Goal: Task Accomplishment & Management: Manage account settings

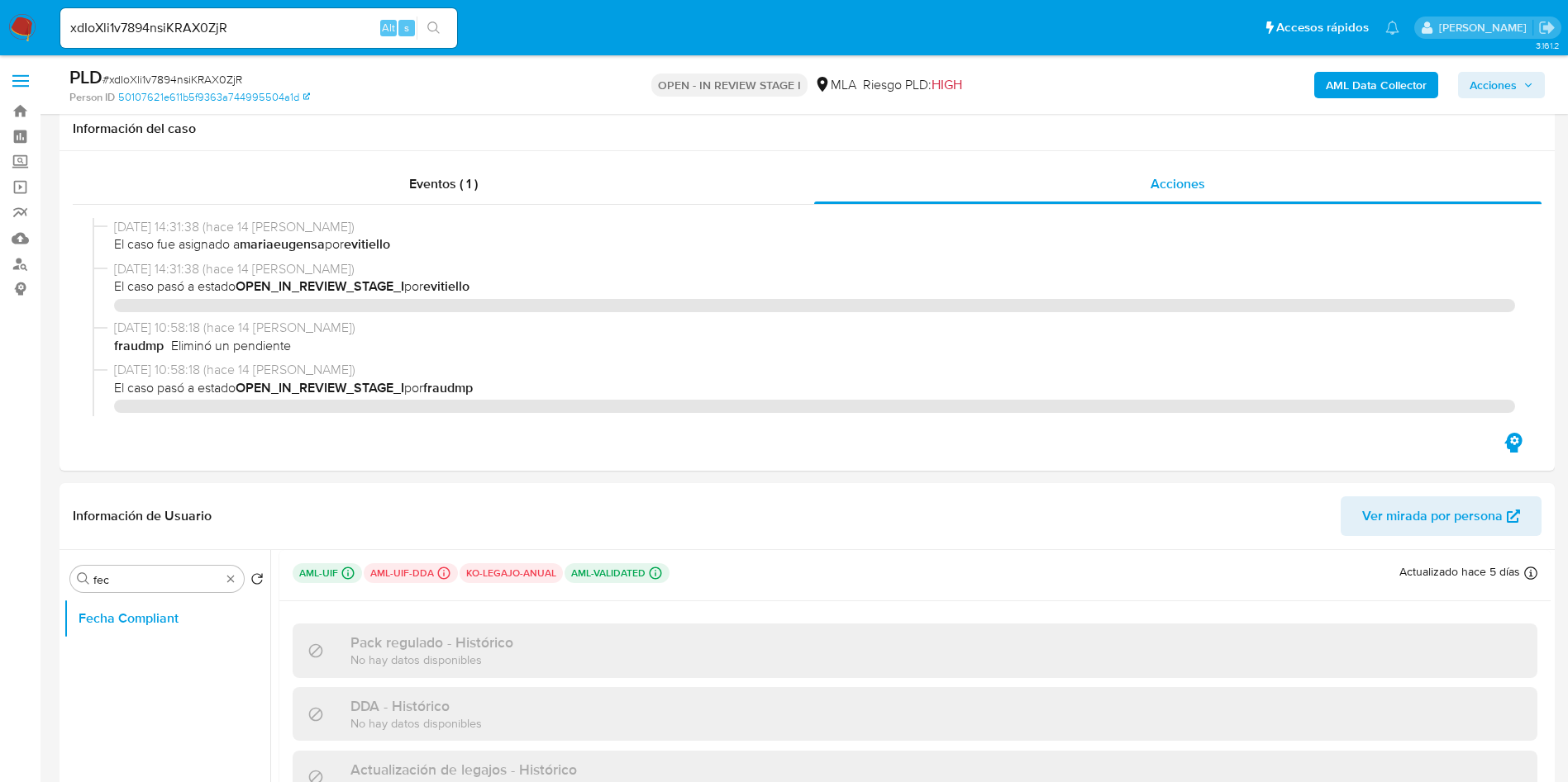
select select "10"
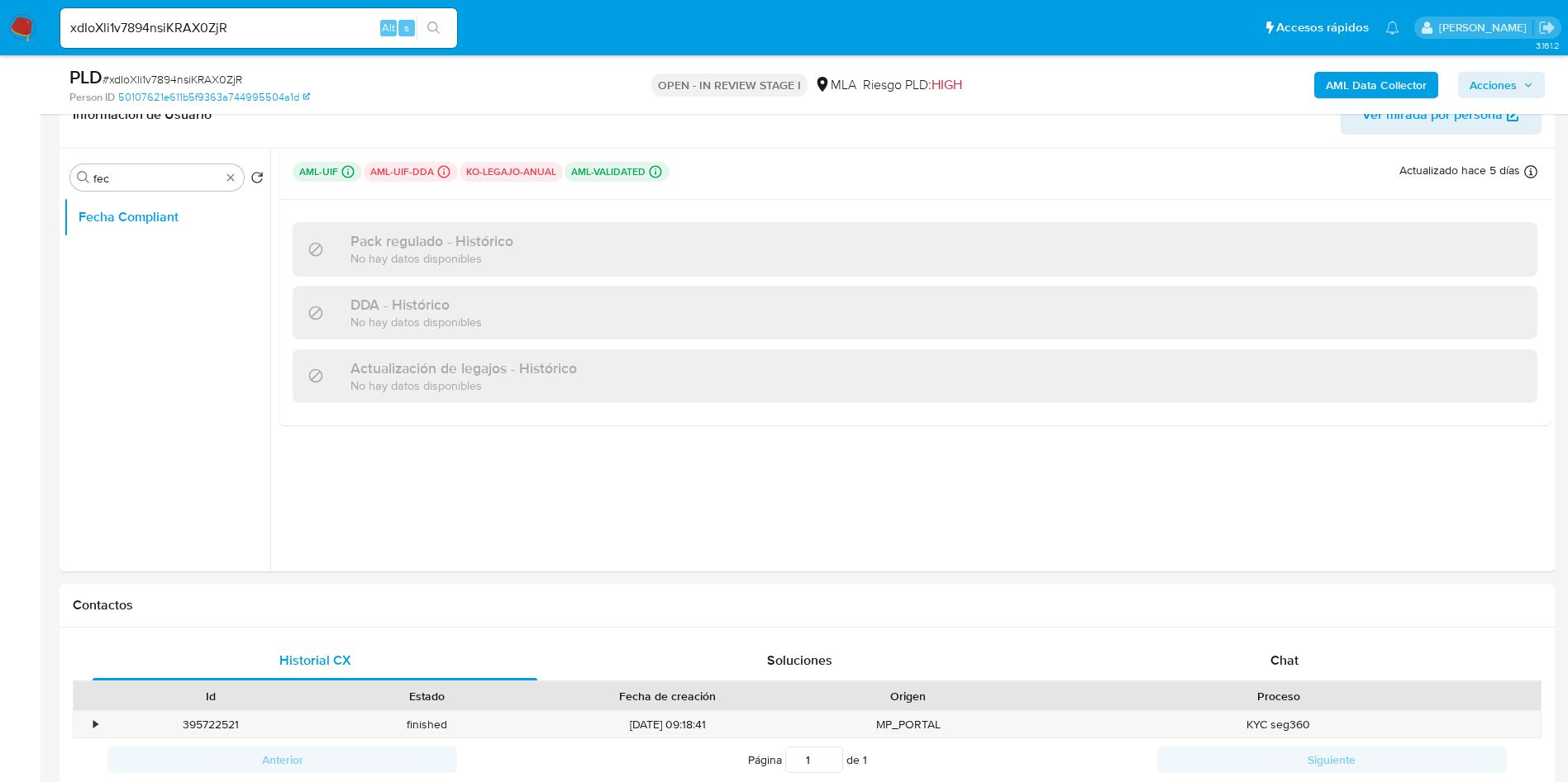
scroll to position [738, 0]
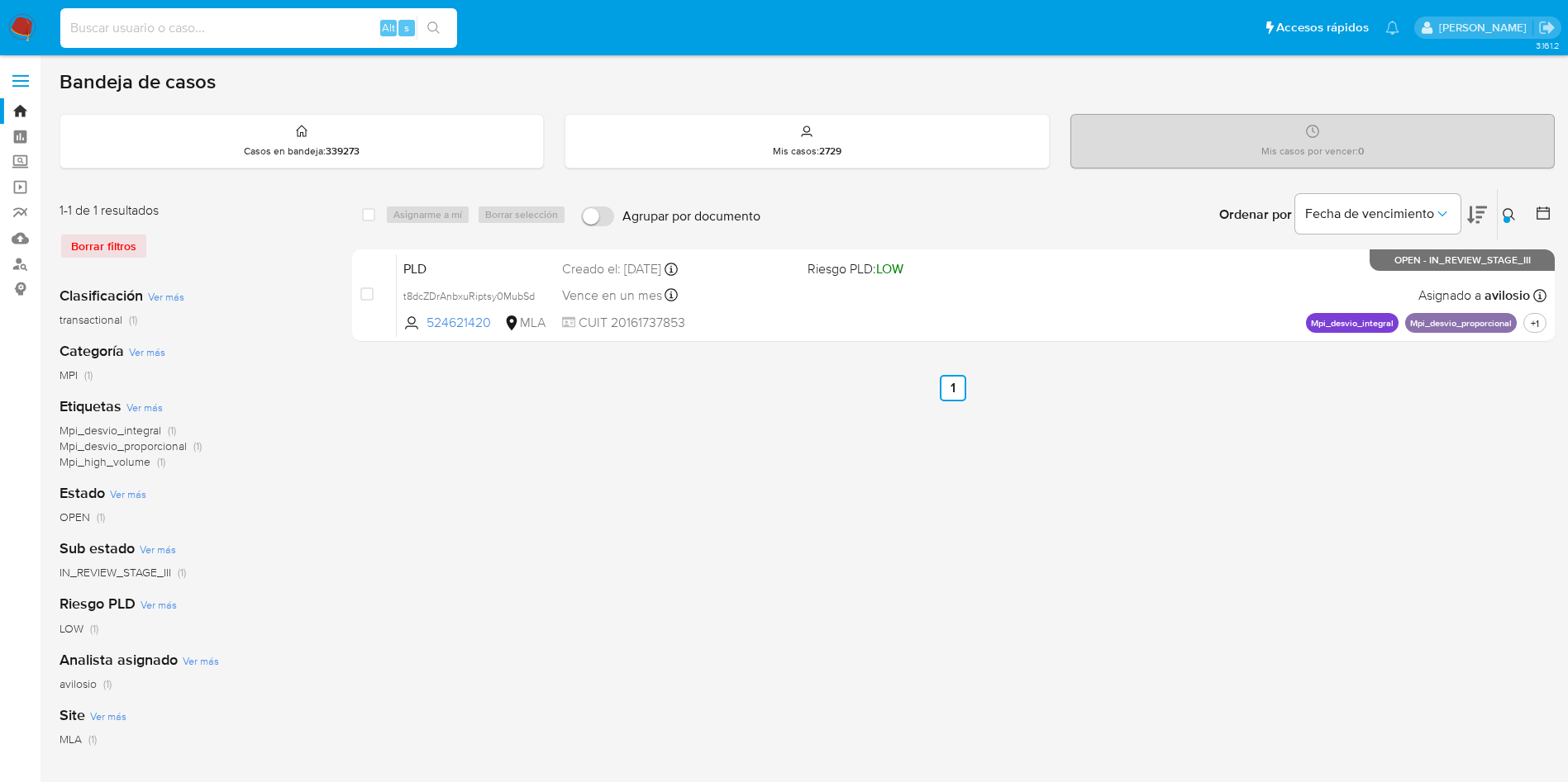
click at [209, 31] on input at bounding box center [259, 28] width 397 height 22
paste input "v9WM0sXTX1OBTzk6l6njUDyM"
type input "v9WM0sXTX1OBTzk6l6njUDyM"
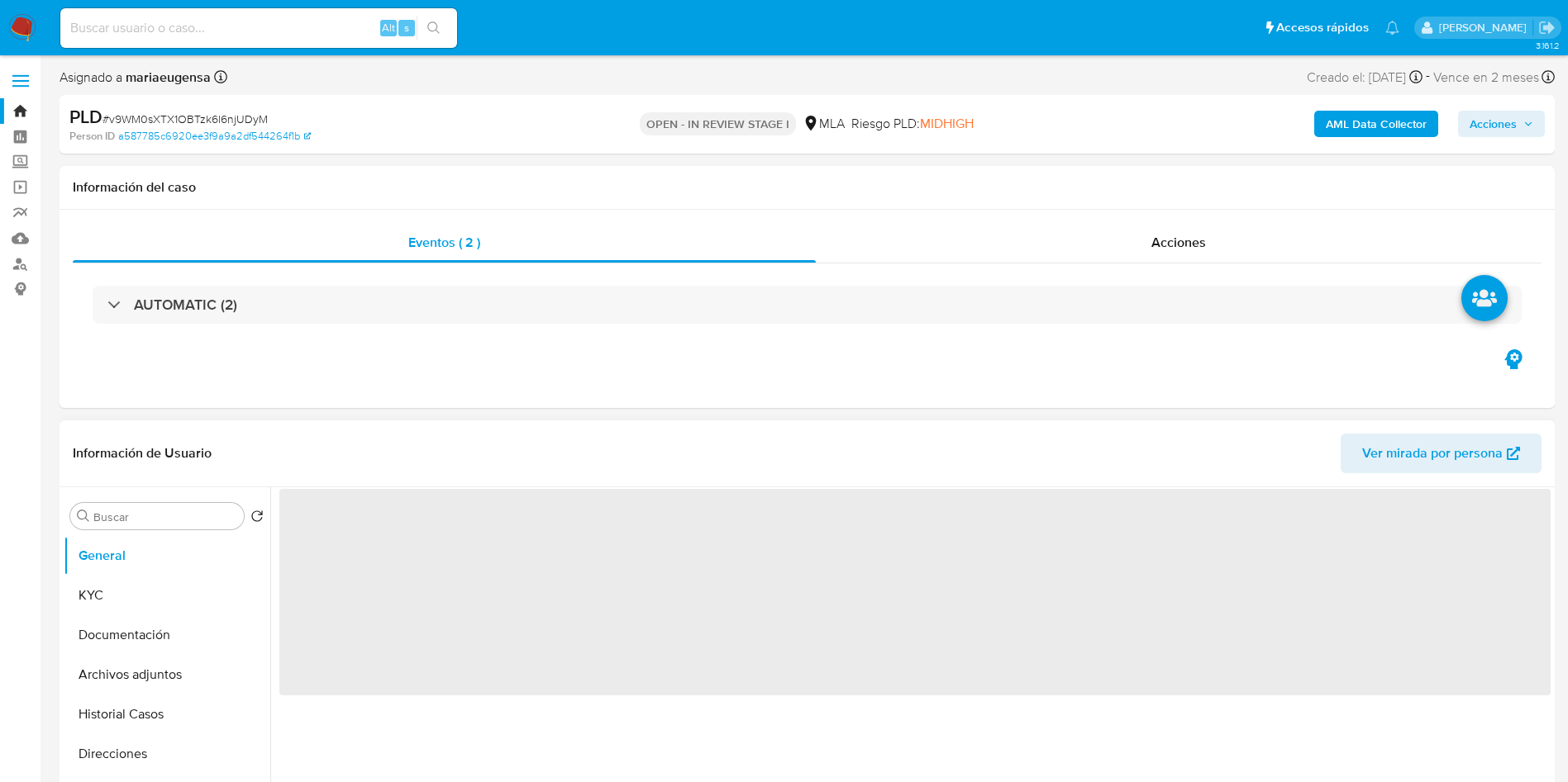
select select "10"
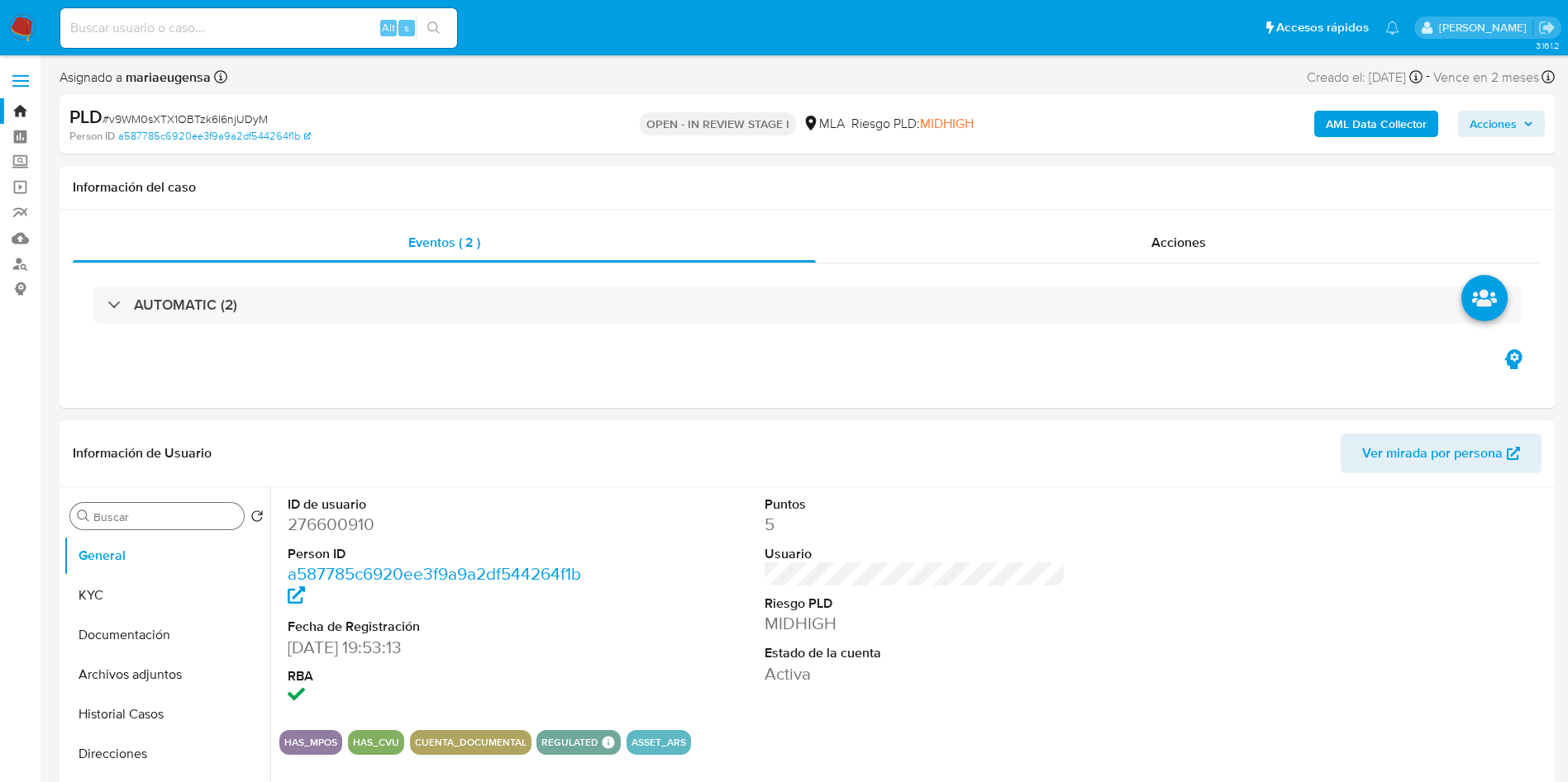
drag, startPoint x: 109, startPoint y: 532, endPoint x: 121, endPoint y: 520, distance: 17.0
click at [120, 520] on div "Buscar Volver al orden por defecto General KYC Documentación Archivos adjuntos …" at bounding box center [167, 700] width 206 height 421
click at [121, 519] on input "Buscar" at bounding box center [166, 517] width 144 height 15
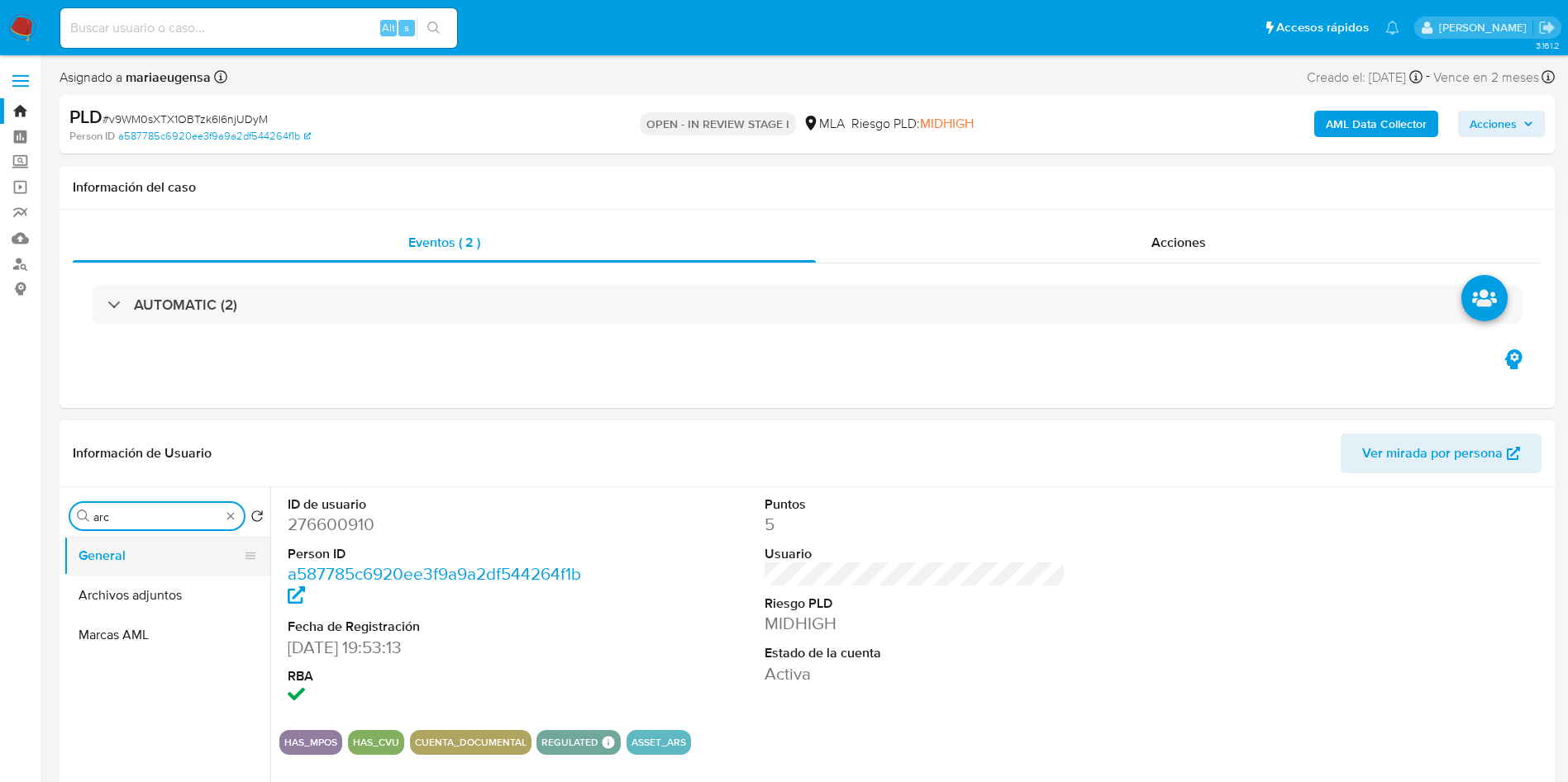
type input "arc"
click at [144, 572] on button "General" at bounding box center [160, 556] width 194 height 40
click at [168, 583] on button "Archivos adjuntos" at bounding box center [160, 596] width 194 height 40
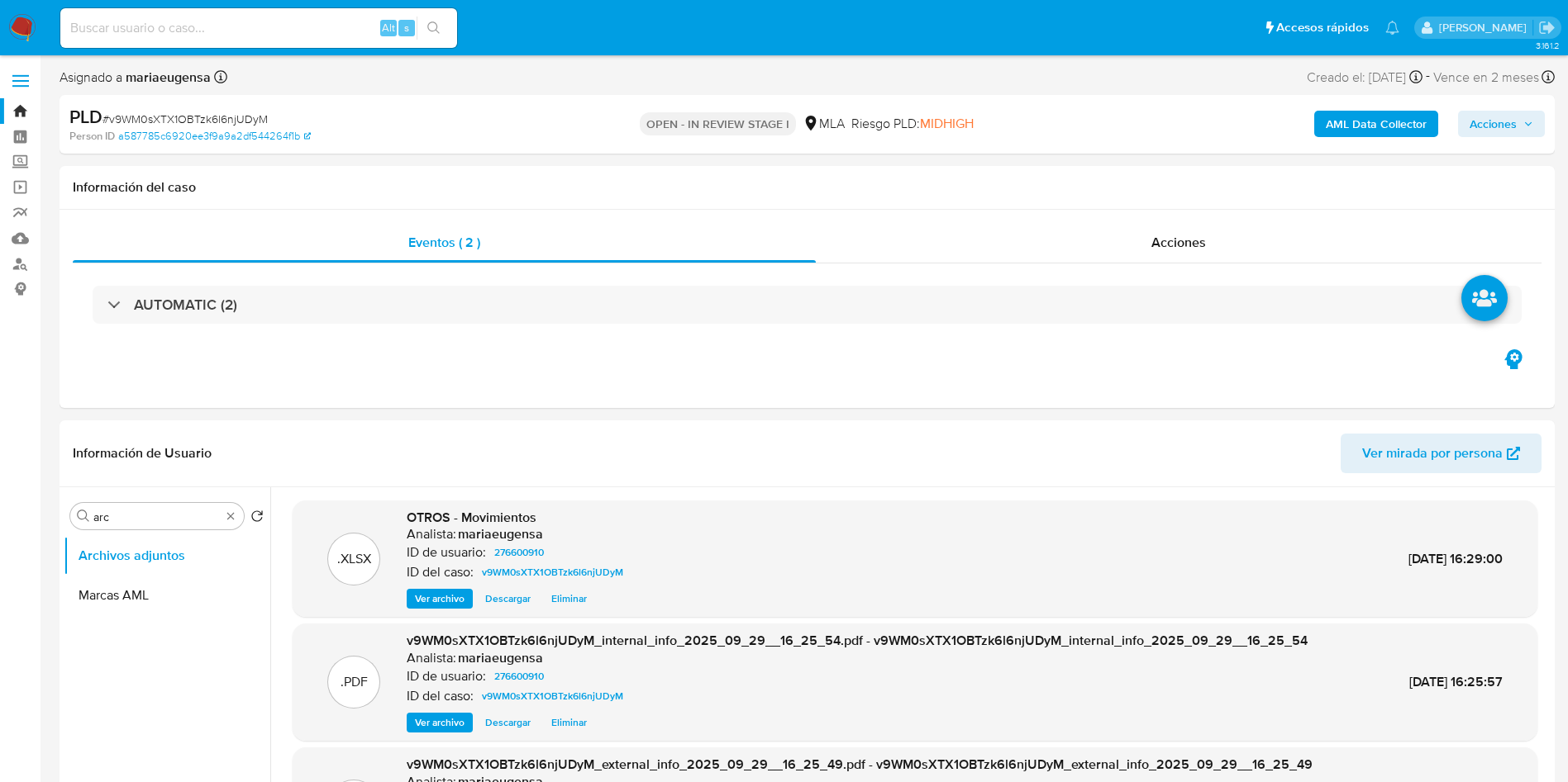
click at [1375, 127] on b "AML Data Collector" at bounding box center [1376, 123] width 101 height 26
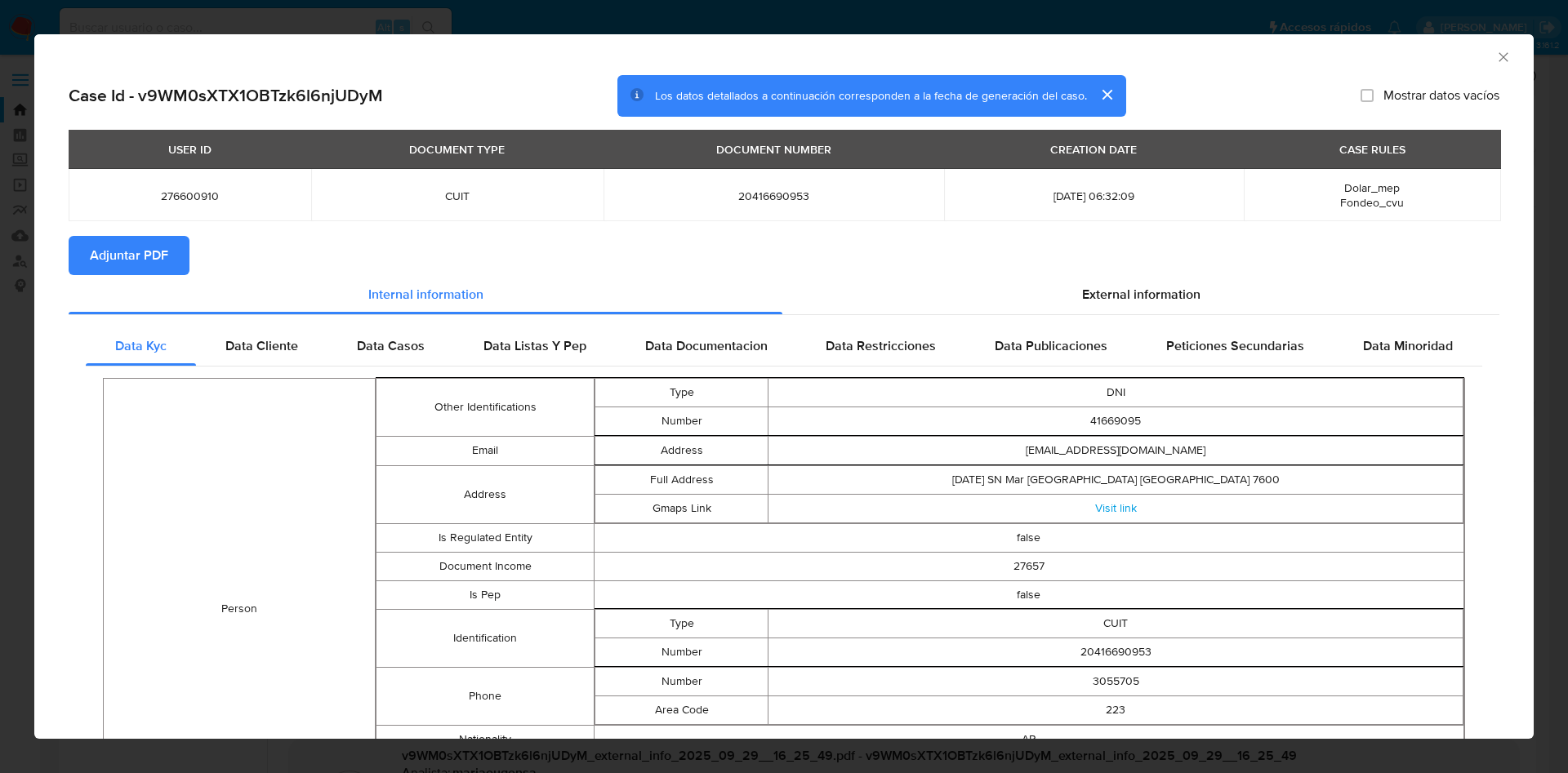
click at [145, 249] on span "Adjuntar PDF" at bounding box center [129, 256] width 78 height 36
click at [1495, 59] on icon "Cerrar ventana" at bounding box center [1503, 57] width 16 height 16
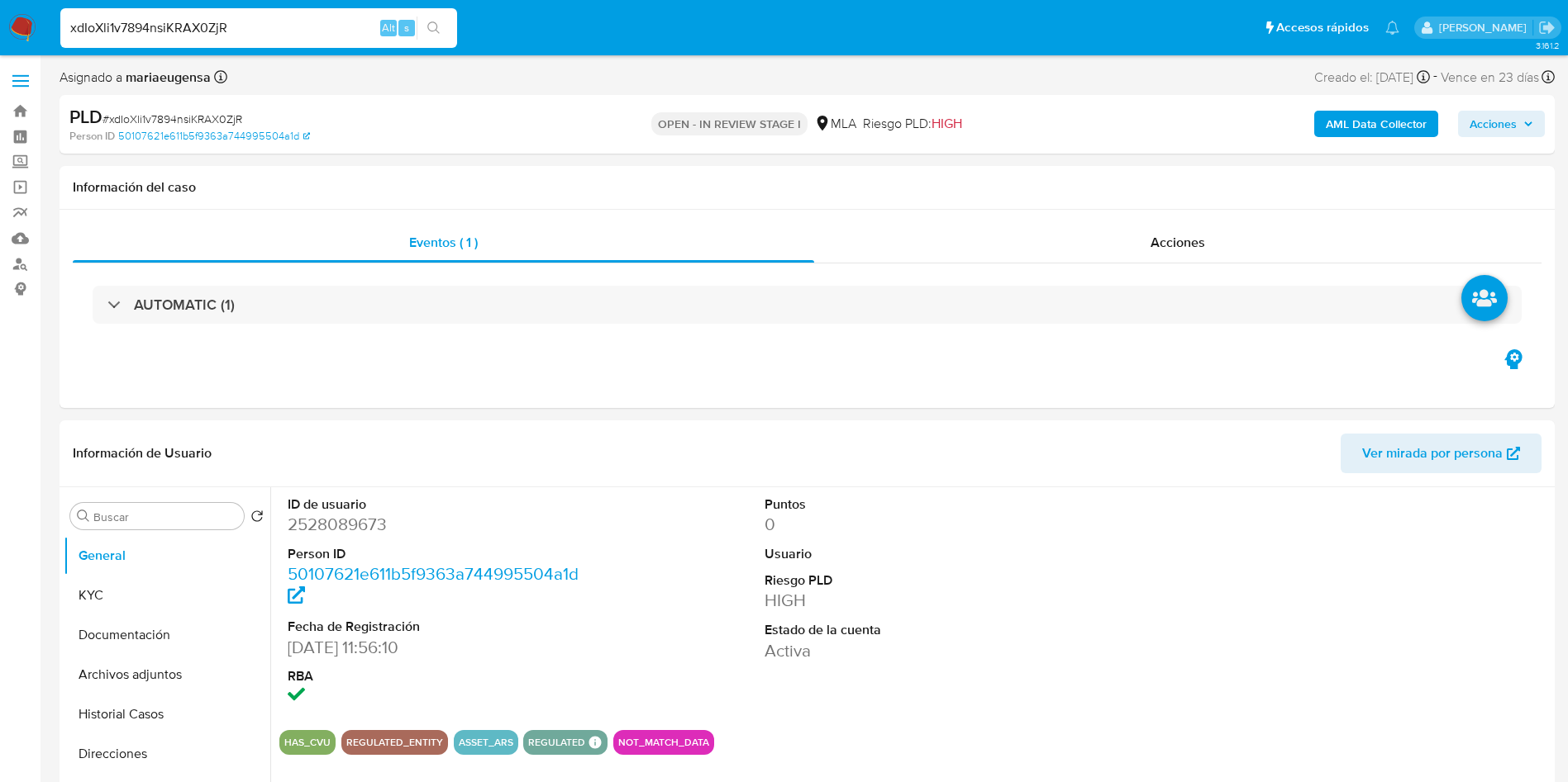
select select "10"
click at [545, 541] on dl "ID de usuario 2528089673 Person ID 50107621e611b5f9363a744995504a1d Fecha de Re…" at bounding box center [438, 602] width 302 height 214
click at [334, 21] on input "xdIoXli1v7894nsiKRAX0ZjR" at bounding box center [259, 28] width 397 height 22
paste input "B31Uxxb8BuJfXtWzpo2DNiqN"
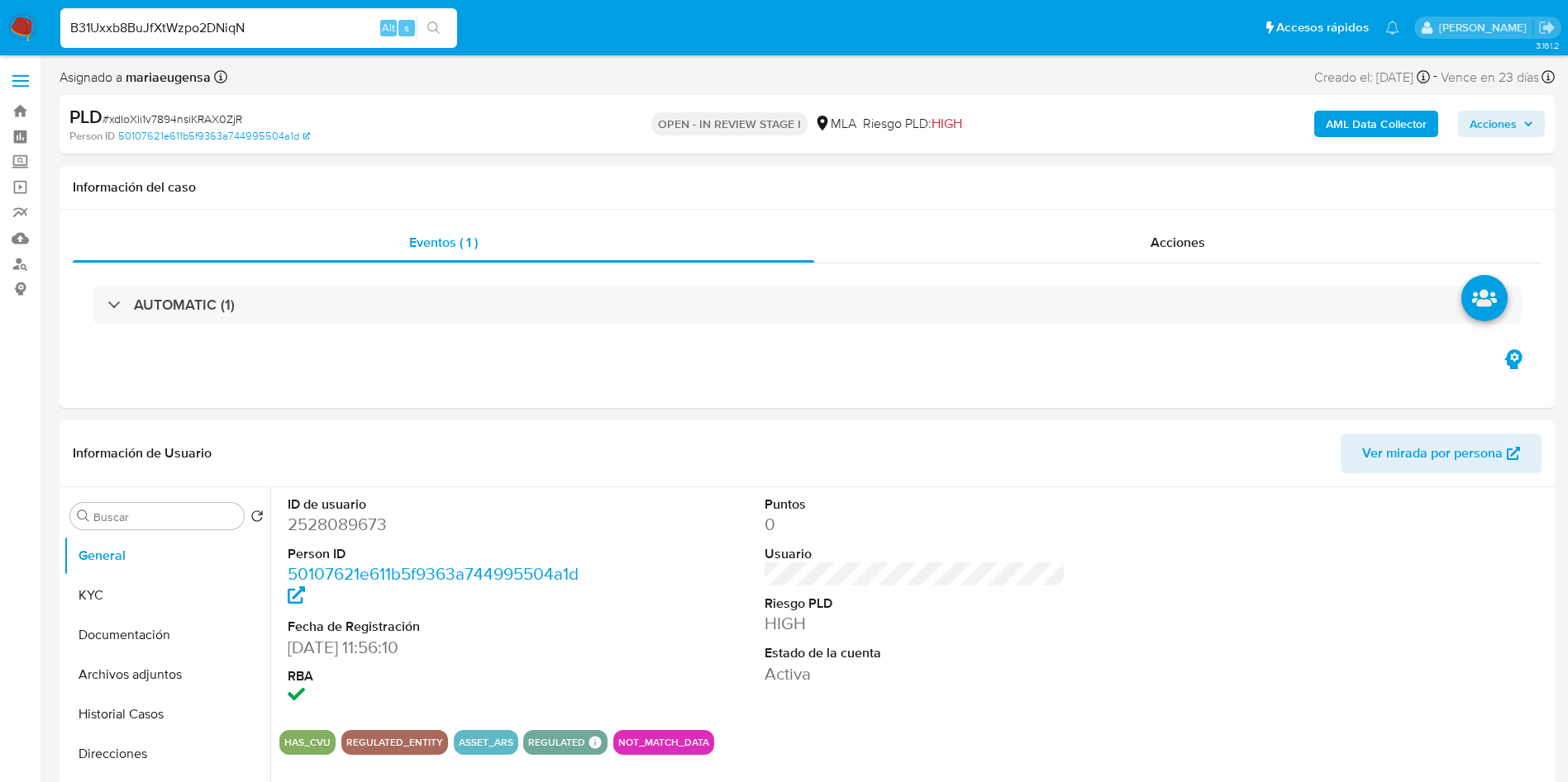
type input "B31Uxxb8BuJfXtWzpo2DNiqN"
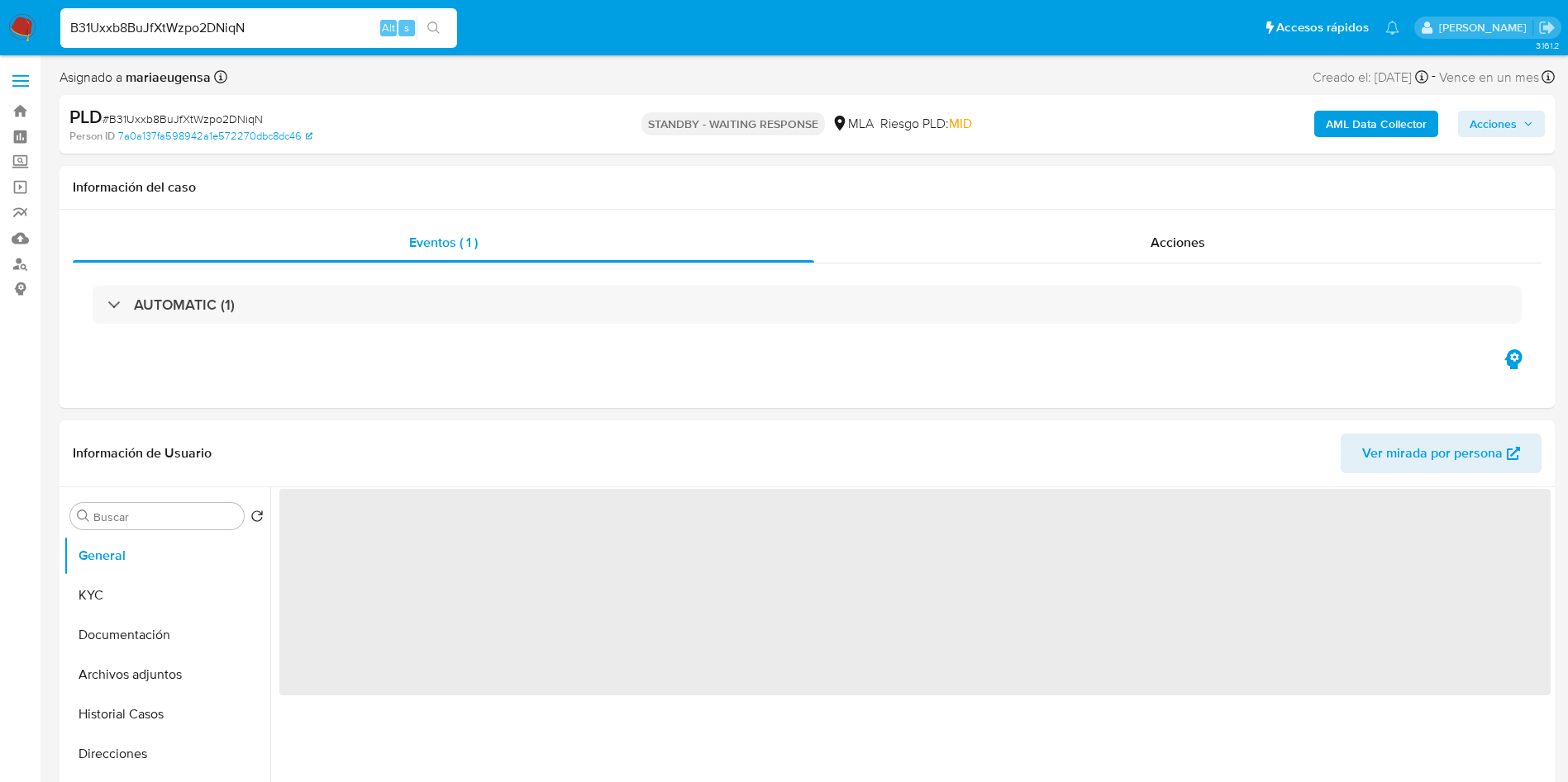
select select "10"
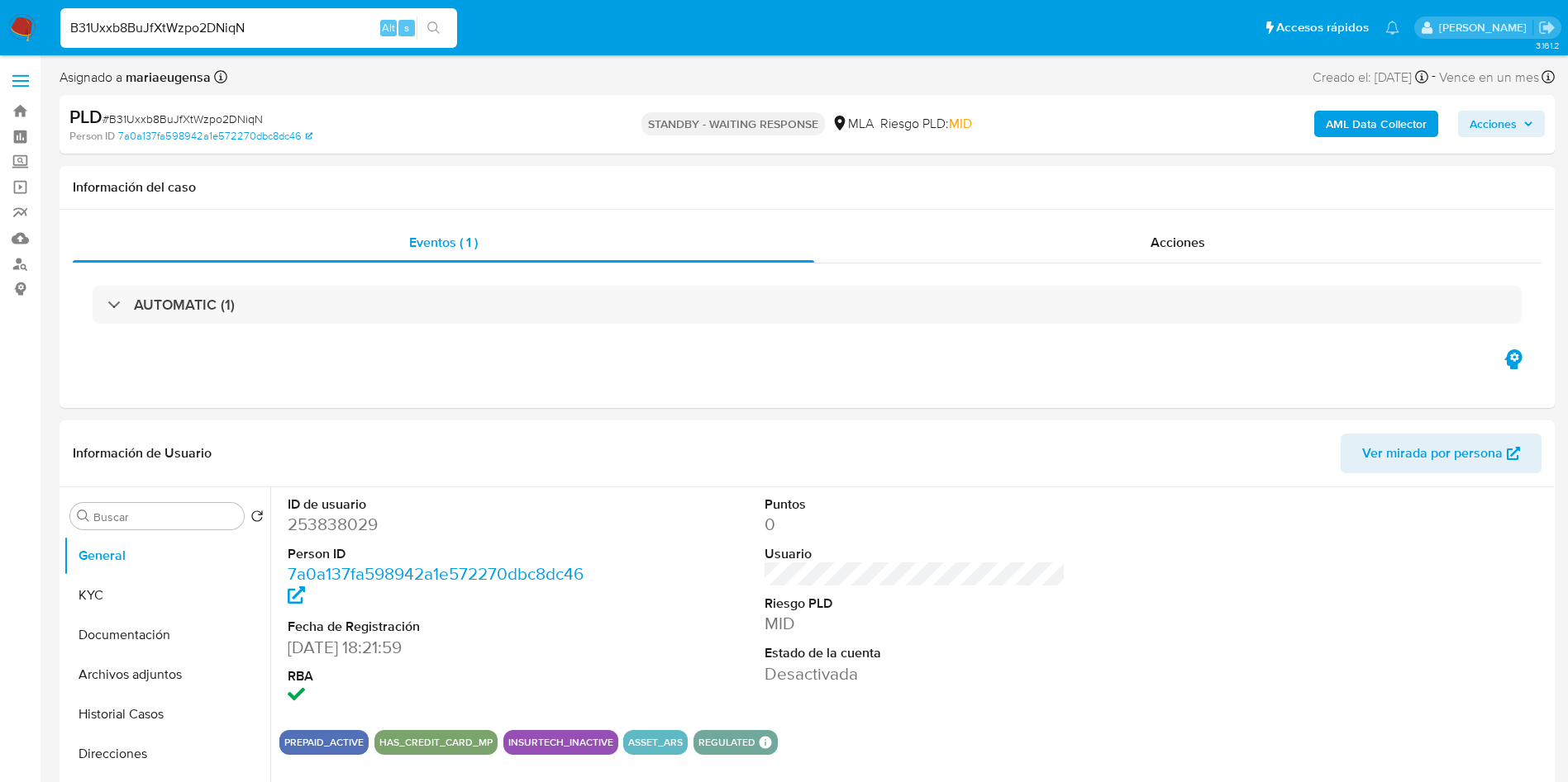
click at [257, 25] on input "B31Uxxb8BuJfXtWzpo2DNiqN" at bounding box center [259, 28] width 397 height 22
paste input "TUVx5KMgnz4FUeiZhjVYuj0I"
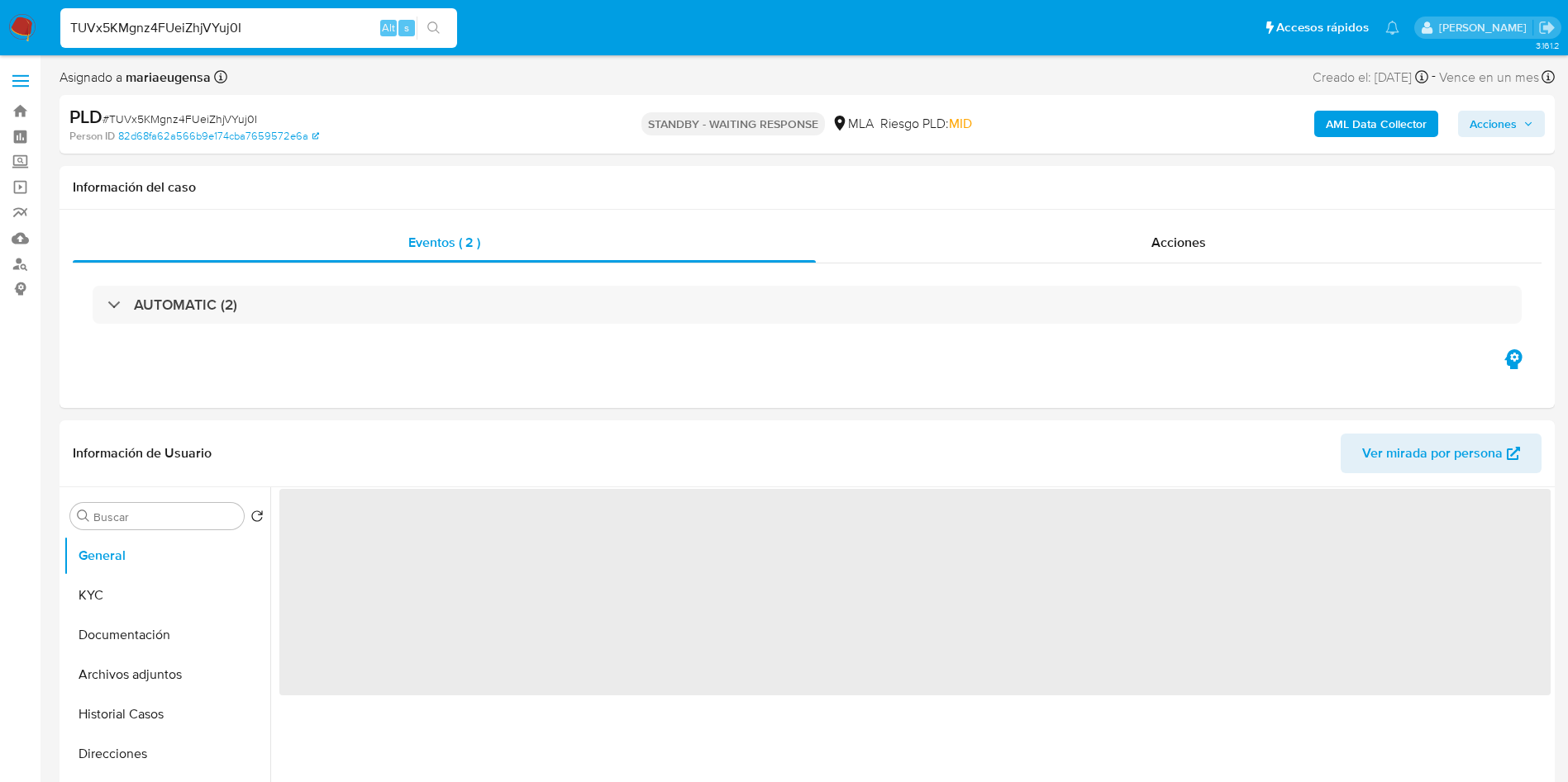
click at [243, 37] on input "TUVx5KMgnz4FUeiZhjVYuj0I" at bounding box center [259, 28] width 397 height 22
click at [242, 37] on input "TUVx5KMgnz4FUeiZhjVYuj0I" at bounding box center [259, 28] width 397 height 22
paste input "dFWHwSnVvIL64w1KHFPGI3R"
type input "TdFWHwSnVvIL64w1KHFPGI3R"
select select "10"
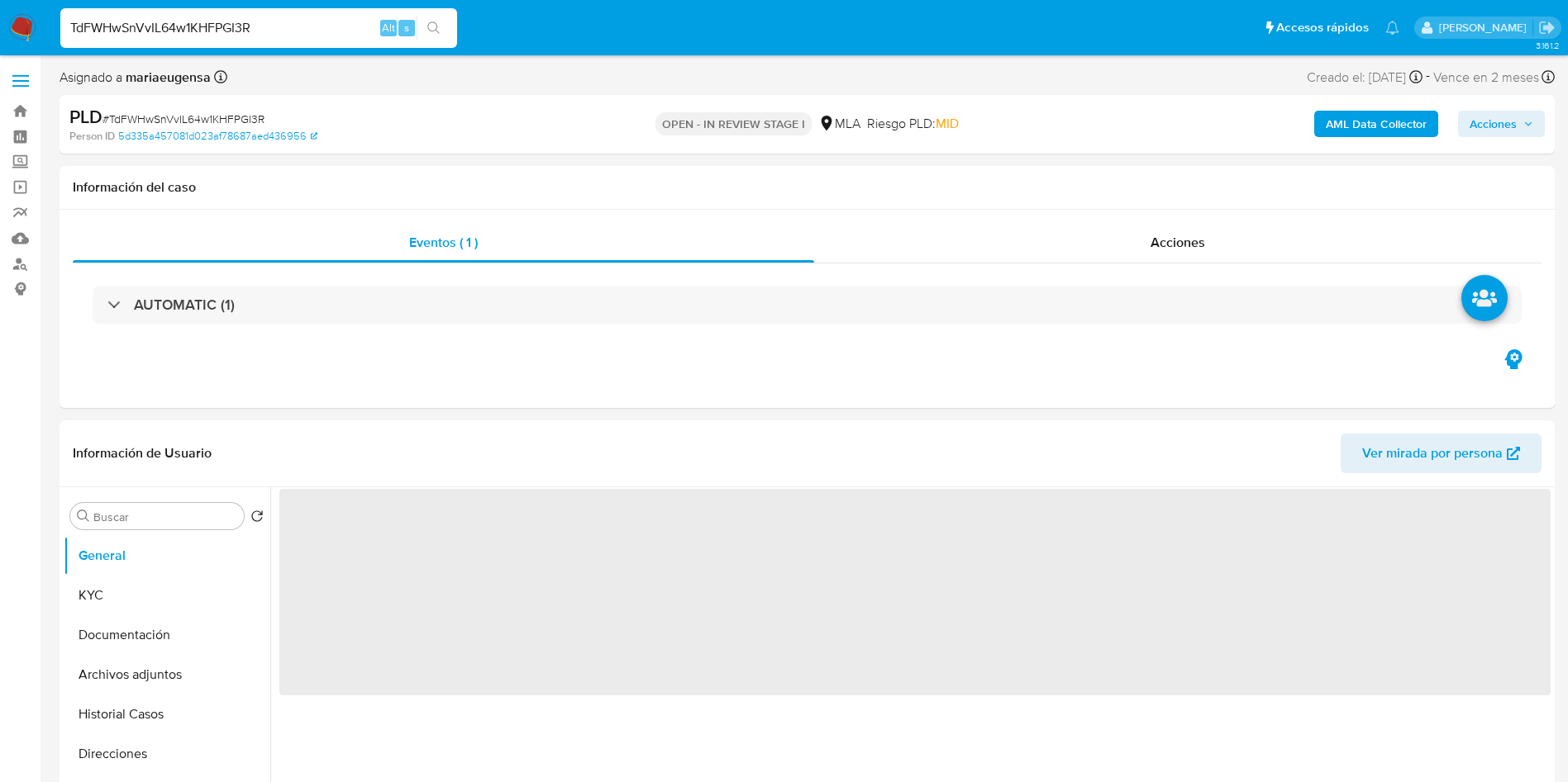
select select "10"
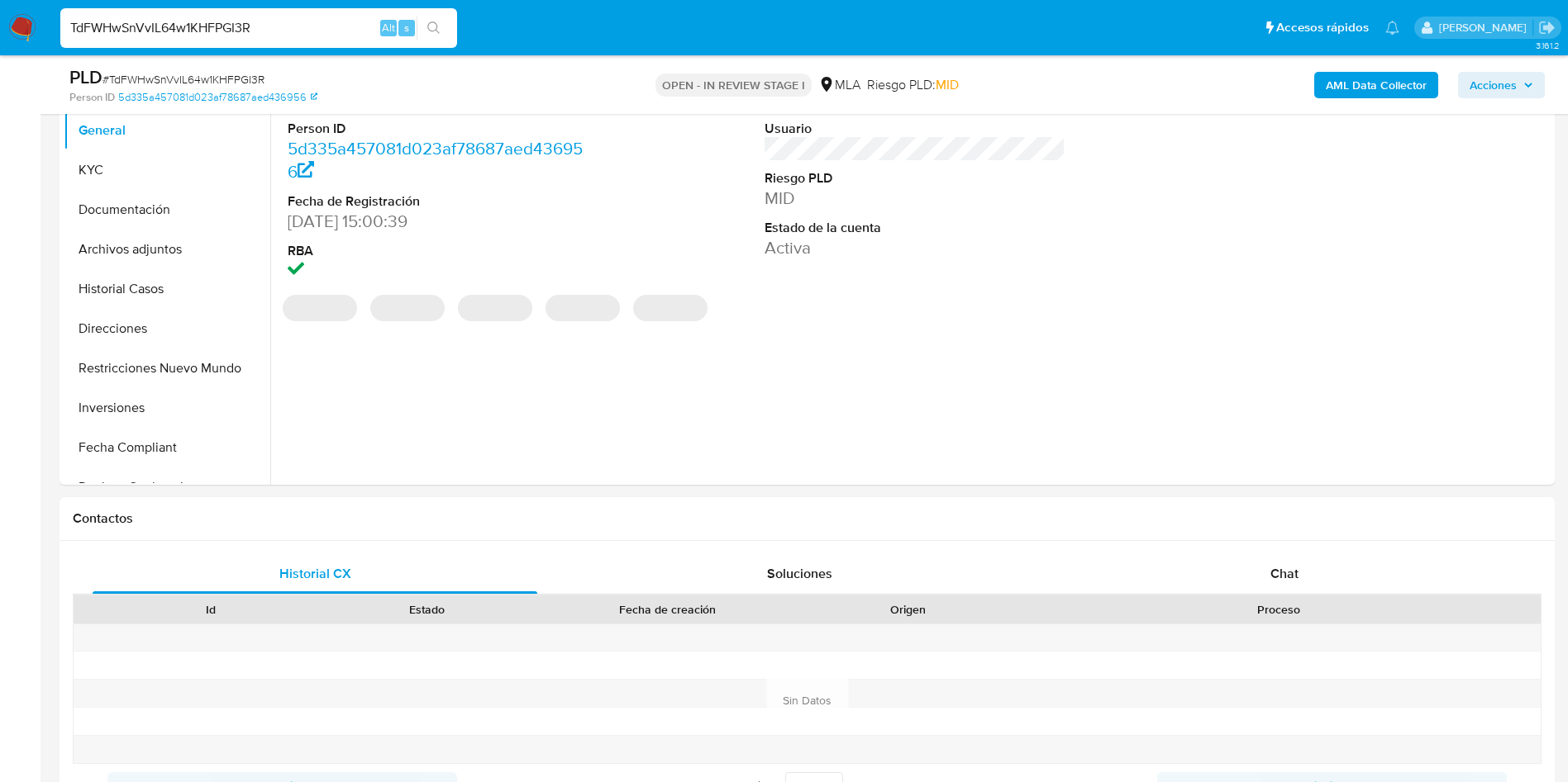
scroll to position [372, 0]
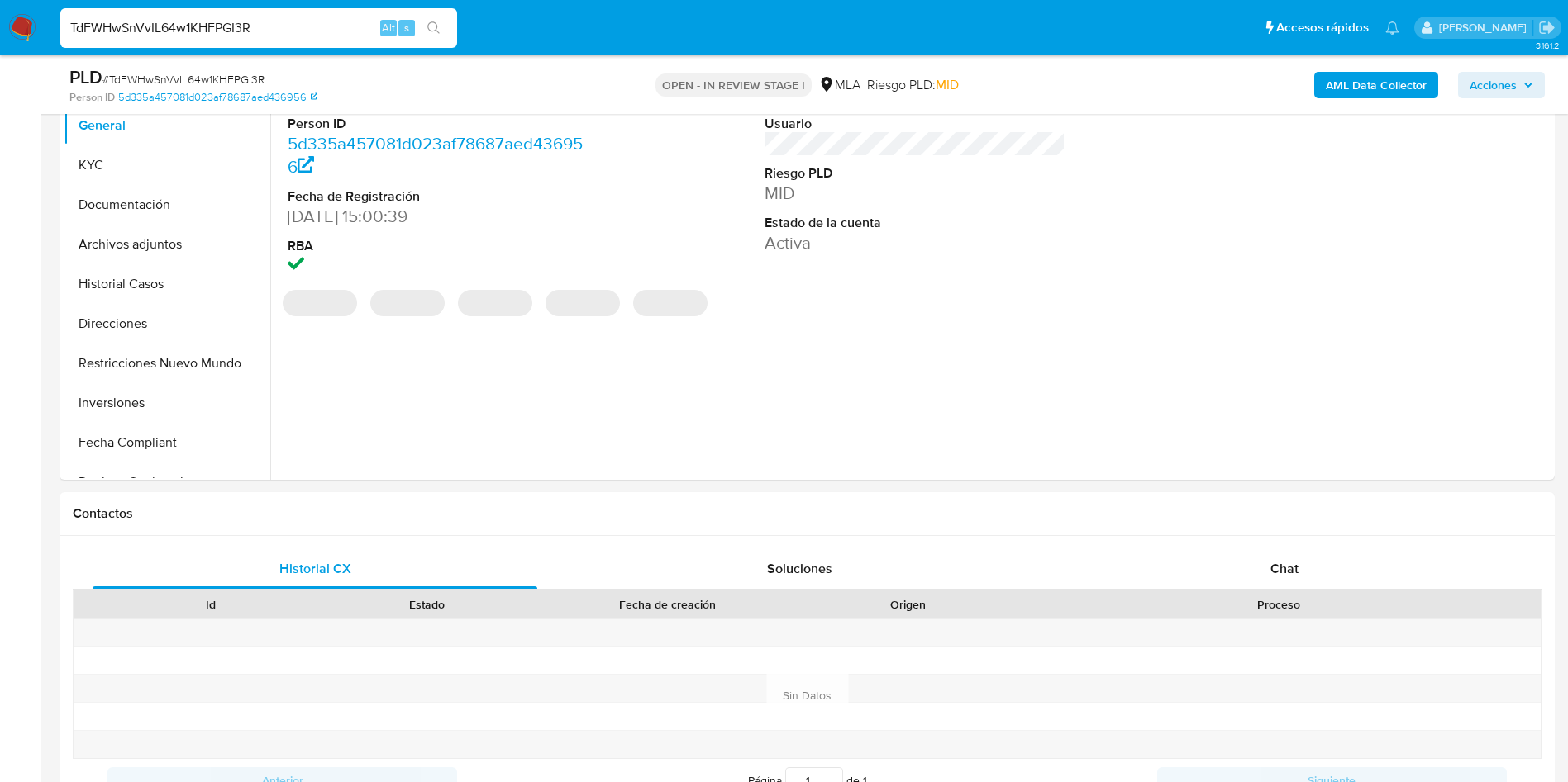
click at [1311, 551] on div "Chat" at bounding box center [1283, 569] width 444 height 40
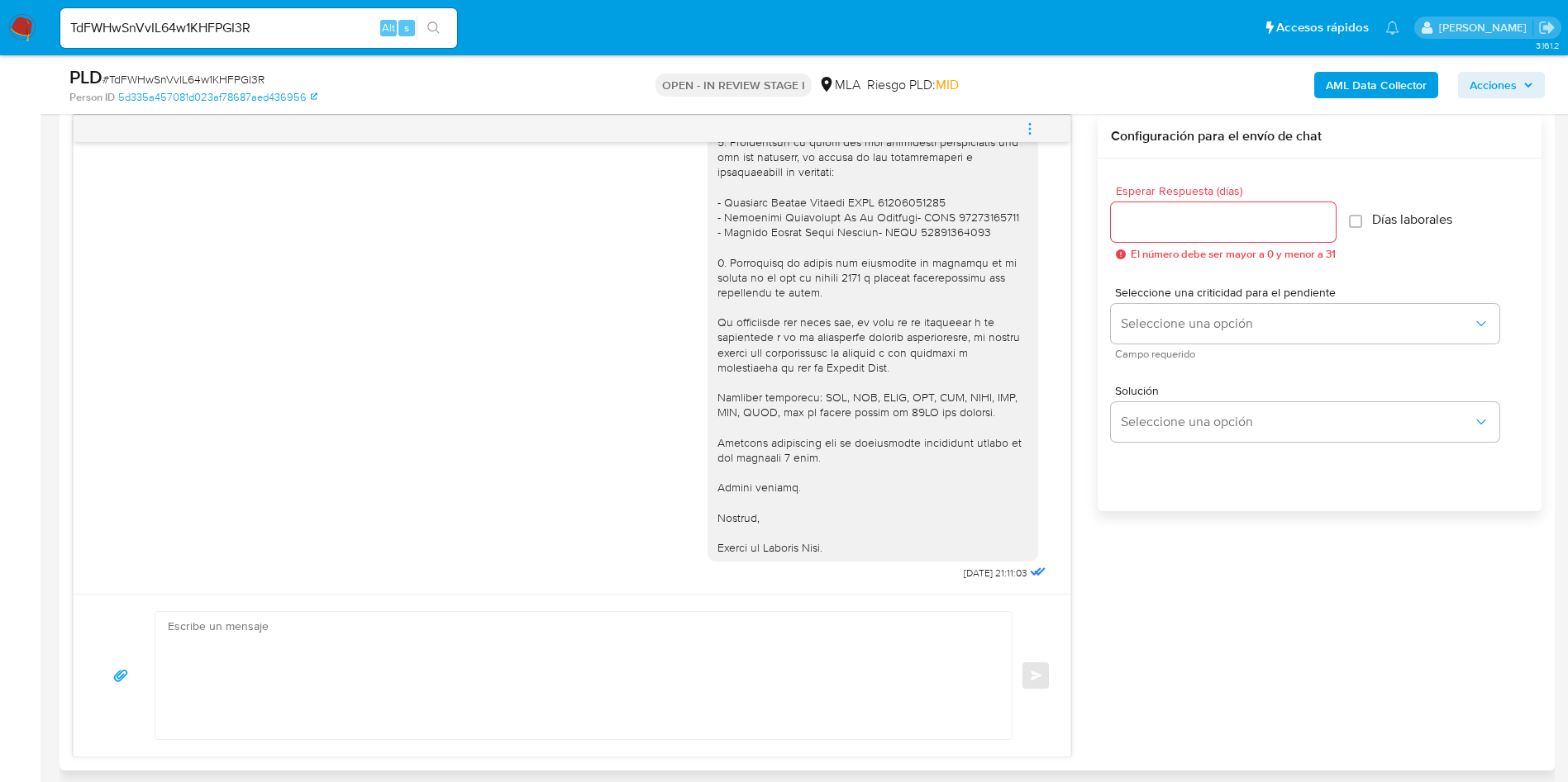
scroll to position [868, 0]
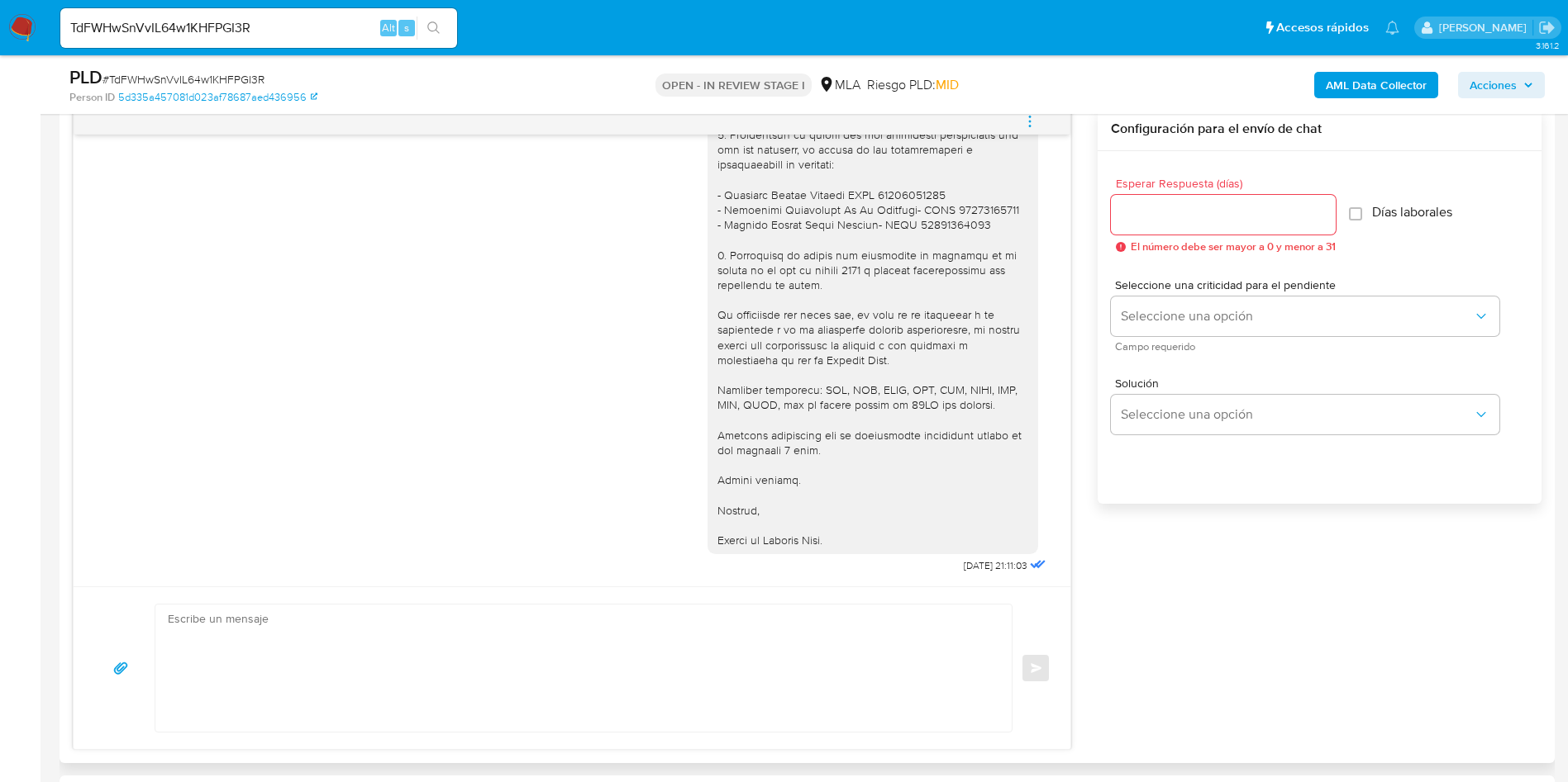
click at [1025, 123] on icon "menu-action" at bounding box center [1029, 122] width 15 height 15
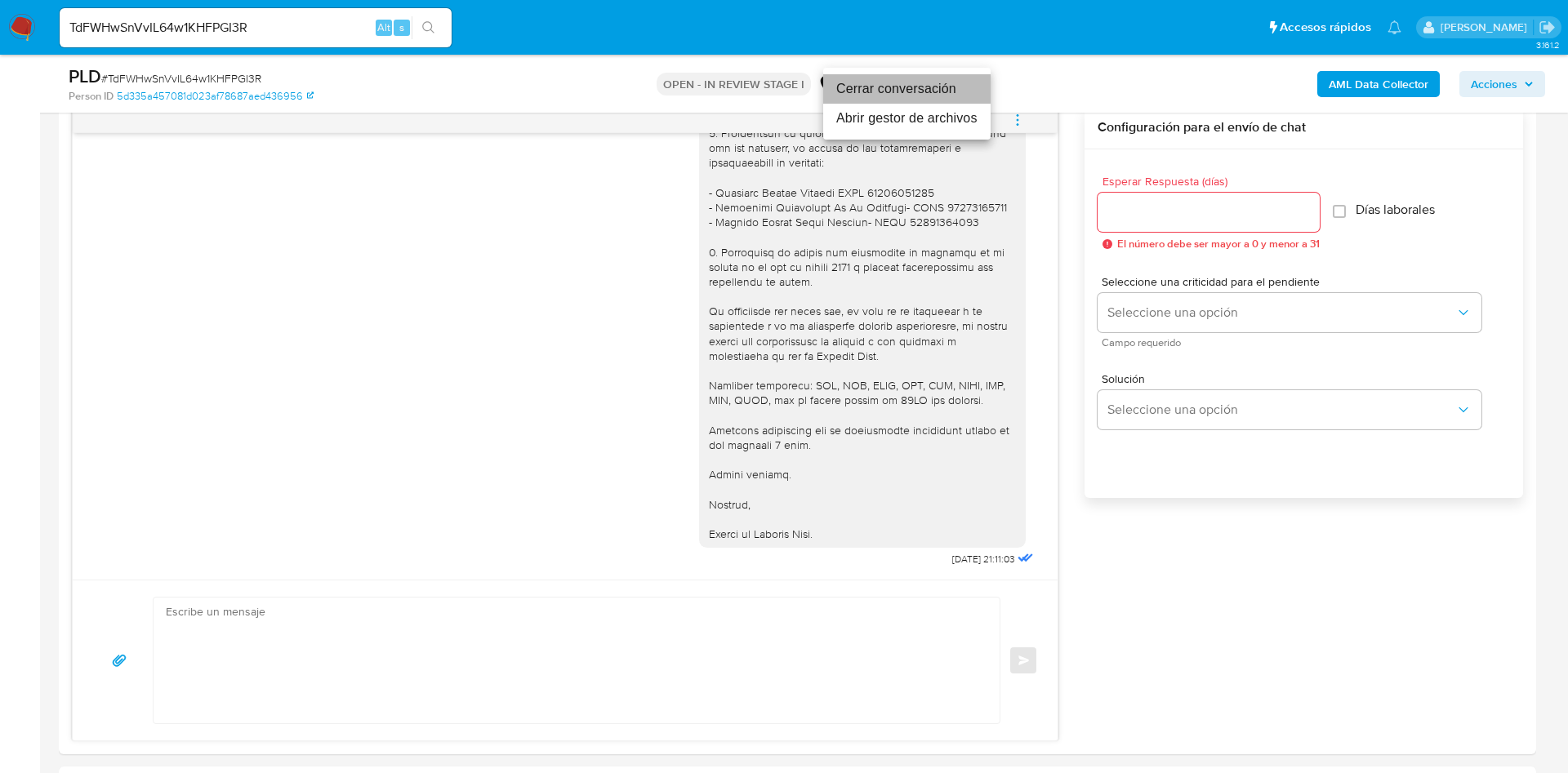
click at [938, 93] on li "Cerrar conversación" at bounding box center [906, 88] width 167 height 29
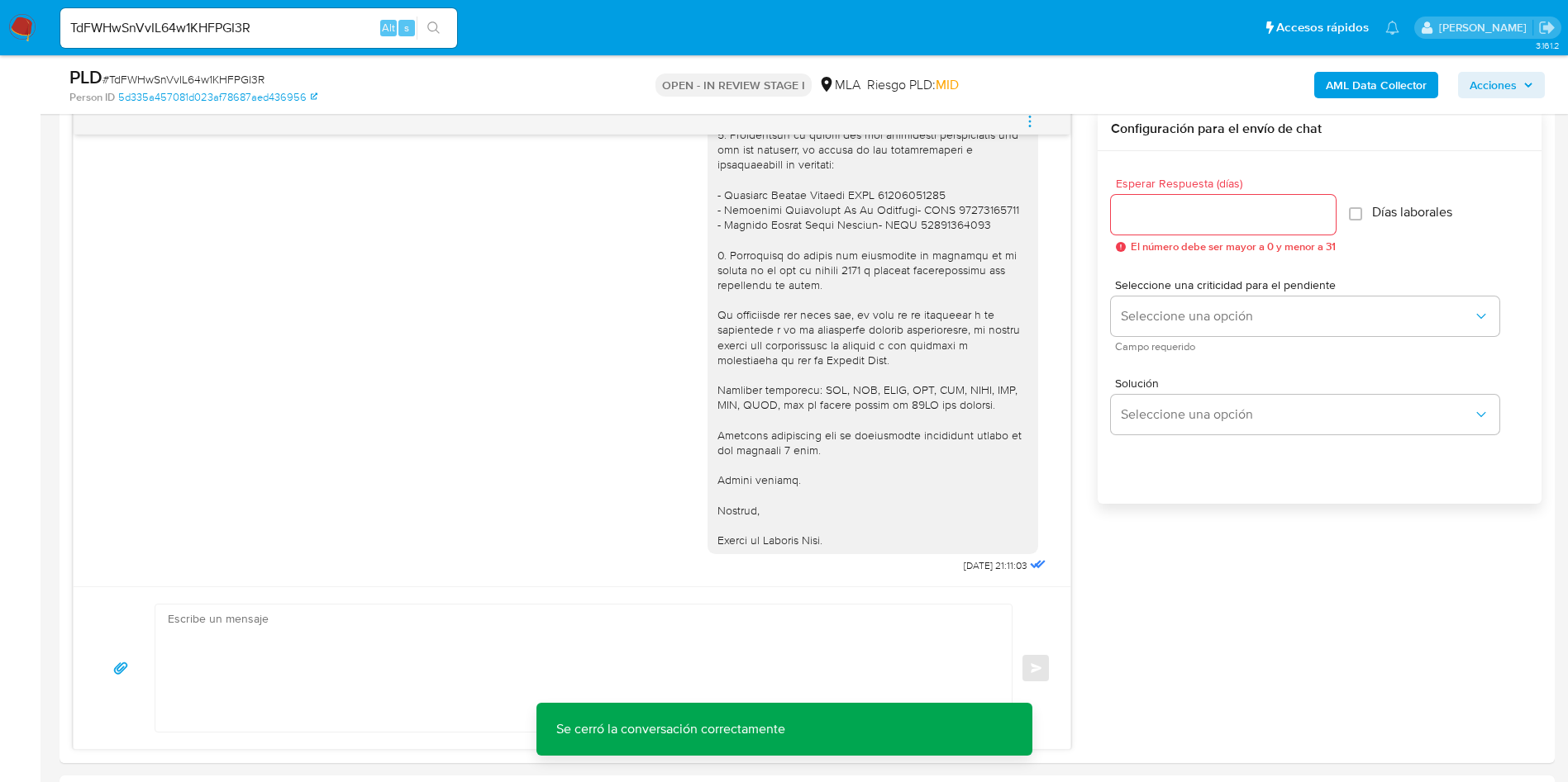
click at [186, 81] on span "# TdFWHwSnVvIL64w1KHFPGI3R" at bounding box center [184, 79] width 162 height 16
copy span "TdFWHwSnVvIL64w1KHFPGI3R"
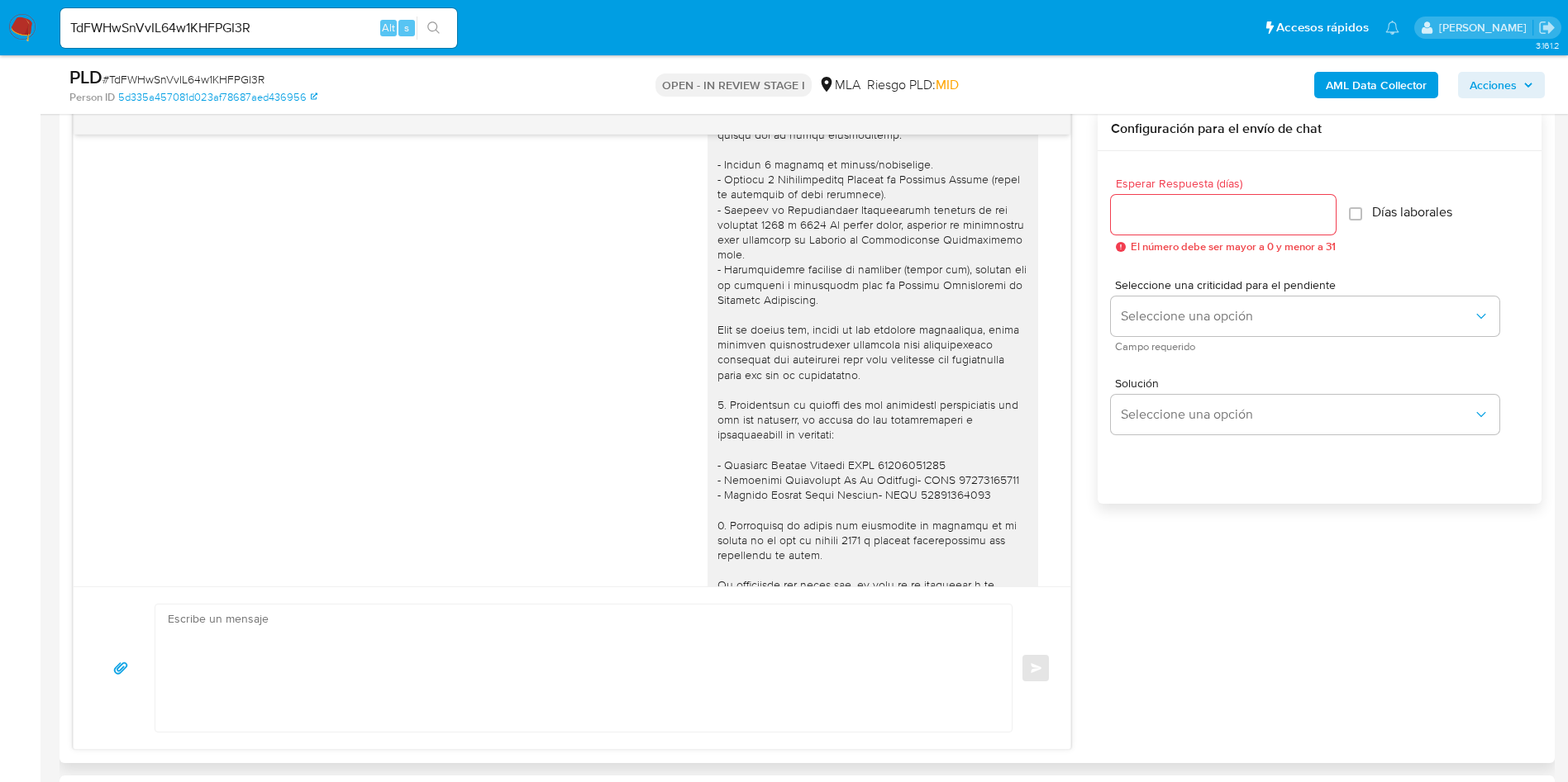
scroll to position [1410, 0]
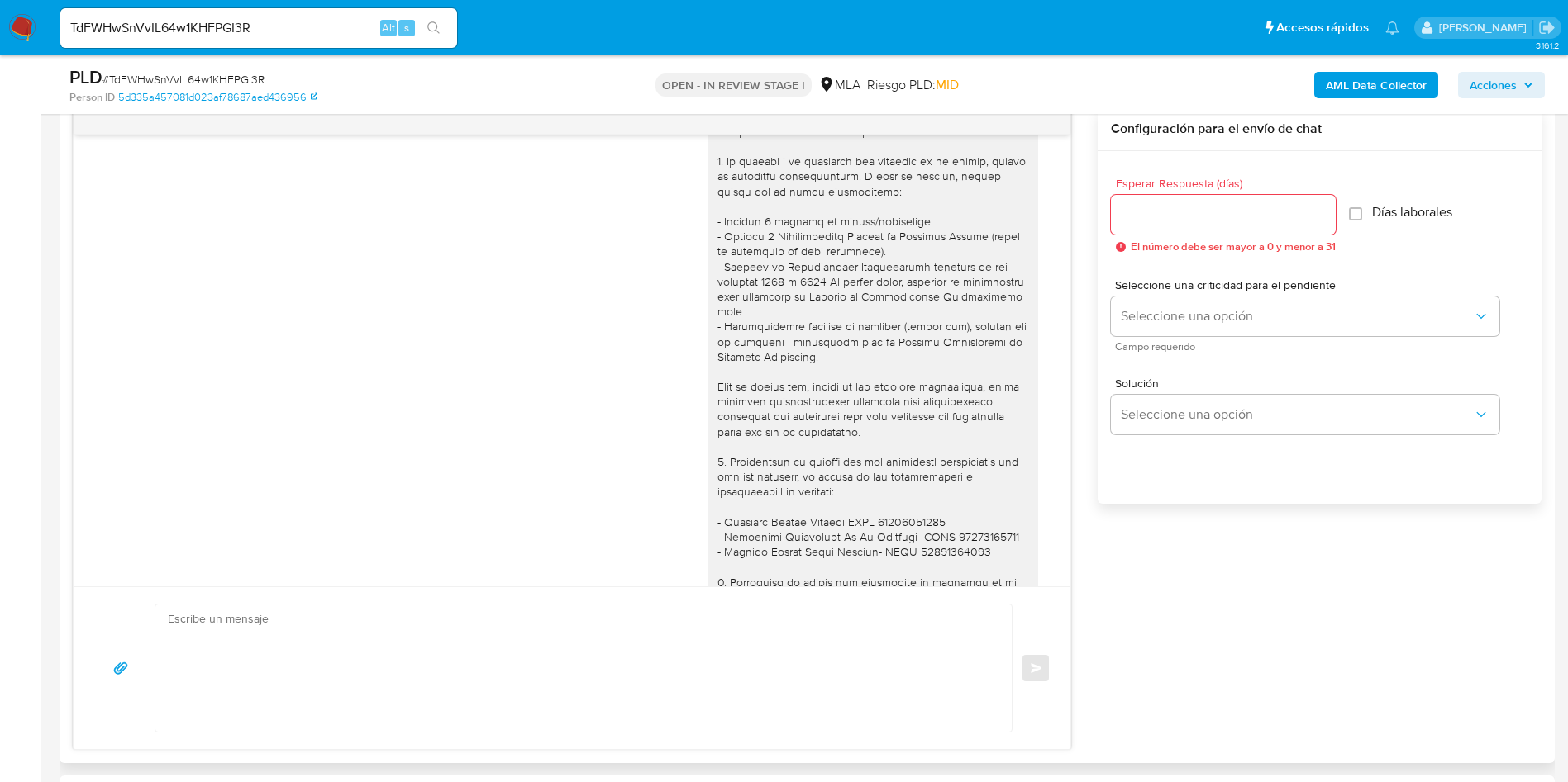
click at [159, 314] on div "23/09/2025 21:11:03" at bounding box center [572, 437] width 955 height 934
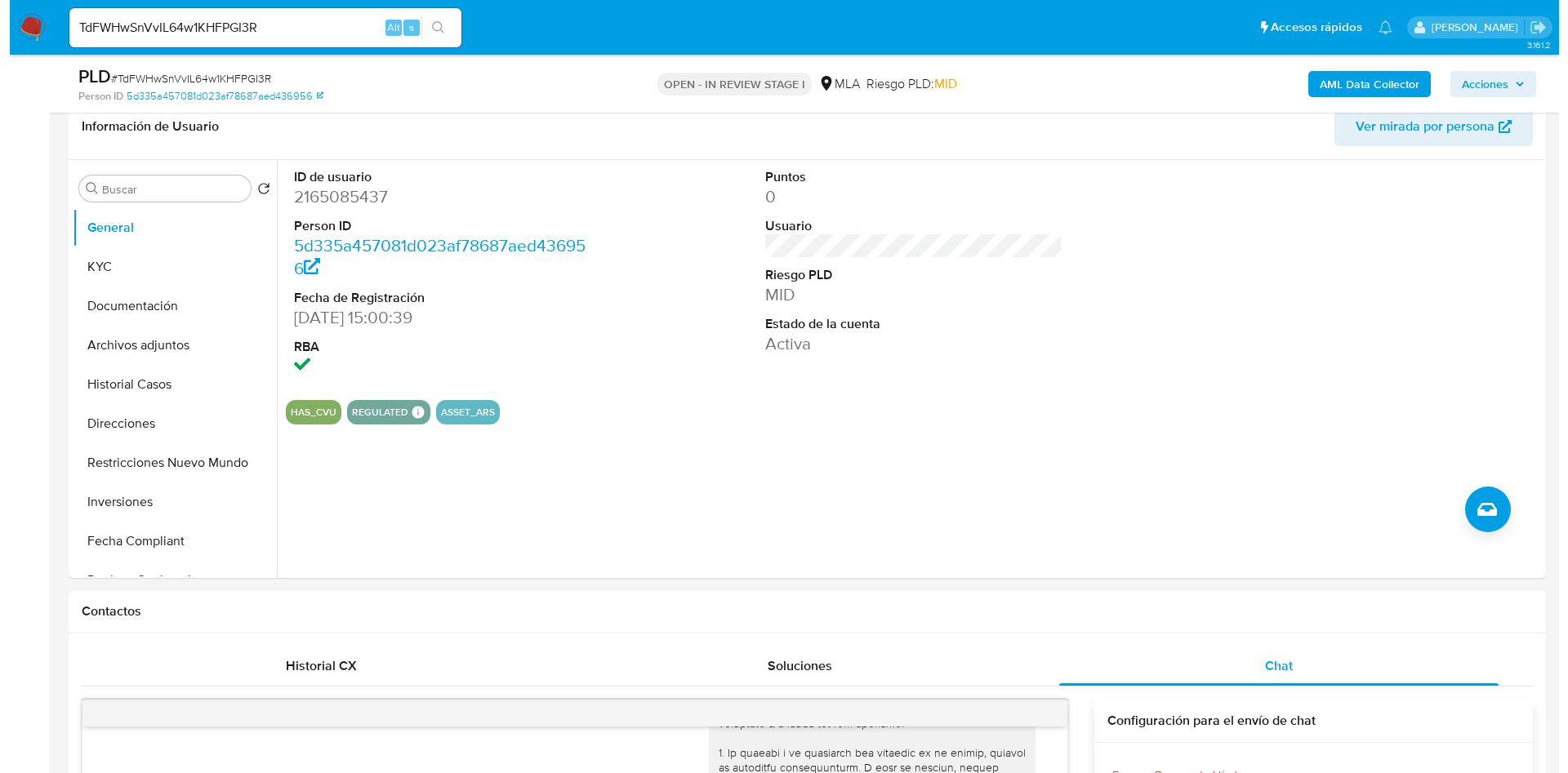
scroll to position [256, 0]
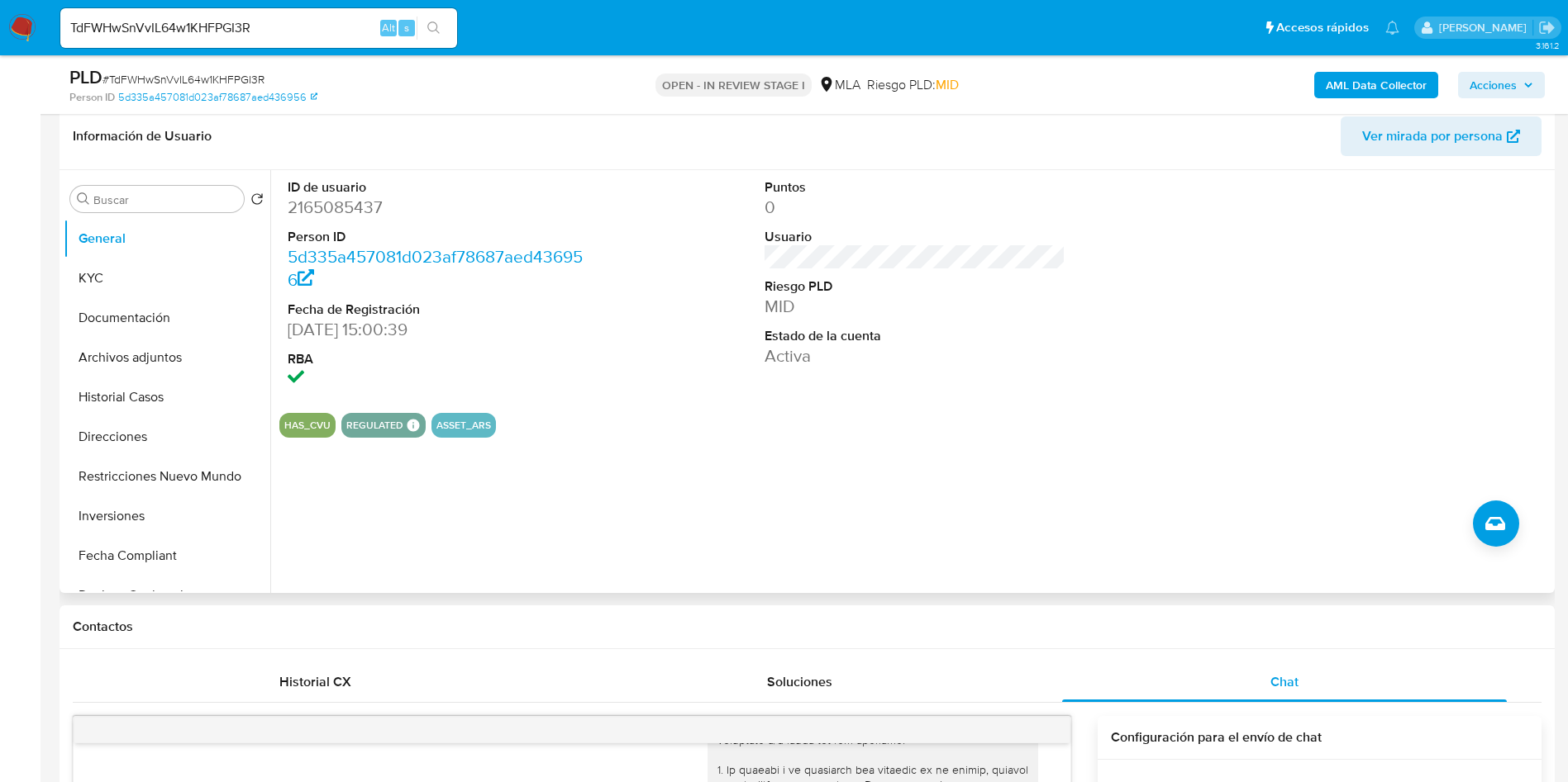
drag, startPoint x: 105, startPoint y: 196, endPoint x: 105, endPoint y: 183, distance: 13.0
click at [104, 187] on div "Buscar" at bounding box center [157, 198] width 174 height 26
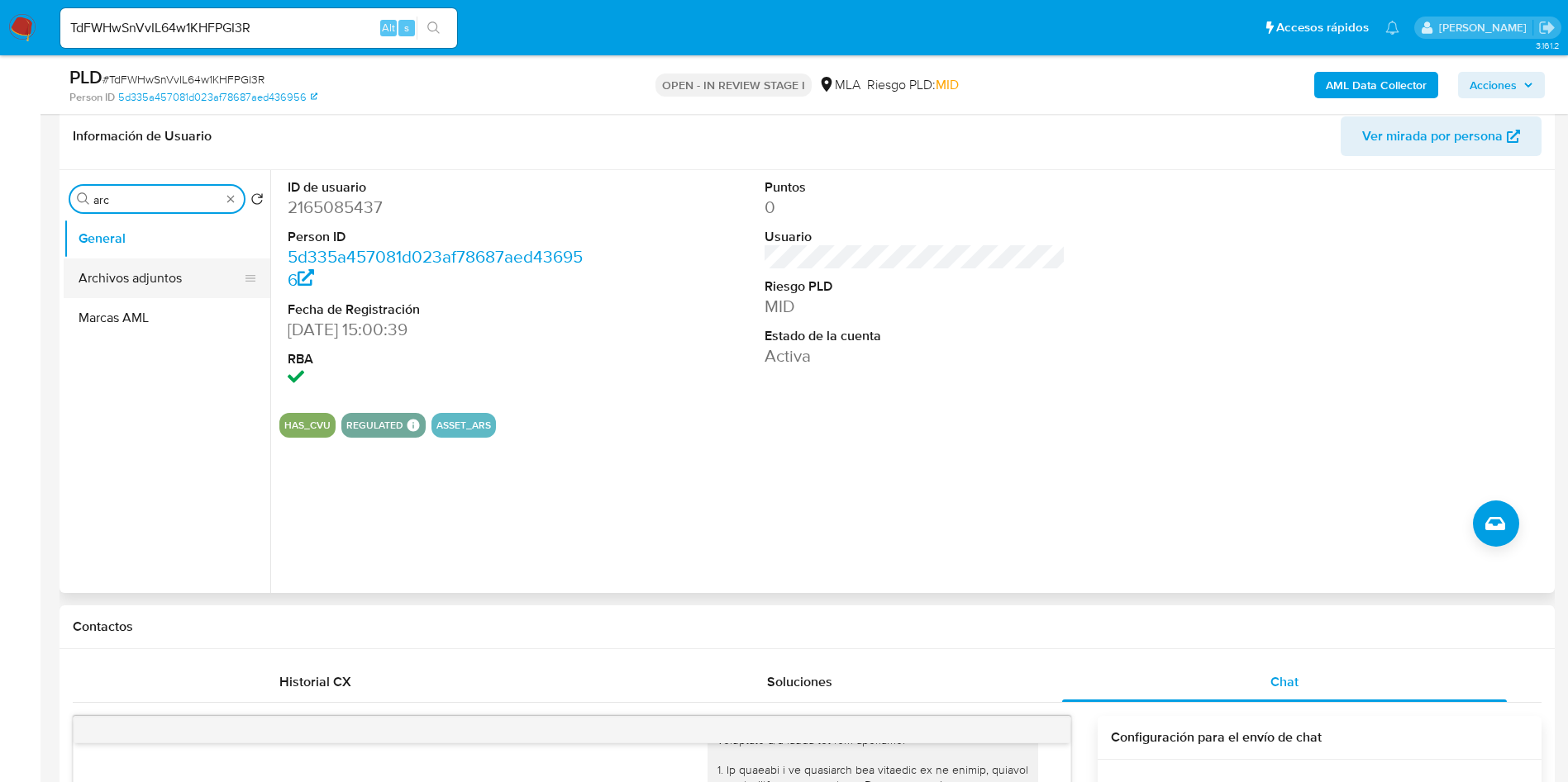
type input "arc"
drag, startPoint x: 189, startPoint y: 284, endPoint x: 693, endPoint y: 240, distance: 505.9
click at [196, 279] on button "Archivos adjuntos" at bounding box center [167, 278] width 206 height 40
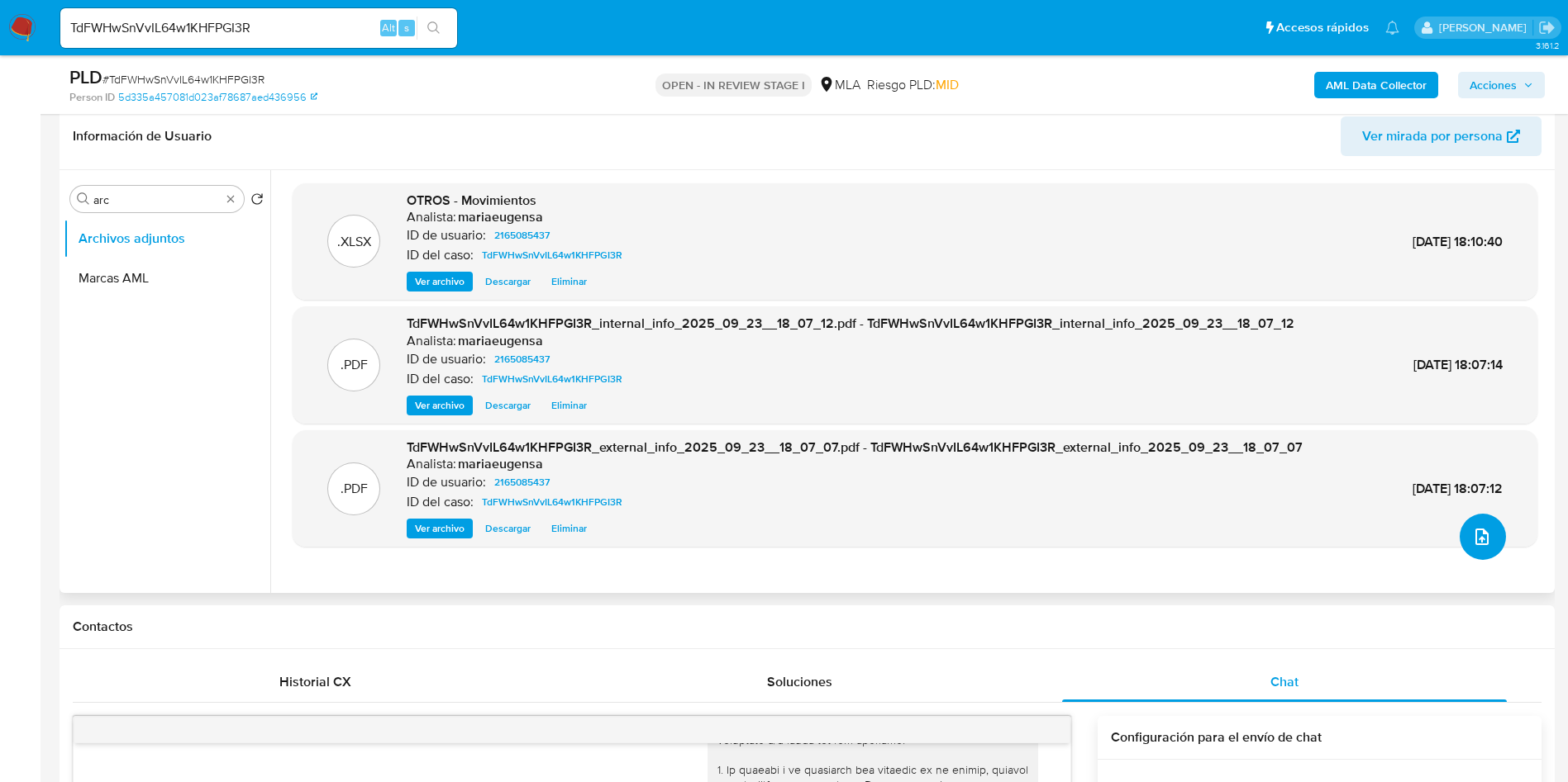
click at [1491, 540] on button "upload-file" at bounding box center [1482, 536] width 46 height 46
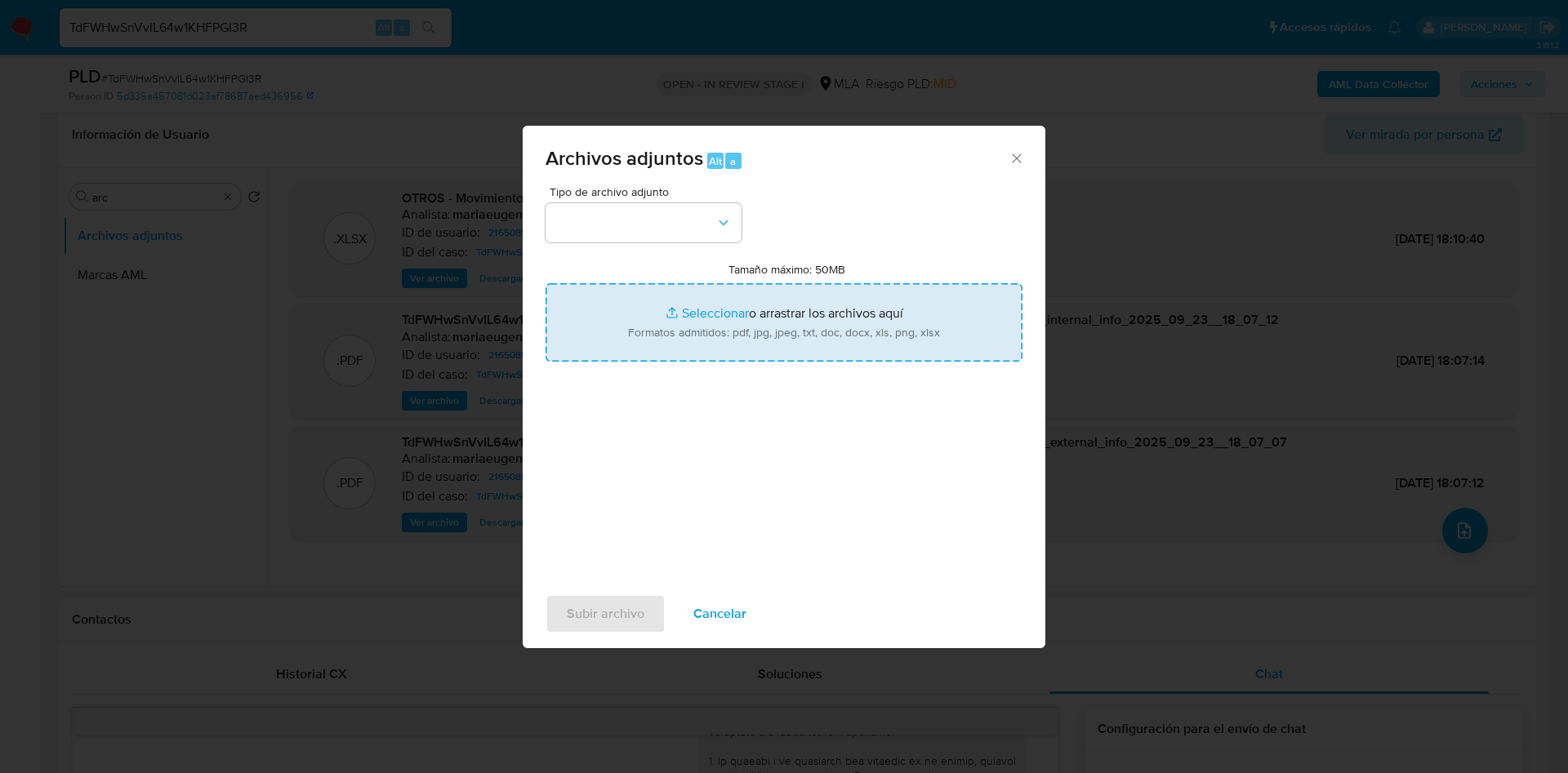
click at [723, 292] on input "Tamaño máximo: 50MB Seleccionar archivos" at bounding box center [784, 322] width 477 height 78
type input "C:\fakepath\Caselog TdFWHwSnVvIL64w1KHFPGI3R_2025_09_17_22_18_05.docx"
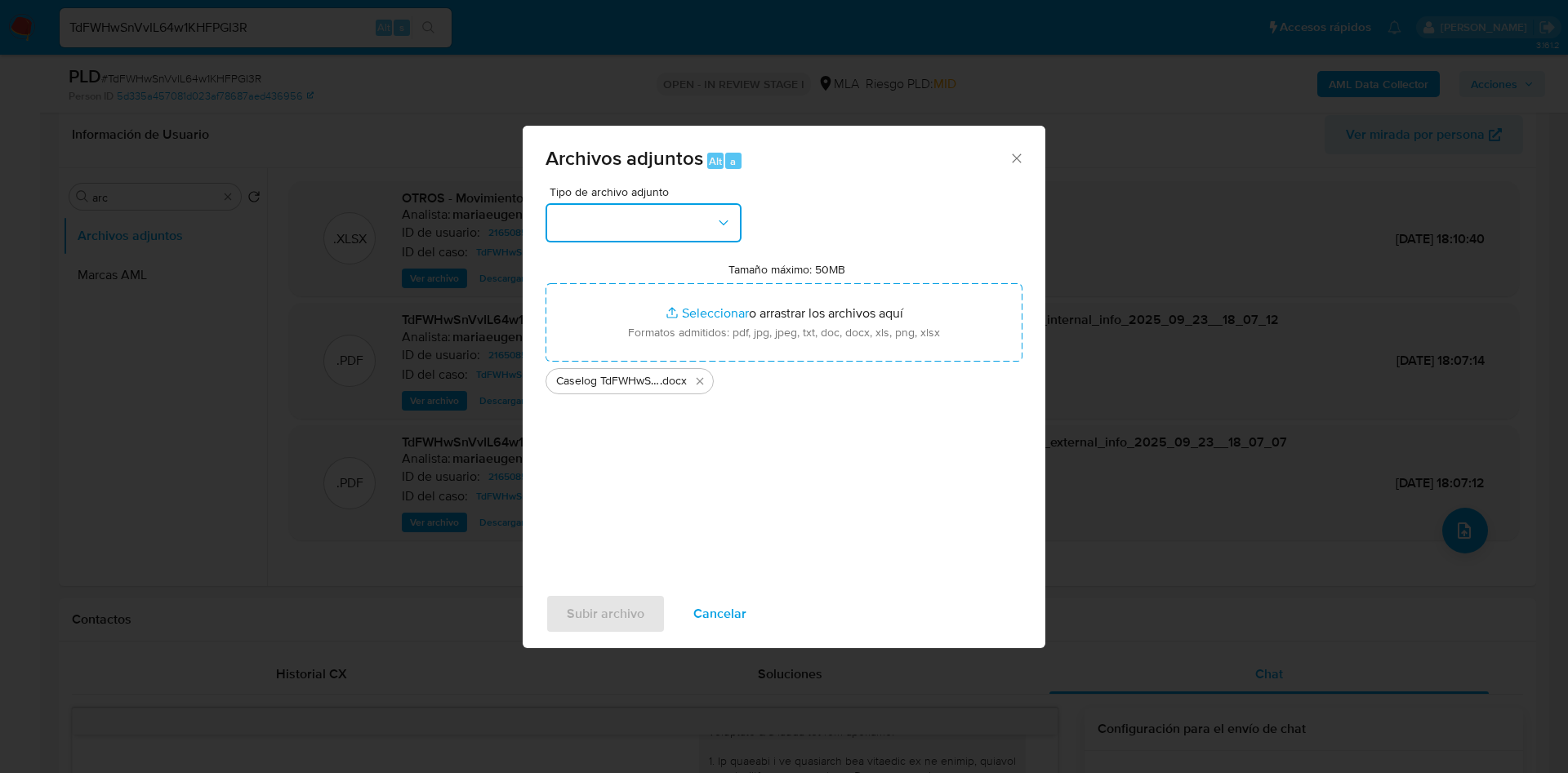
click at [625, 233] on button "button" at bounding box center [644, 223] width 196 height 39
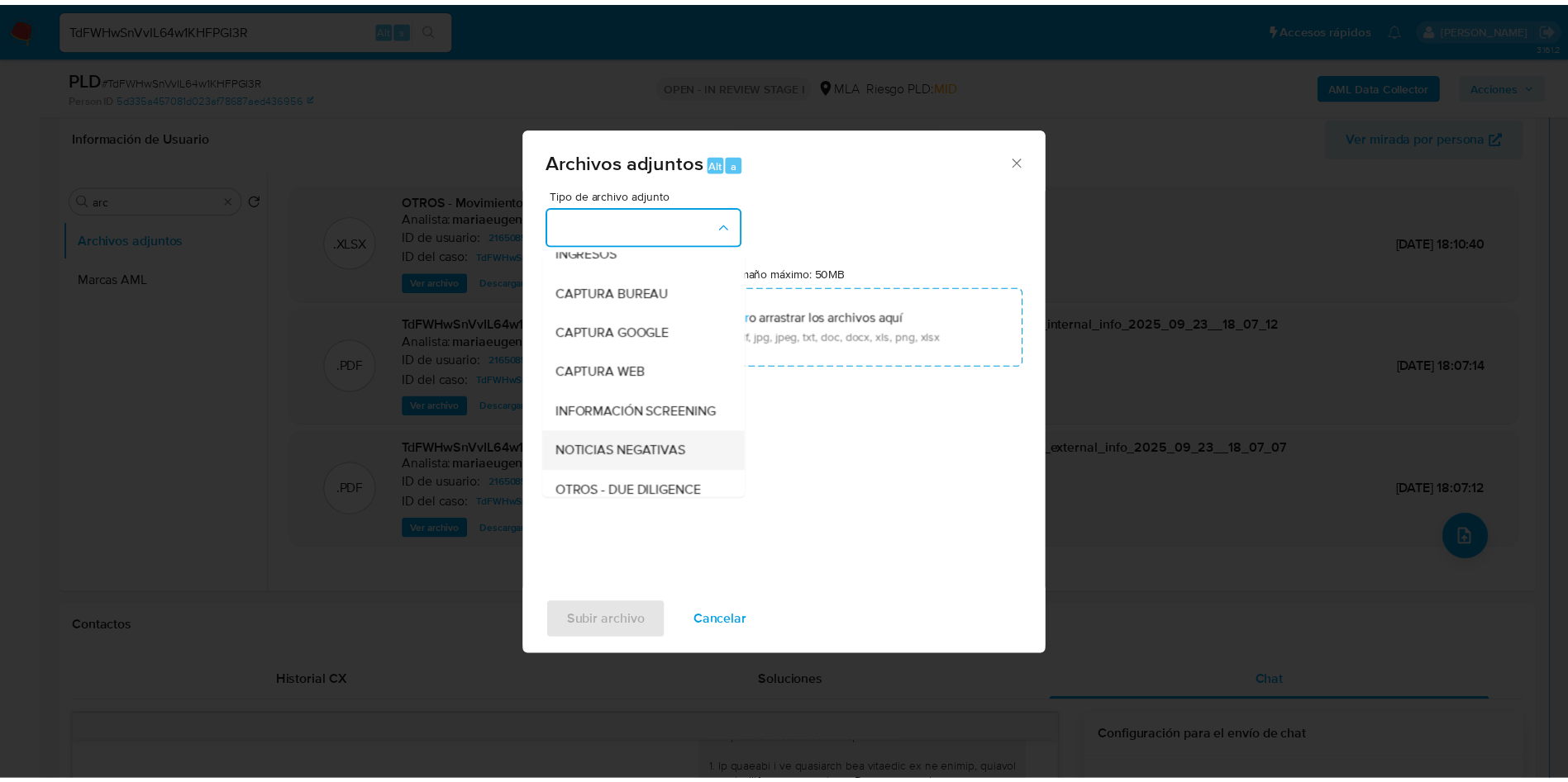
scroll to position [124, 0]
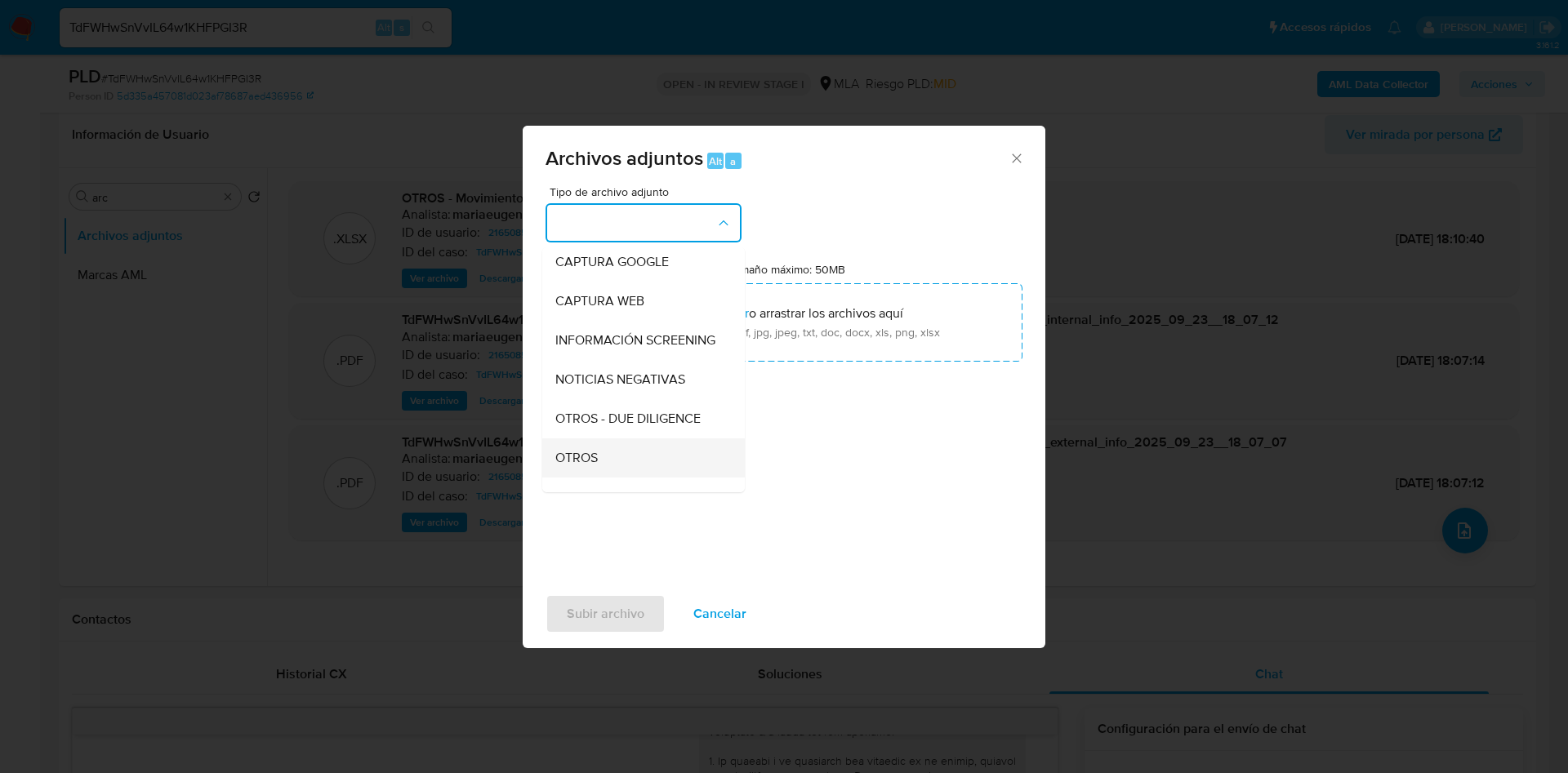
click at [556, 467] on span "OTROS" at bounding box center [577, 458] width 43 height 16
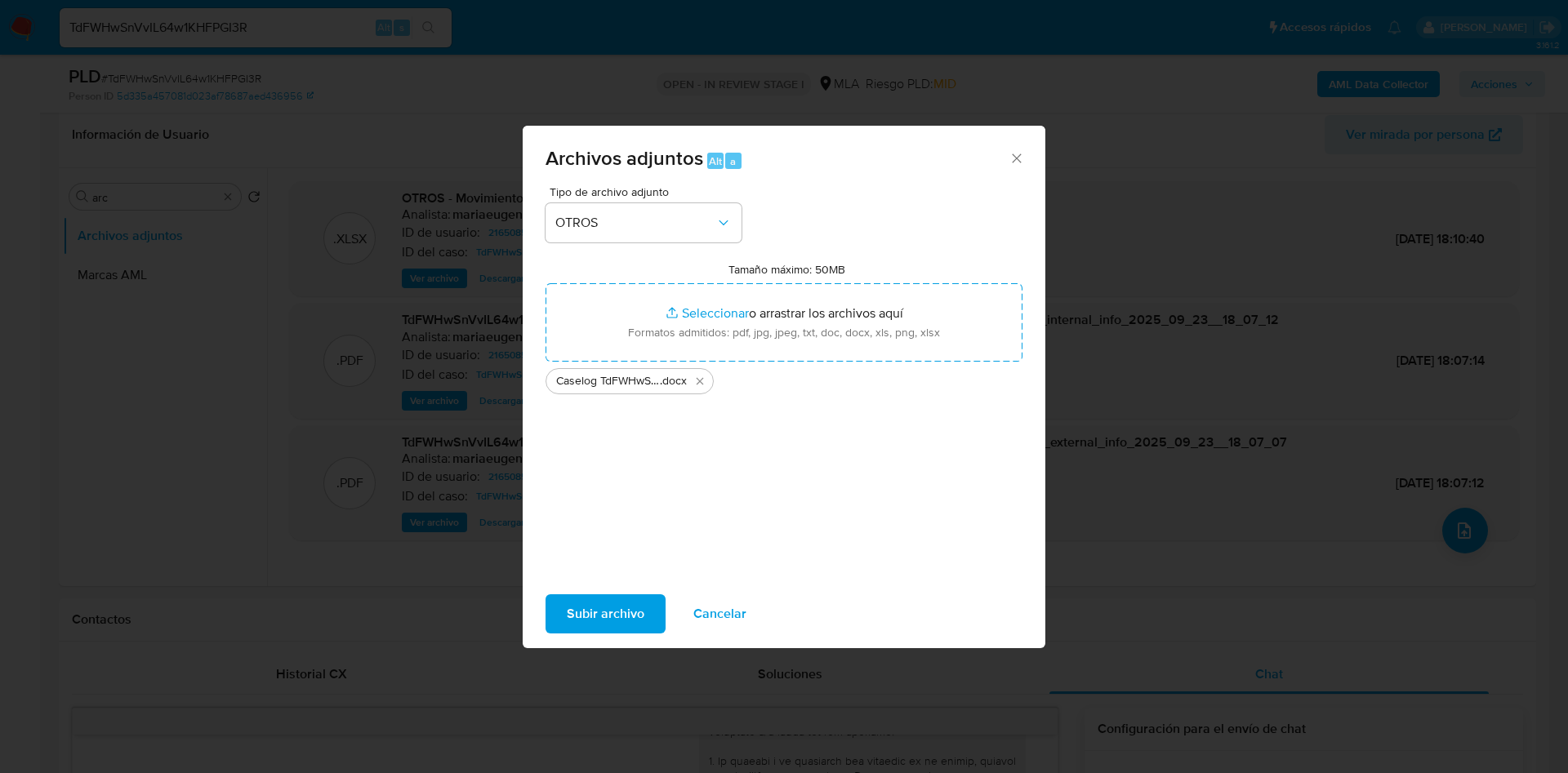
click at [606, 624] on span "Subir archivo" at bounding box center [605, 614] width 77 height 36
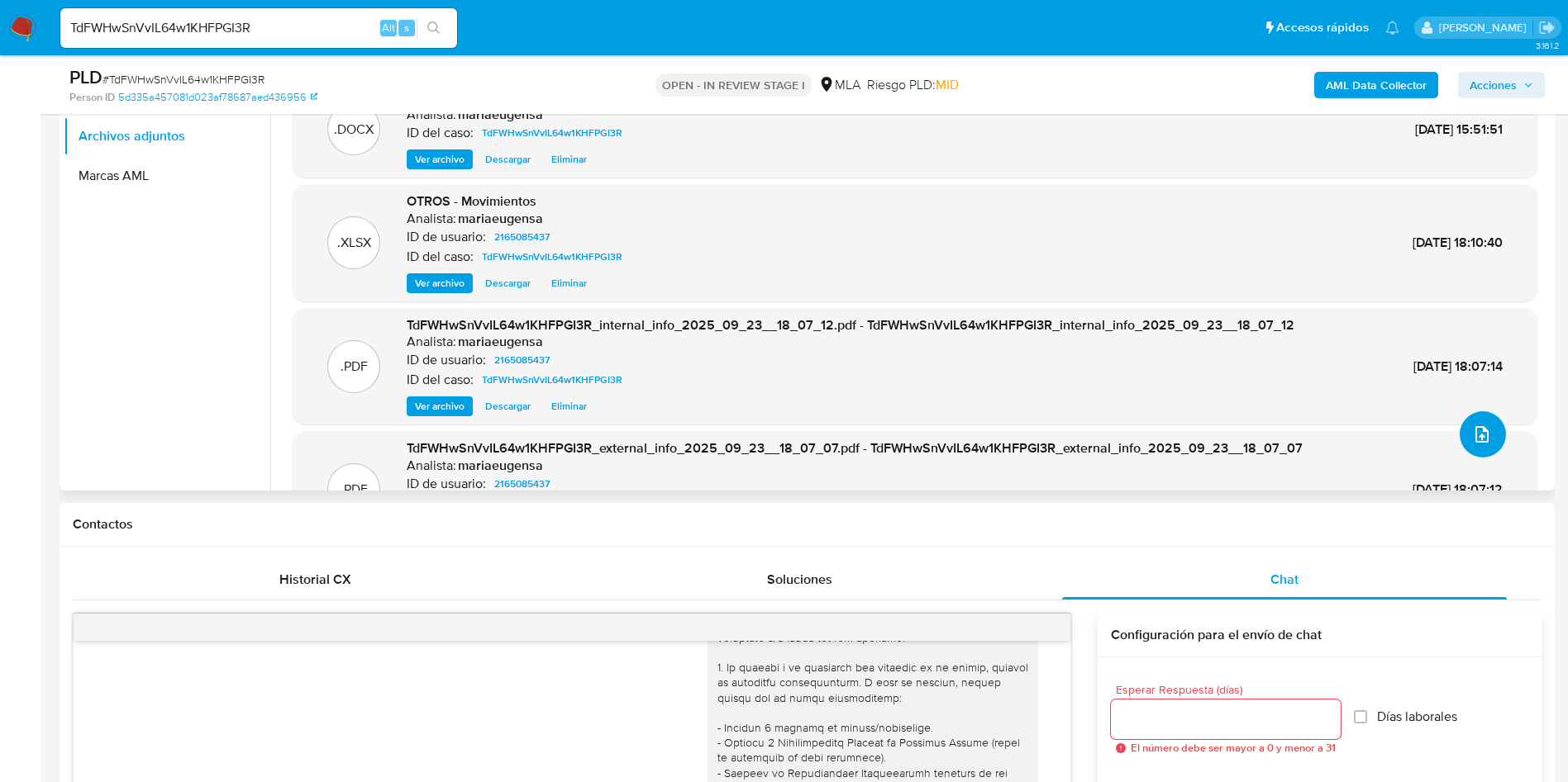
scroll to position [383, 0]
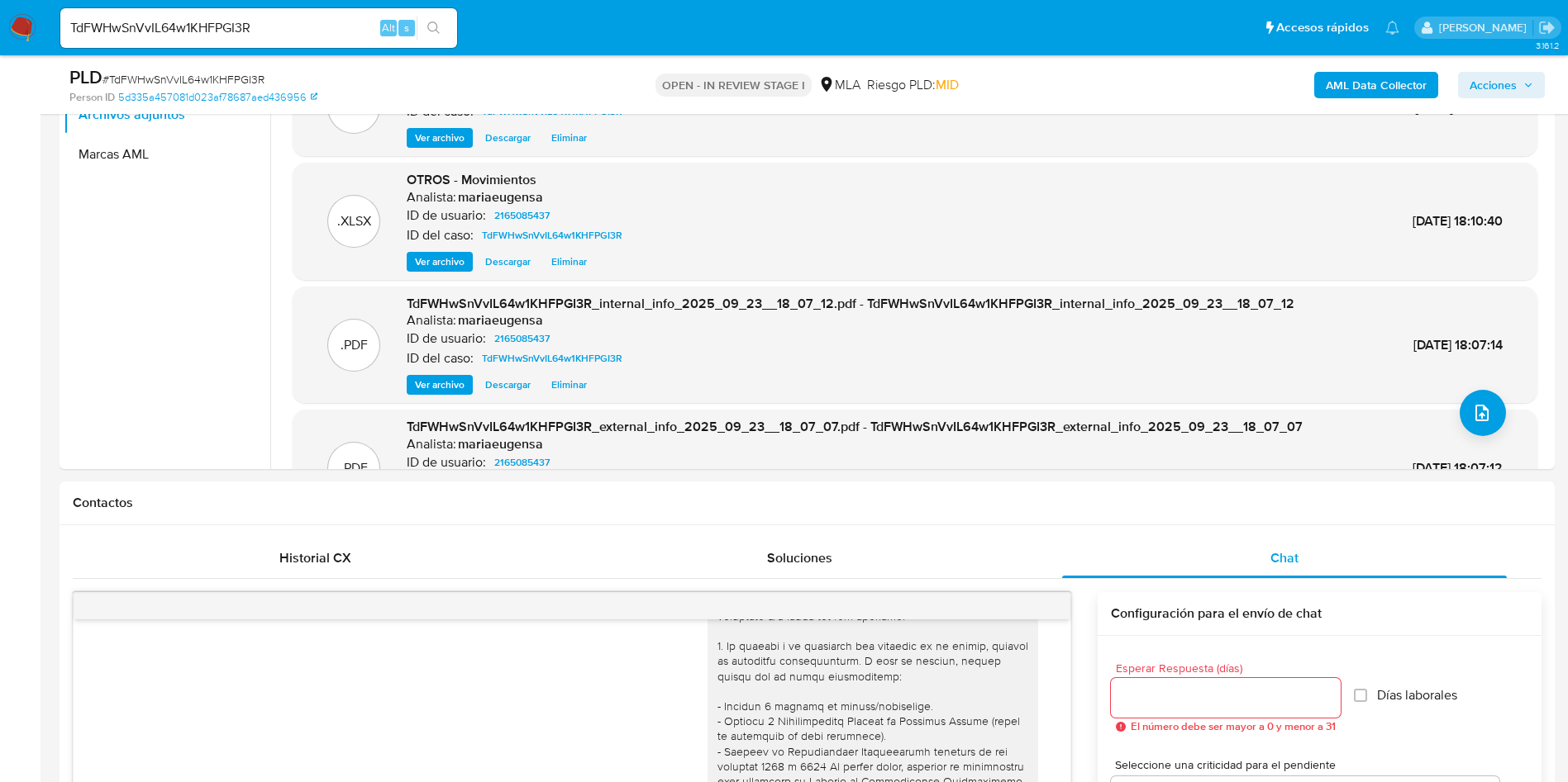
click at [1484, 77] on span "Acciones" at bounding box center [1493, 85] width 47 height 26
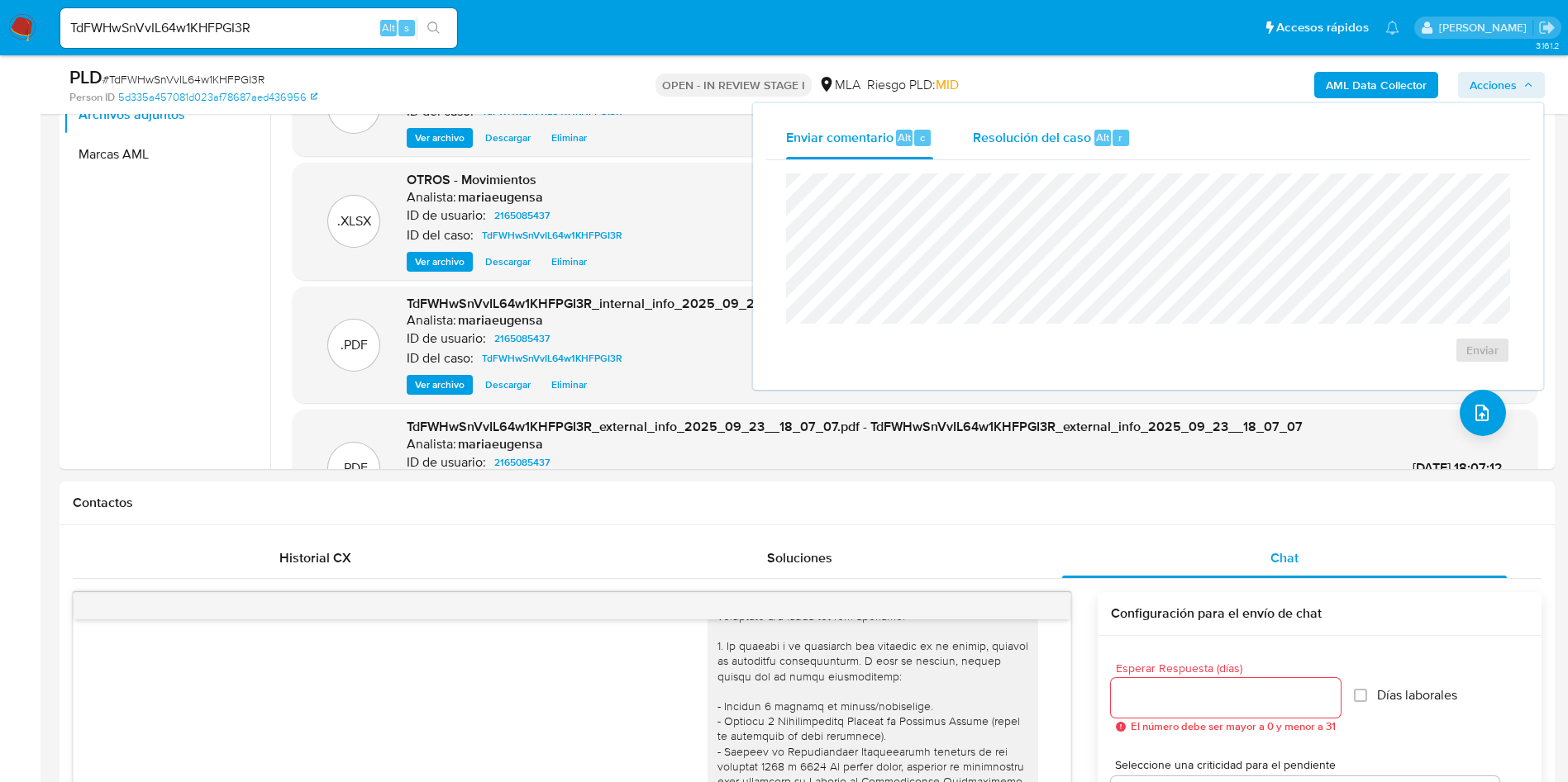
click at [998, 139] on span "Resolución del caso" at bounding box center [1031, 136] width 118 height 19
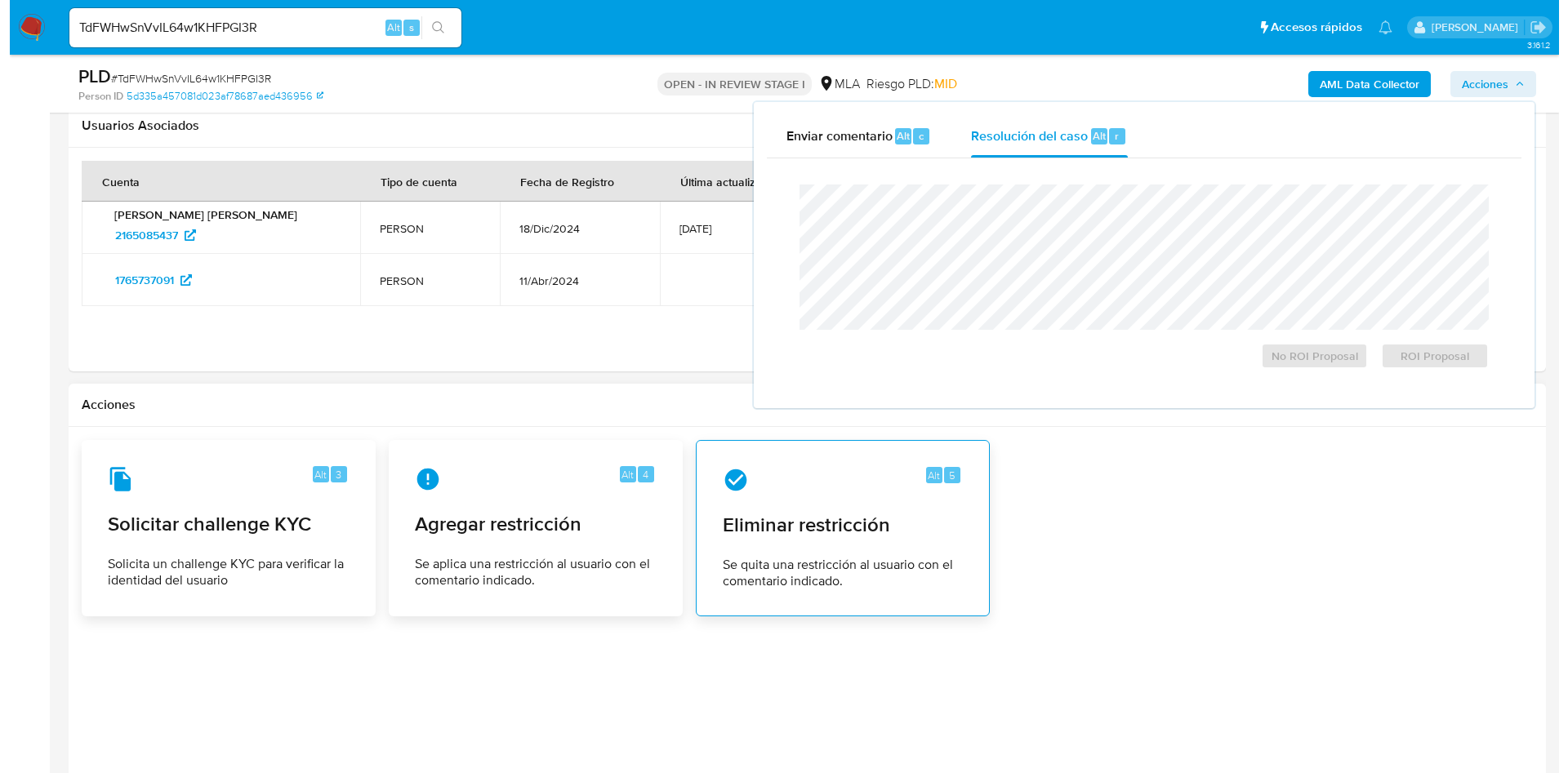
scroll to position [2459, 0]
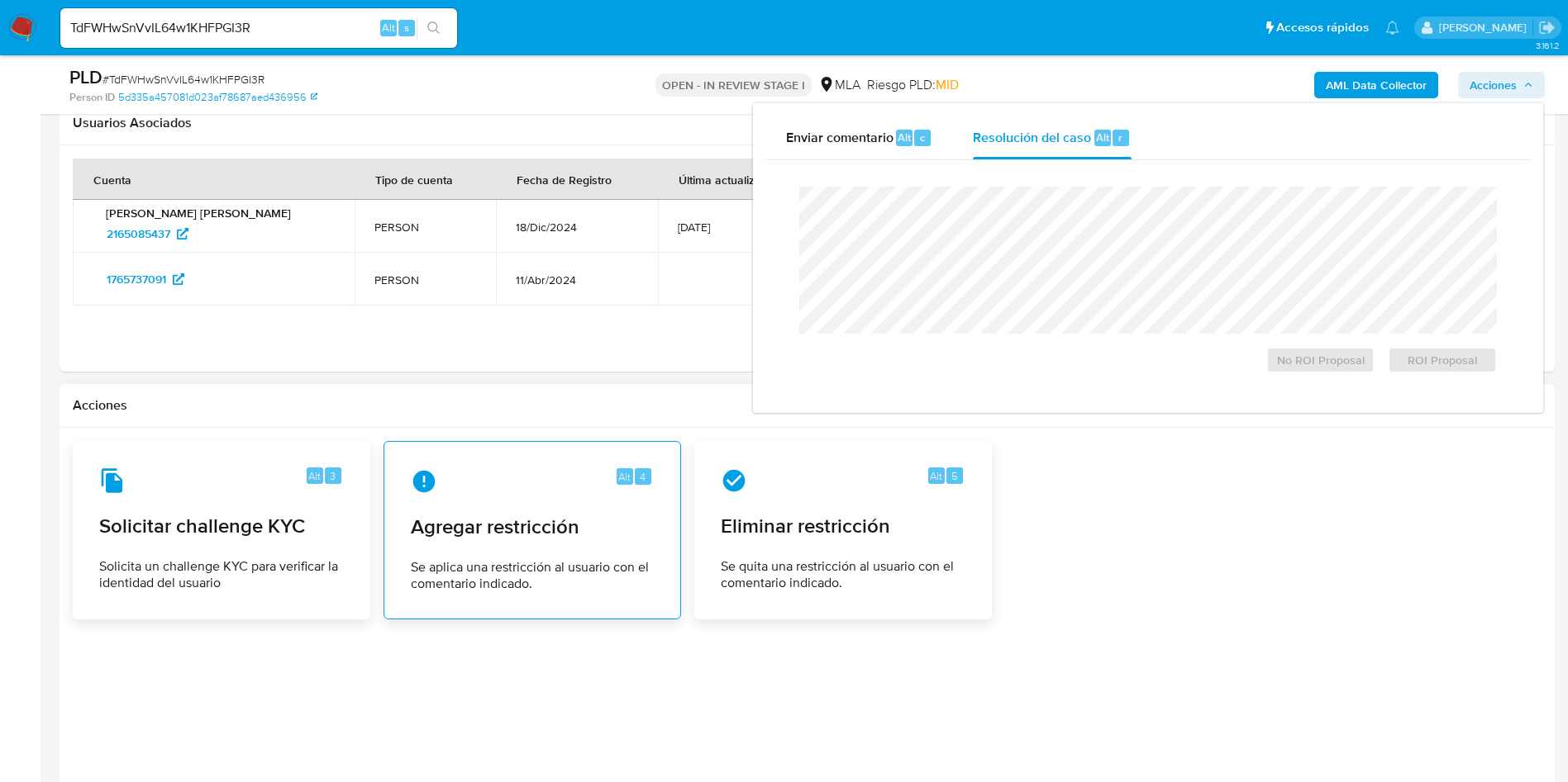
click at [575, 533] on span "Agregar restricción" at bounding box center [533, 527] width 243 height 25
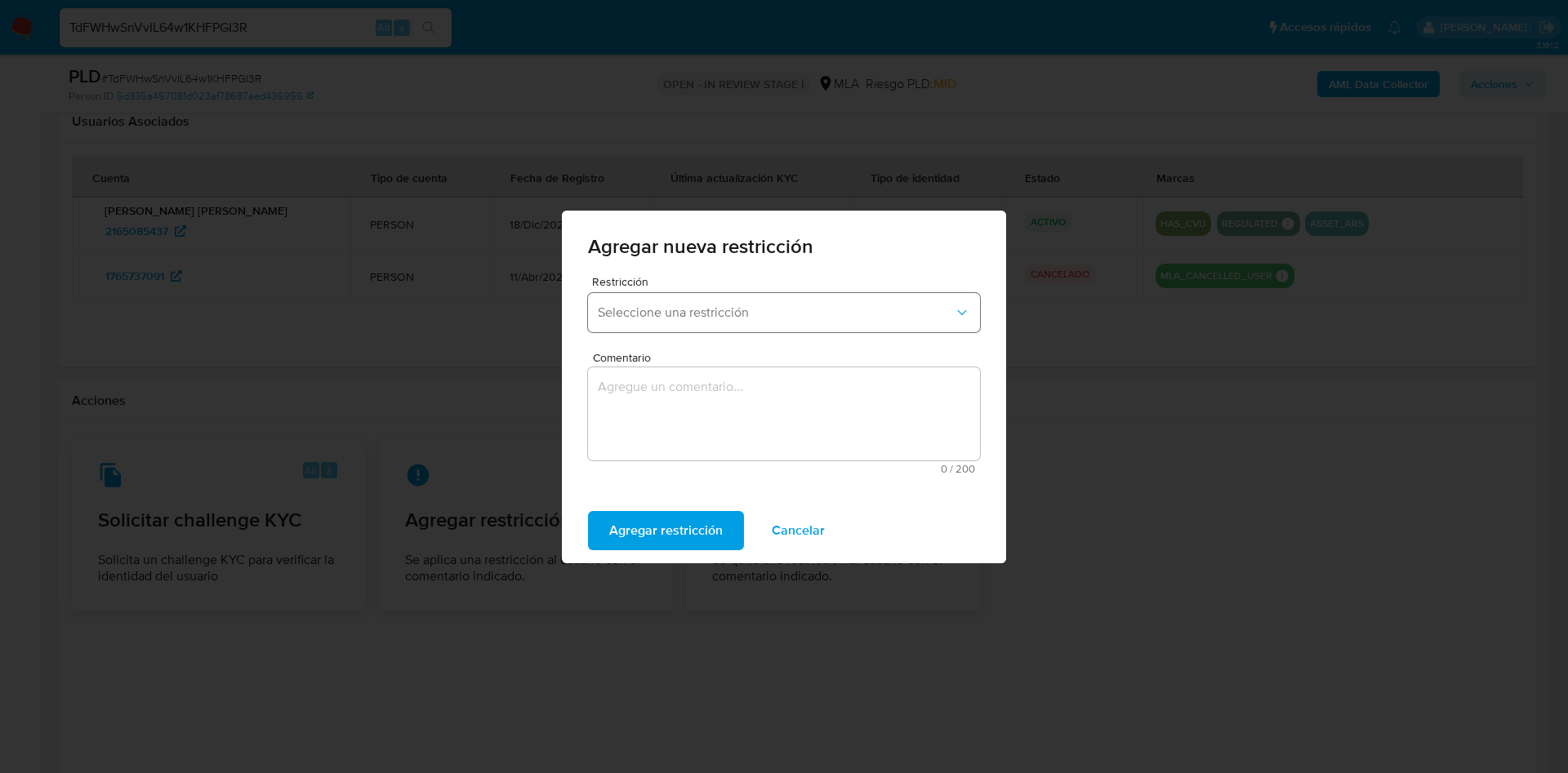
click at [690, 310] on span "Seleccione una restricción" at bounding box center [776, 313] width 356 height 16
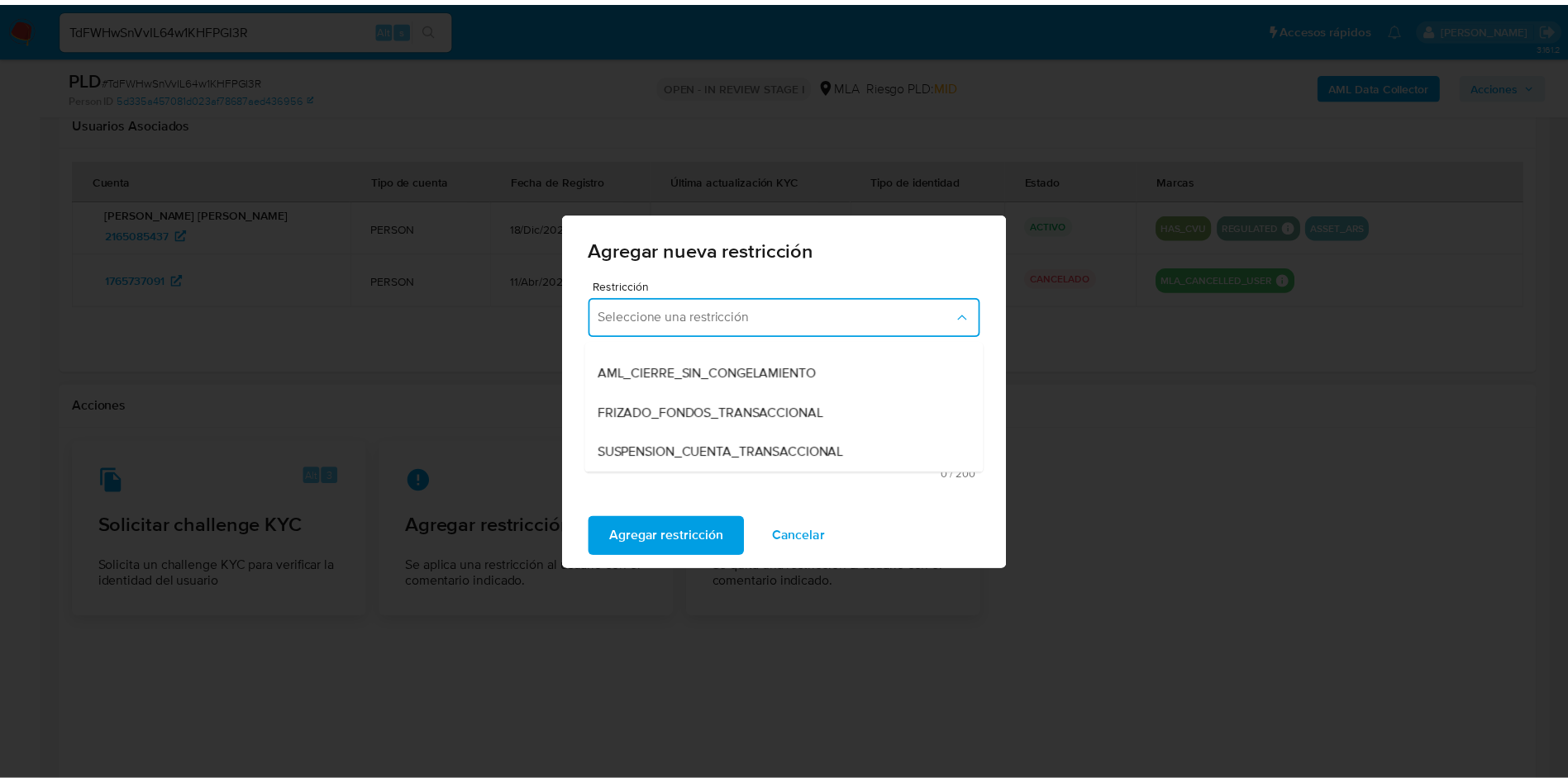
scroll to position [248, 0]
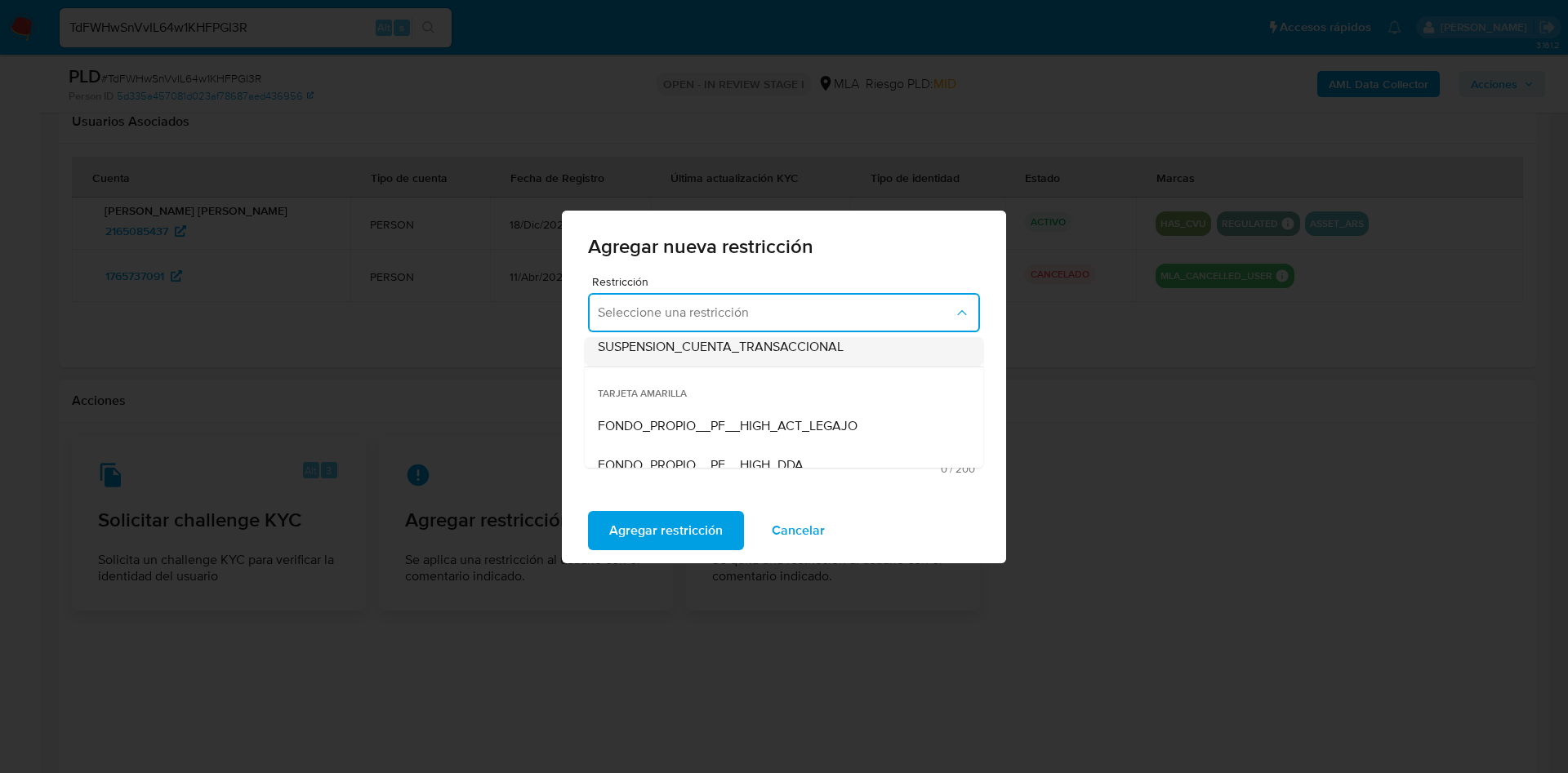
click at [691, 335] on div "TARJETA ROJA SUSPENSION_CON_RETIROS_SCREENING SUSPENSION_TOTAL_SCREENING AML_CI…" at bounding box center [784, 400] width 399 height 135
click at [669, 360] on div "SUSPENSION_CUENTA_TRANSACCIONAL" at bounding box center [778, 347] width 362 height 39
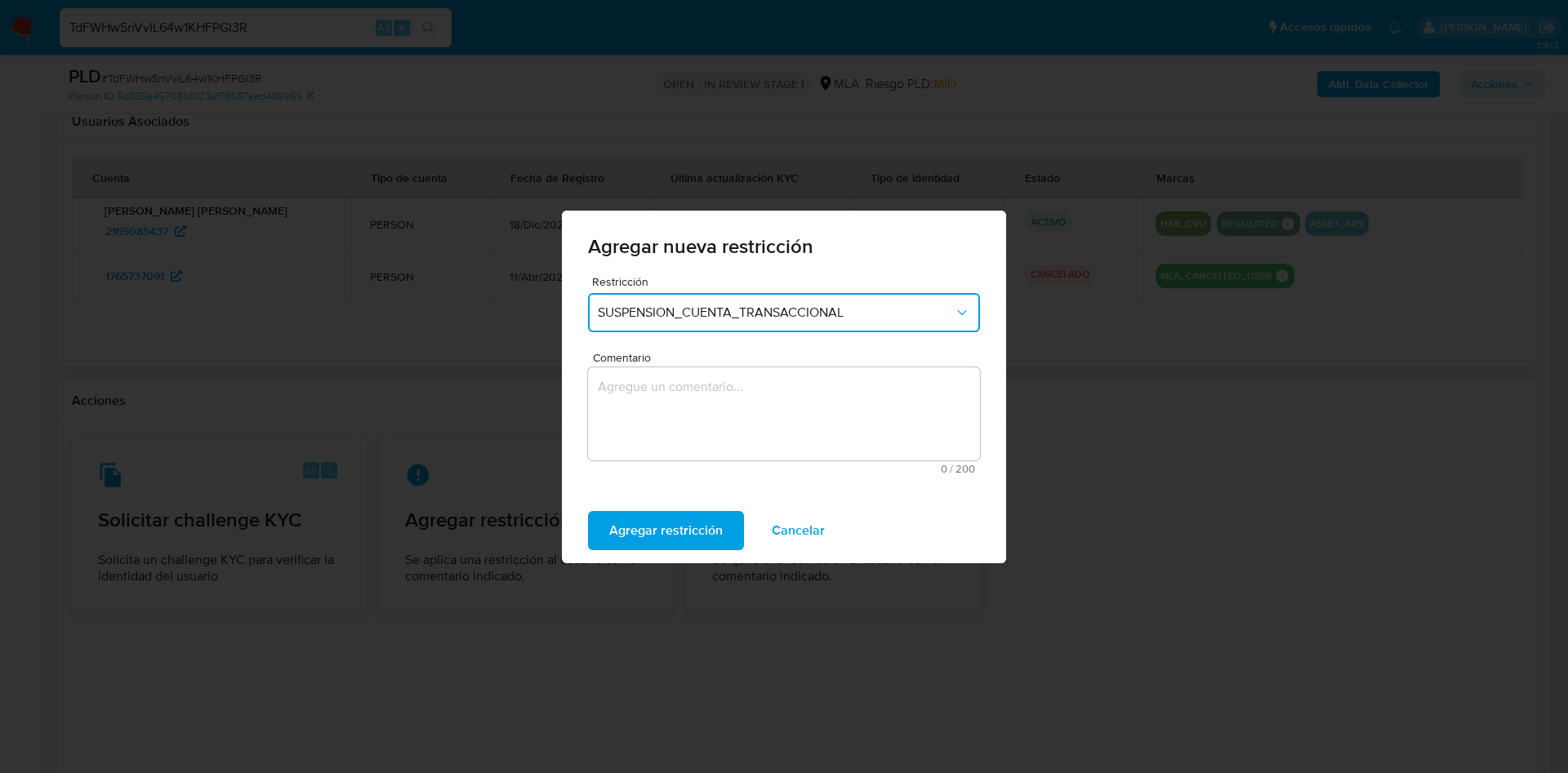
click at [672, 398] on textarea "Comentario" at bounding box center [784, 414] width 392 height 94
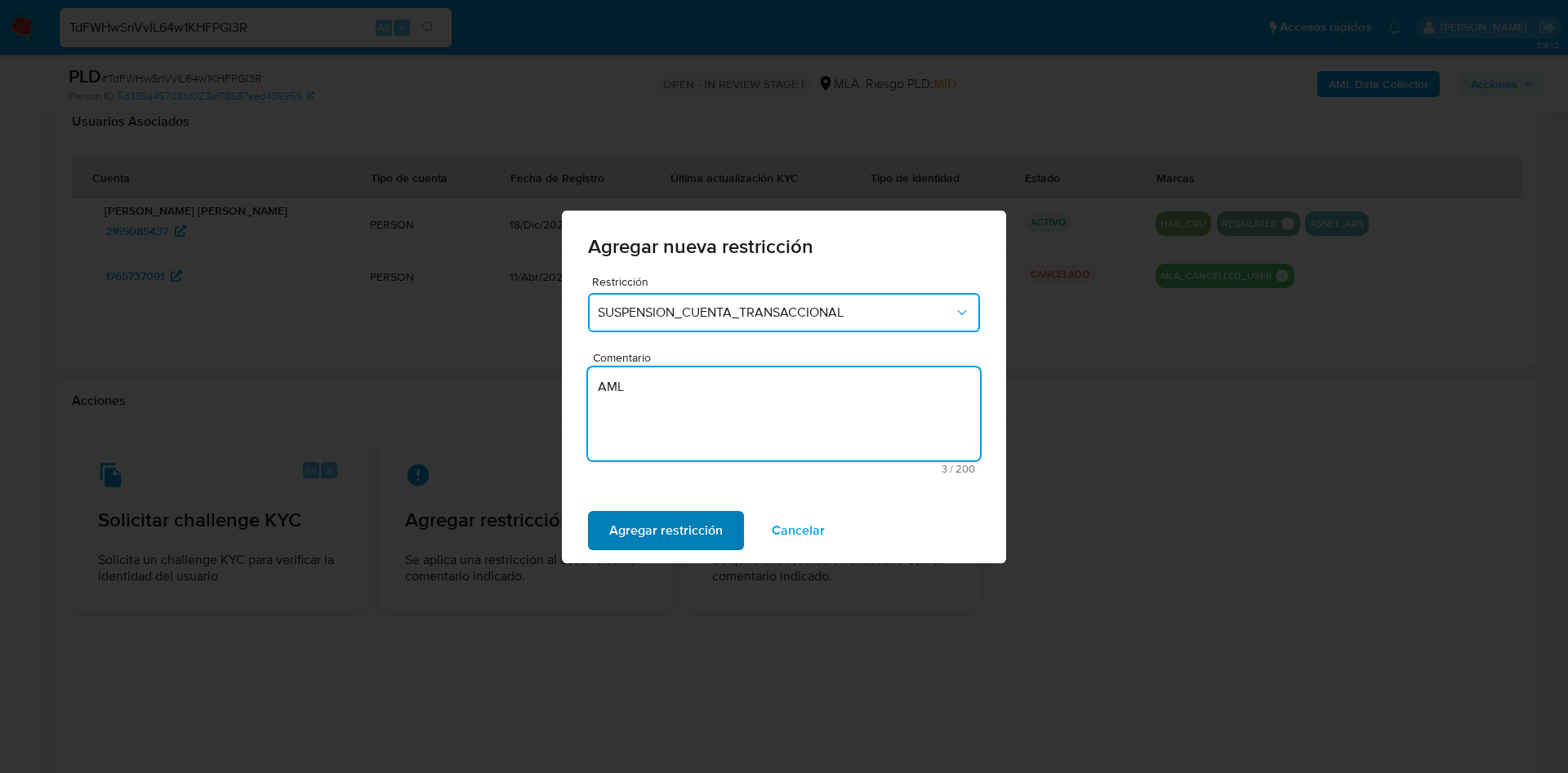
type textarea "AML"
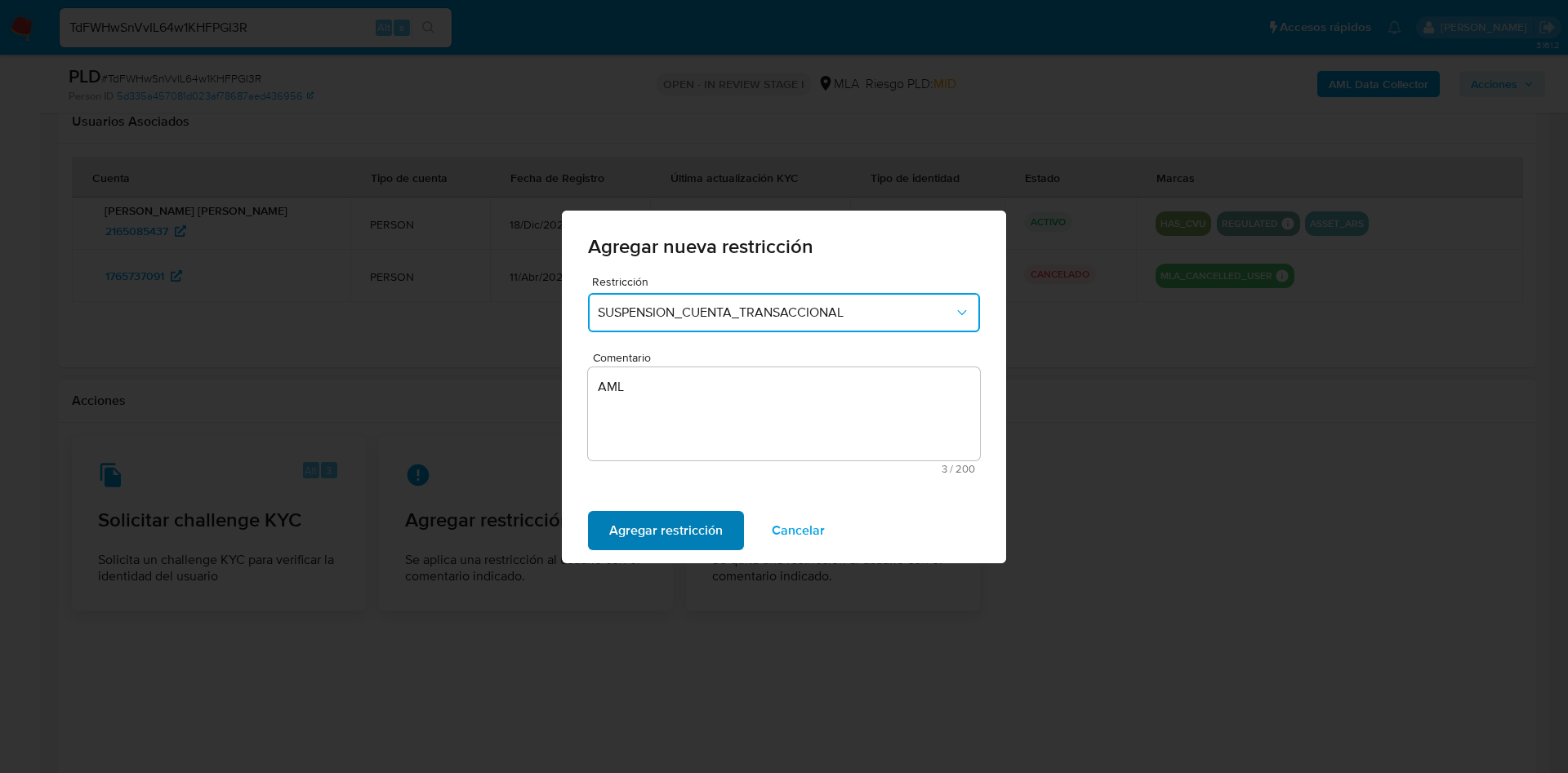
drag, startPoint x: 639, startPoint y: 543, endPoint x: 654, endPoint y: 533, distance: 18.0
click at [639, 543] on span "Agregar restricción" at bounding box center [665, 531] width 113 height 36
click at [639, 534] on span "Confirmar" at bounding box center [638, 531] width 59 height 36
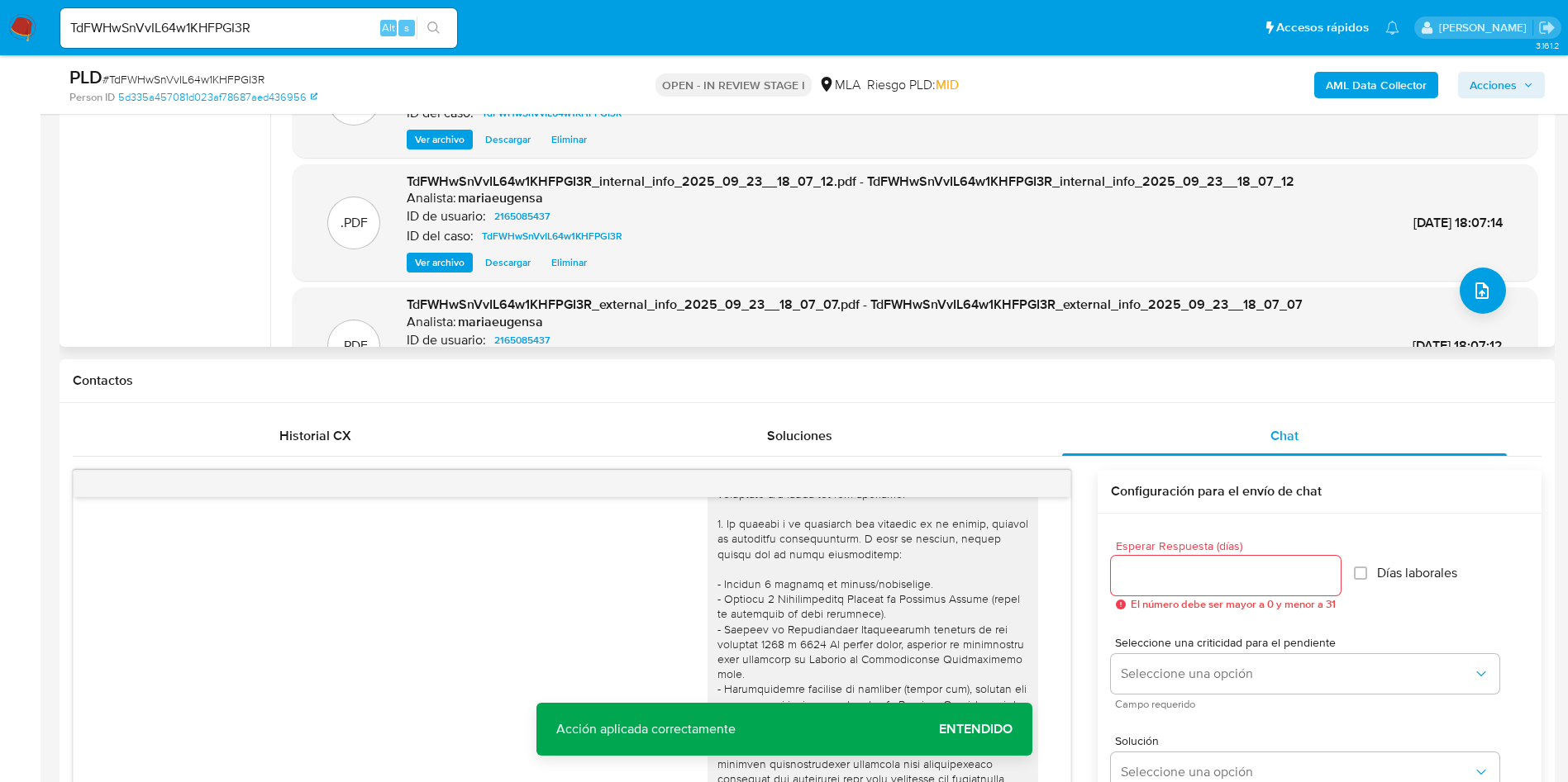
scroll to position [286, 0]
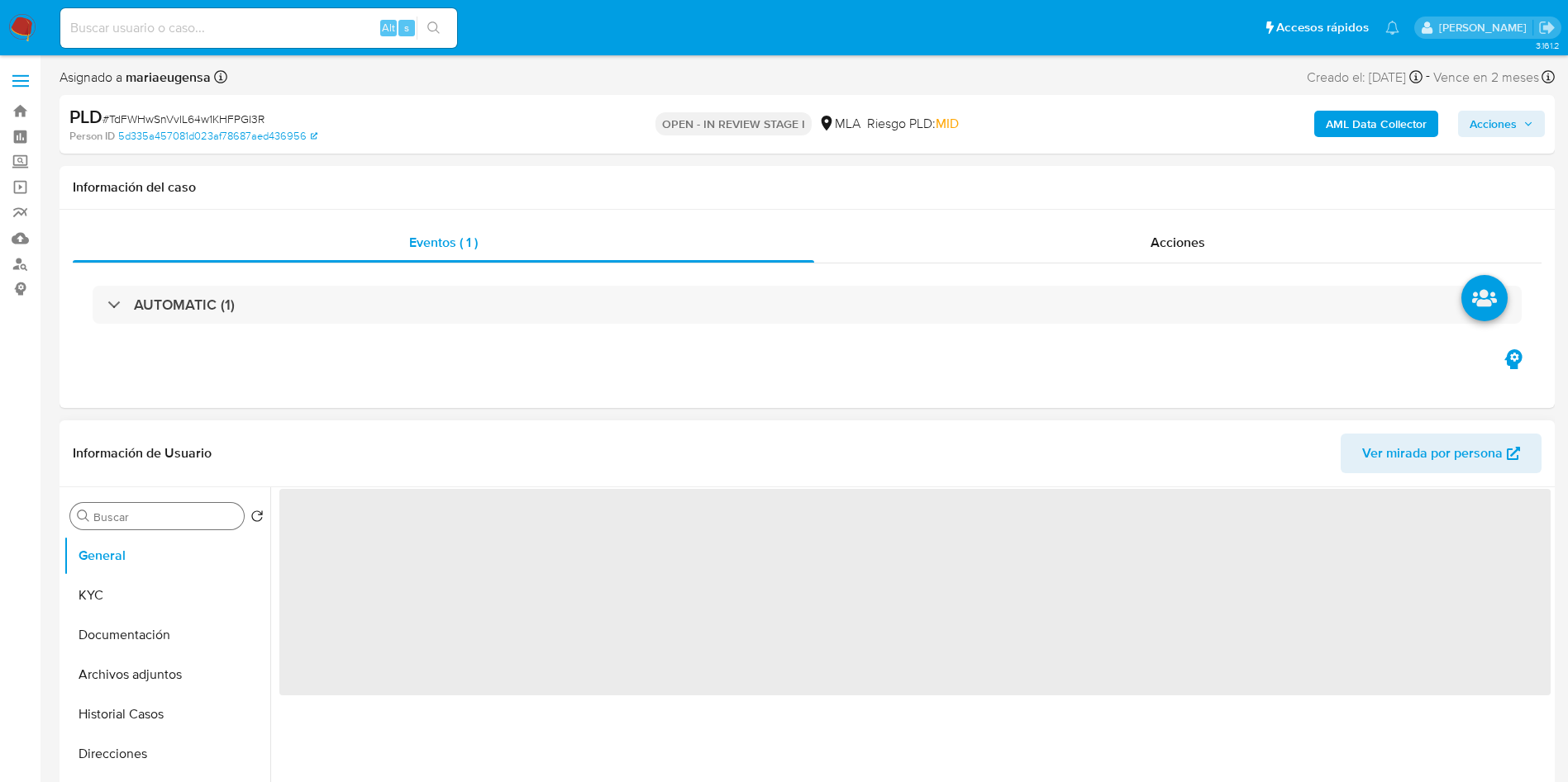
select select "10"
click at [132, 511] on input "Buscar" at bounding box center [166, 517] width 144 height 15
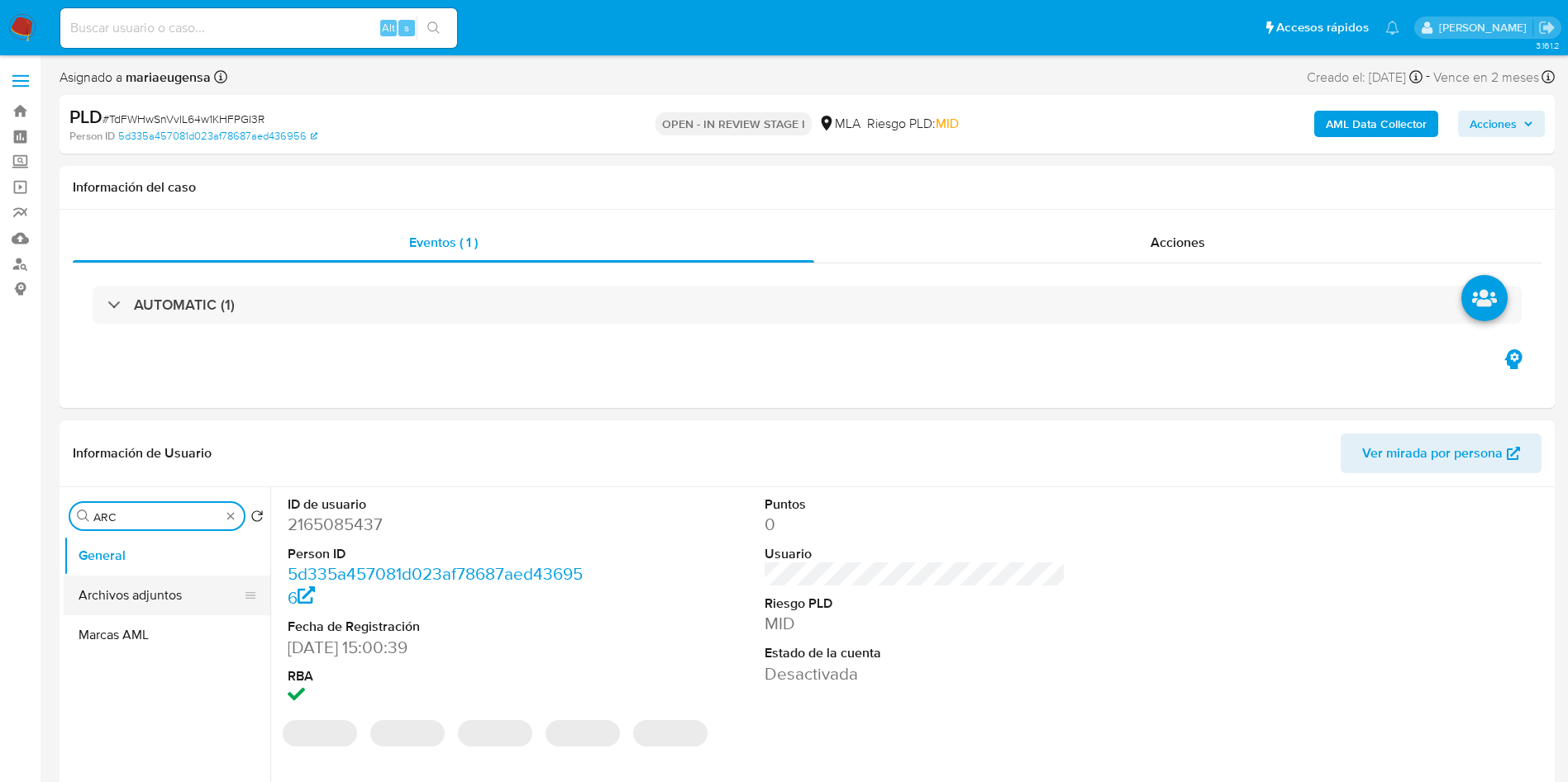
type input "ARC"
click at [142, 601] on button "Archivos adjuntos" at bounding box center [160, 596] width 194 height 40
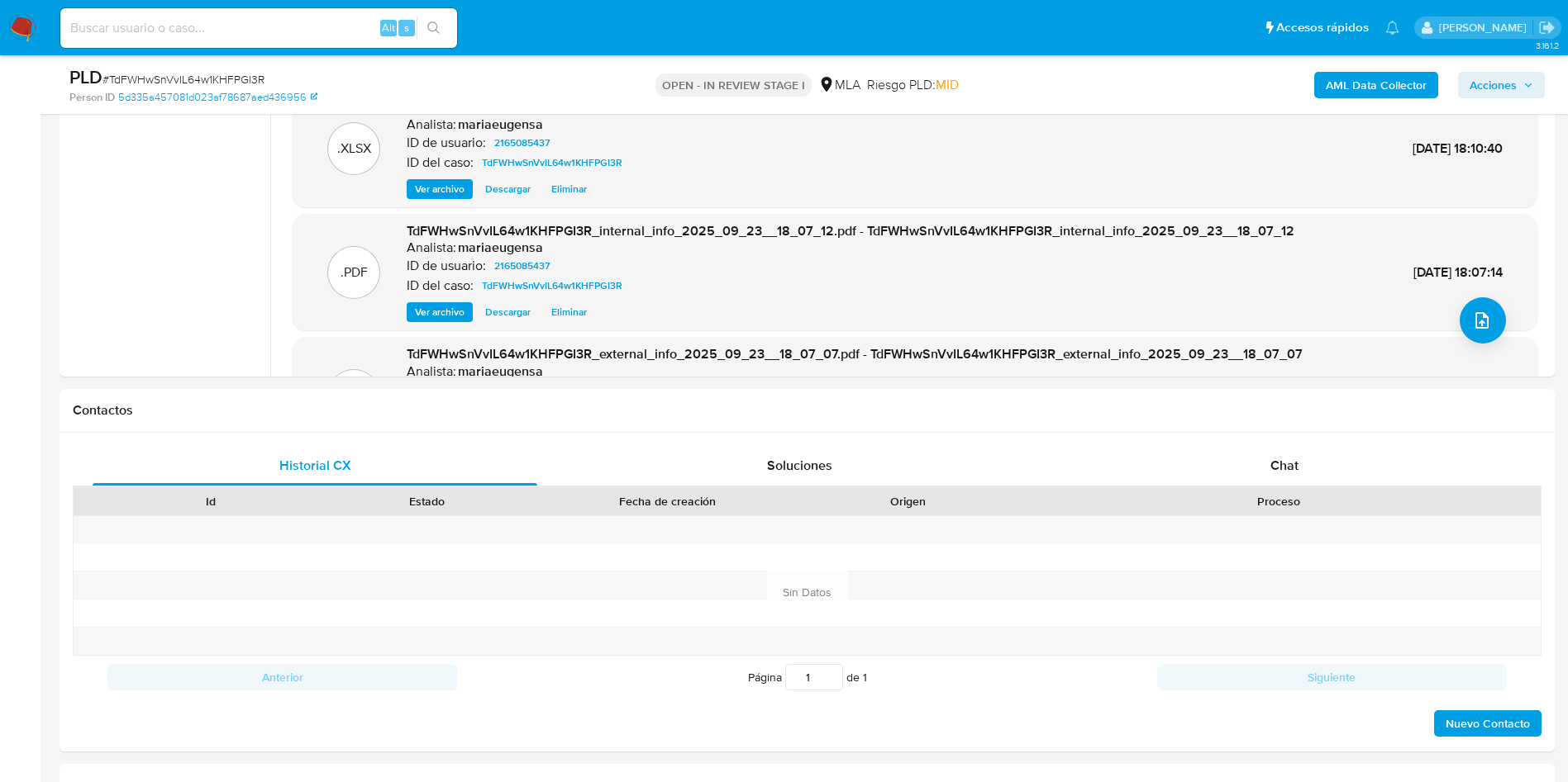
scroll to position [714, 0]
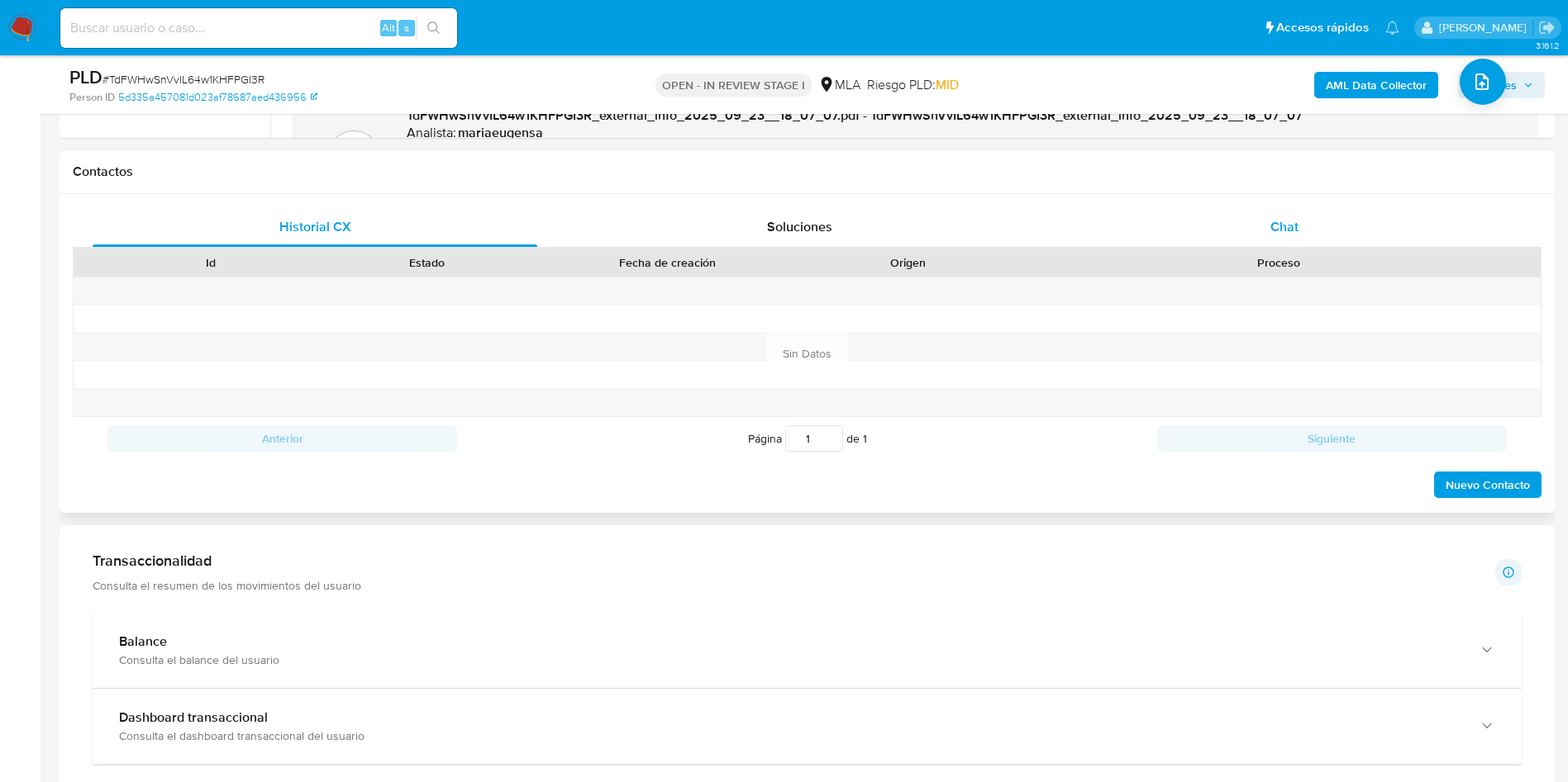
click at [1281, 235] on span "Chat" at bounding box center [1284, 226] width 28 height 19
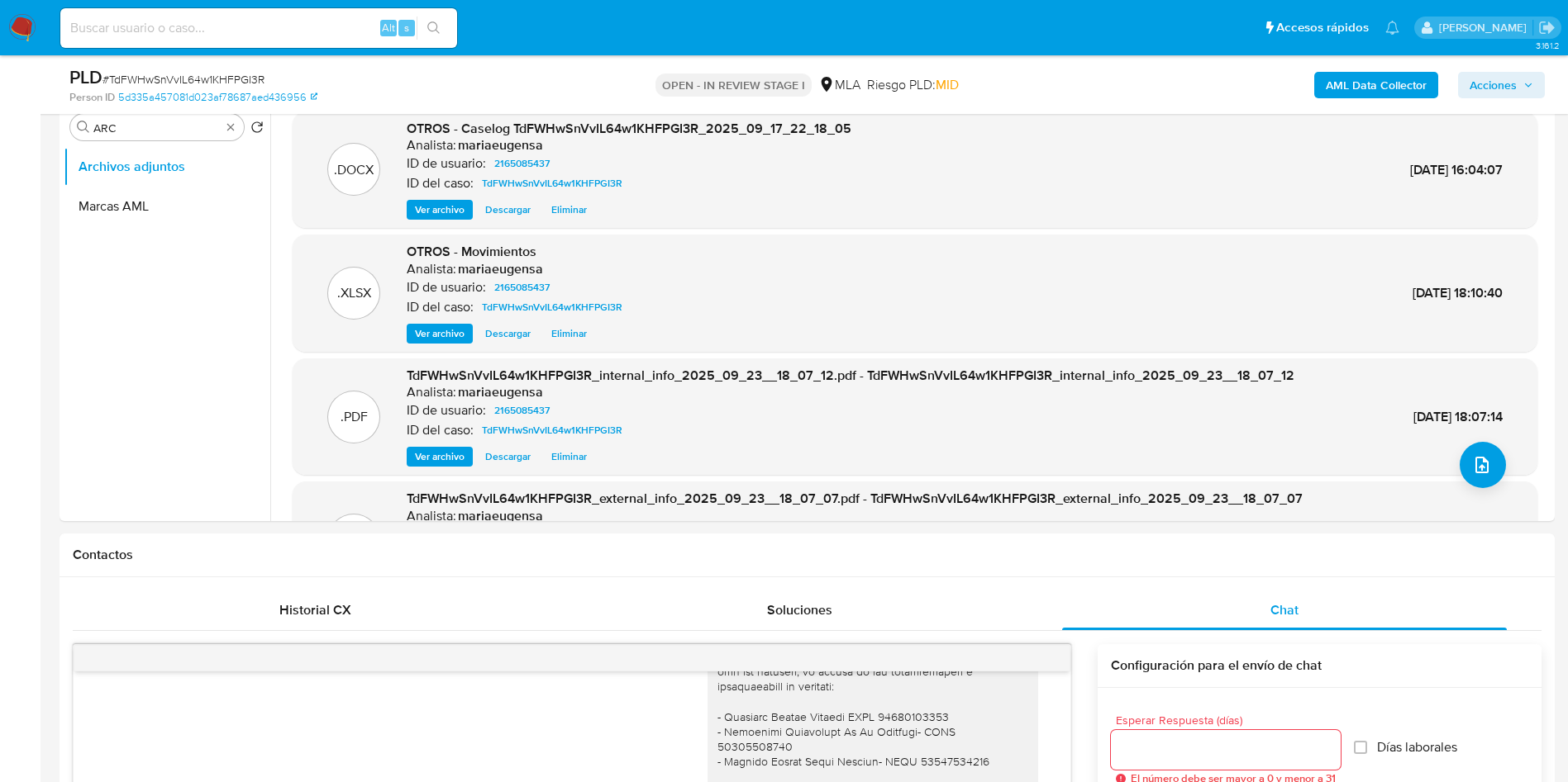
scroll to position [0, 0]
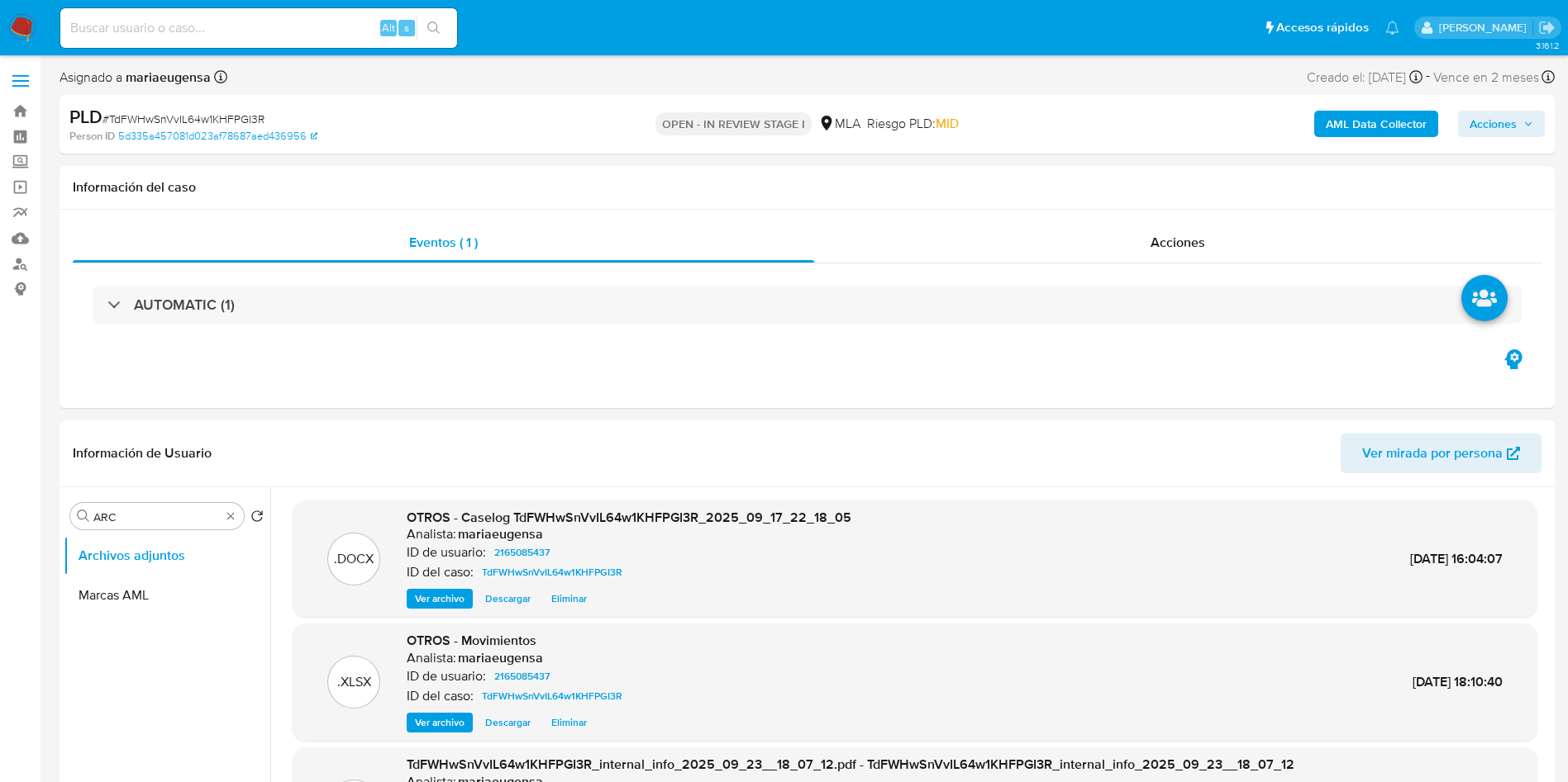
click at [1471, 119] on span "Acciones" at bounding box center [1493, 123] width 47 height 26
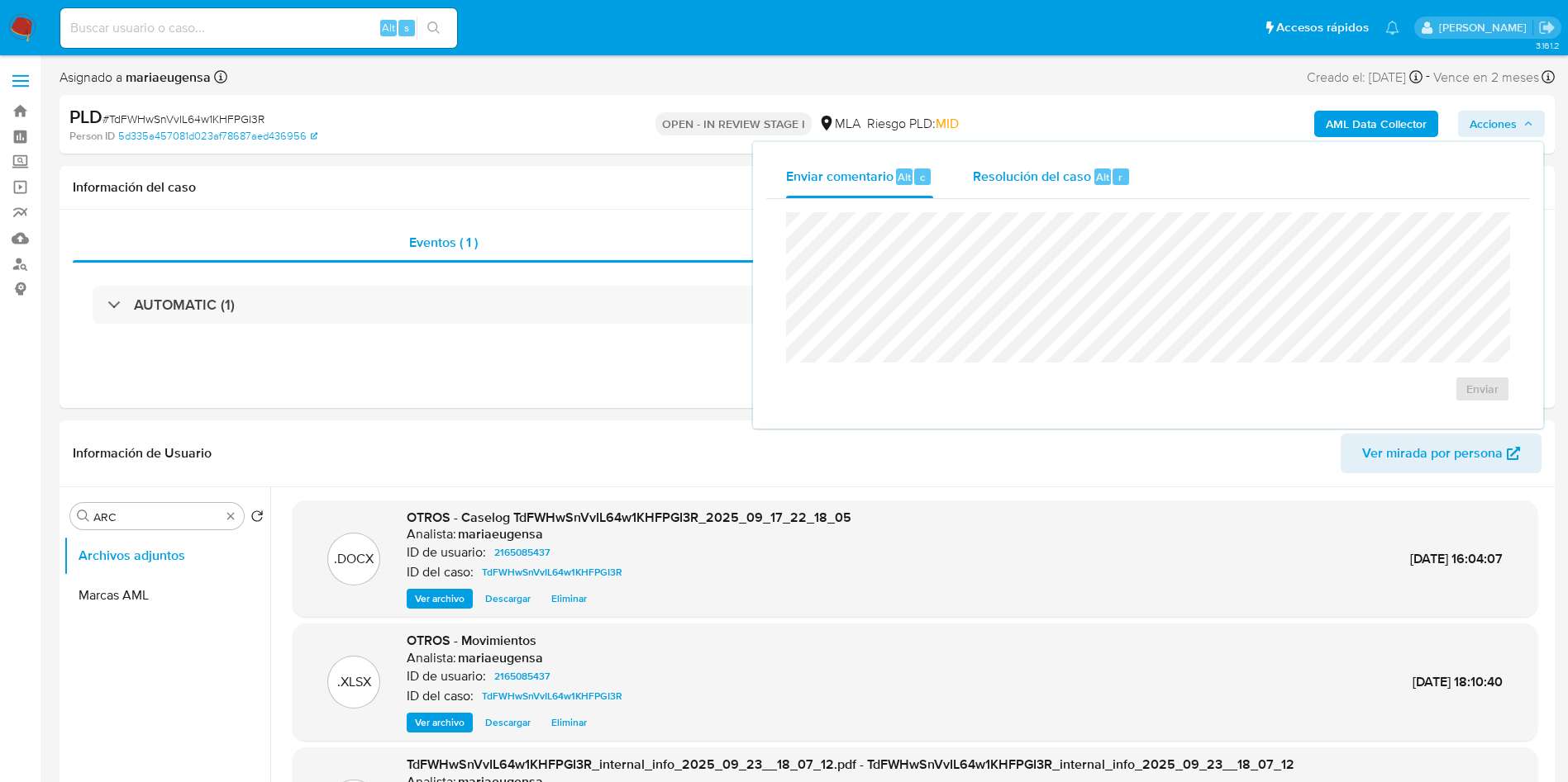
click at [1042, 188] on div "Resolución del caso Alt r" at bounding box center [1051, 177] width 158 height 43
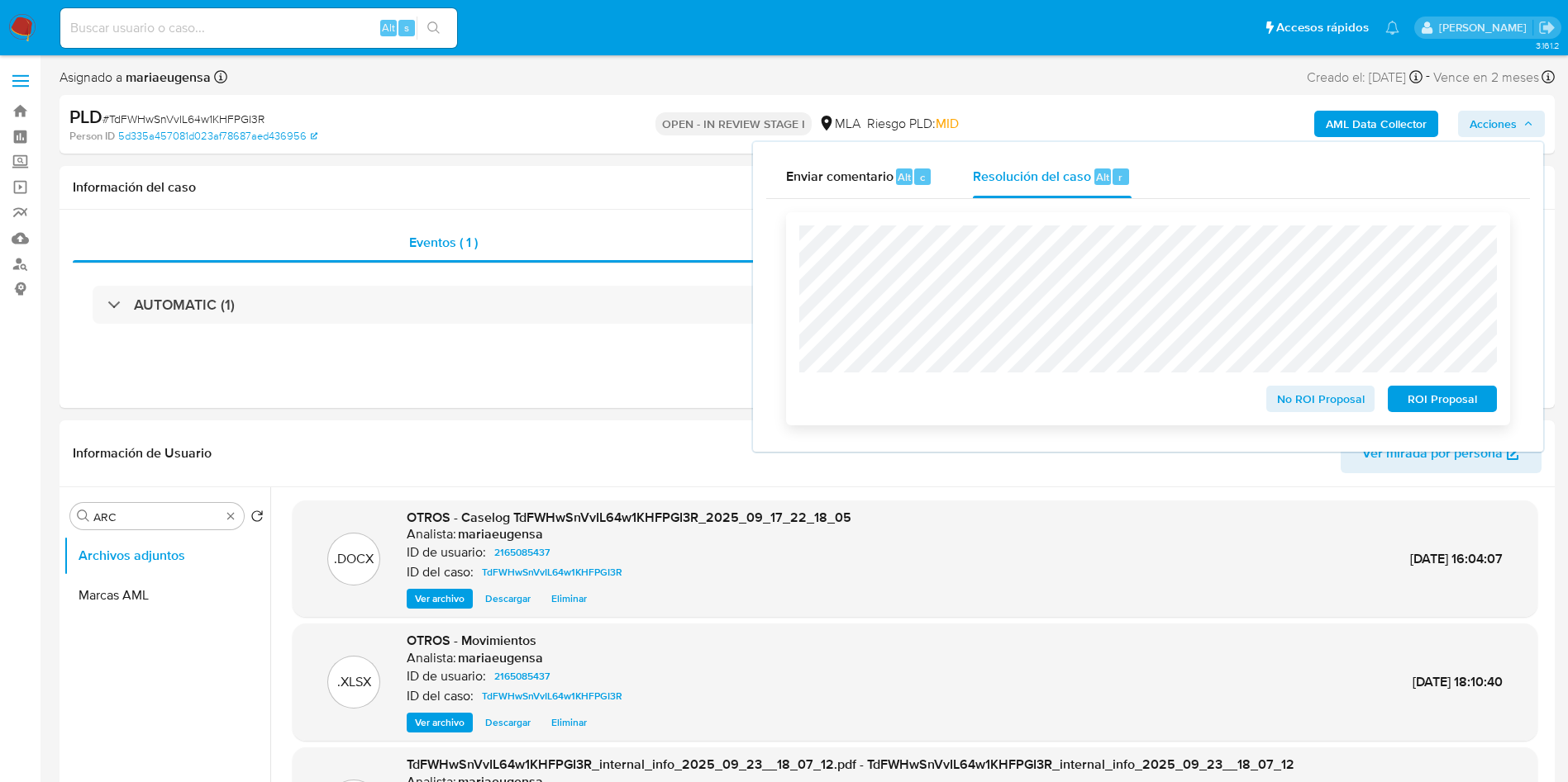
click at [1461, 411] on span "ROI Proposal" at bounding box center [1442, 399] width 86 height 23
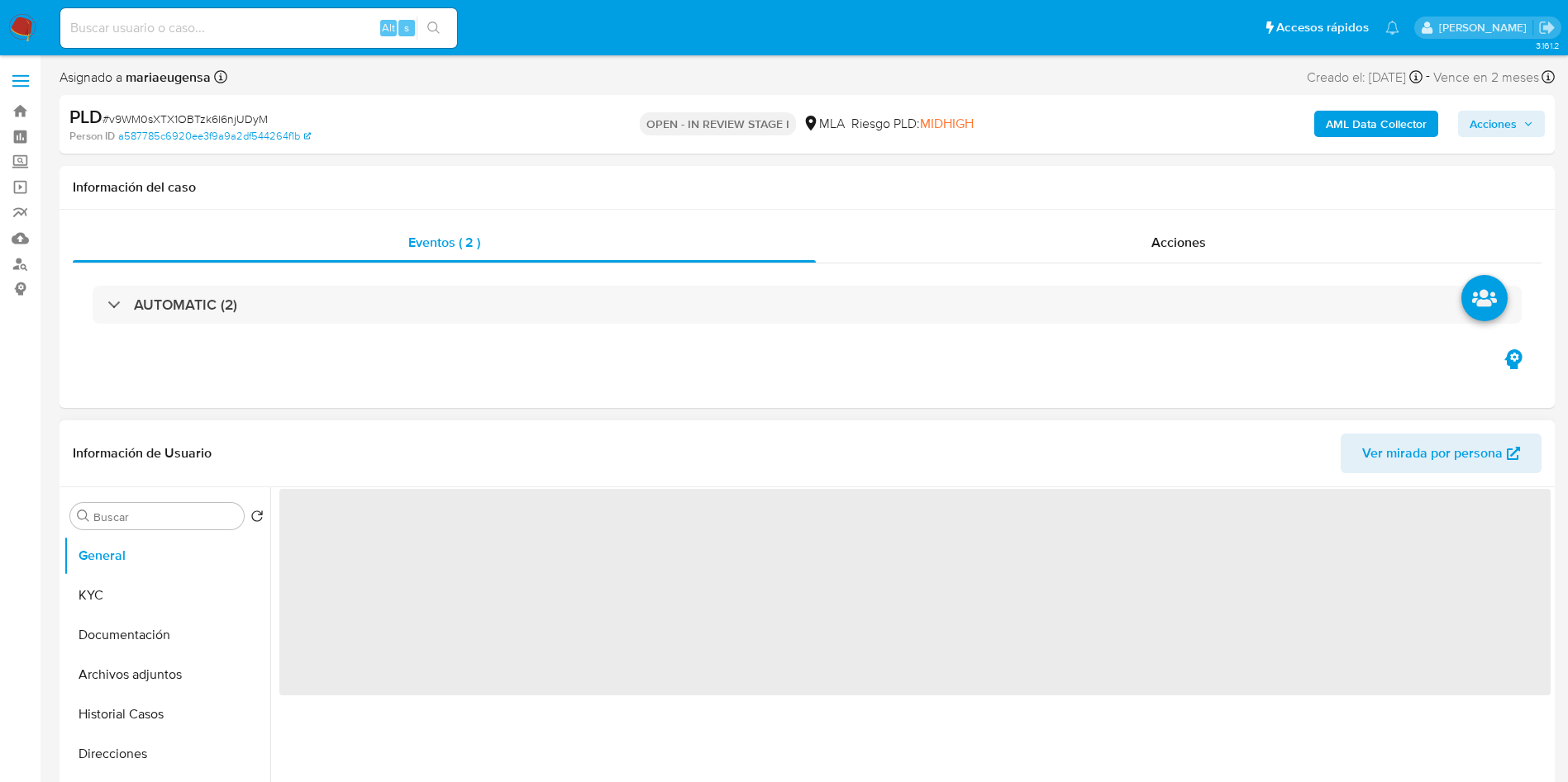
select select "10"
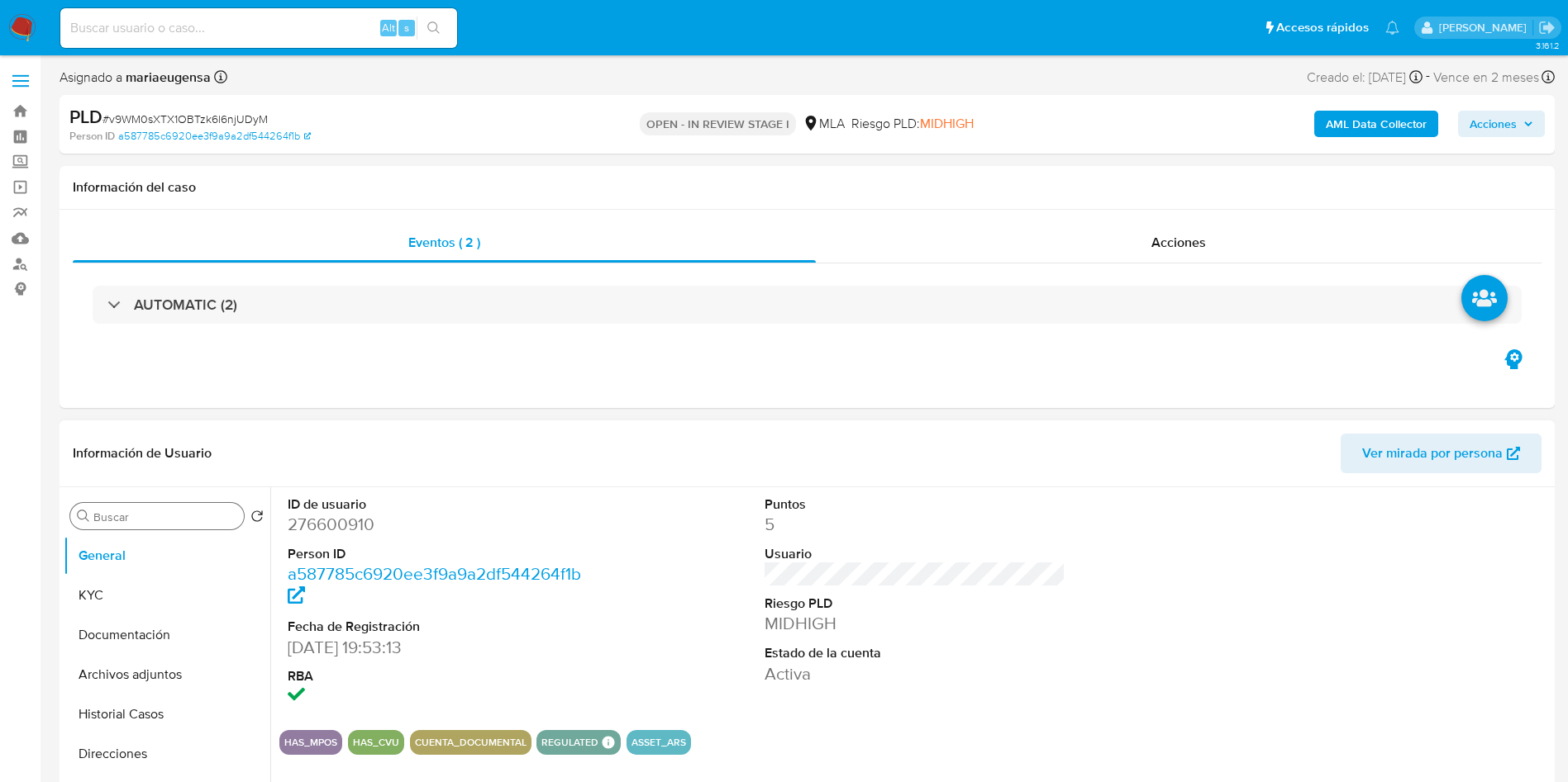
click at [154, 523] on input "Buscar" at bounding box center [166, 517] width 144 height 15
type input "arc"
drag, startPoint x: 169, startPoint y: 595, endPoint x: 150, endPoint y: 577, distance: 26.2
click at [165, 591] on button "Archivos adjuntos" at bounding box center [167, 596] width 206 height 40
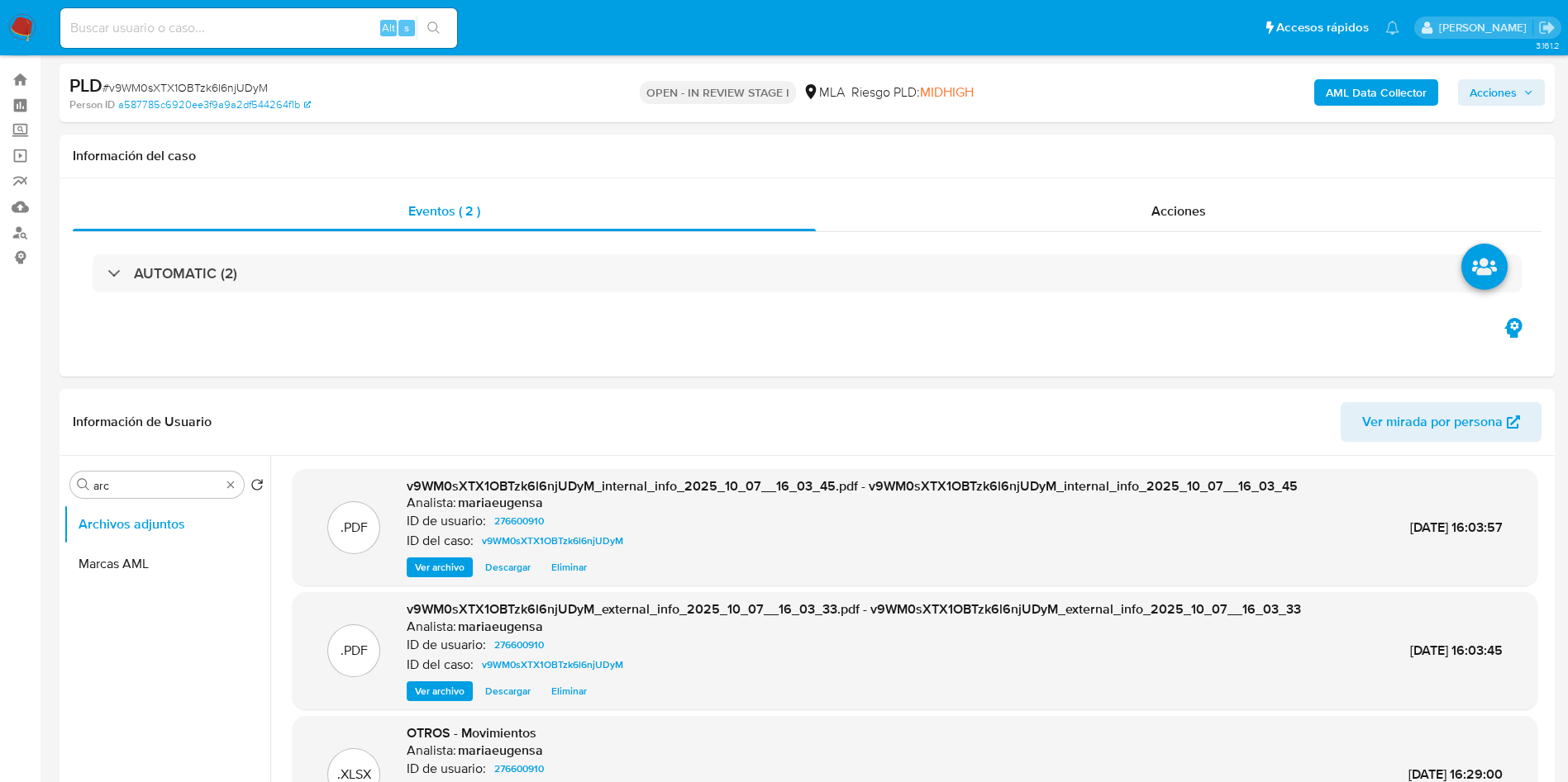
scroll to position [38, 0]
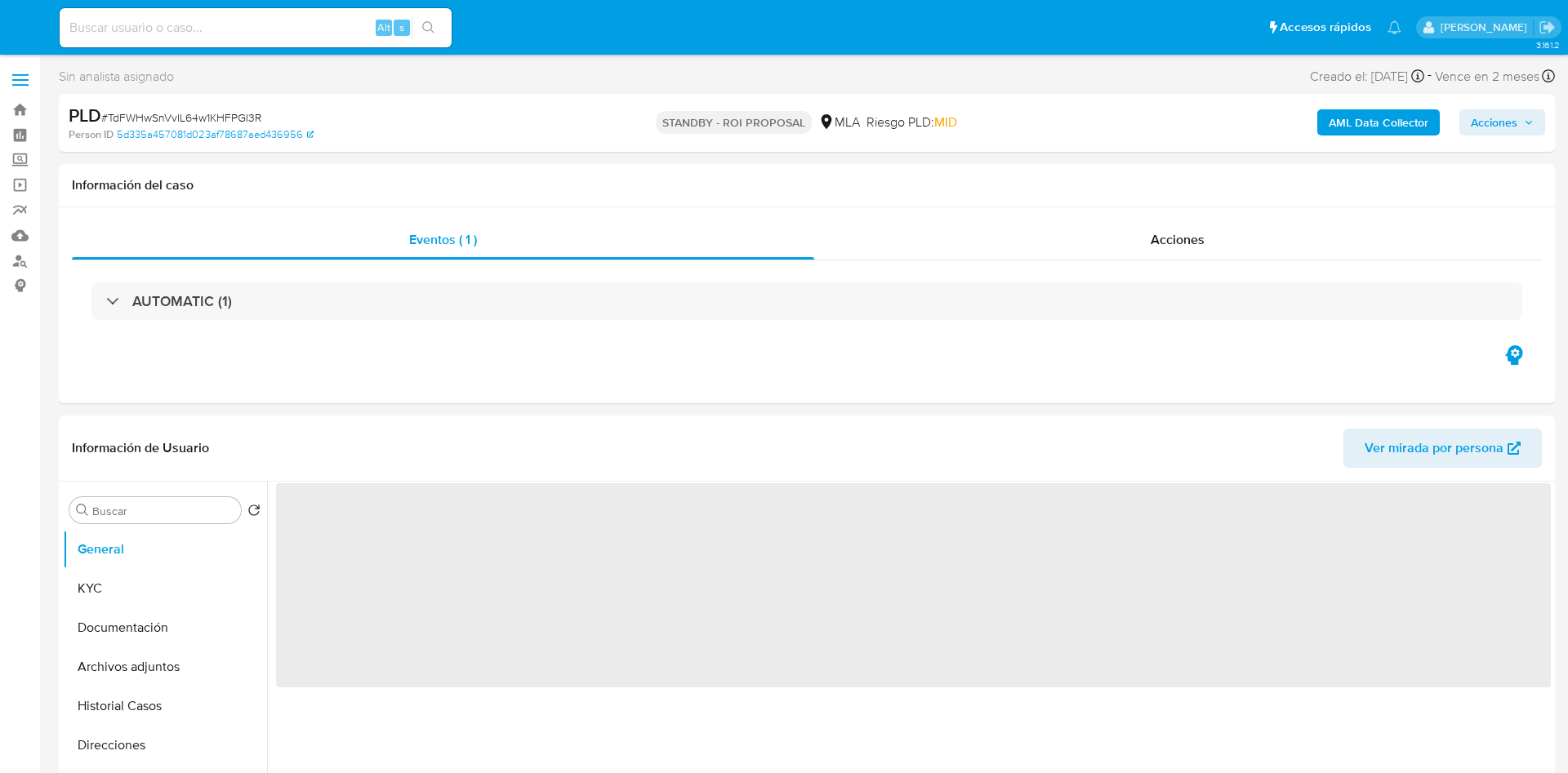
select select "10"
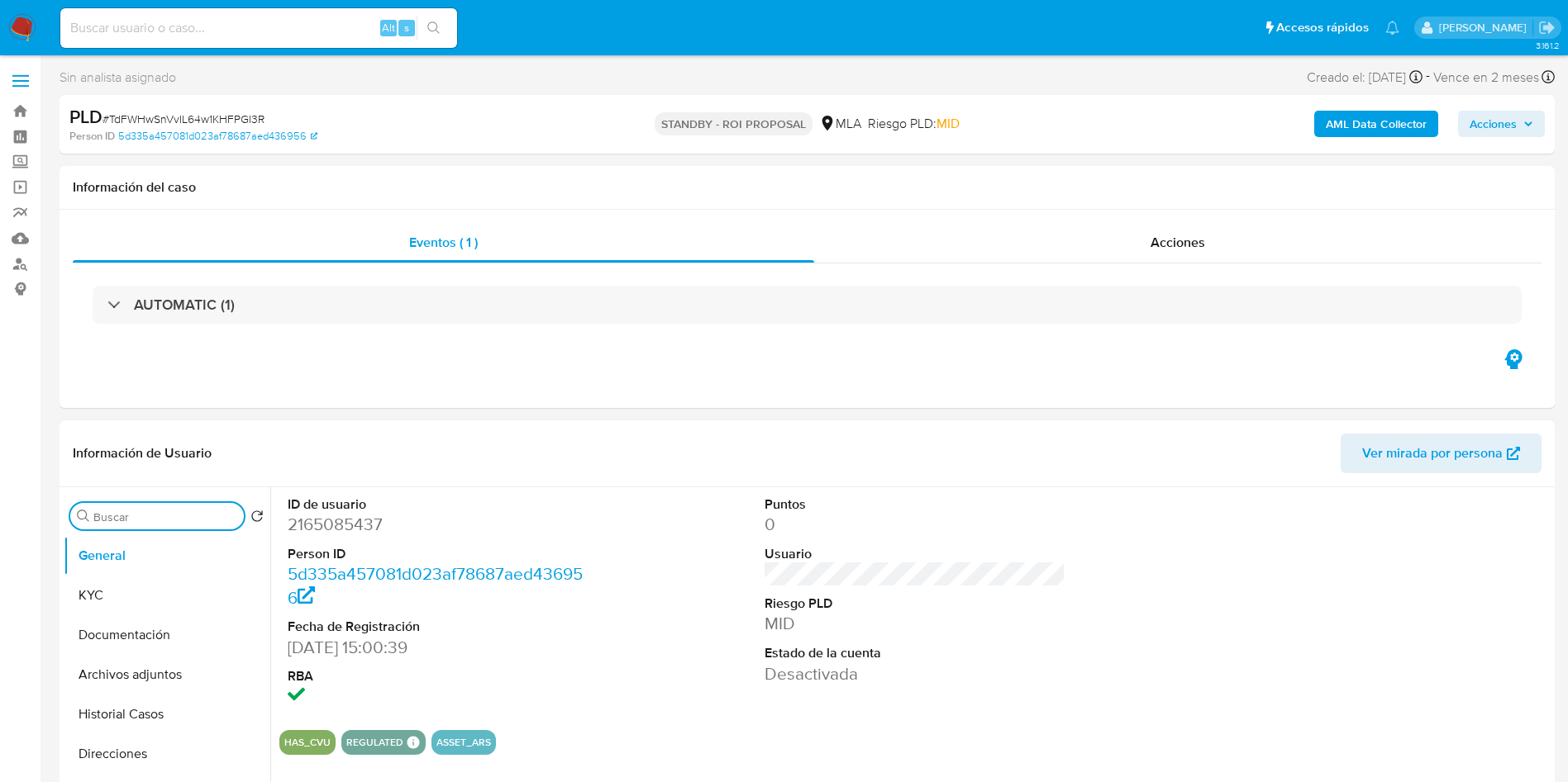
click at [213, 515] on input "Buscar" at bounding box center [166, 517] width 144 height 15
type input "arc"
click at [199, 596] on button "Archivos adjuntos" at bounding box center [160, 596] width 194 height 40
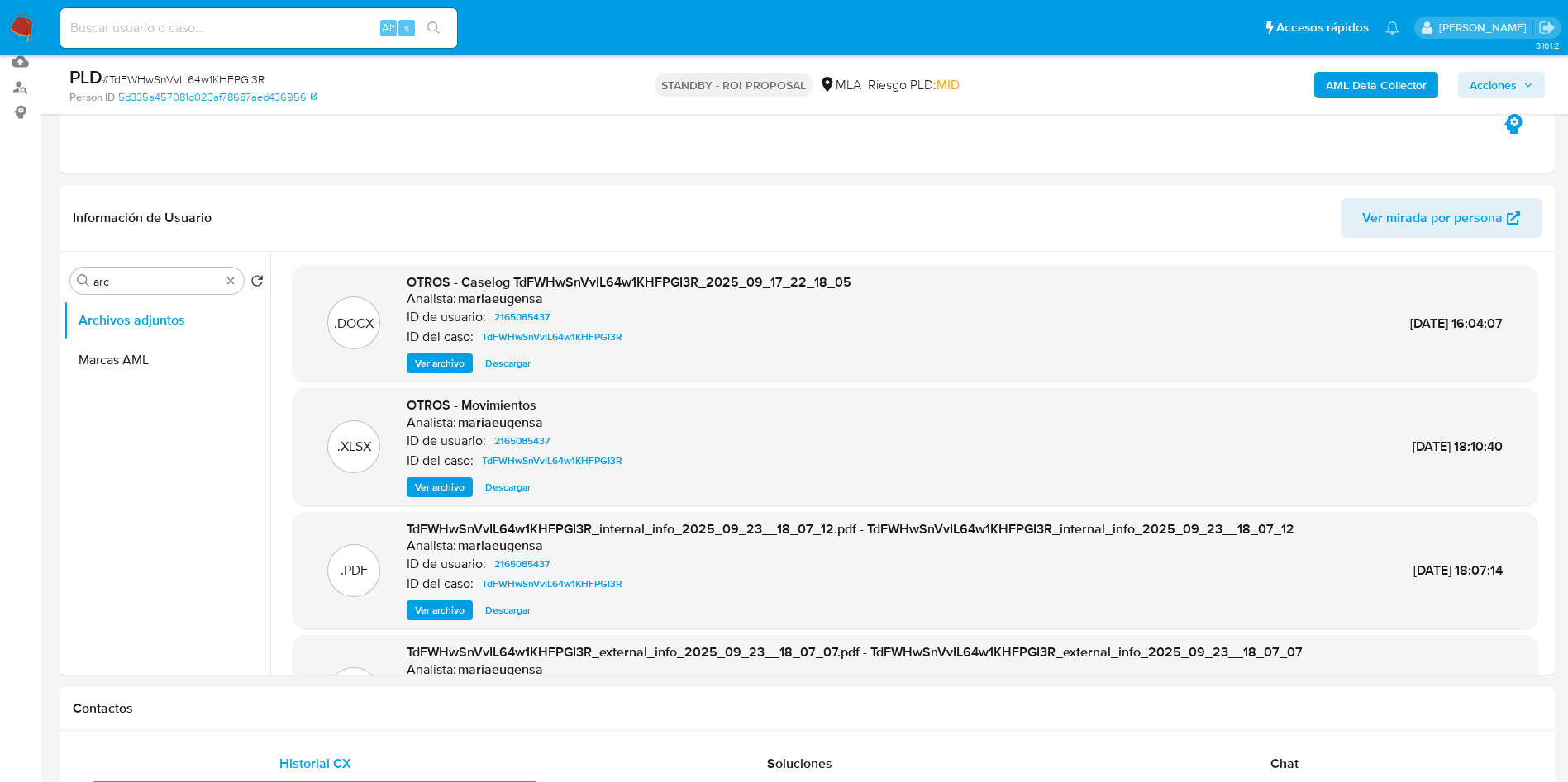
scroll to position [199, 0]
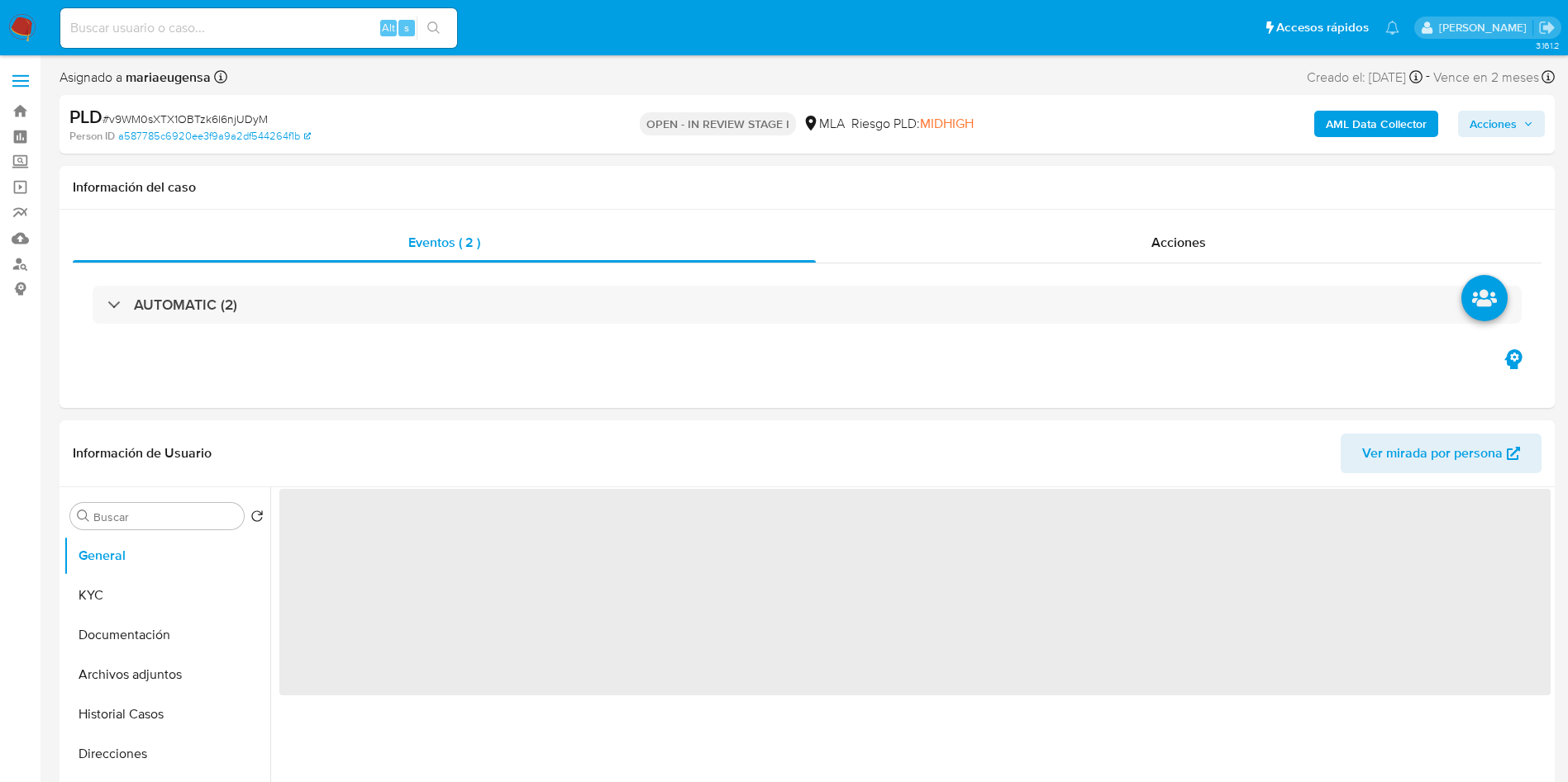
select select "10"
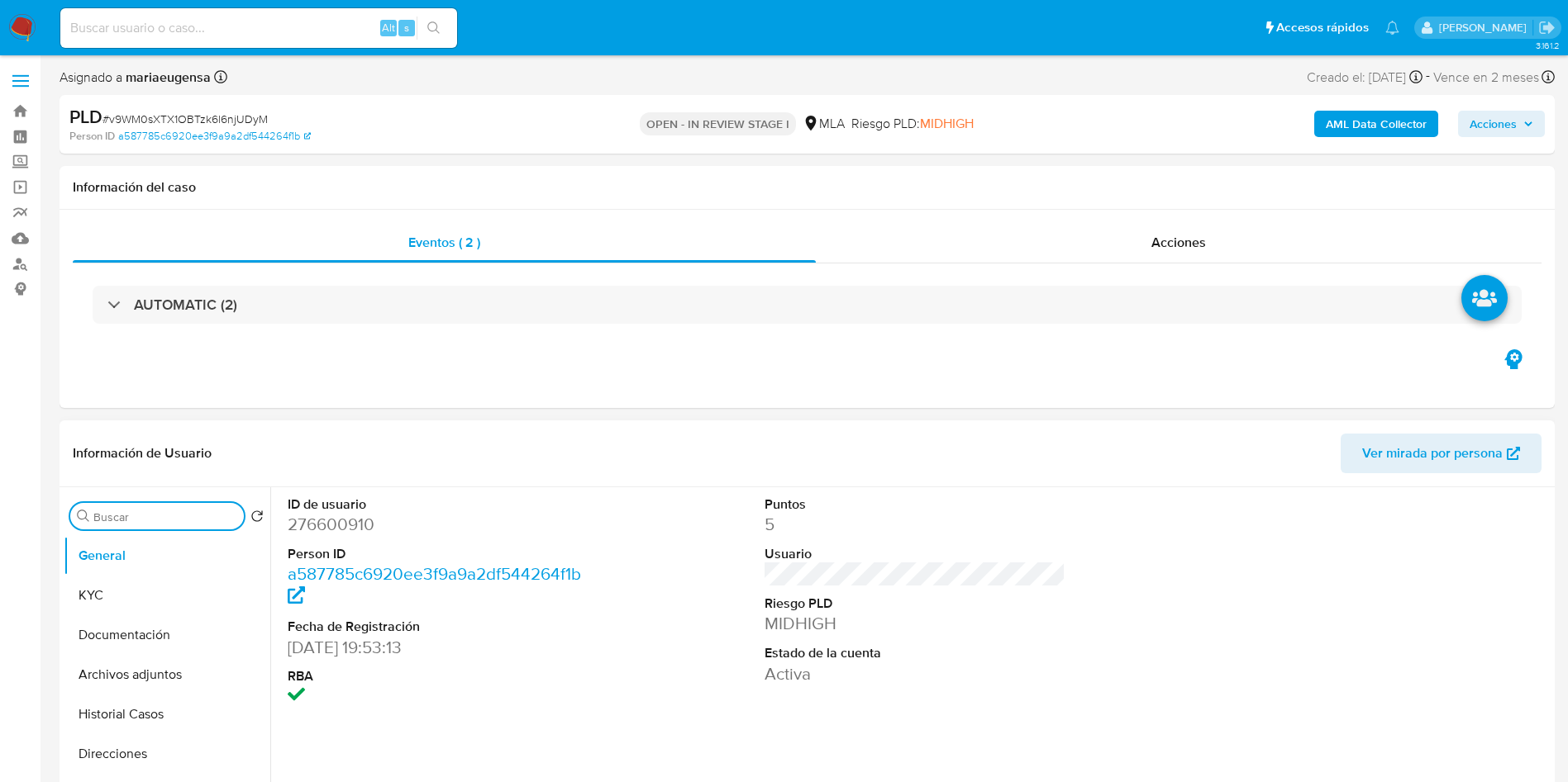
click at [152, 523] on input "Buscar" at bounding box center [166, 517] width 144 height 15
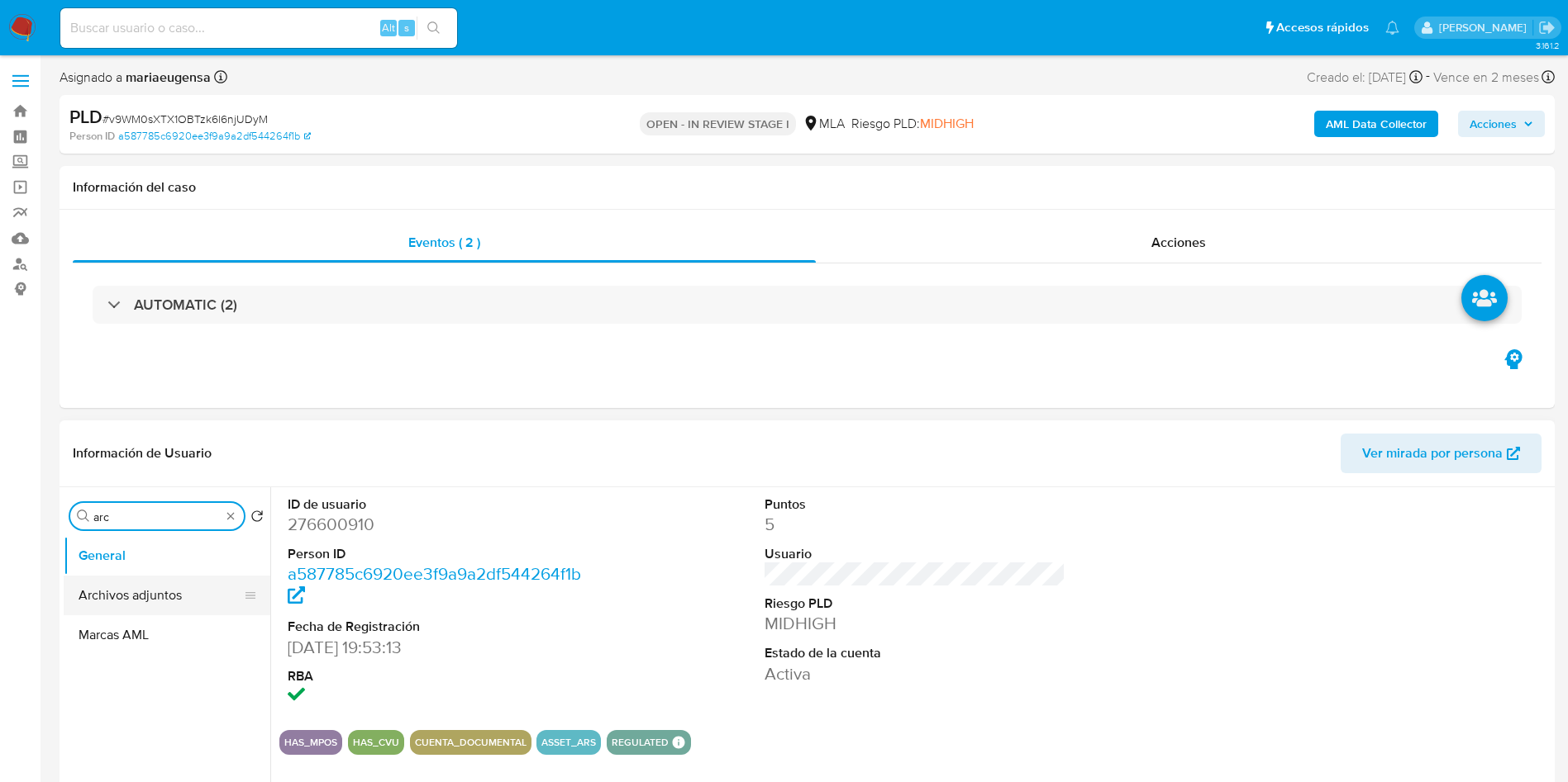
type input "arc"
click at [126, 604] on button "Archivos adjuntos" at bounding box center [160, 596] width 194 height 40
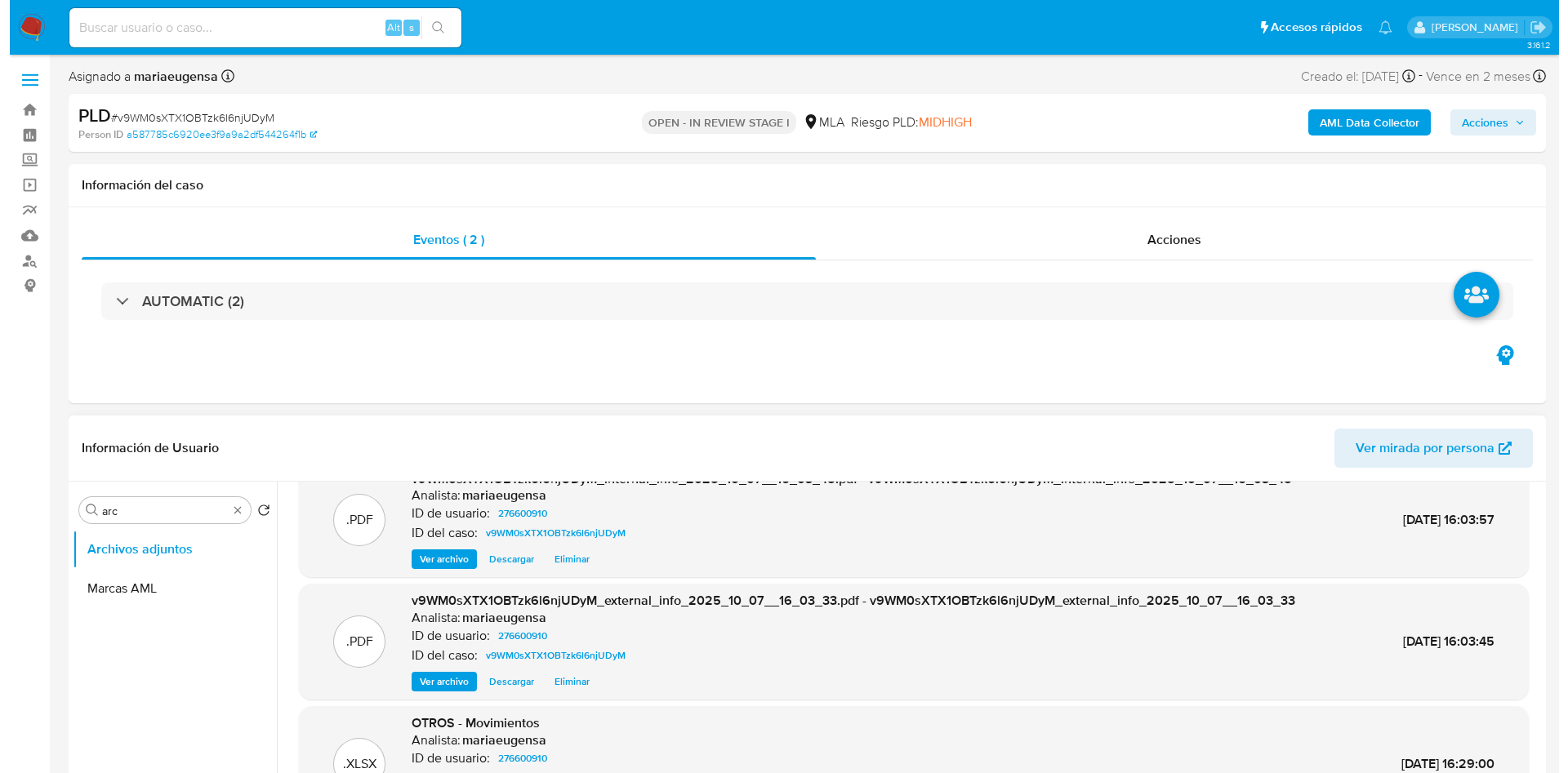
scroll to position [123, 0]
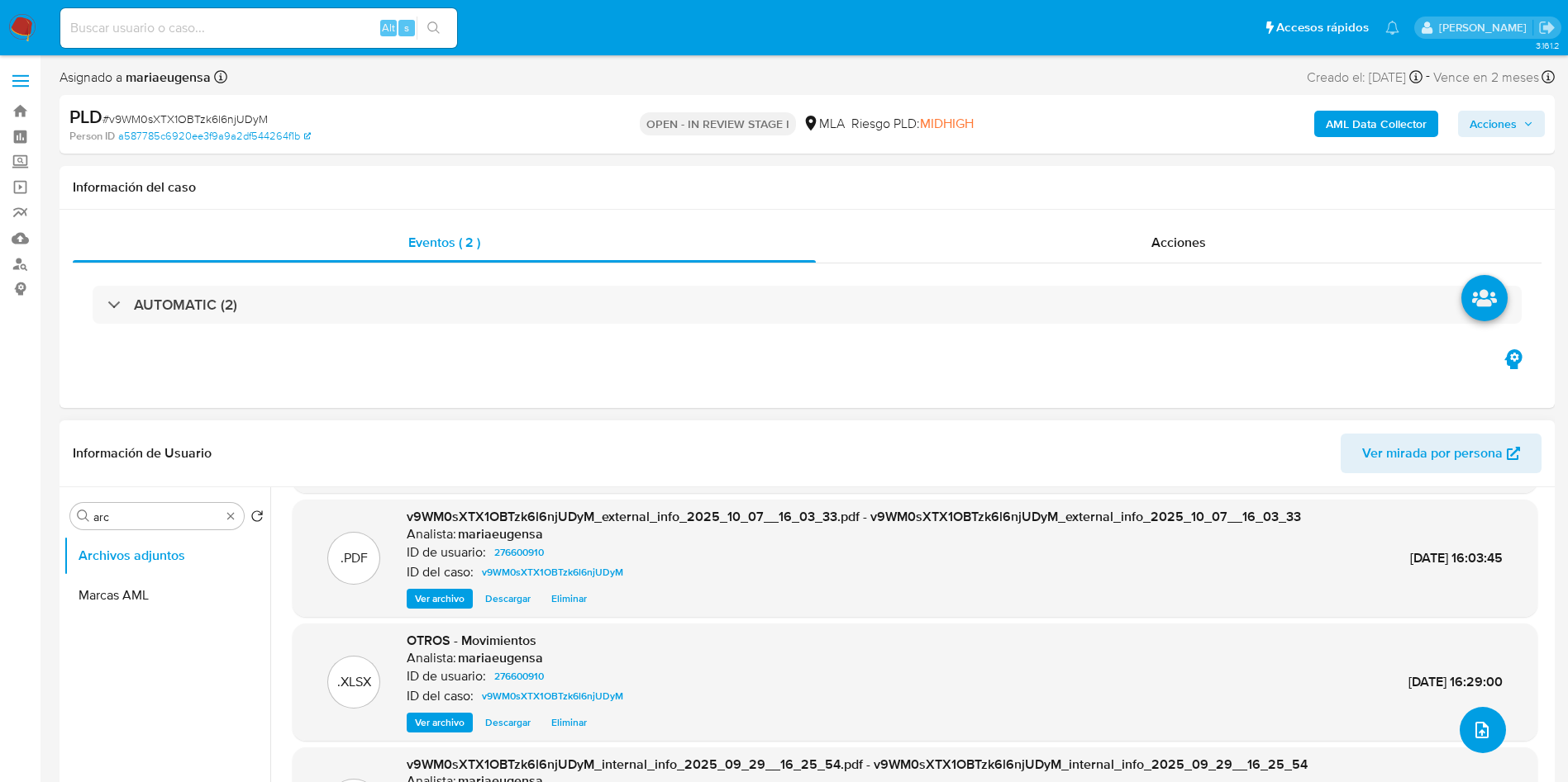
click at [1472, 741] on span "upload-file" at bounding box center [1481, 731] width 20 height 20
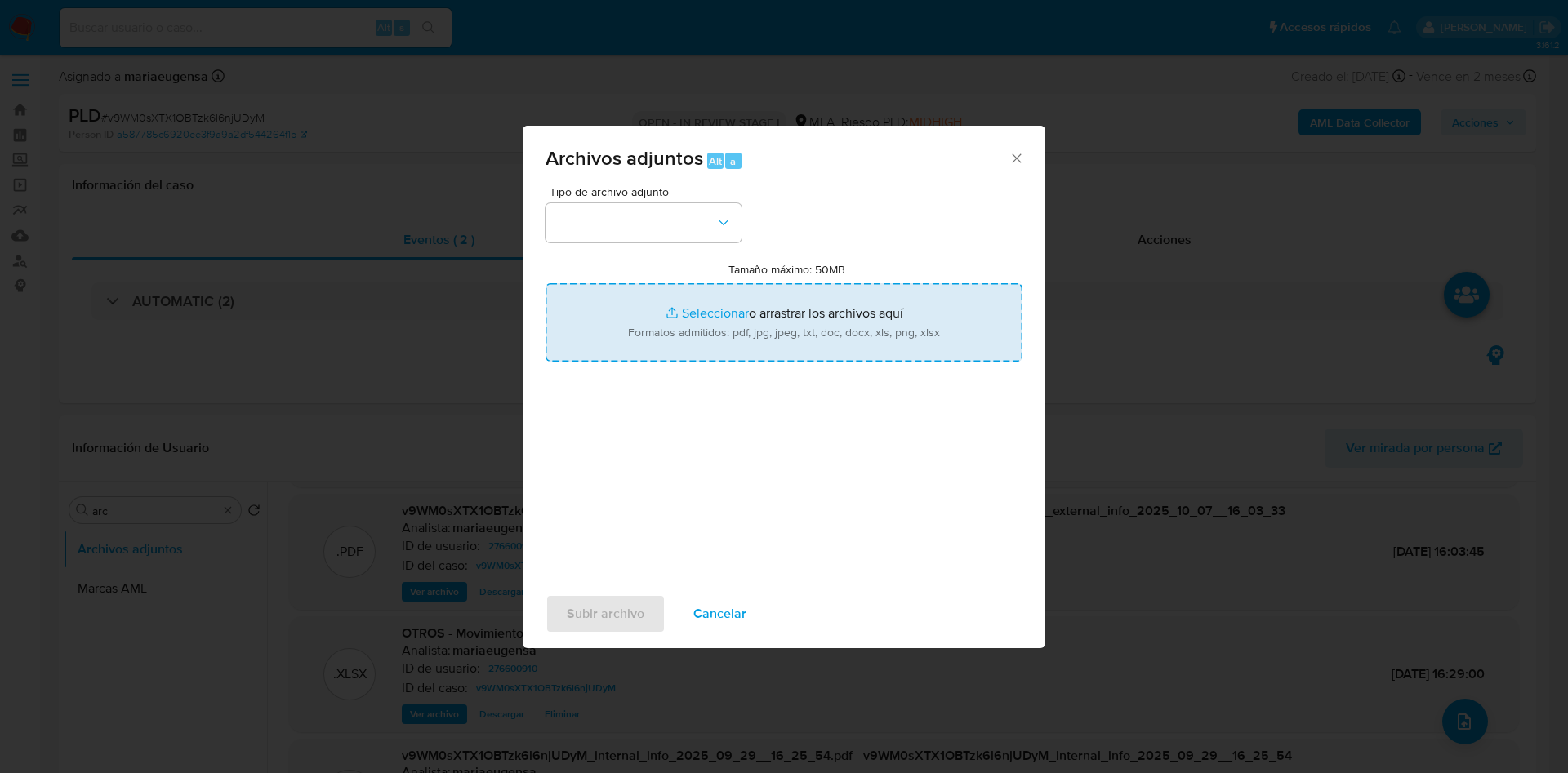
click at [652, 326] on input "Tamaño máximo: 50MB Seleccionar archivos" at bounding box center [784, 322] width 477 height 78
type input "C:\fakepath\Caselog v9WM0sXTX1OBTzk6l6njUDyM_2025_09_17_16_46_43.docx"
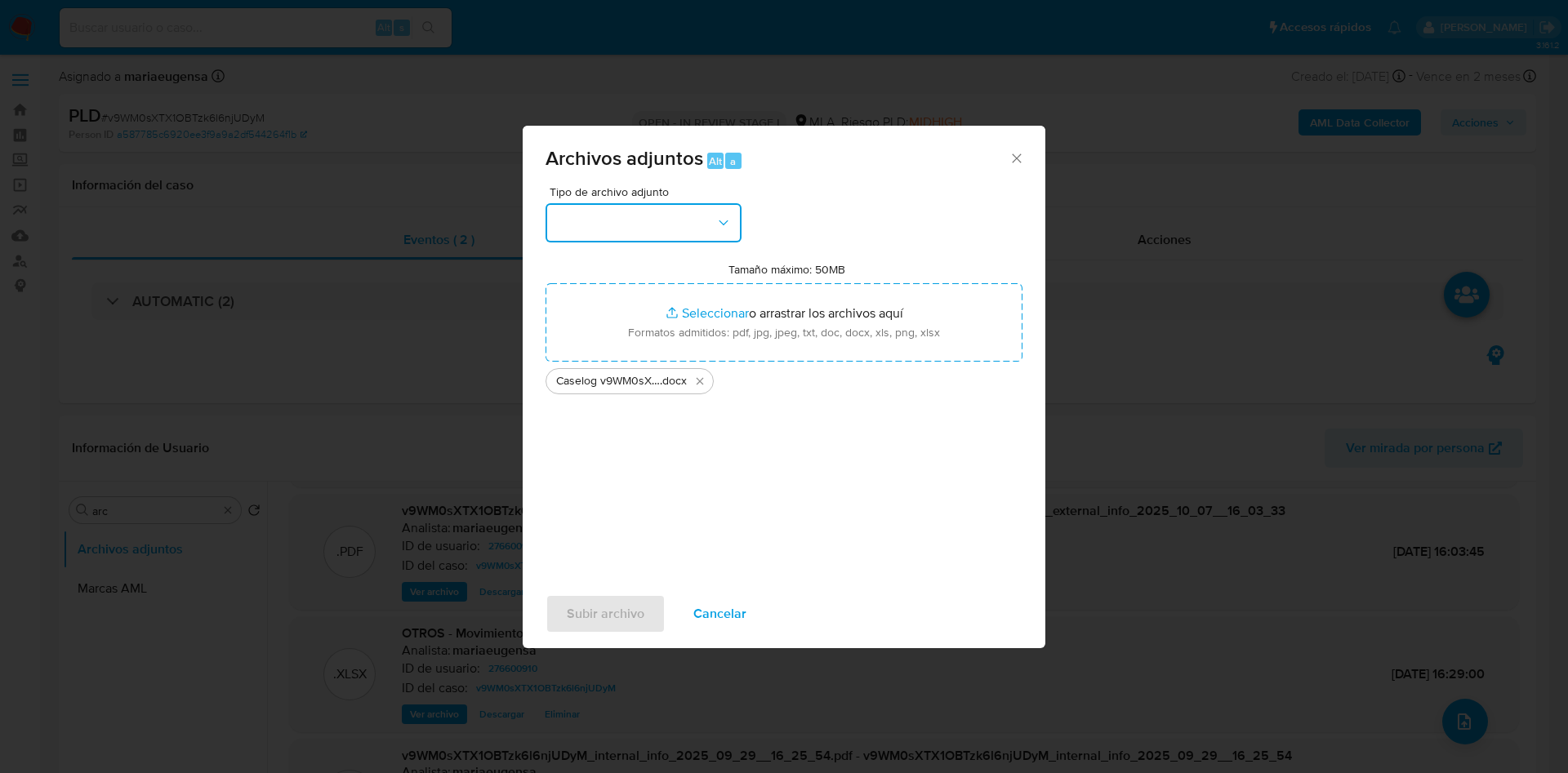
click at [606, 228] on button "button" at bounding box center [644, 223] width 196 height 39
drag, startPoint x: 592, startPoint y: 468, endPoint x: 588, endPoint y: 516, distance: 48.2
click at [592, 467] on span "OTROS" at bounding box center [577, 458] width 43 height 16
click at [587, 607] on span "Subir archivo" at bounding box center [605, 614] width 77 height 36
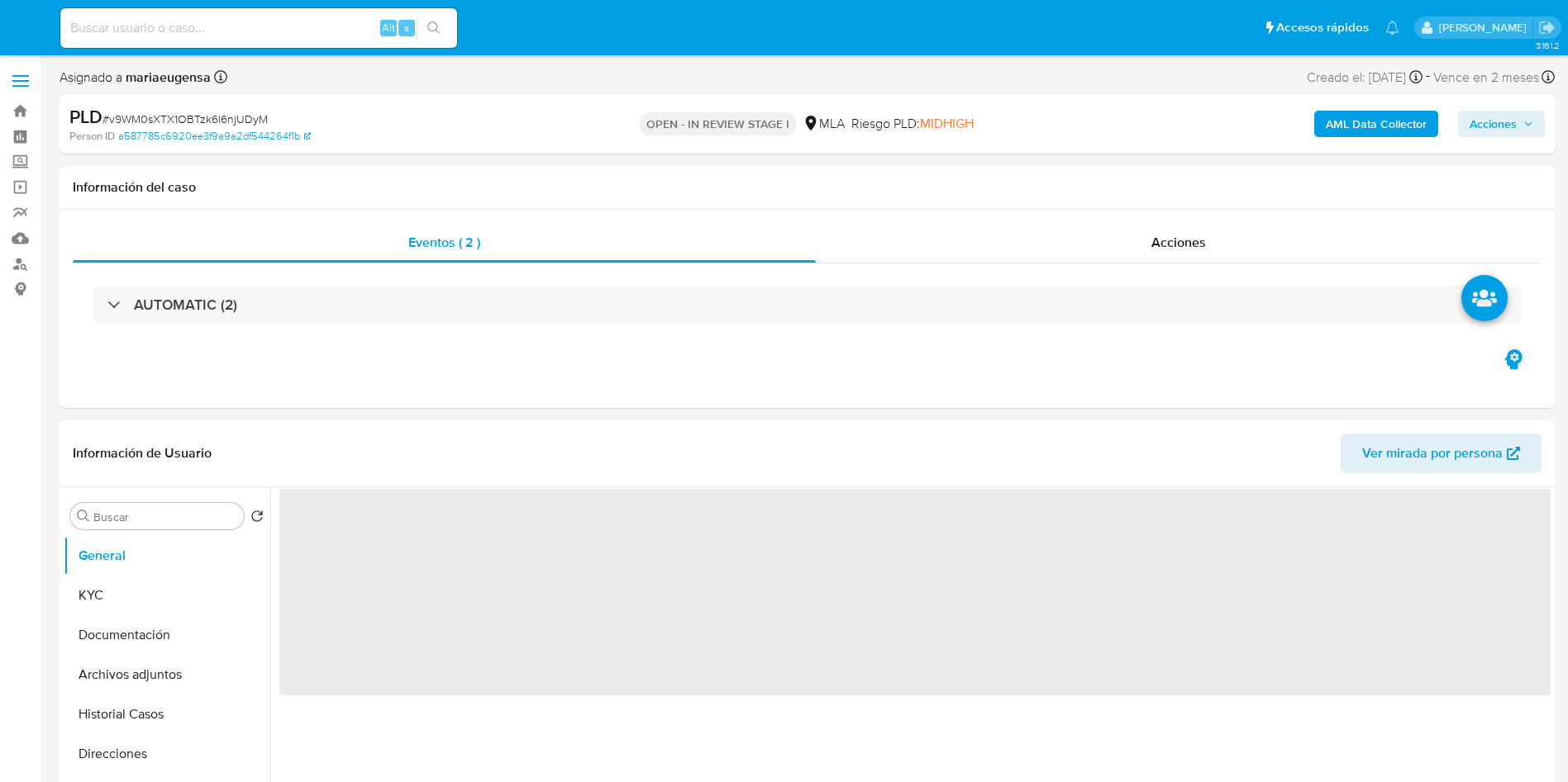
select select "10"
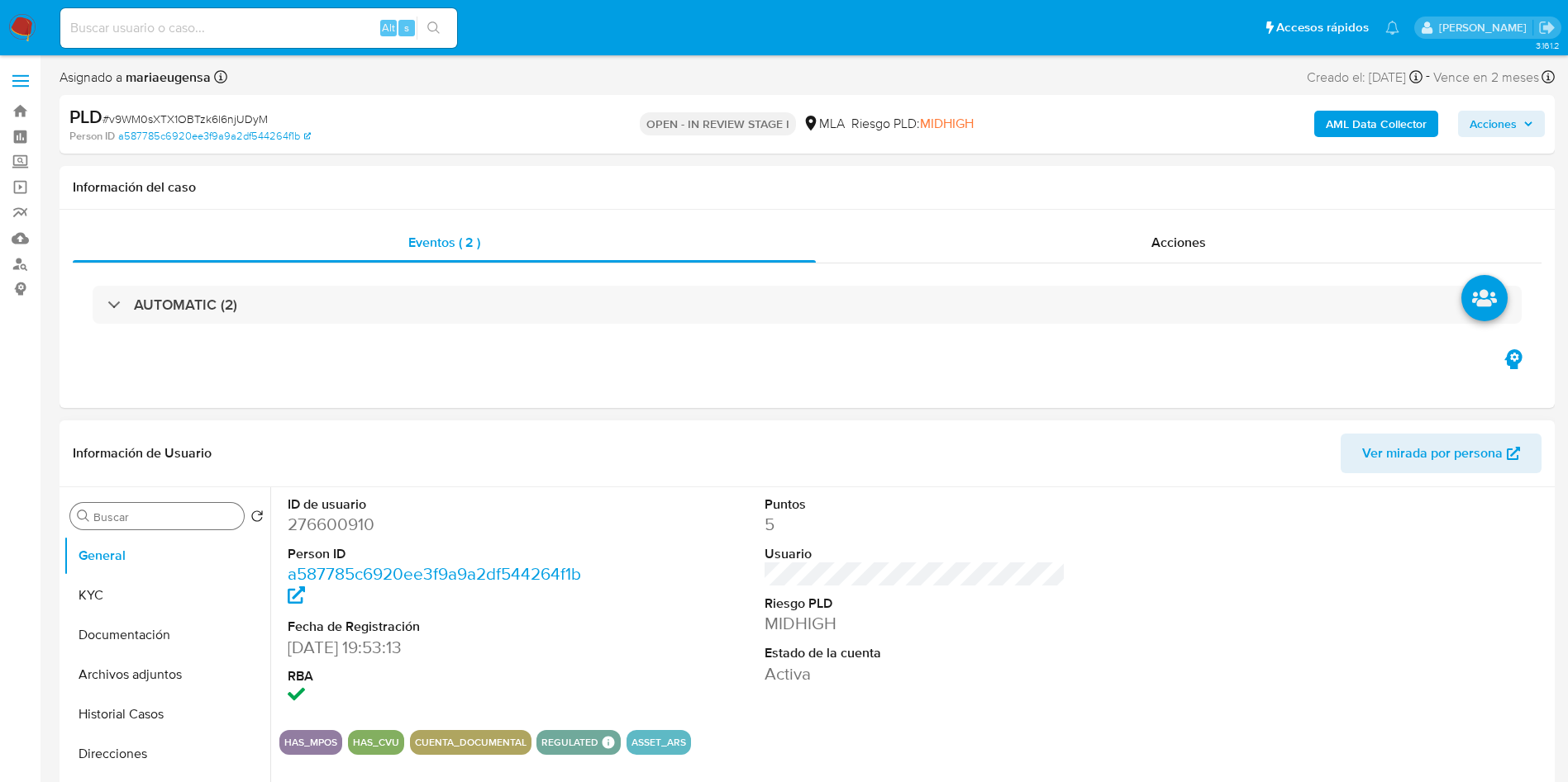
click at [173, 513] on input "Buscar" at bounding box center [166, 517] width 144 height 15
type input "arc"
click at [187, 586] on button "Archivos adjuntos" at bounding box center [160, 596] width 194 height 40
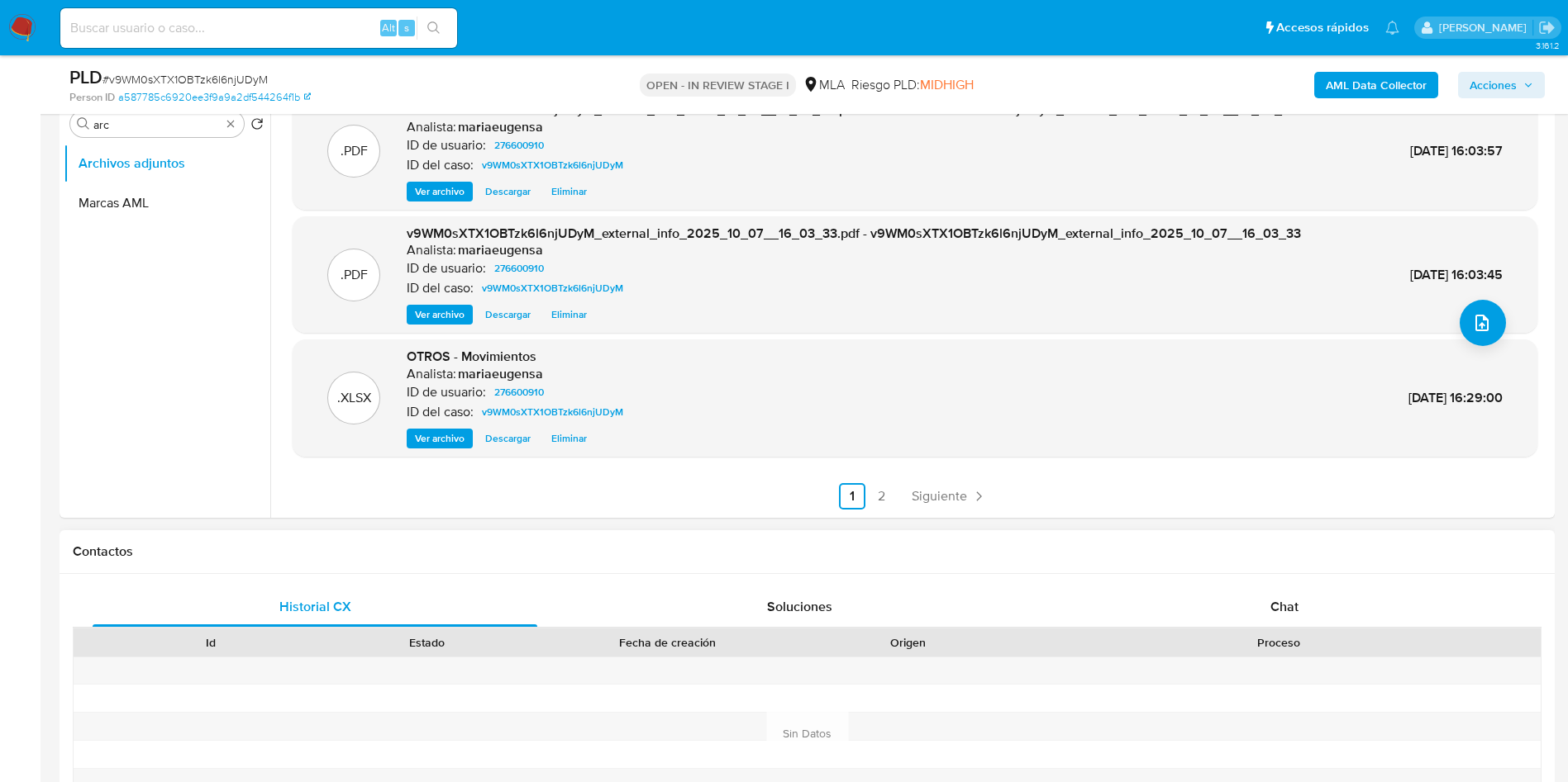
scroll to position [372, 0]
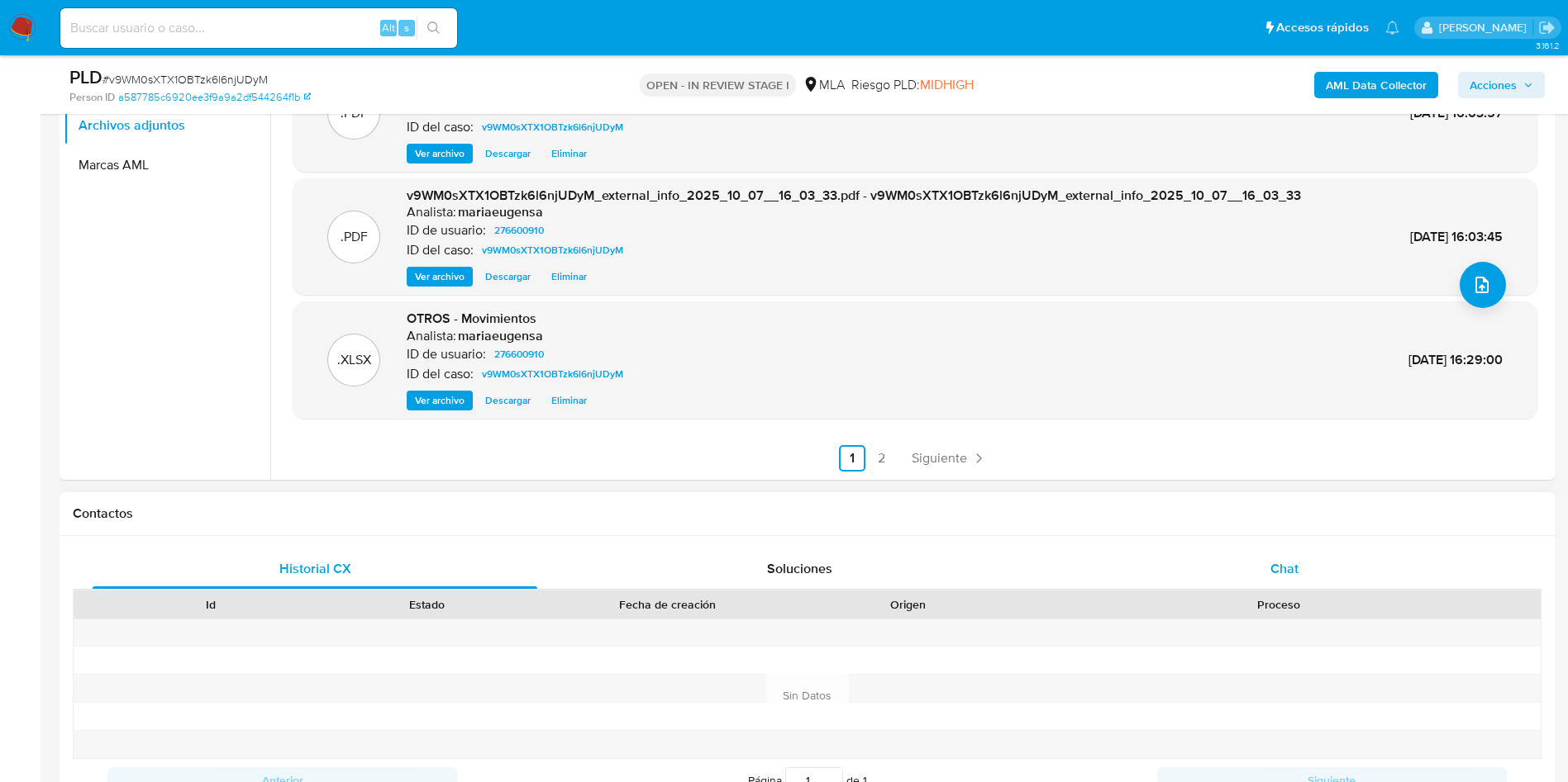
click at [1328, 567] on div "Chat" at bounding box center [1283, 569] width 444 height 40
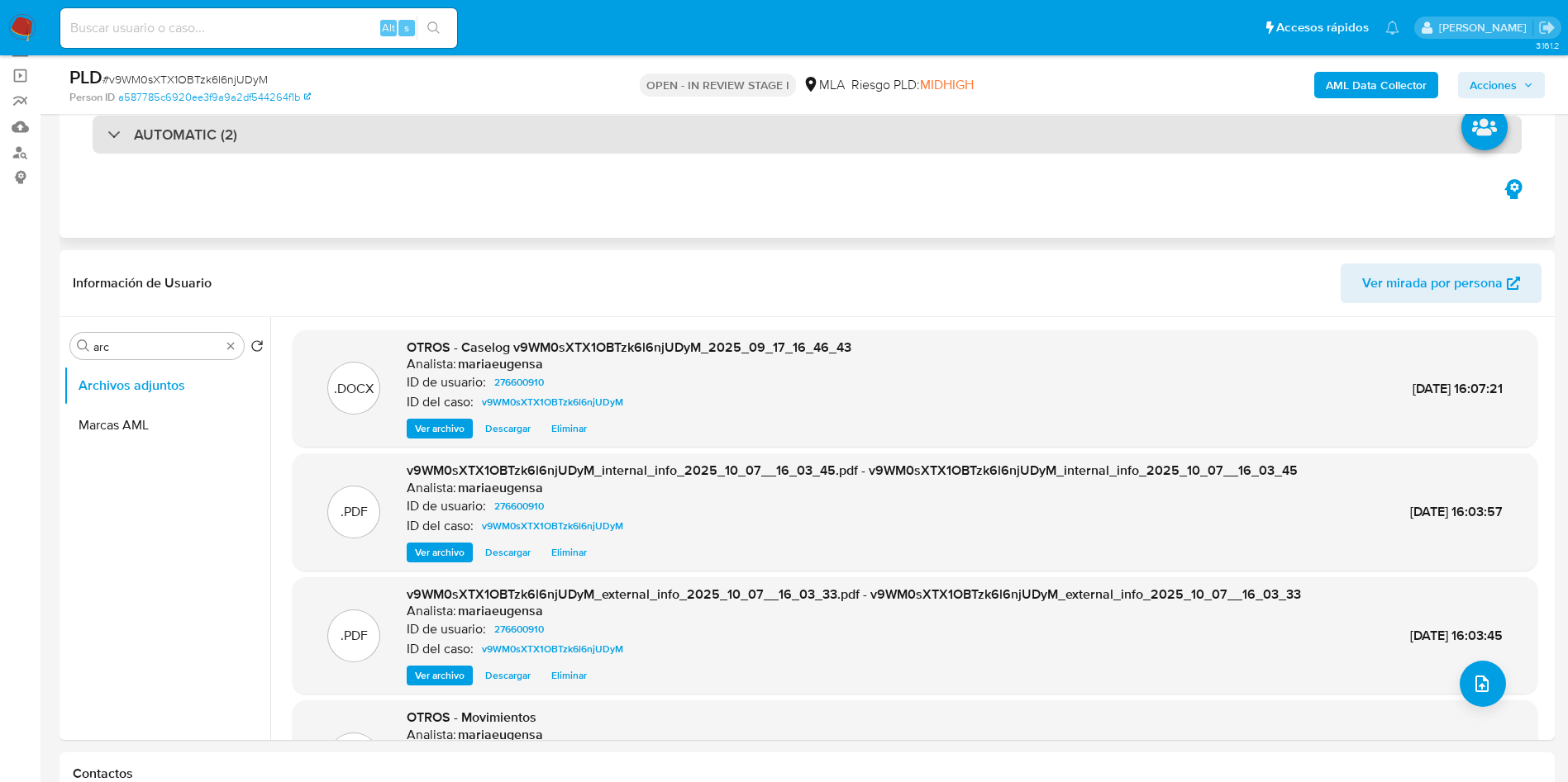
scroll to position [59, 0]
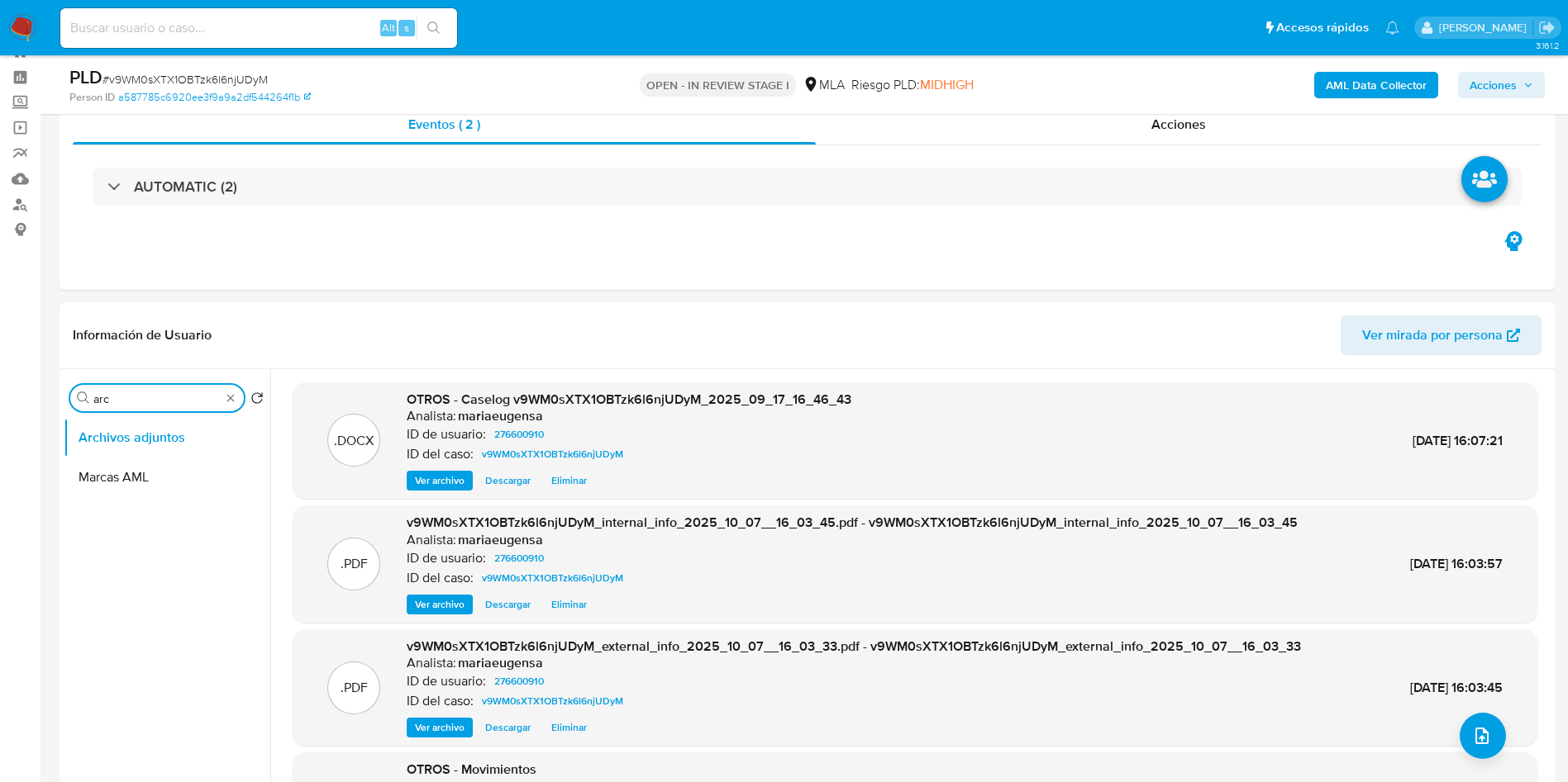
drag, startPoint x: 160, startPoint y: 408, endPoint x: 55, endPoint y: 397, distance: 105.6
type input "res"
click at [122, 475] on button "Restricciones Nuevo Mundo" at bounding box center [160, 477] width 194 height 40
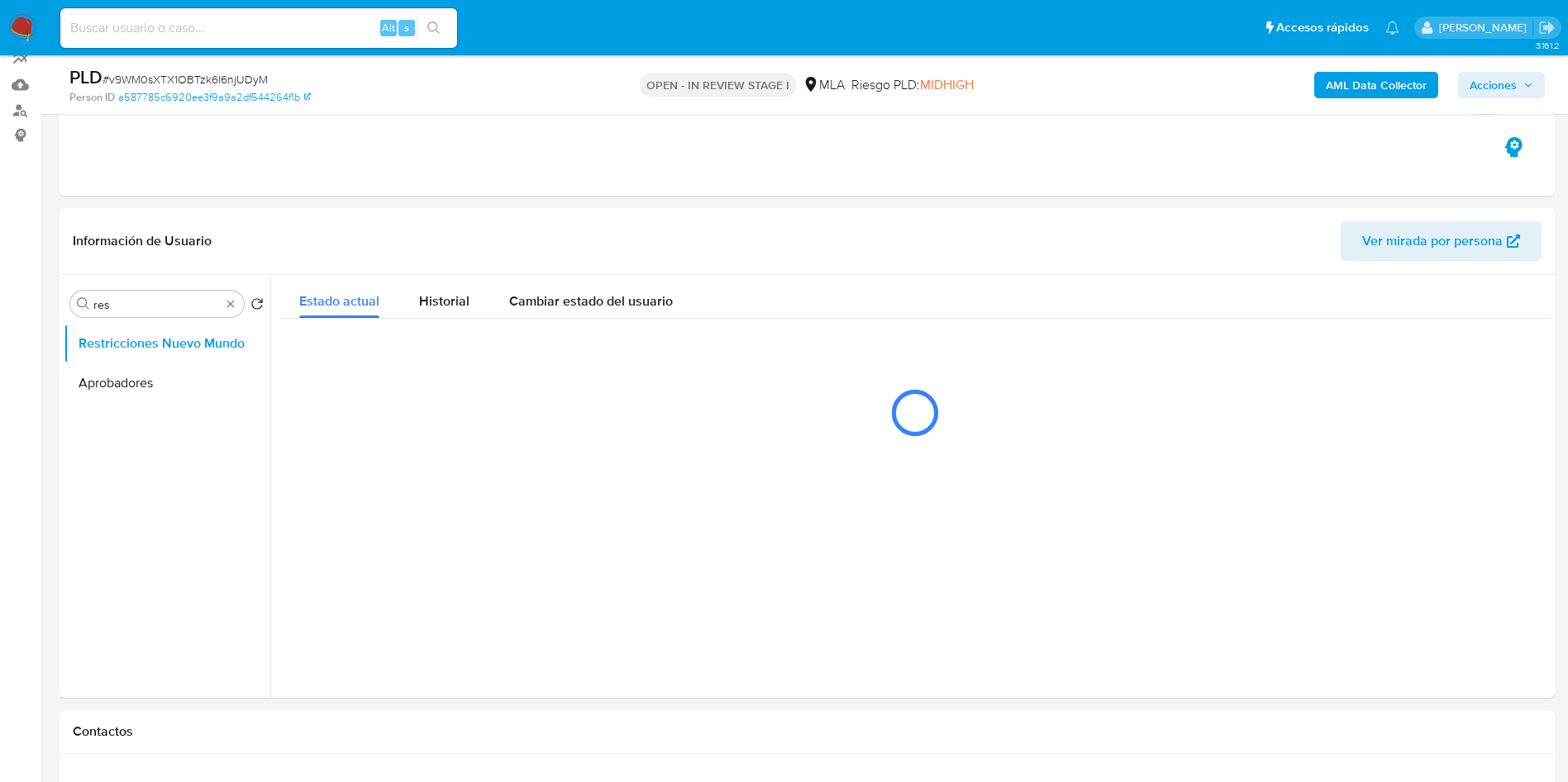
scroll to position [305, 0]
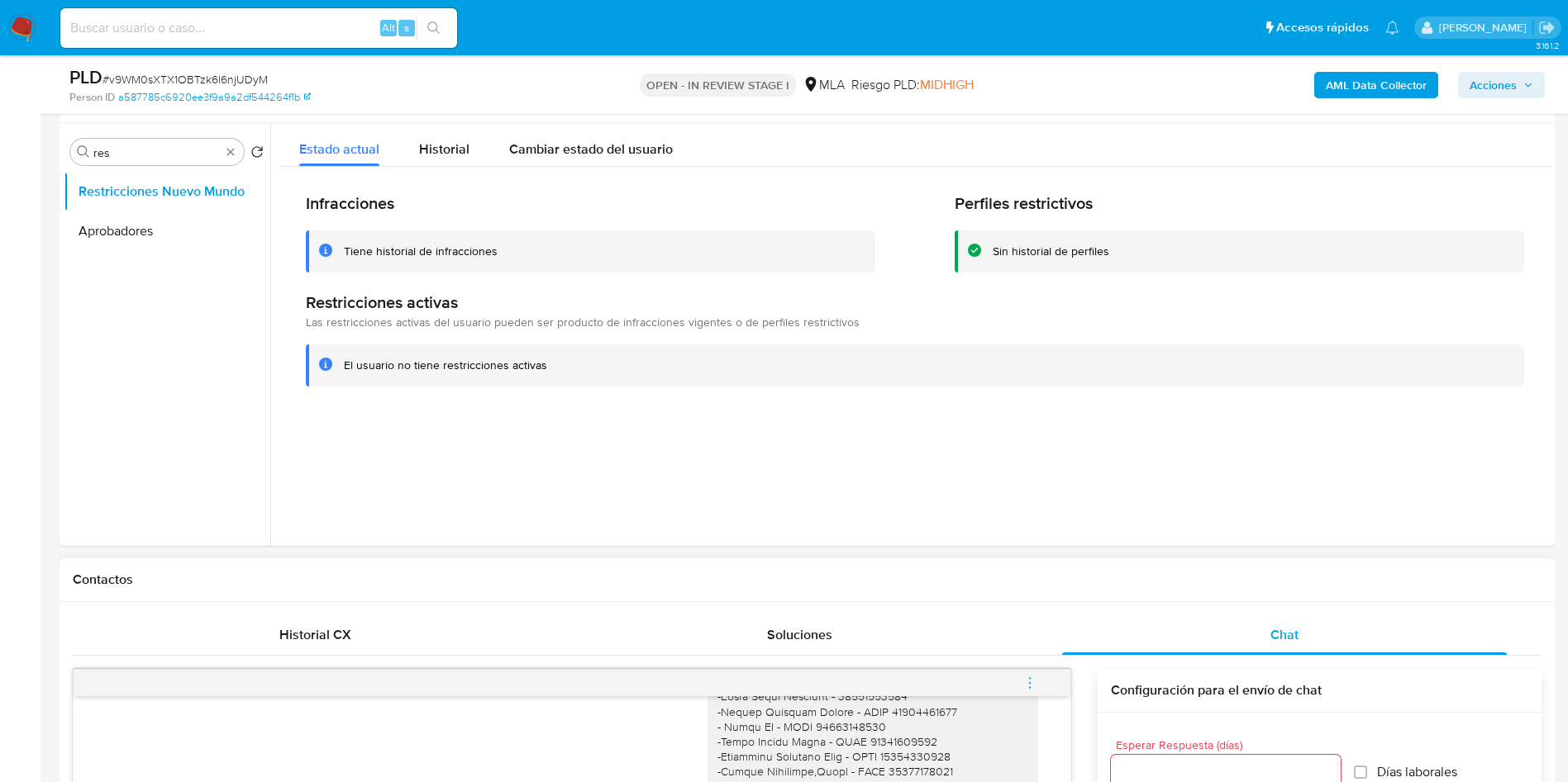
click at [1038, 682] on button "menu-action" at bounding box center [1029, 683] width 55 height 40
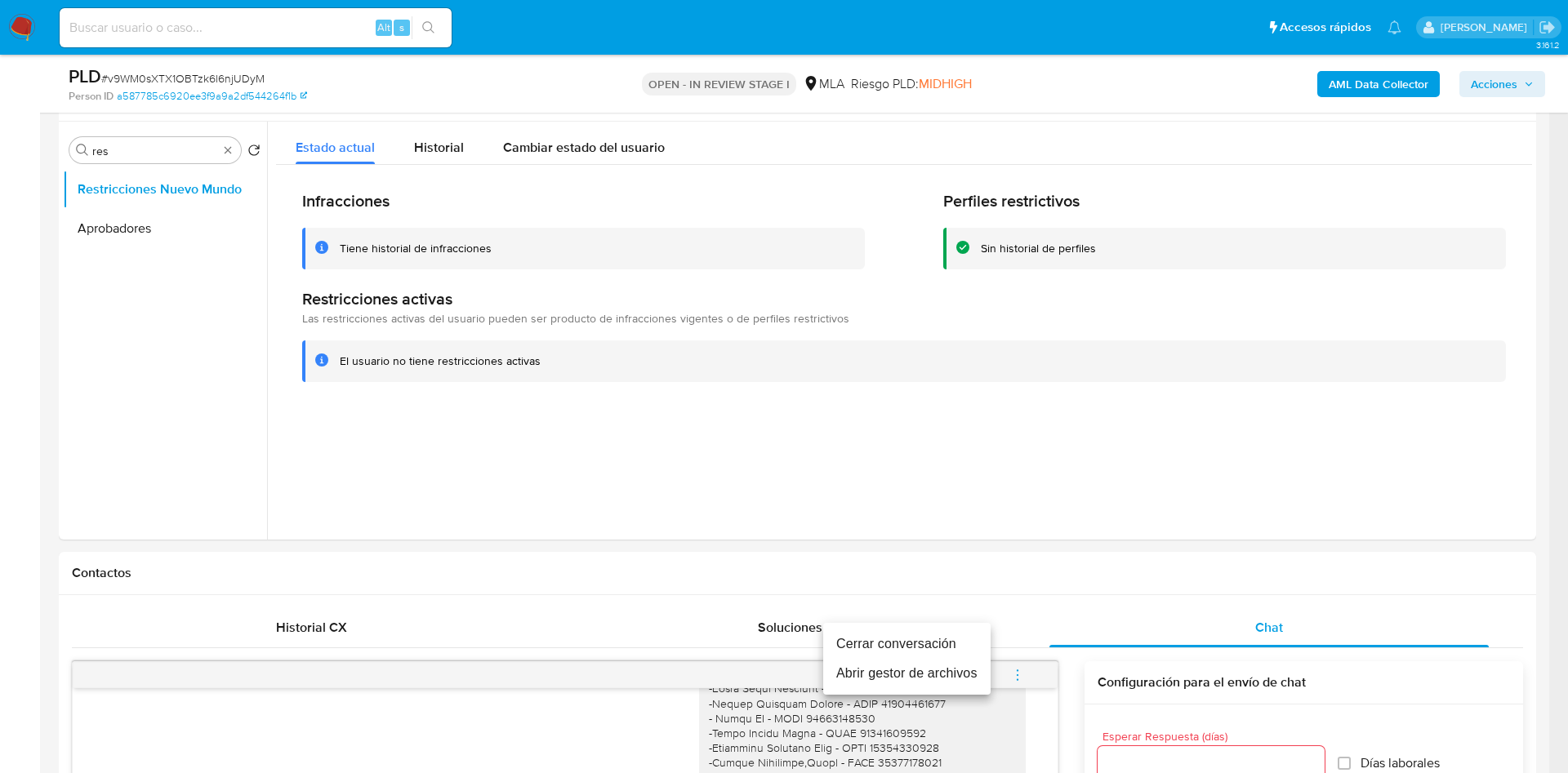
click at [939, 635] on li "Cerrar conversación" at bounding box center [906, 644] width 167 height 29
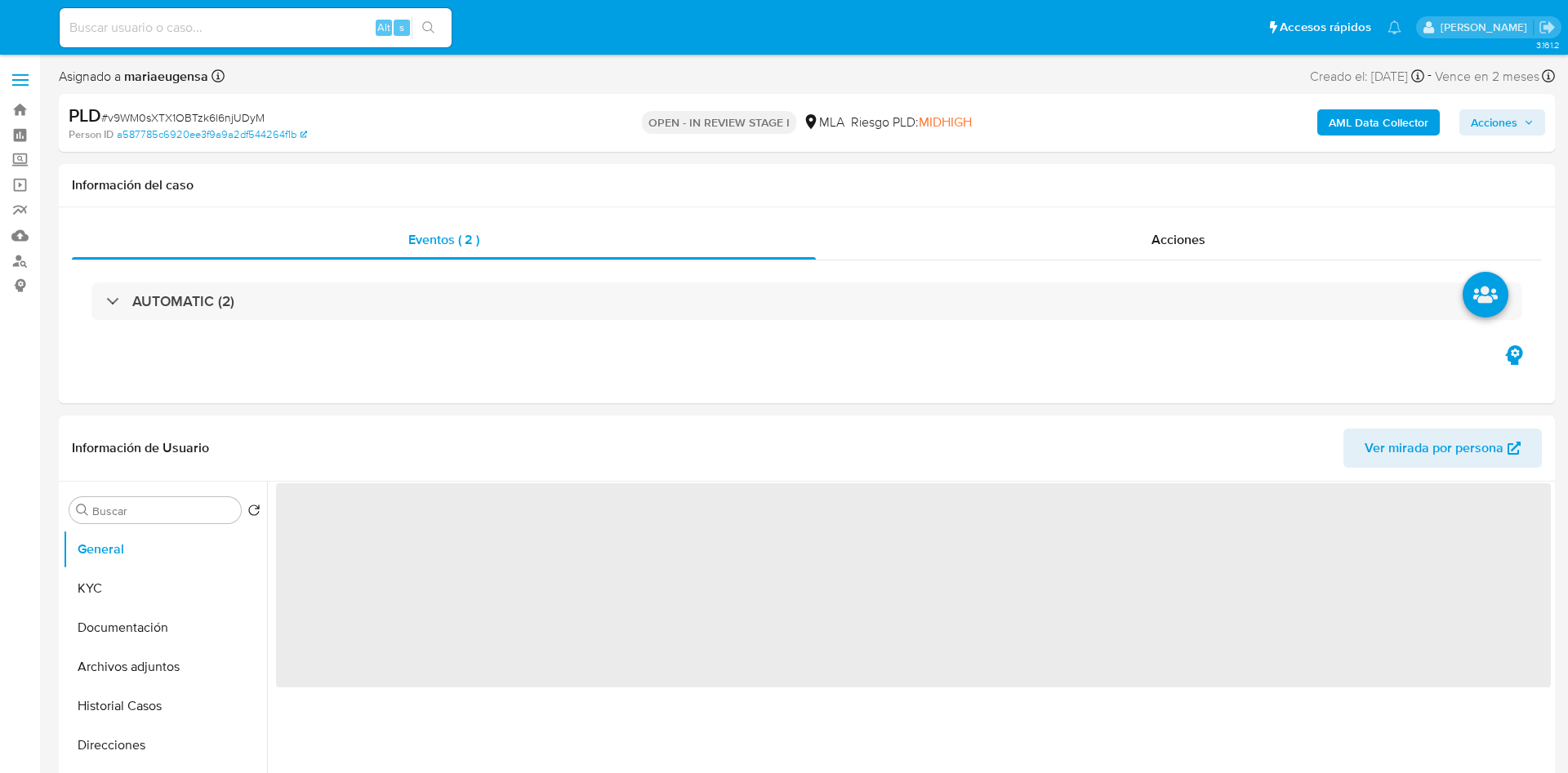
select select "10"
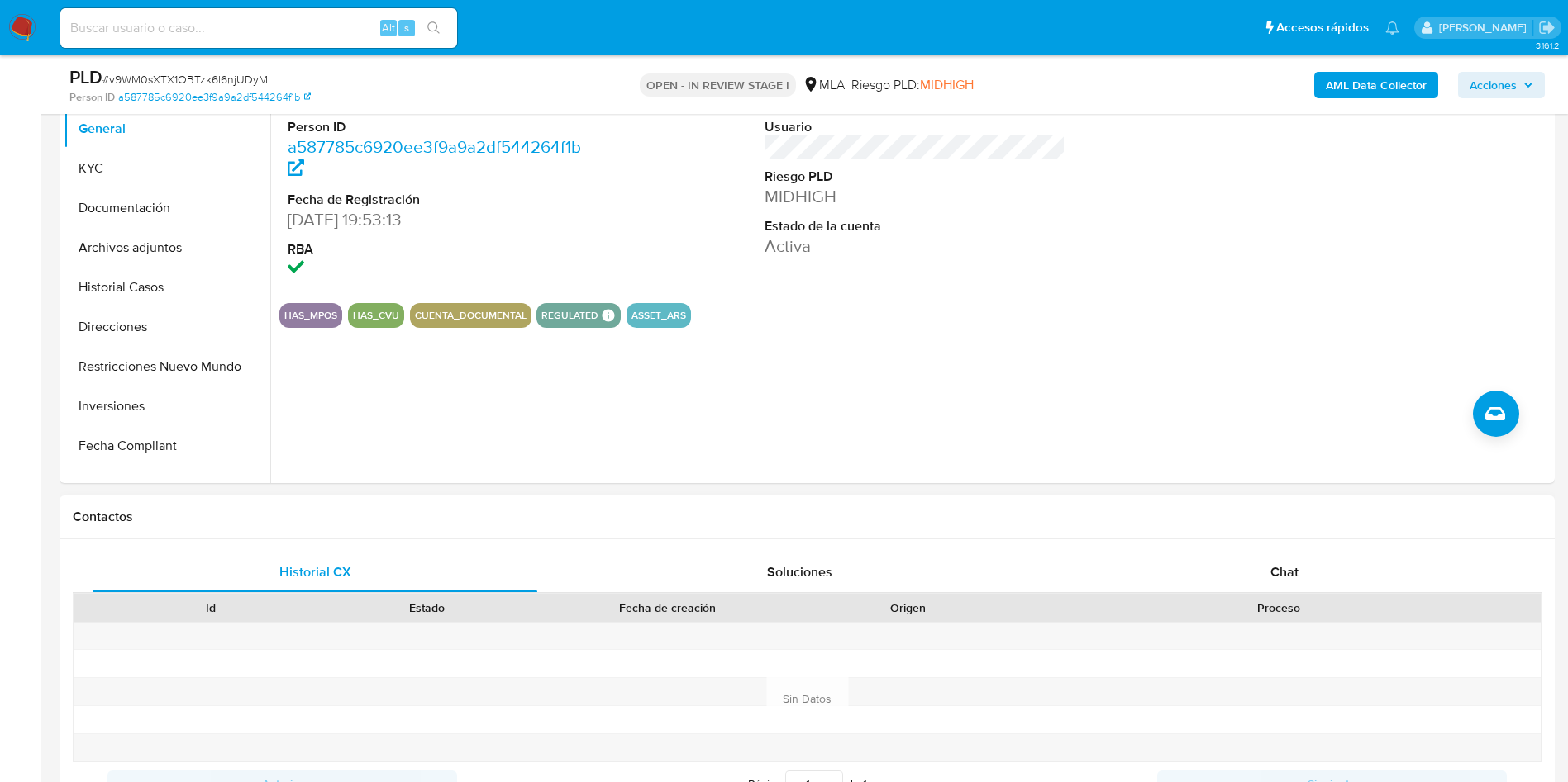
scroll to position [496, 0]
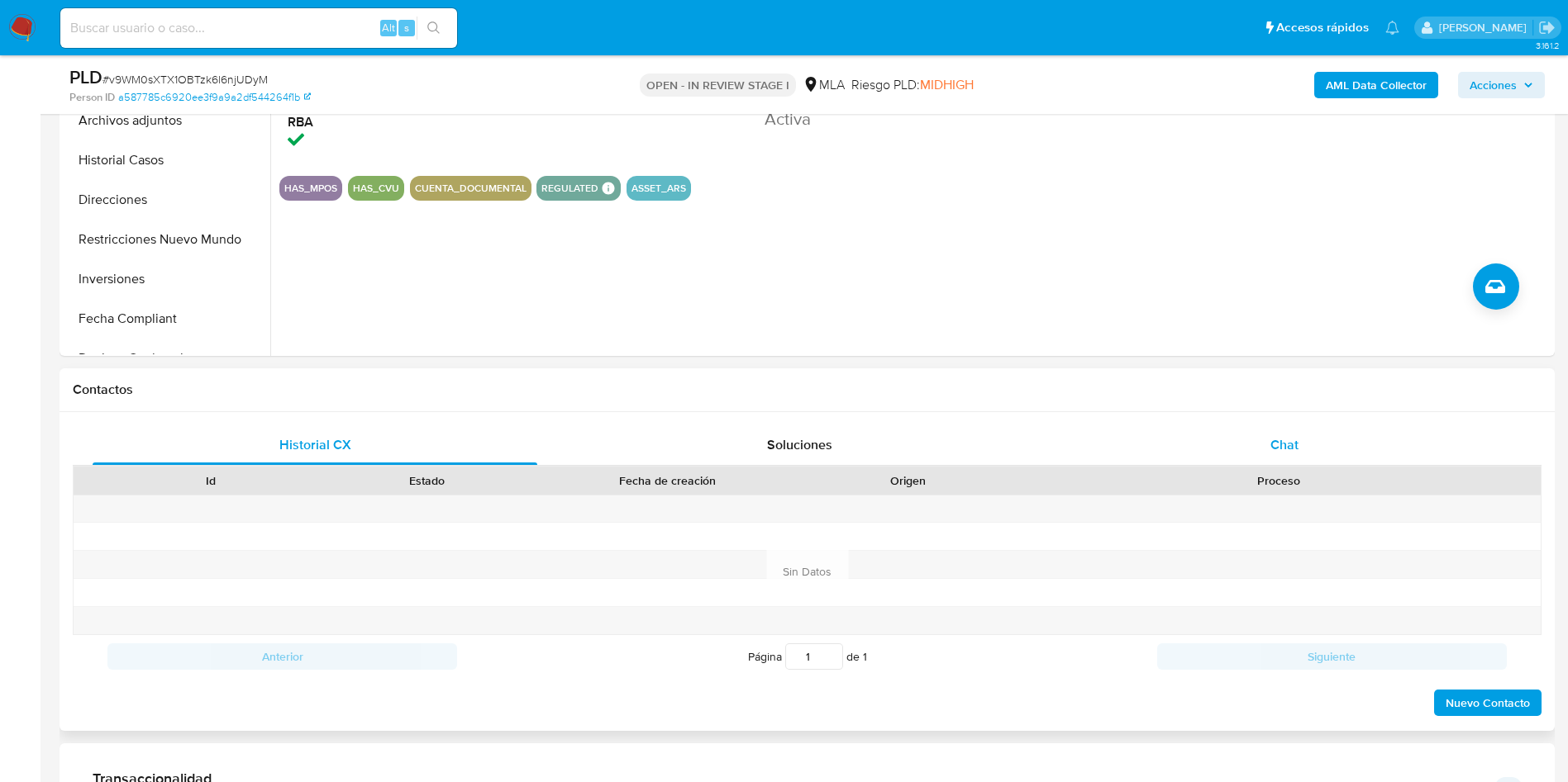
click at [1241, 436] on div "Chat" at bounding box center [1283, 445] width 444 height 40
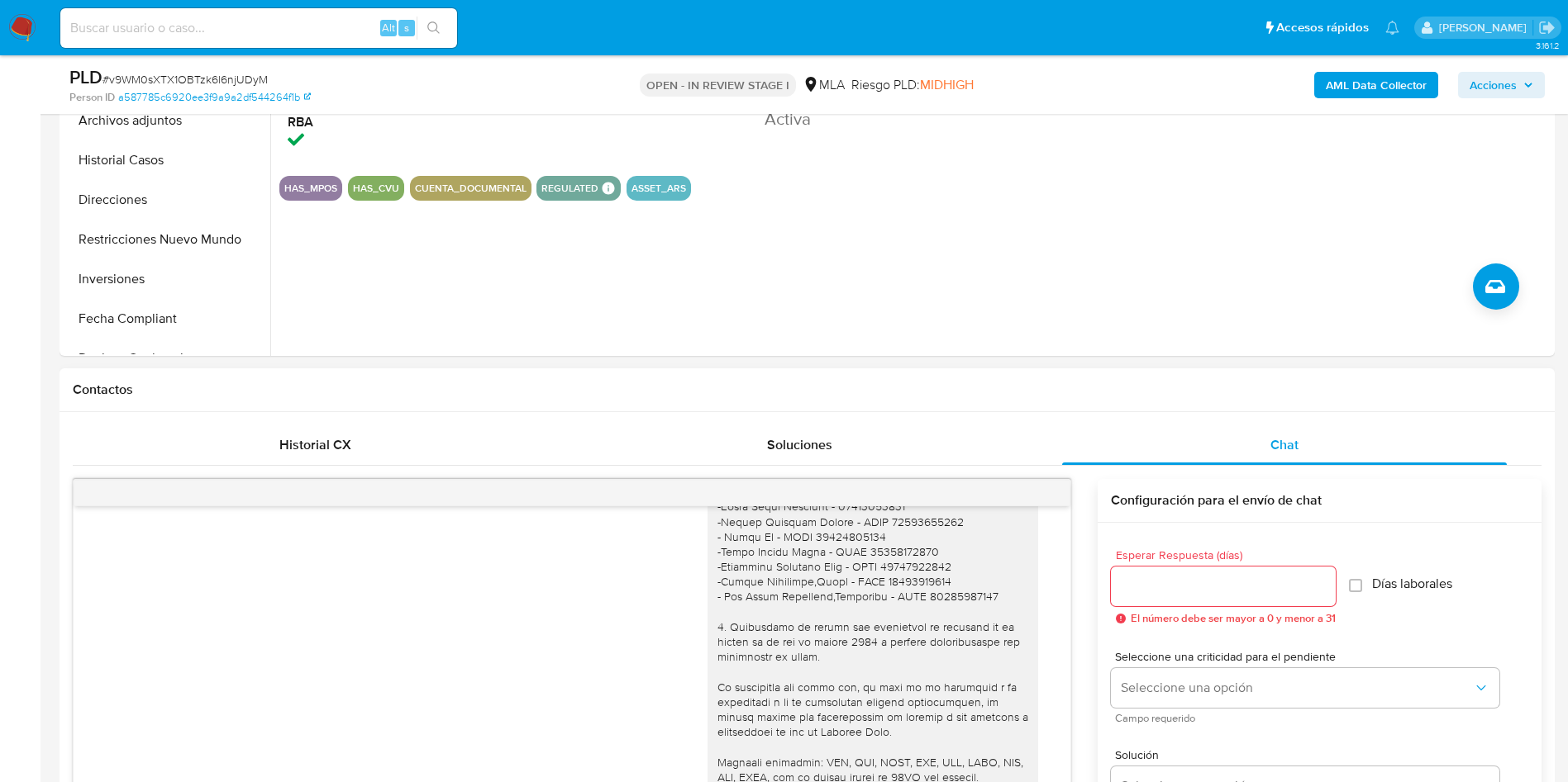
scroll to position [1764, 0]
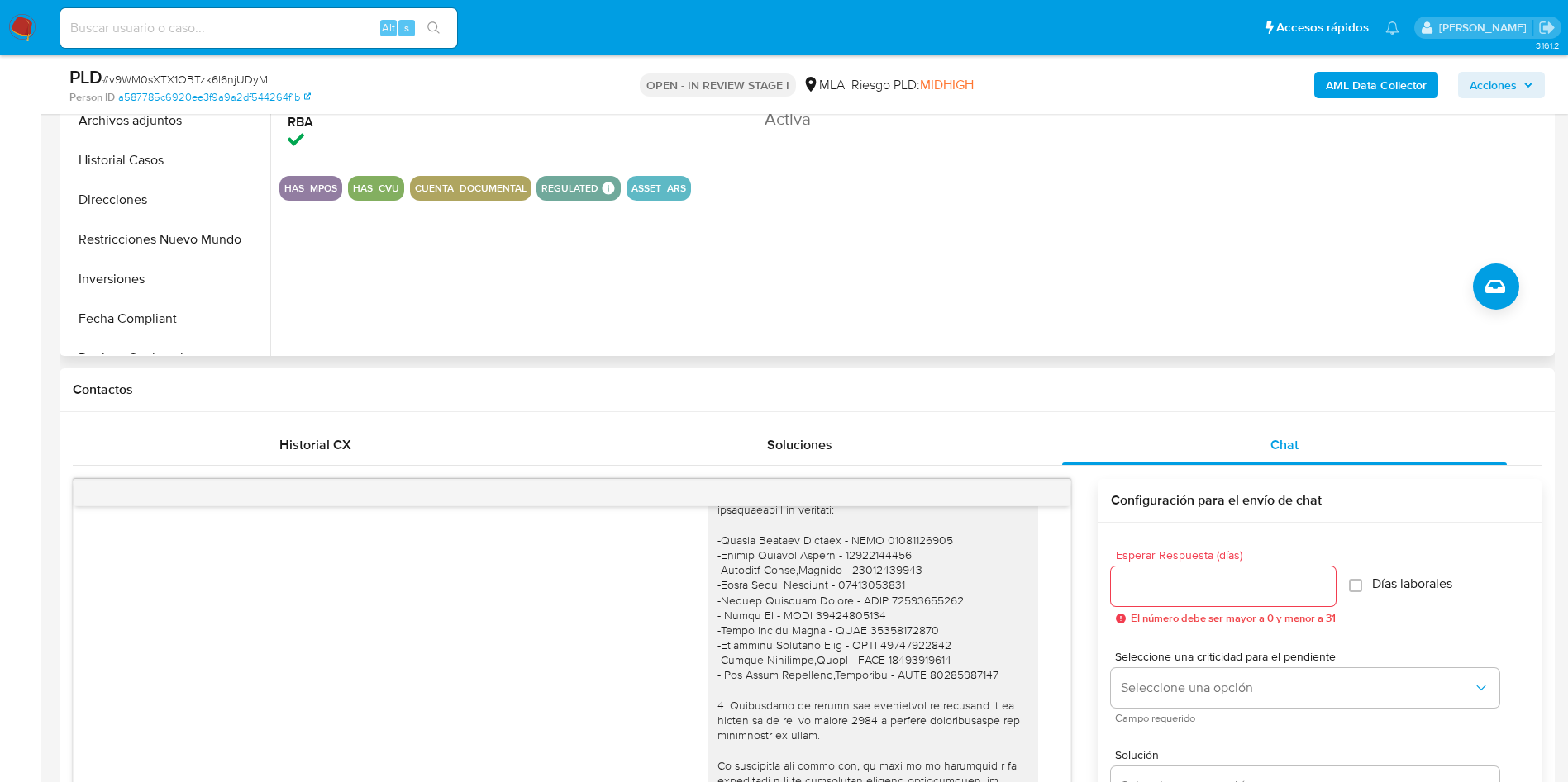
click at [1137, 265] on div "ID de usuario 276600910 Person ID a587785c6920ee3f9a9a2df544264f1b Fecha de Reg…" at bounding box center [910, 145] width 1281 height 423
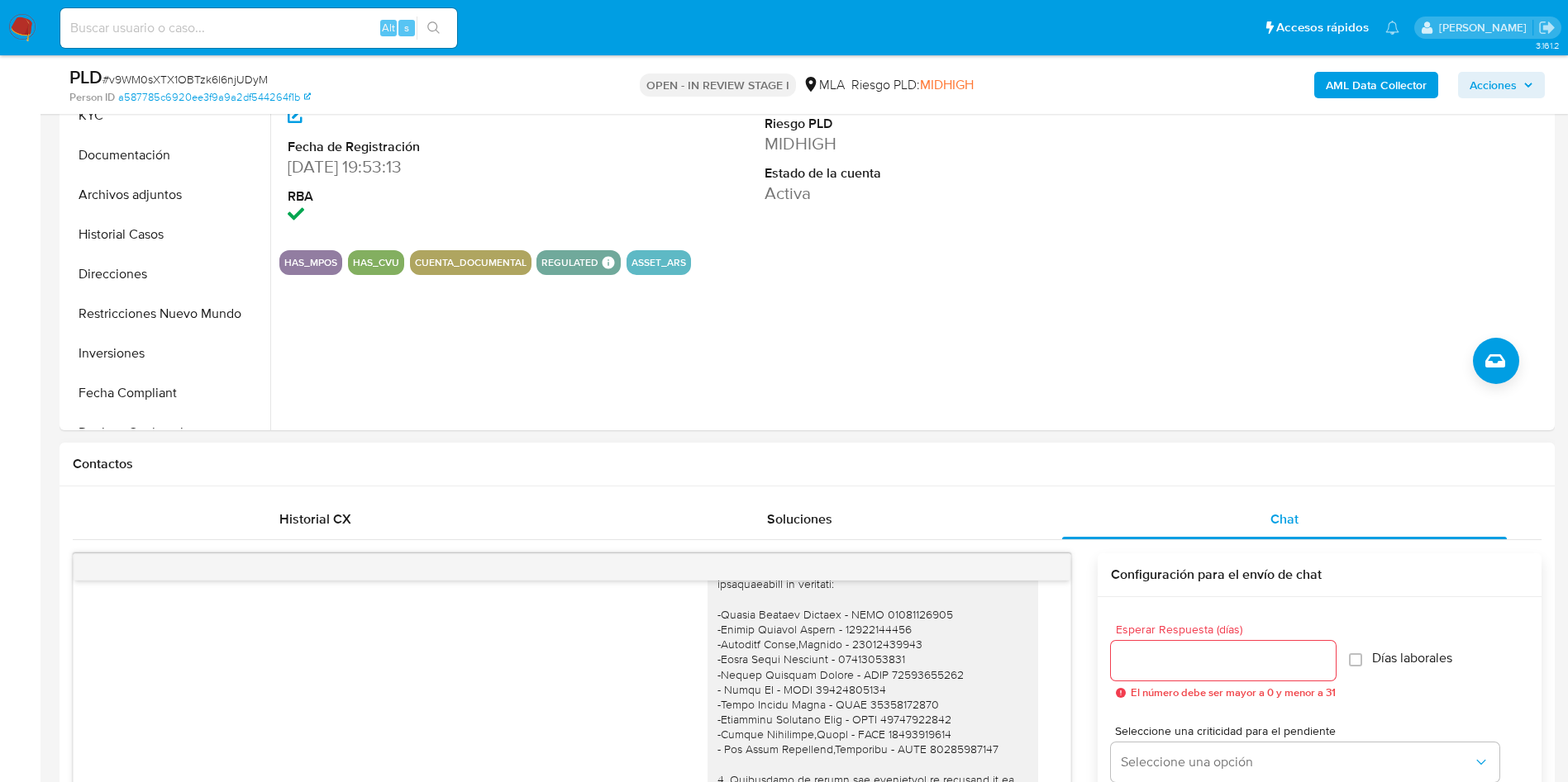
scroll to position [0, 0]
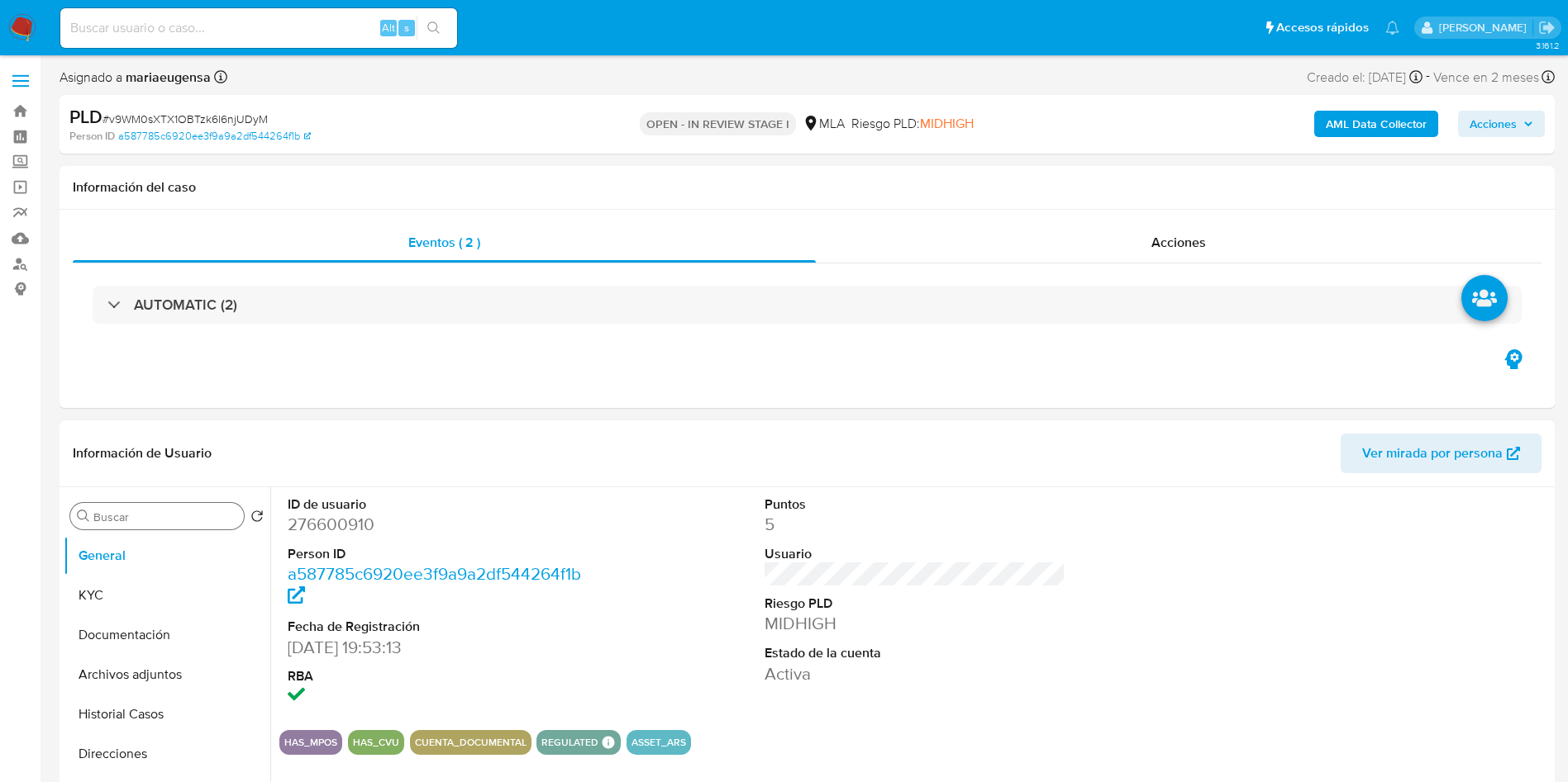
click at [134, 508] on div "Buscar" at bounding box center [157, 516] width 174 height 26
click at [128, 516] on input "Buscar" at bounding box center [166, 517] width 144 height 15
click at [136, 585] on button "Archivos adjuntos" at bounding box center [160, 596] width 194 height 40
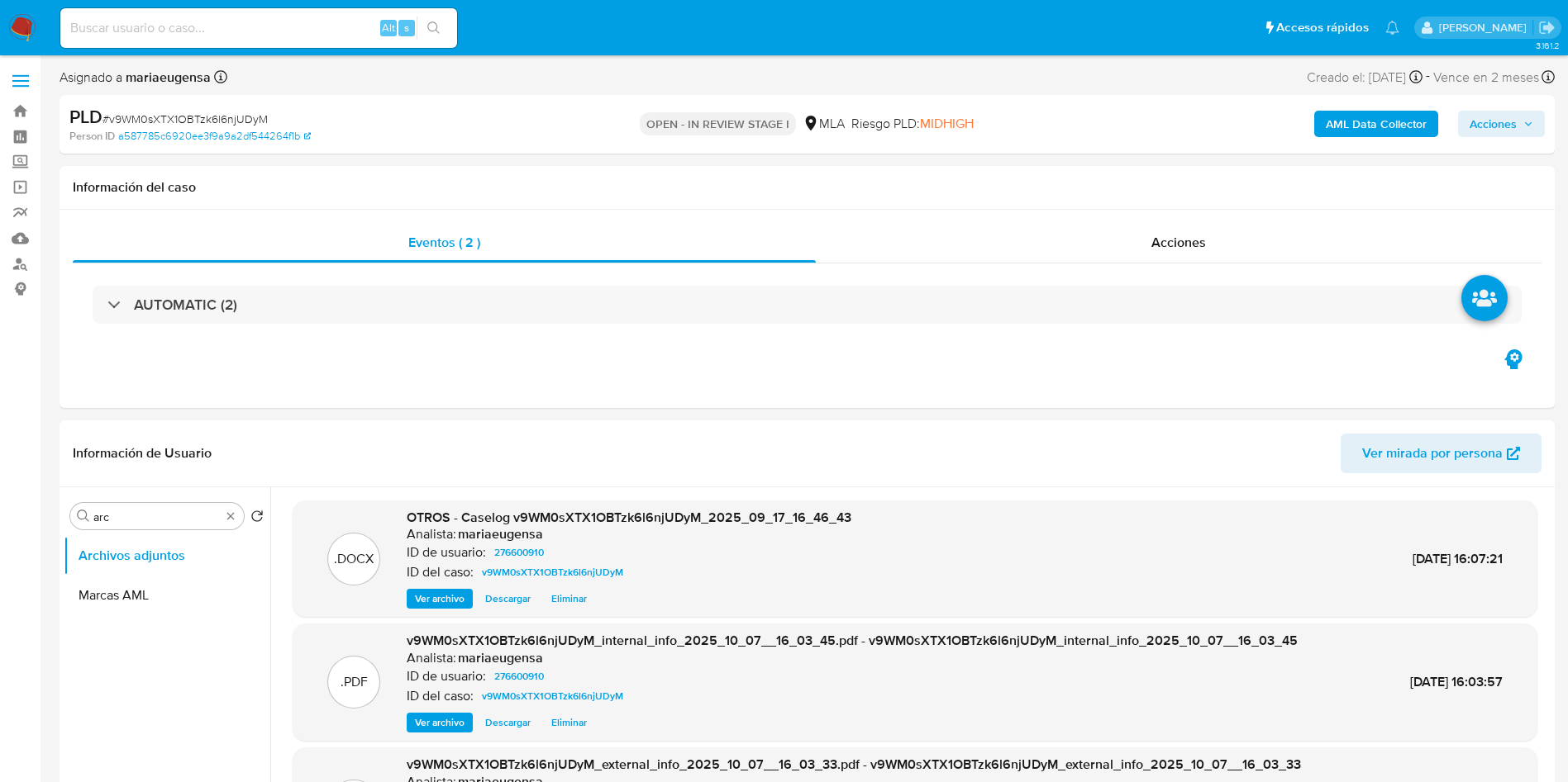
click at [184, 123] on span "# v9WM0sXTX1OBTzk6l6njUDyM" at bounding box center [185, 119] width 165 height 16
drag, startPoint x: 138, startPoint y: 513, endPoint x: 54, endPoint y: 495, distance: 85.9
click at [157, 525] on div "Buscar rca" at bounding box center [157, 516] width 174 height 26
click at [158, 514] on input "rca" at bounding box center [157, 517] width 127 height 15
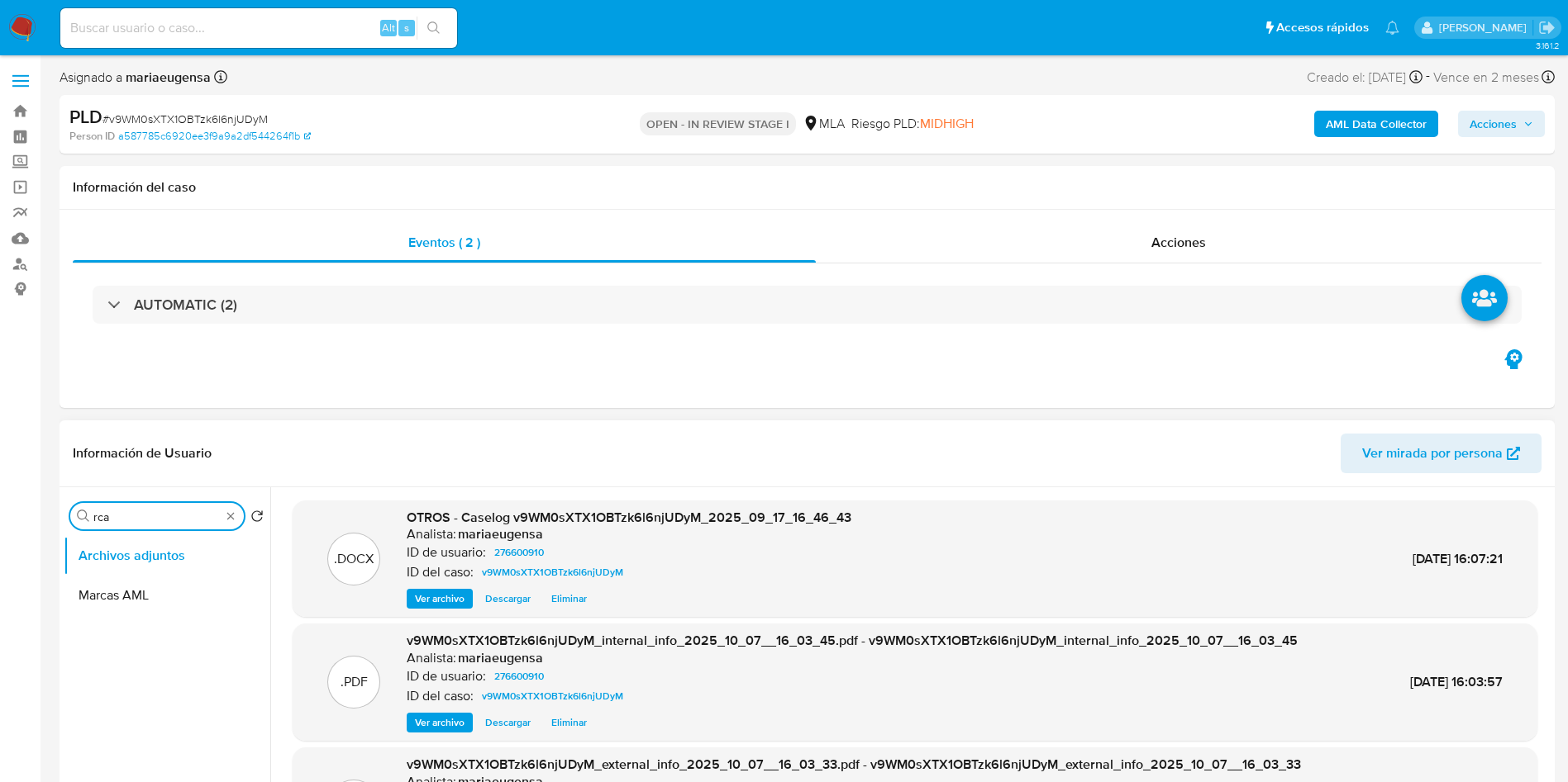
click at [158, 514] on input "rca" at bounding box center [157, 517] width 127 height 15
type input "arc"
drag, startPoint x: 135, startPoint y: 610, endPoint x: 141, endPoint y: 597, distance: 14.3
click at [137, 603] on button "Marcas AML" at bounding box center [160, 596] width 194 height 40
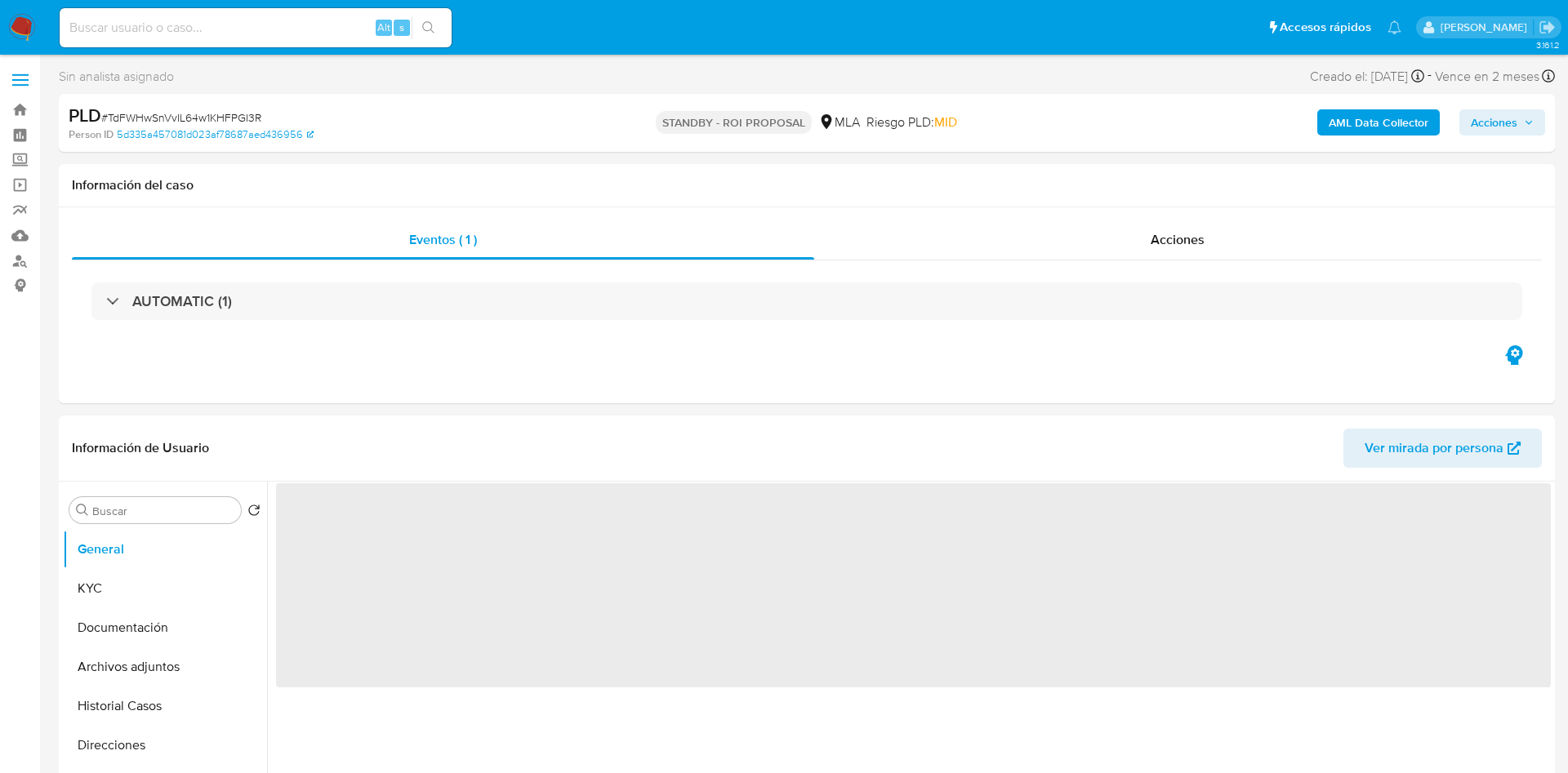
select select "10"
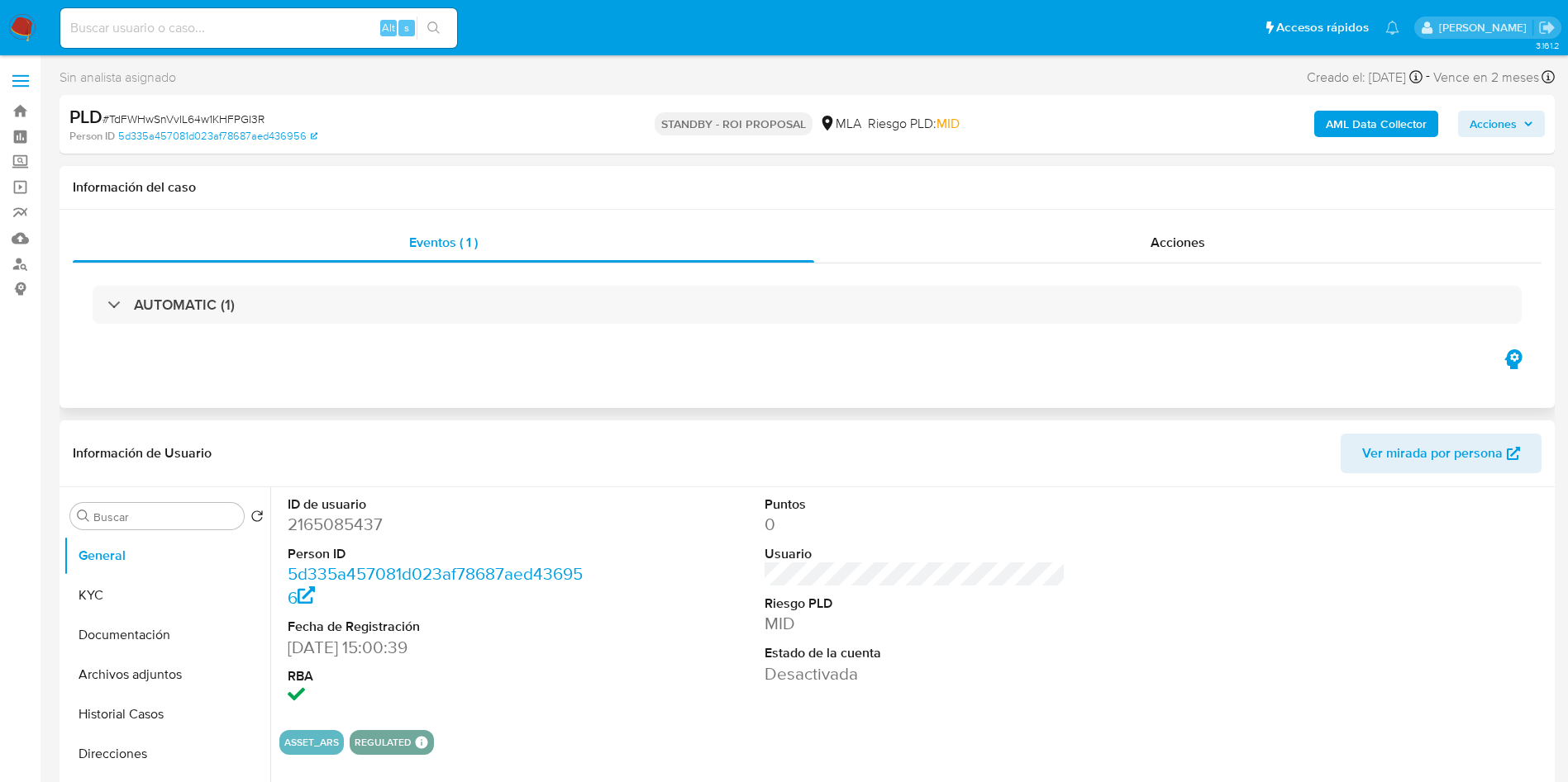
drag, startPoint x: 83, startPoint y: 598, endPoint x: 1109, endPoint y: 360, distance: 1053.2
click at [93, 595] on button "KYC" at bounding box center [167, 596] width 206 height 40
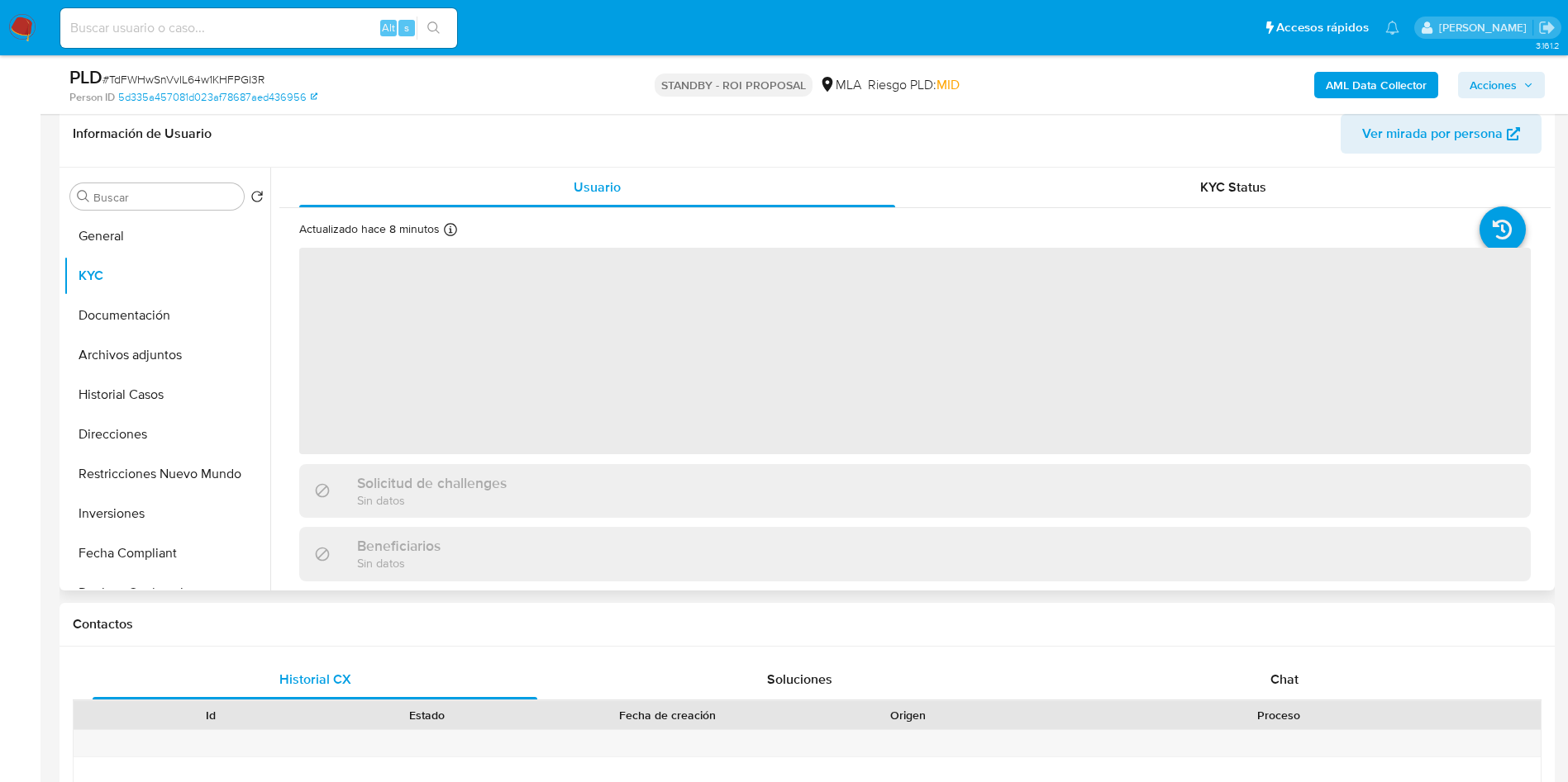
scroll to position [277, 0]
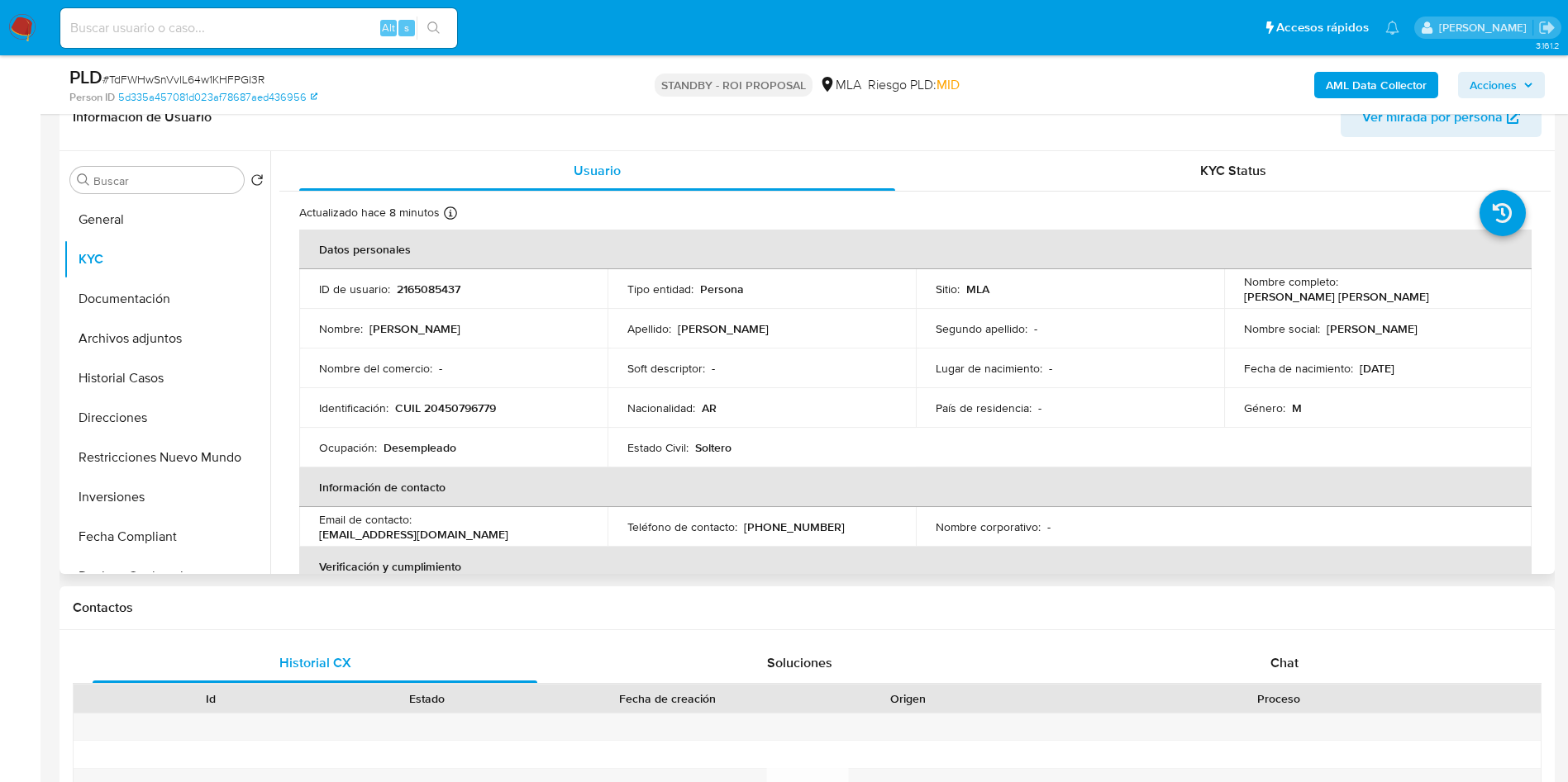
click at [224, 79] on span "# TdFWHwSnVvIL64w1KHFPGI3R" at bounding box center [184, 79] width 162 height 16
copy span "TdFWHwSnVvIL64w1KHFPGI3R"
click at [174, 172] on div "Buscar r" at bounding box center [157, 179] width 174 height 26
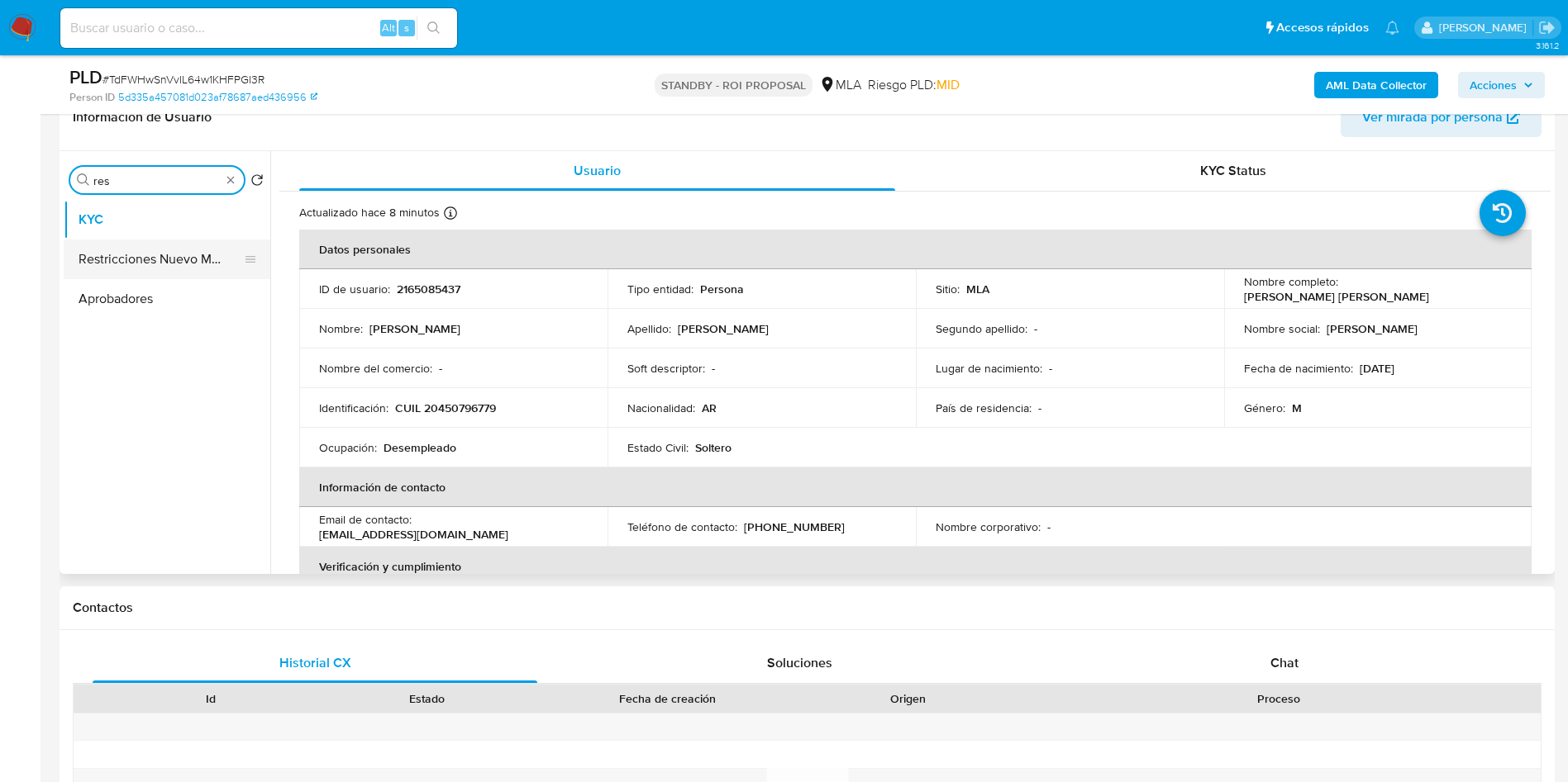
type input "res"
click at [160, 262] on button "Restricciones Nuevo Mundo" at bounding box center [160, 259] width 194 height 40
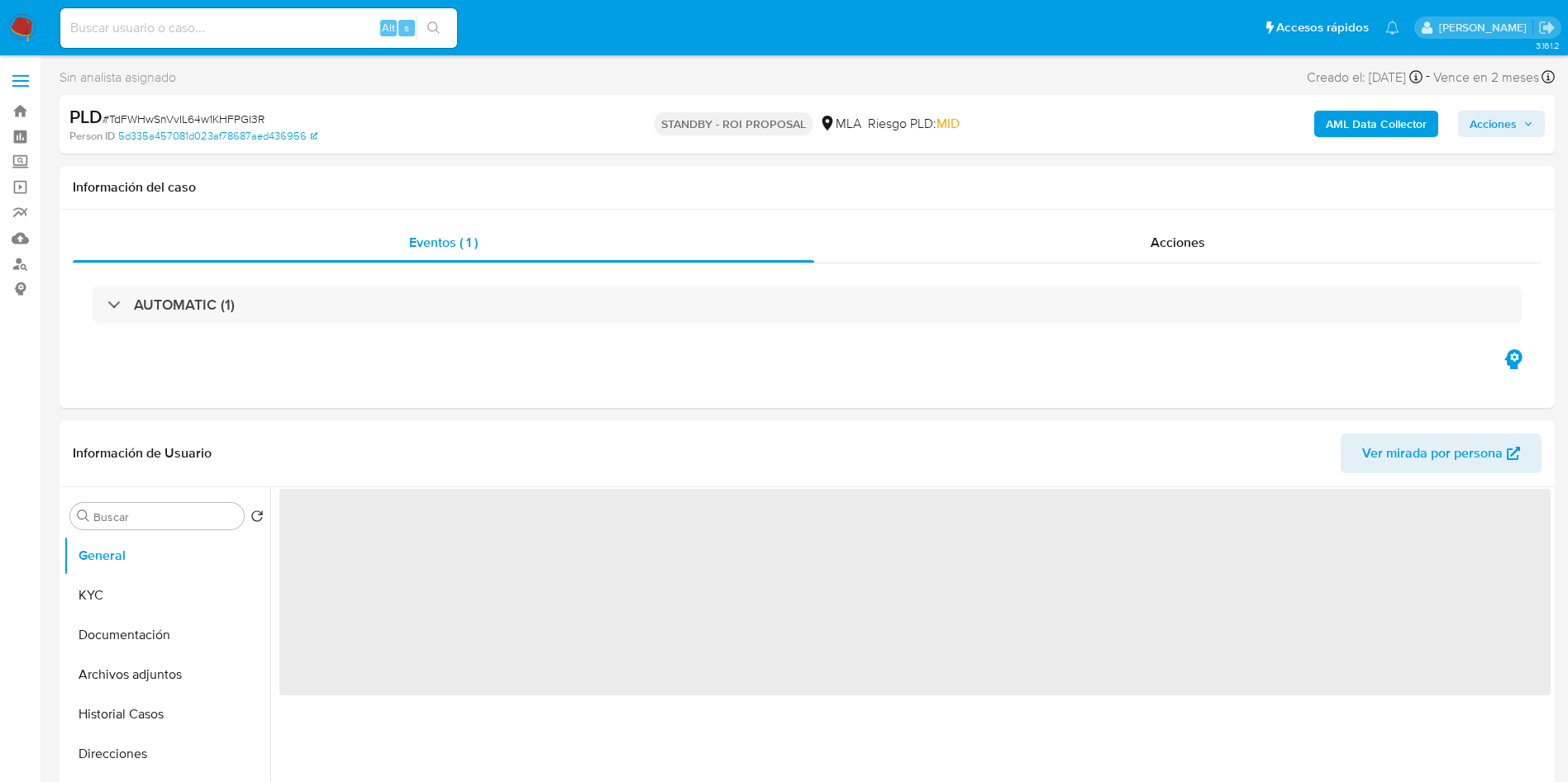
select select "10"
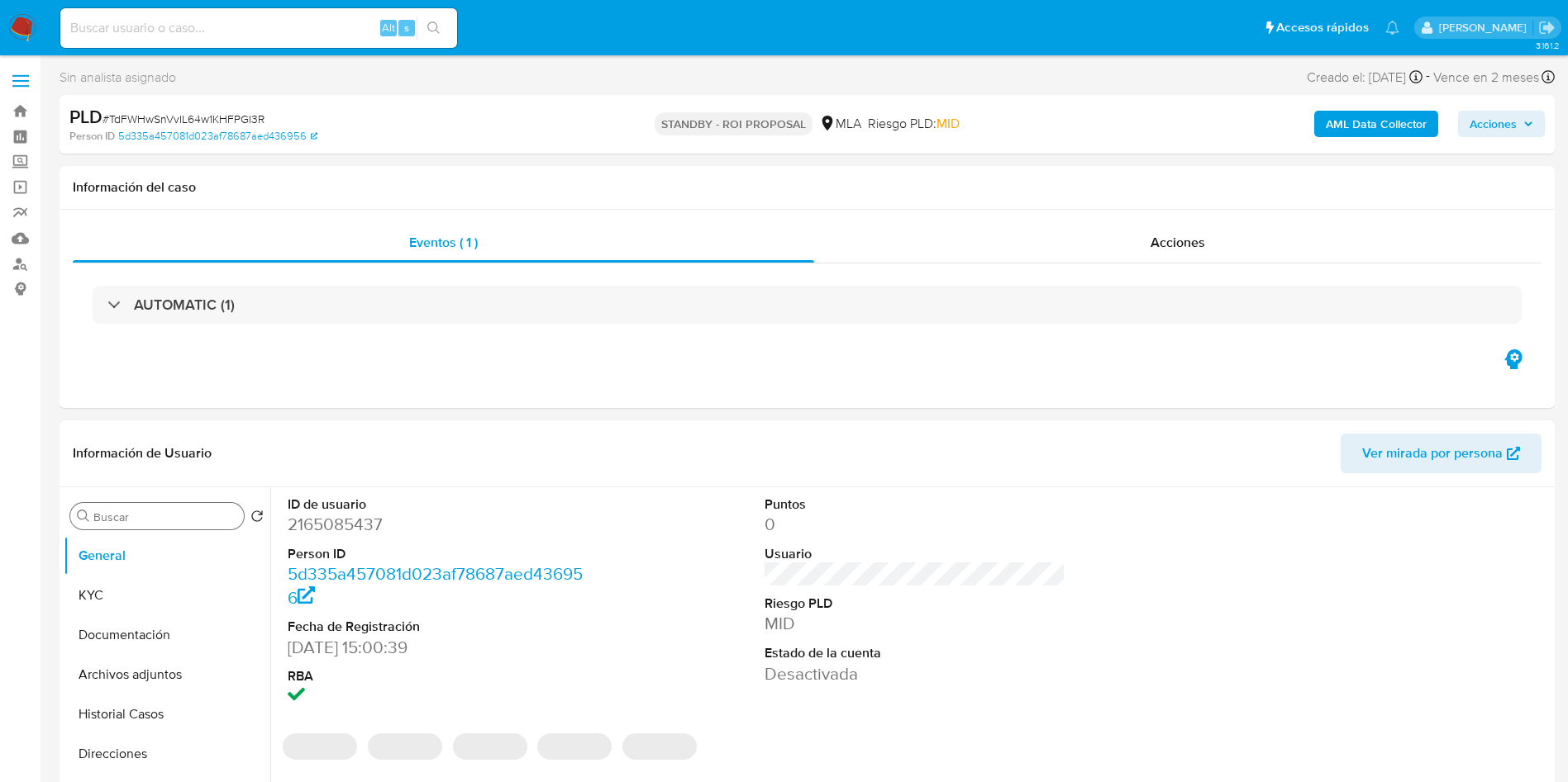
click at [160, 518] on input "Buscar" at bounding box center [166, 517] width 144 height 15
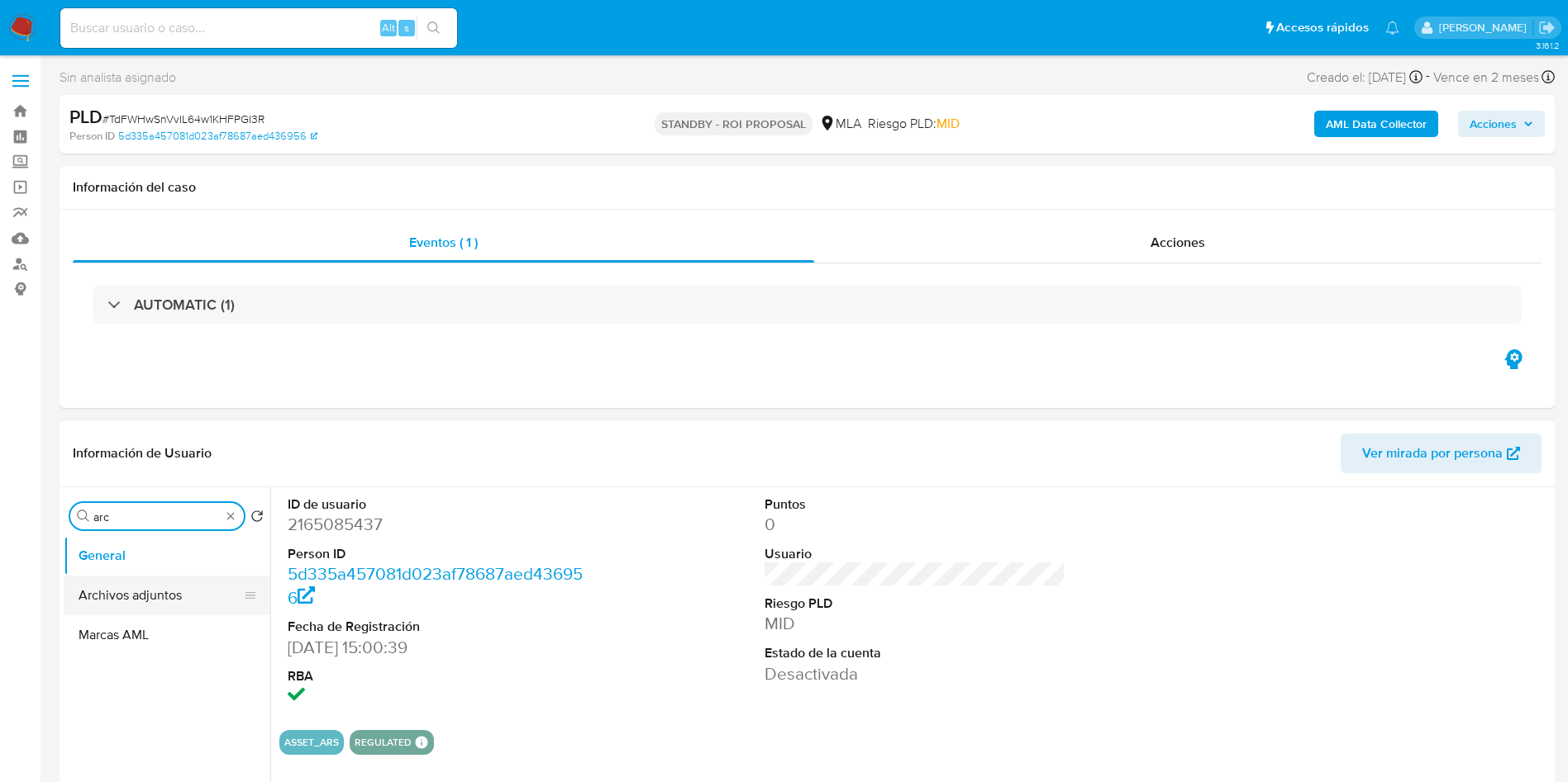
type input "arc"
click at [150, 605] on button "Archivos adjuntos" at bounding box center [160, 596] width 194 height 40
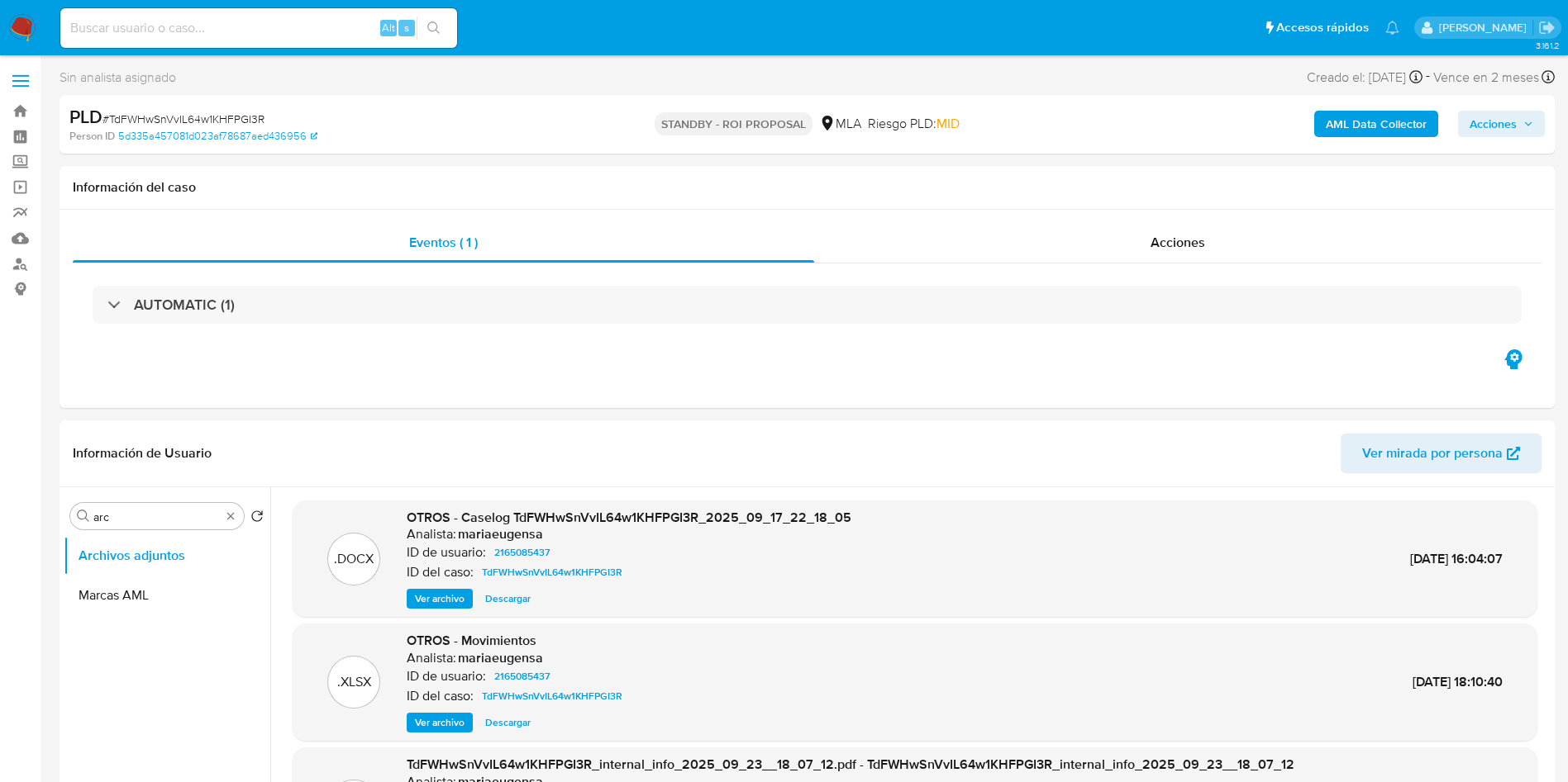
click at [200, 119] on span "# TdFWHwSnVvIL64w1KHFPGI3R" at bounding box center [184, 119] width 162 height 16
copy span "TdFWHwSnVvIL64w1KHFPGI3R"
click at [200, 119] on span "# TdFWHwSnVvIL64w1KHFPGI3R" at bounding box center [184, 119] width 162 height 16
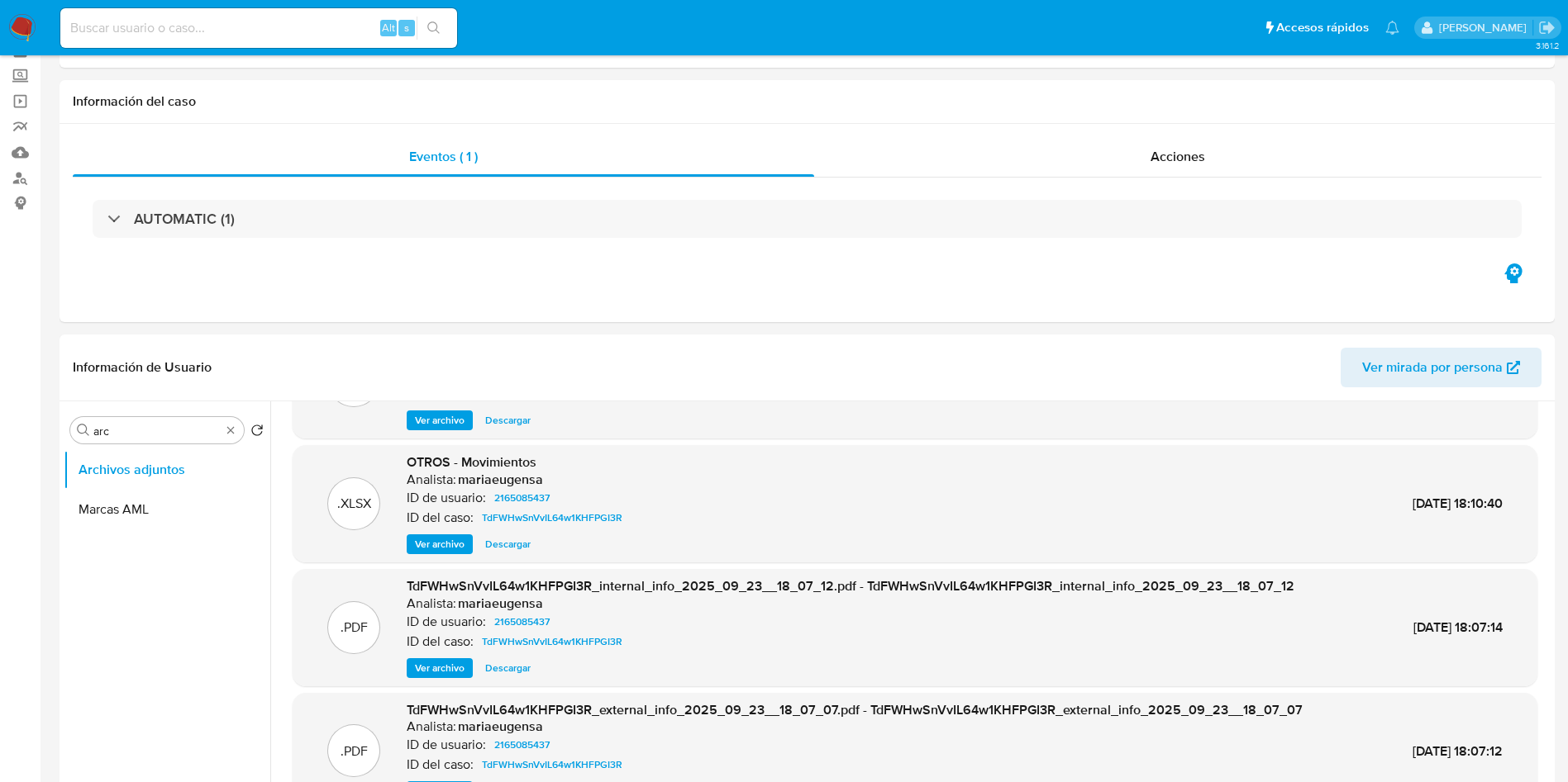
scroll to position [124, 0]
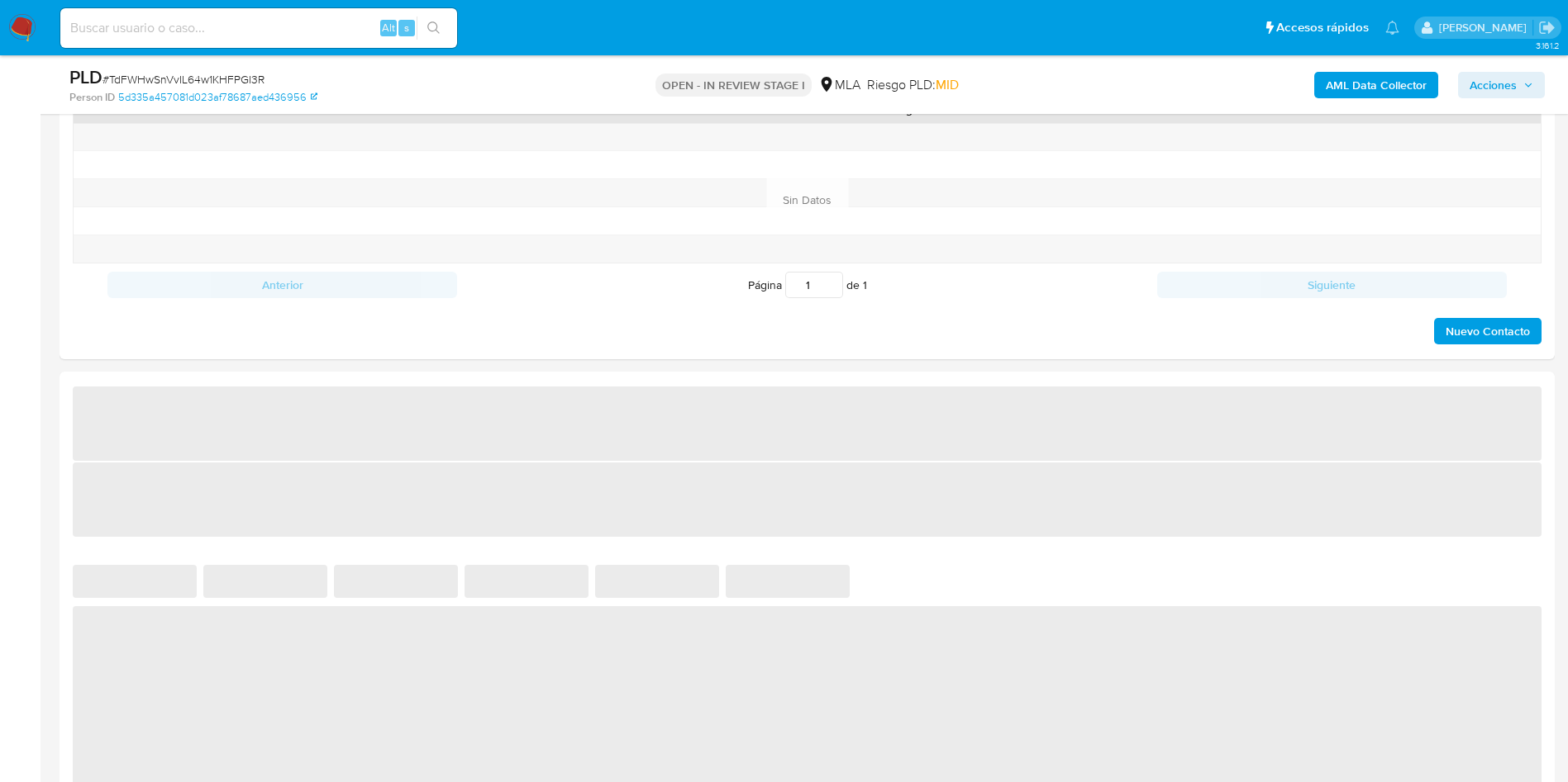
select select "10"
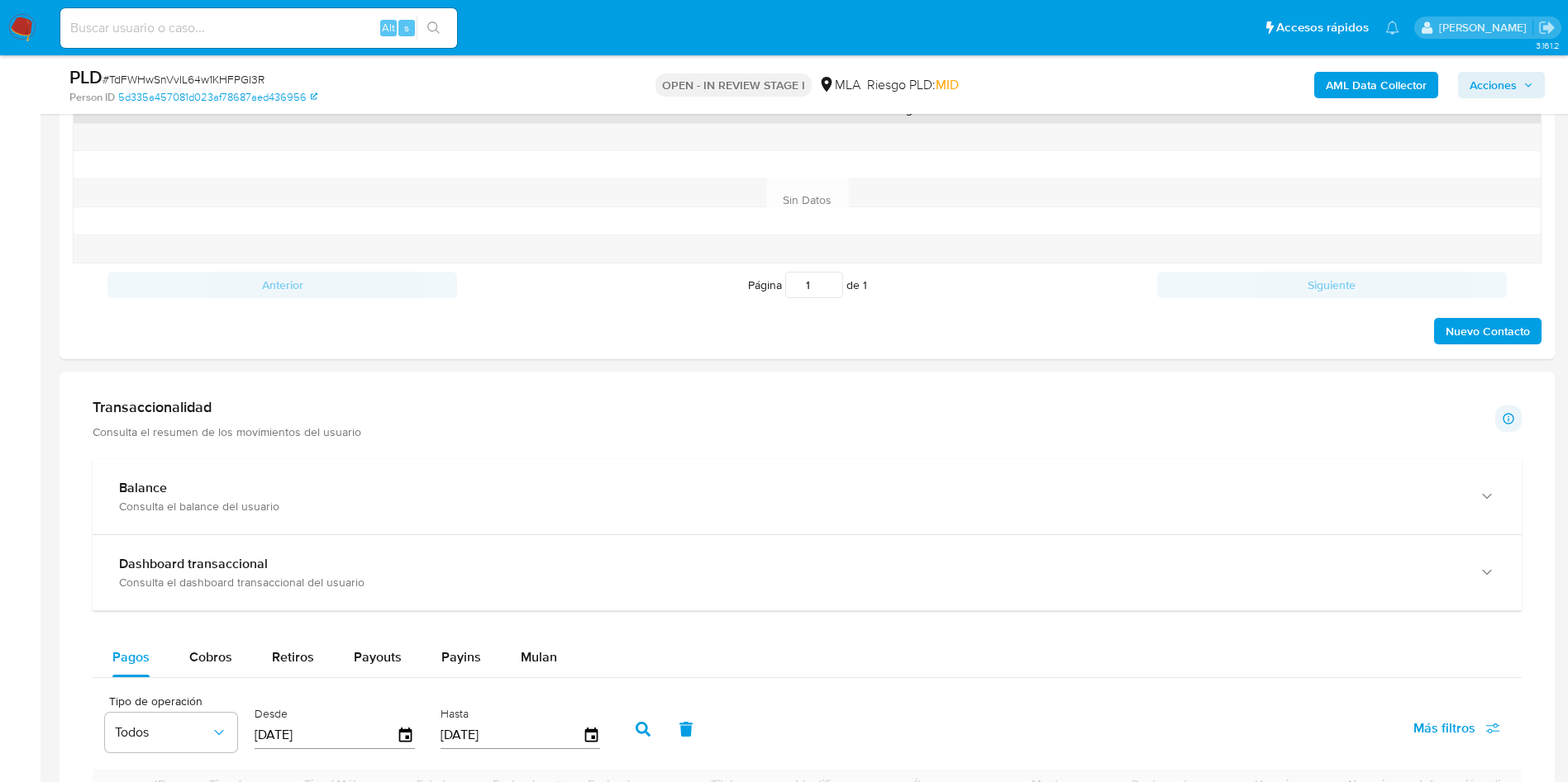
scroll to position [496, 0]
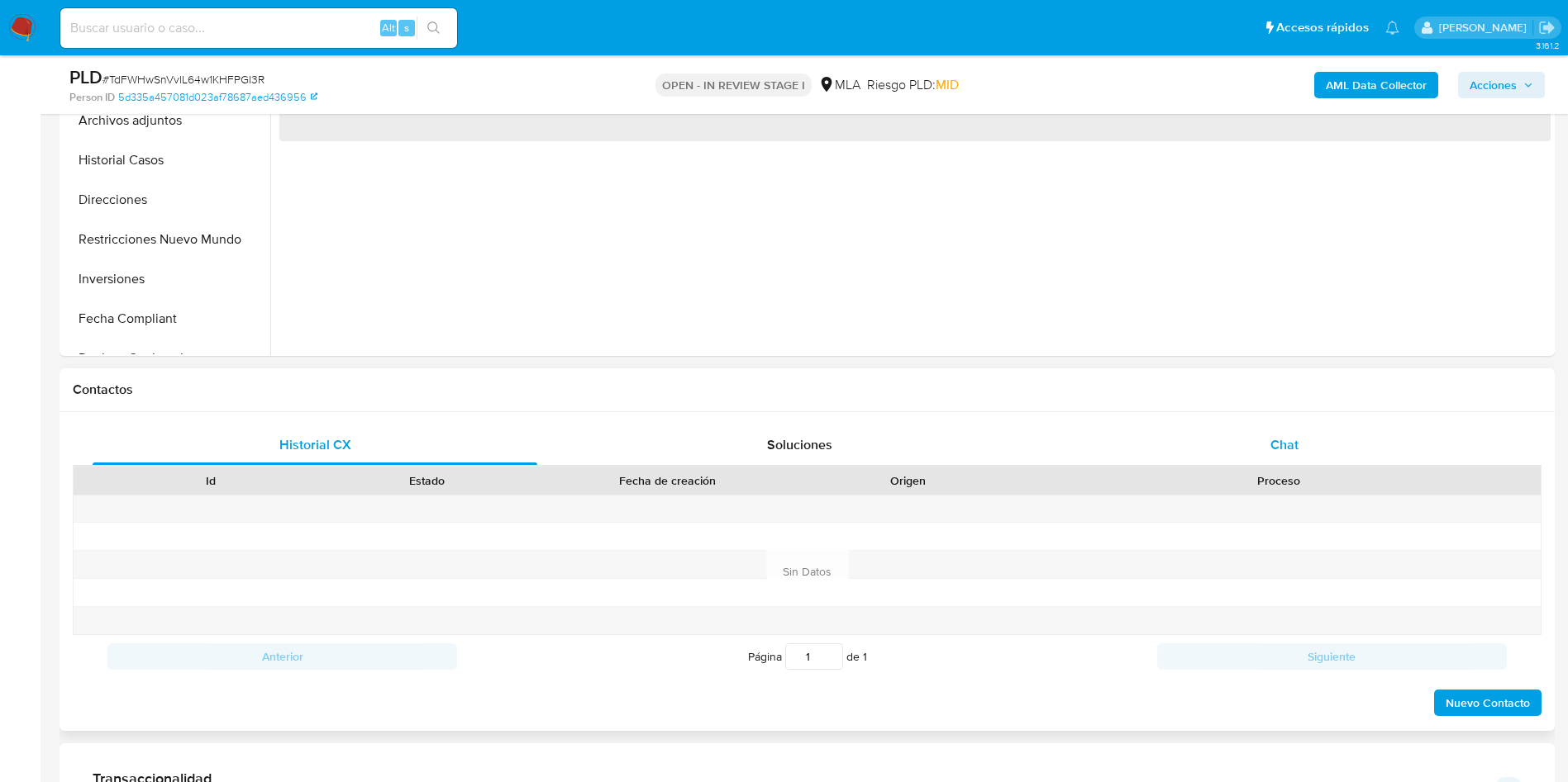
click at [1307, 442] on div "Chat" at bounding box center [1283, 445] width 444 height 40
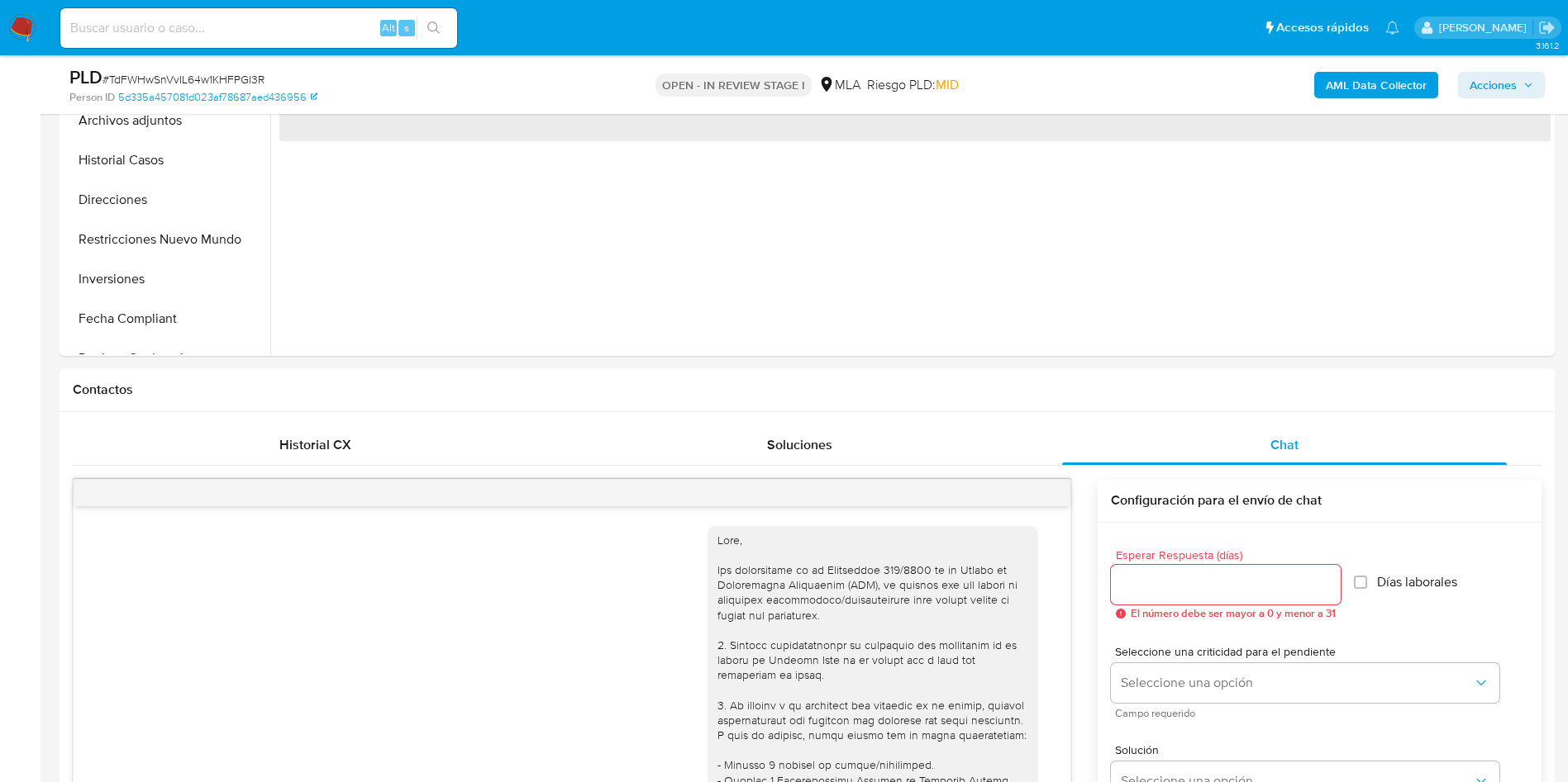
scroll to position [1782, 0]
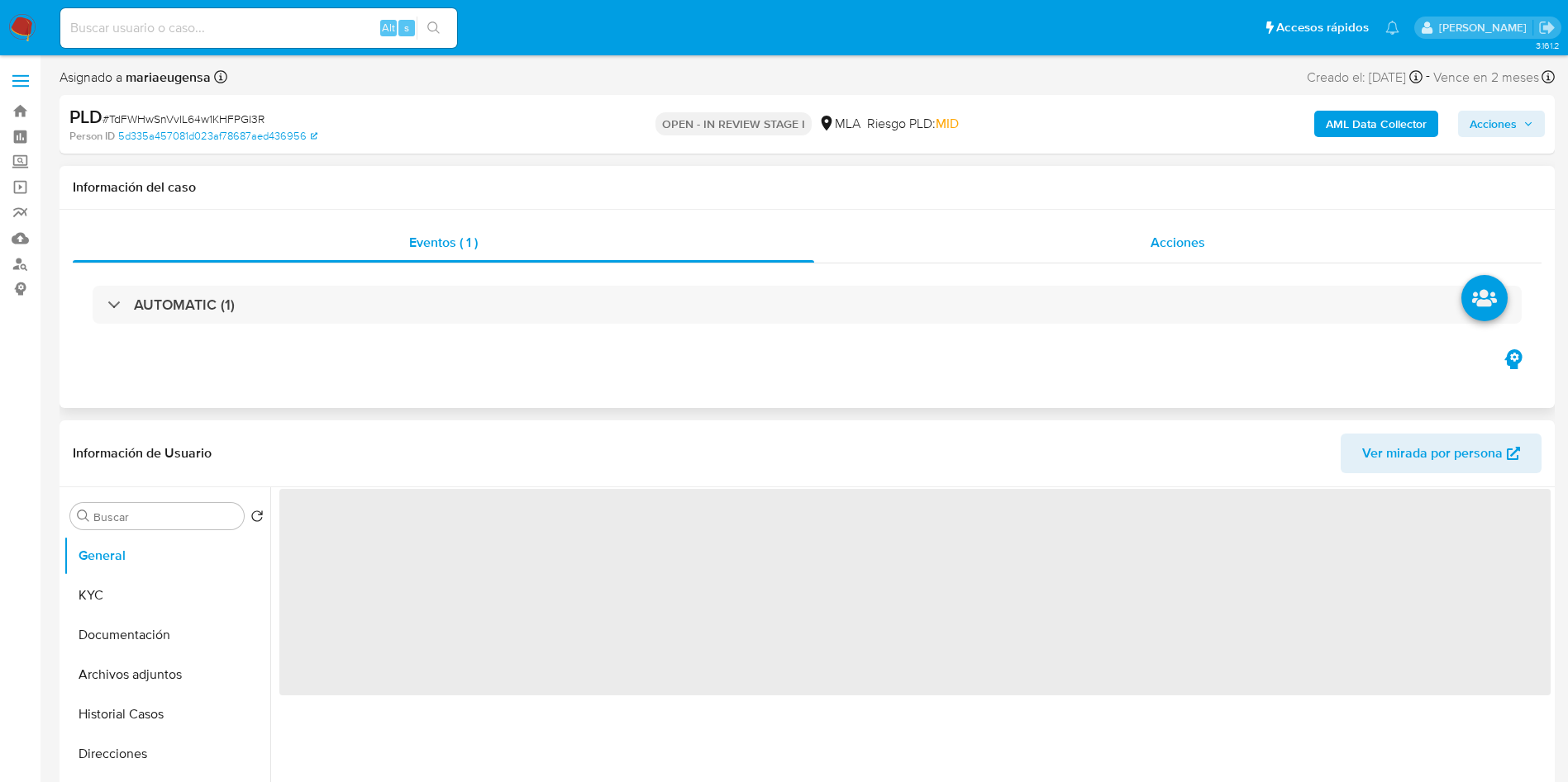
click at [1007, 244] on div "Acciones" at bounding box center [1177, 243] width 727 height 40
select select "10"
click at [998, 258] on div "Acciones" at bounding box center [1177, 243] width 727 height 40
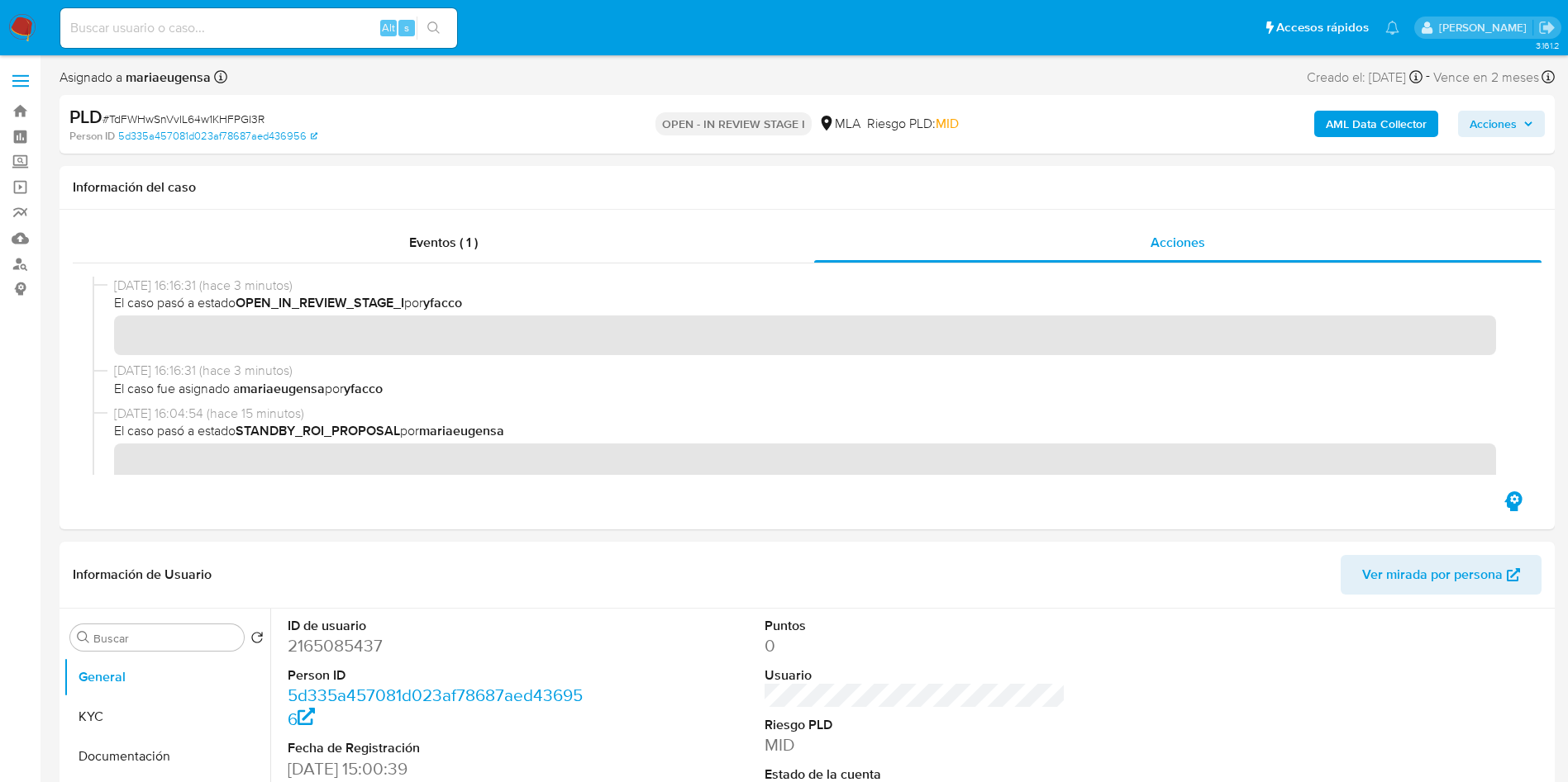
click at [295, 32] on input at bounding box center [259, 28] width 397 height 22
paste input "TdFWHwSnVvIL64w1KHFPGI3R"
type input "TdFWHwSnVvIL64w1KHFPGI3R"
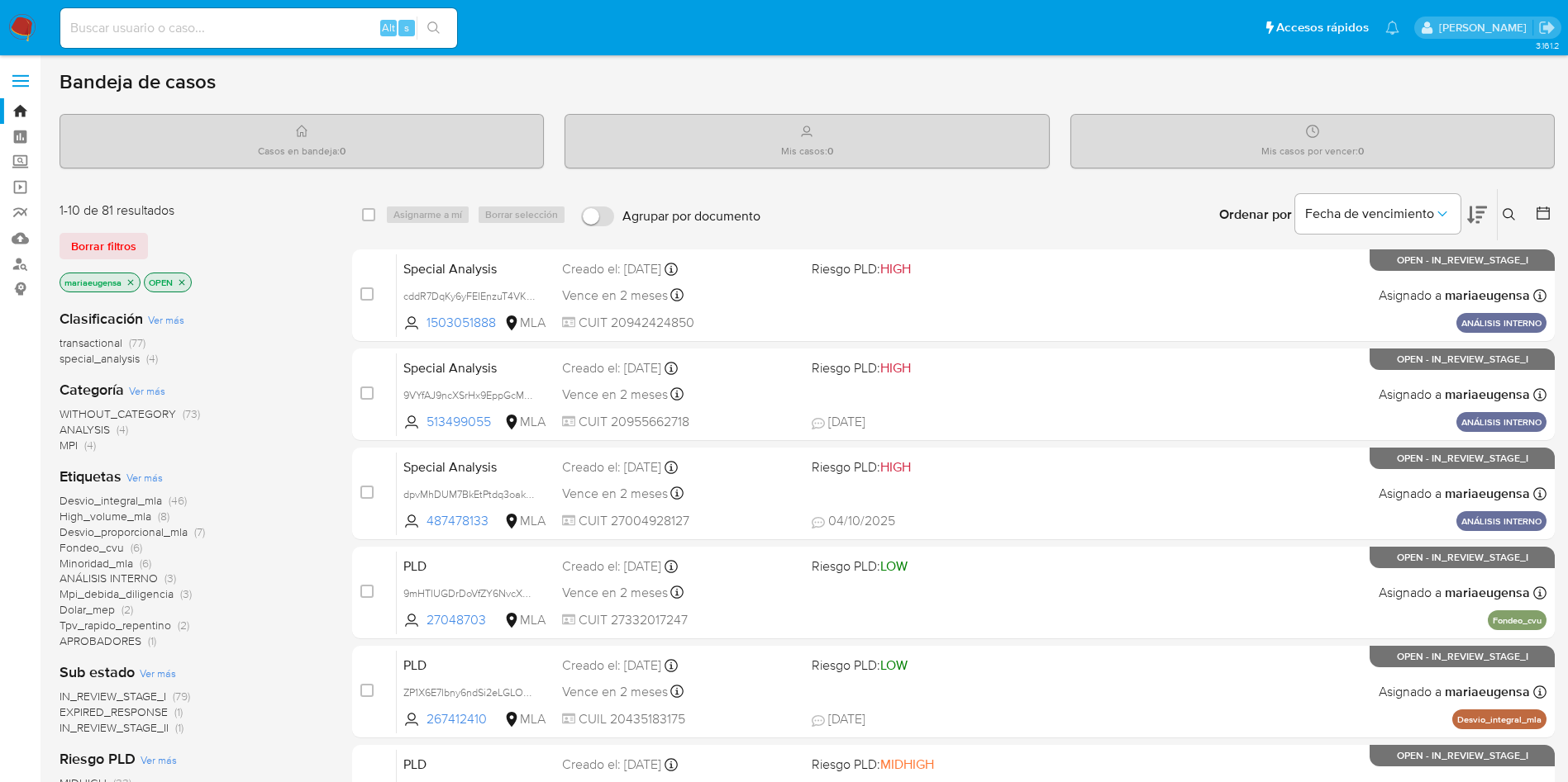
click at [1517, 209] on button at bounding box center [1511, 214] width 27 height 20
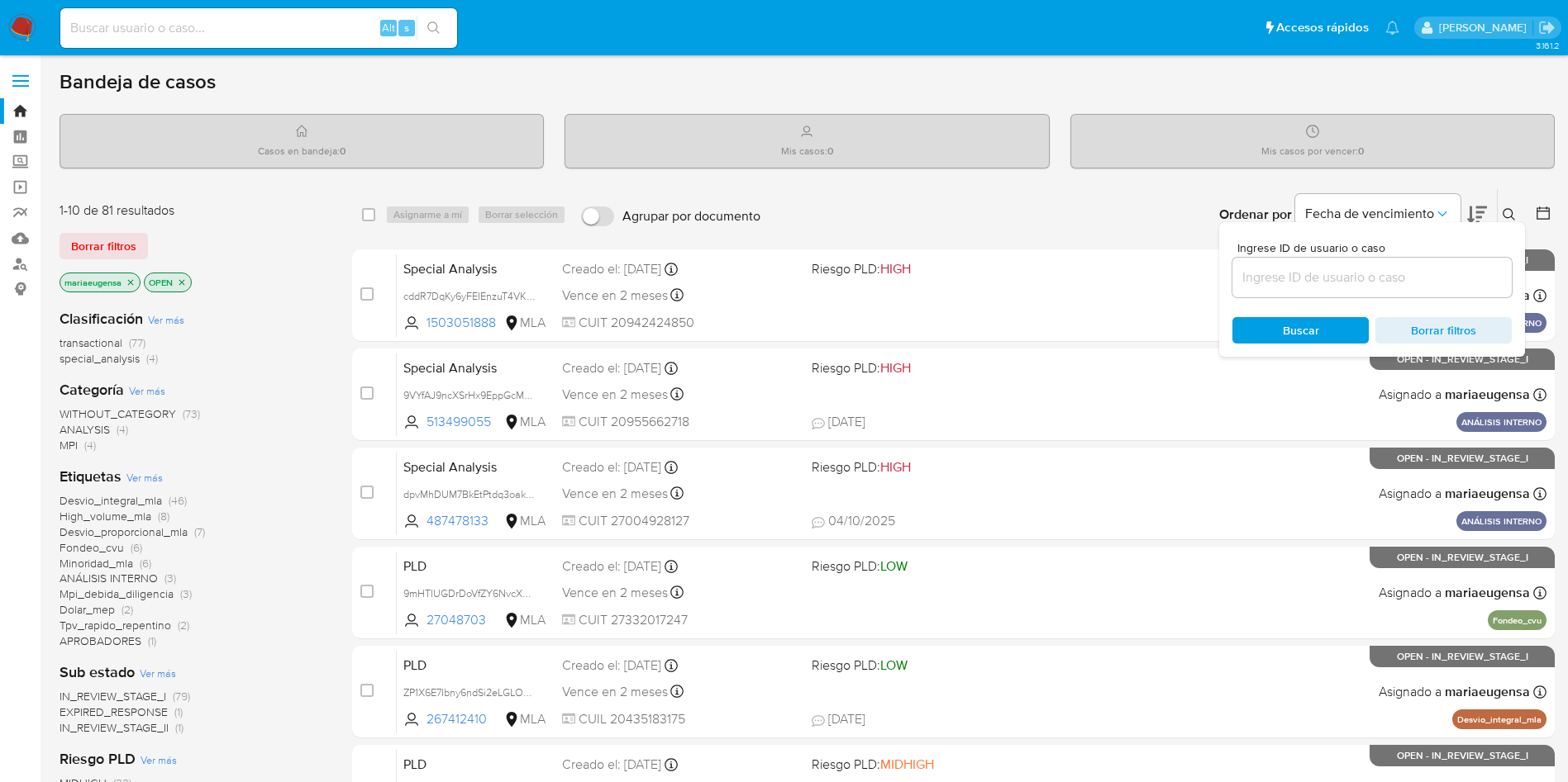
click at [1398, 274] on input at bounding box center [1372, 277] width 279 height 22
type input "TdFWHwSnVvIL64w1KHFPGI3R"
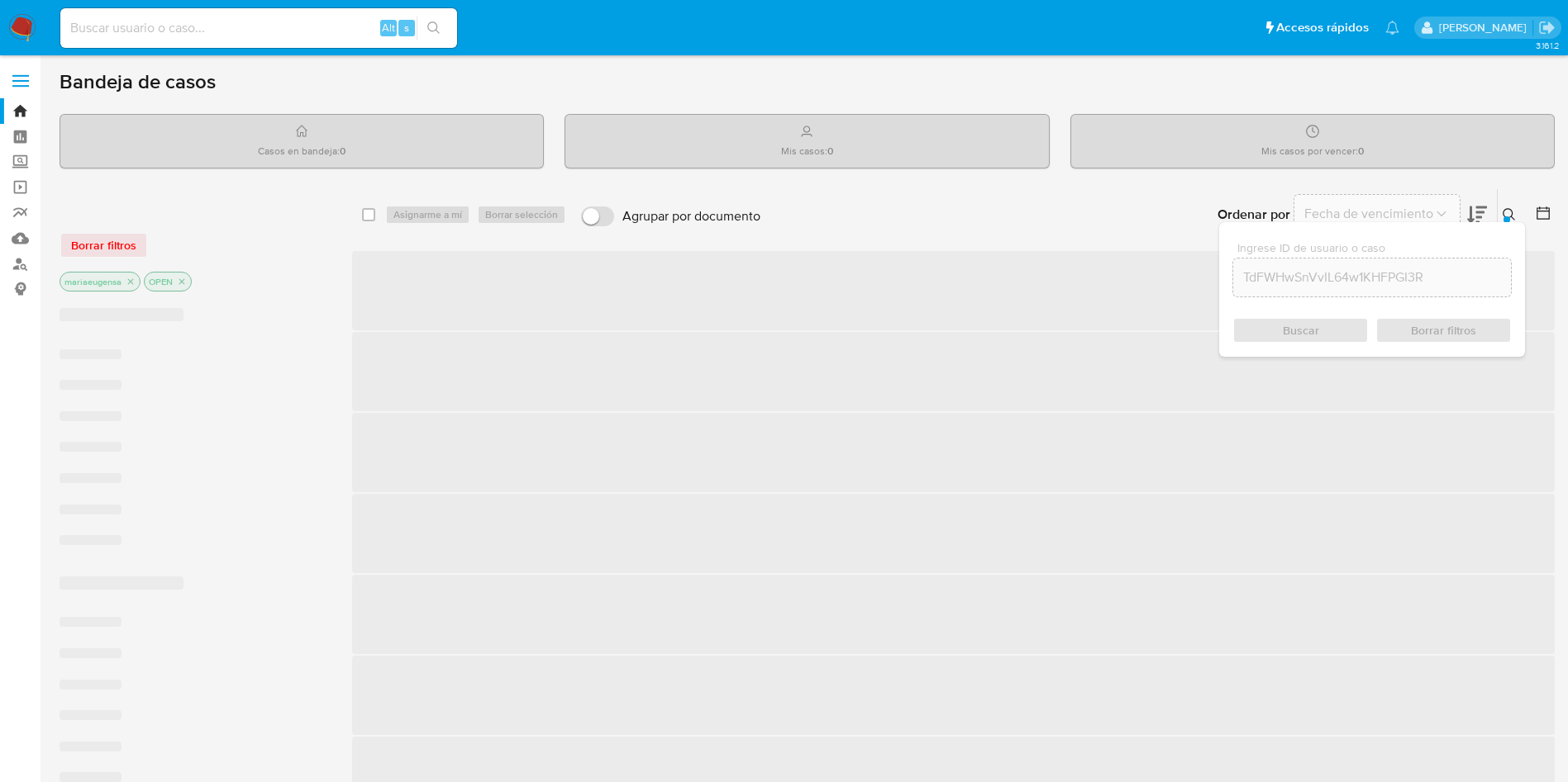
click at [1505, 211] on icon at bounding box center [1509, 214] width 14 height 14
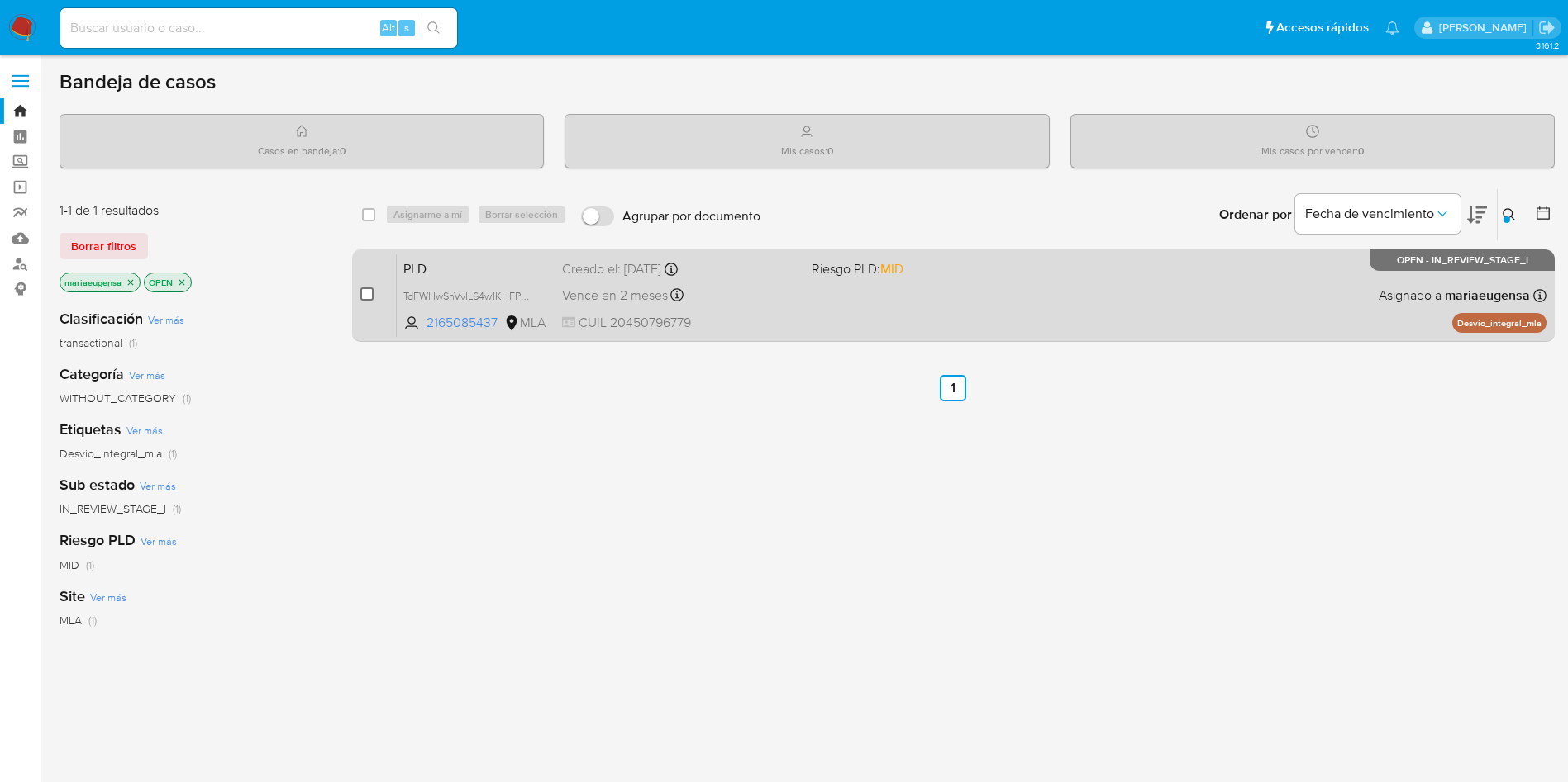
click at [362, 294] on input "checkbox" at bounding box center [367, 294] width 14 height 14
checkbox input "true"
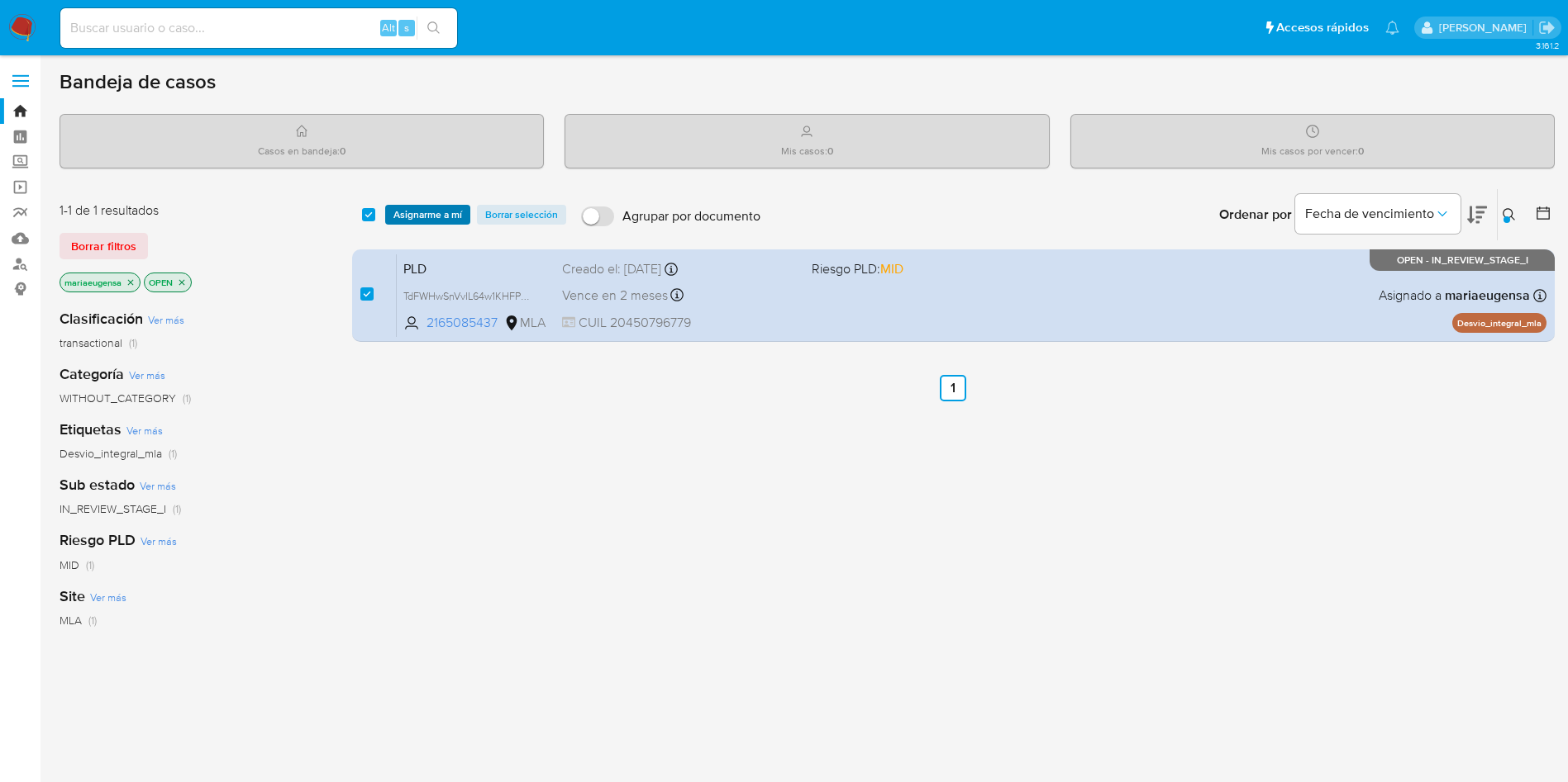
click at [406, 212] on span "Asignarme a mí" at bounding box center [428, 214] width 68 height 16
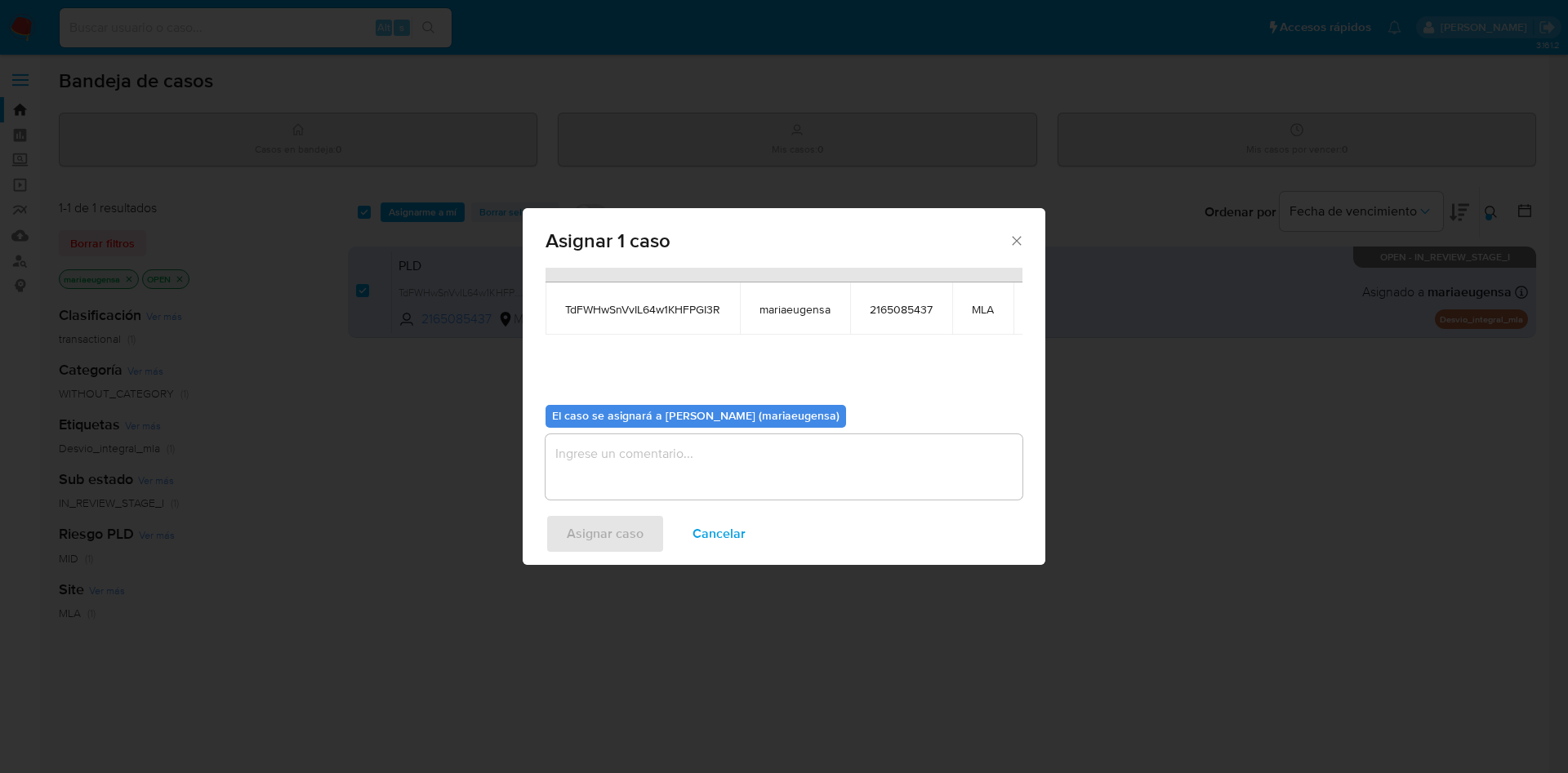
scroll to position [103, 0]
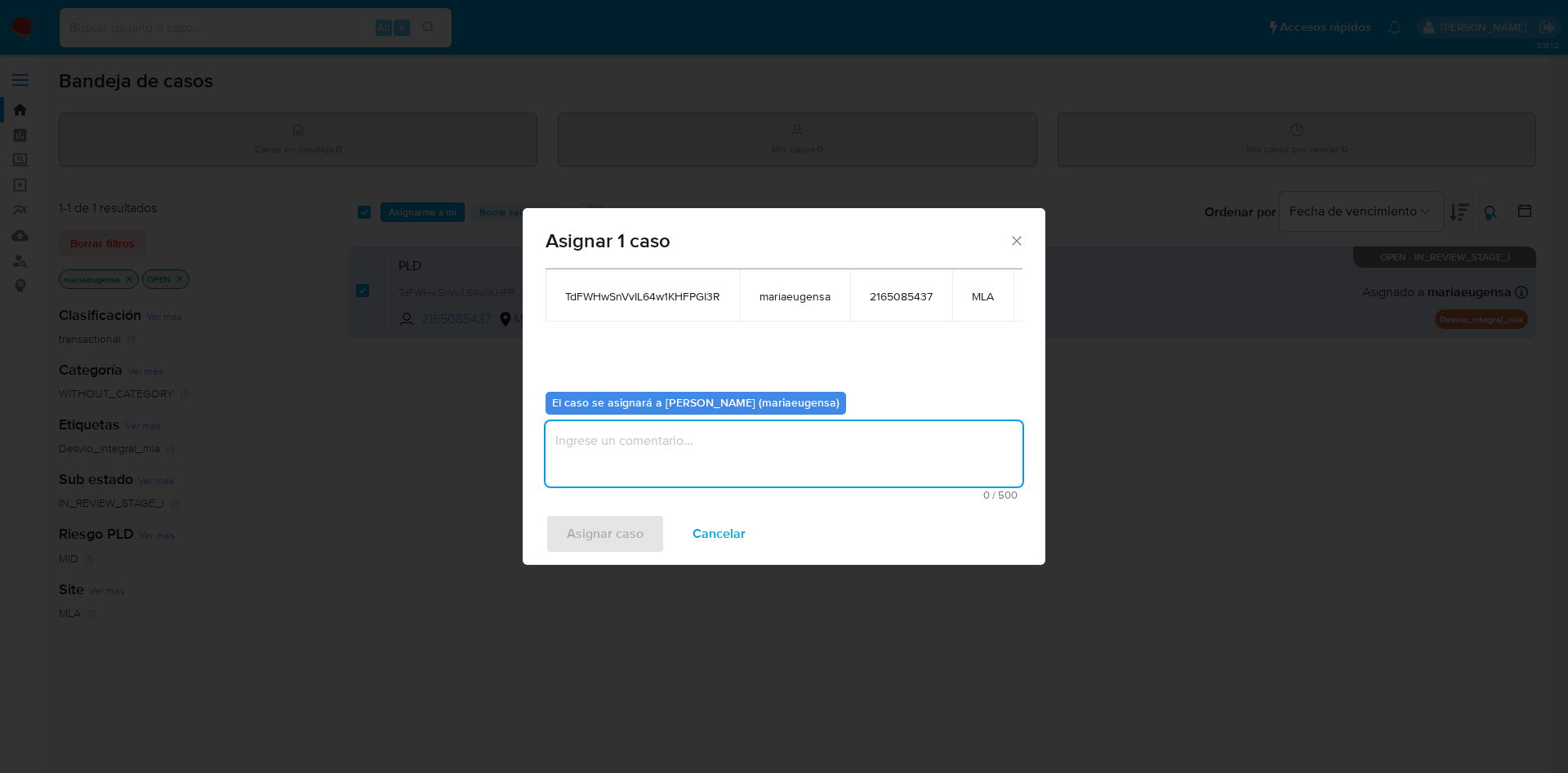
drag, startPoint x: 569, startPoint y: 451, endPoint x: 575, endPoint y: 464, distance: 14.3
click at [569, 451] on textarea "assign-modal" at bounding box center [784, 453] width 477 height 65
click at [577, 518] on span "Asignar caso" at bounding box center [605, 534] width 77 height 36
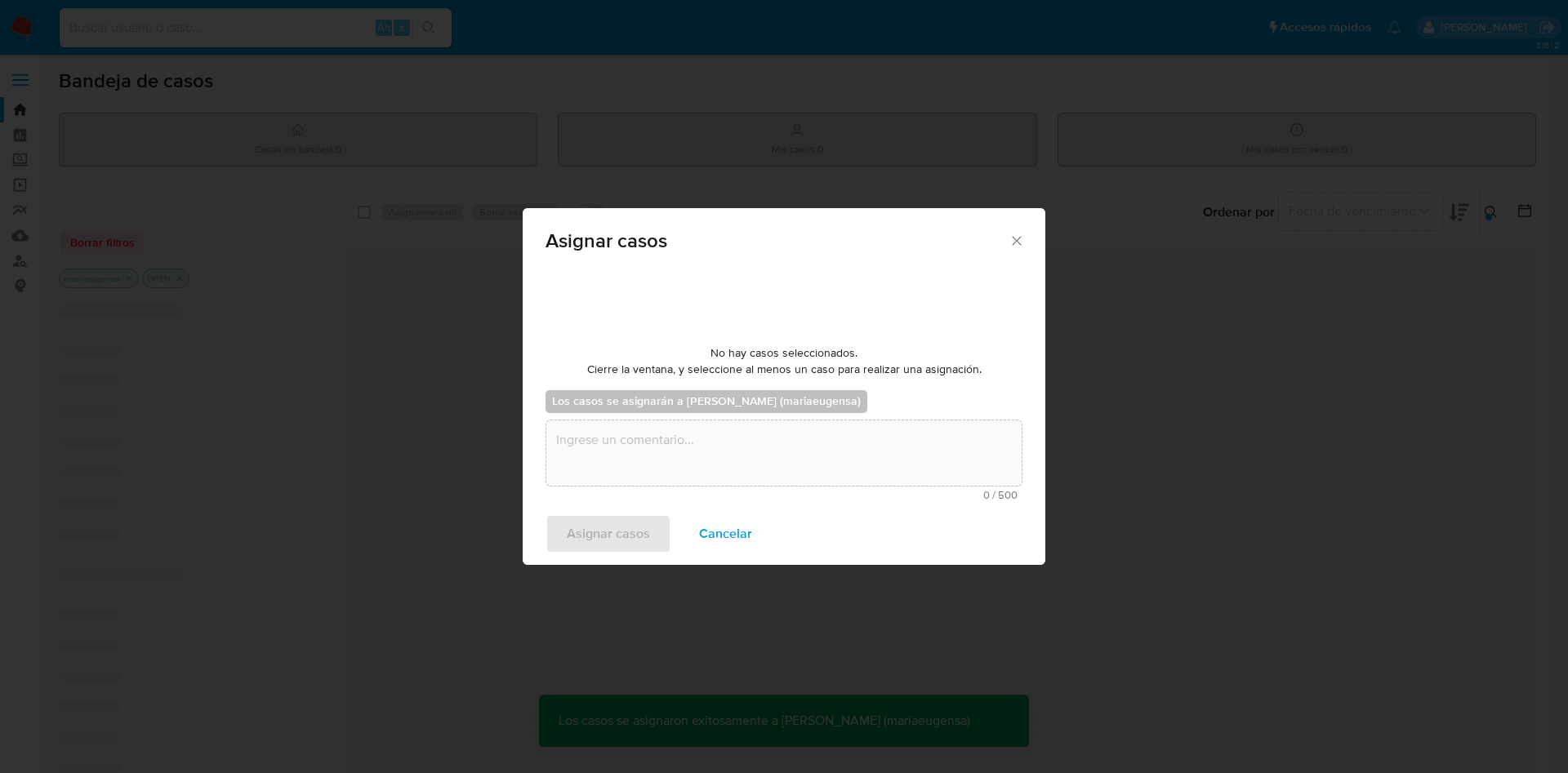
checkbox input "false"
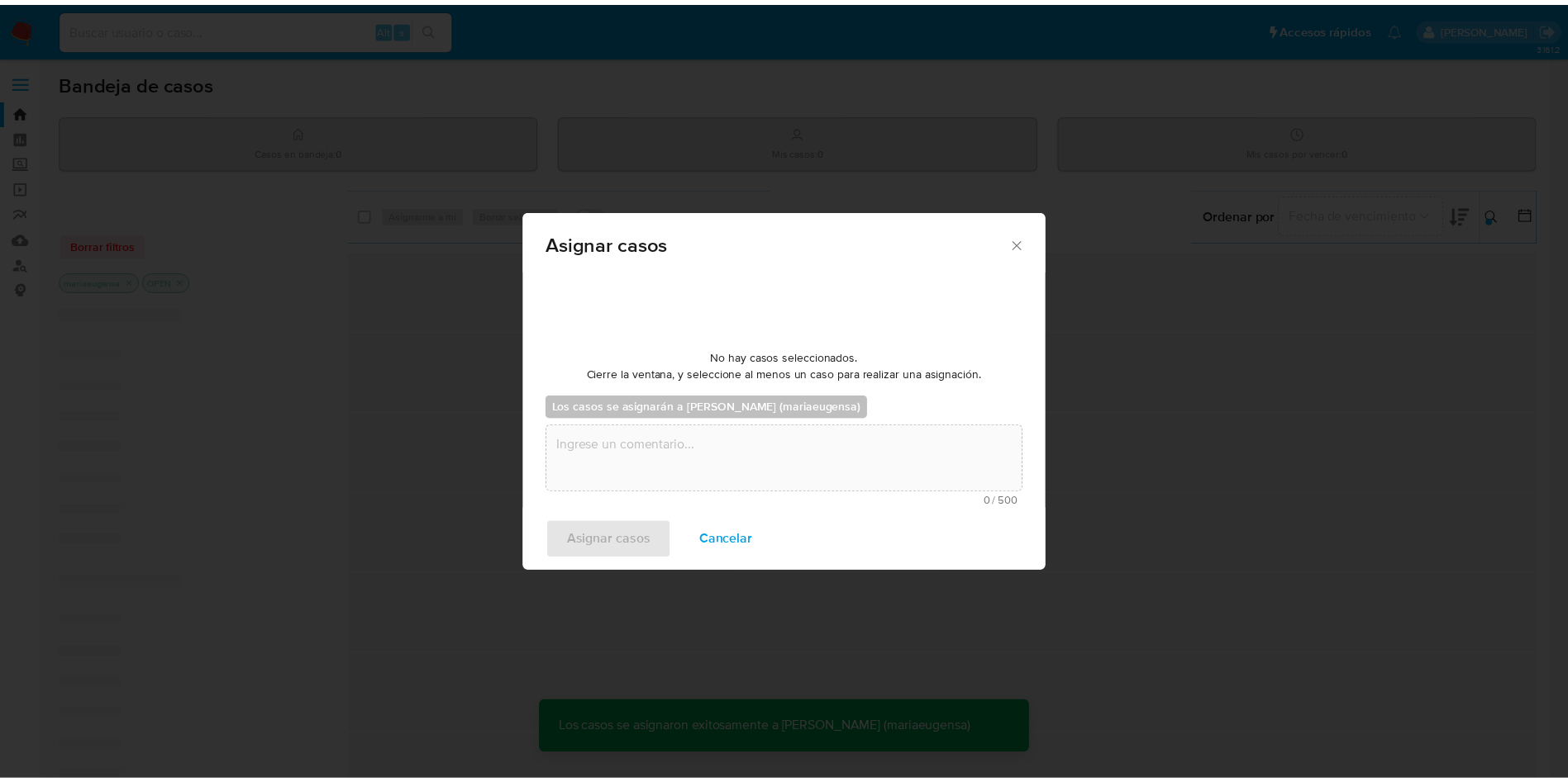
scroll to position [100, 0]
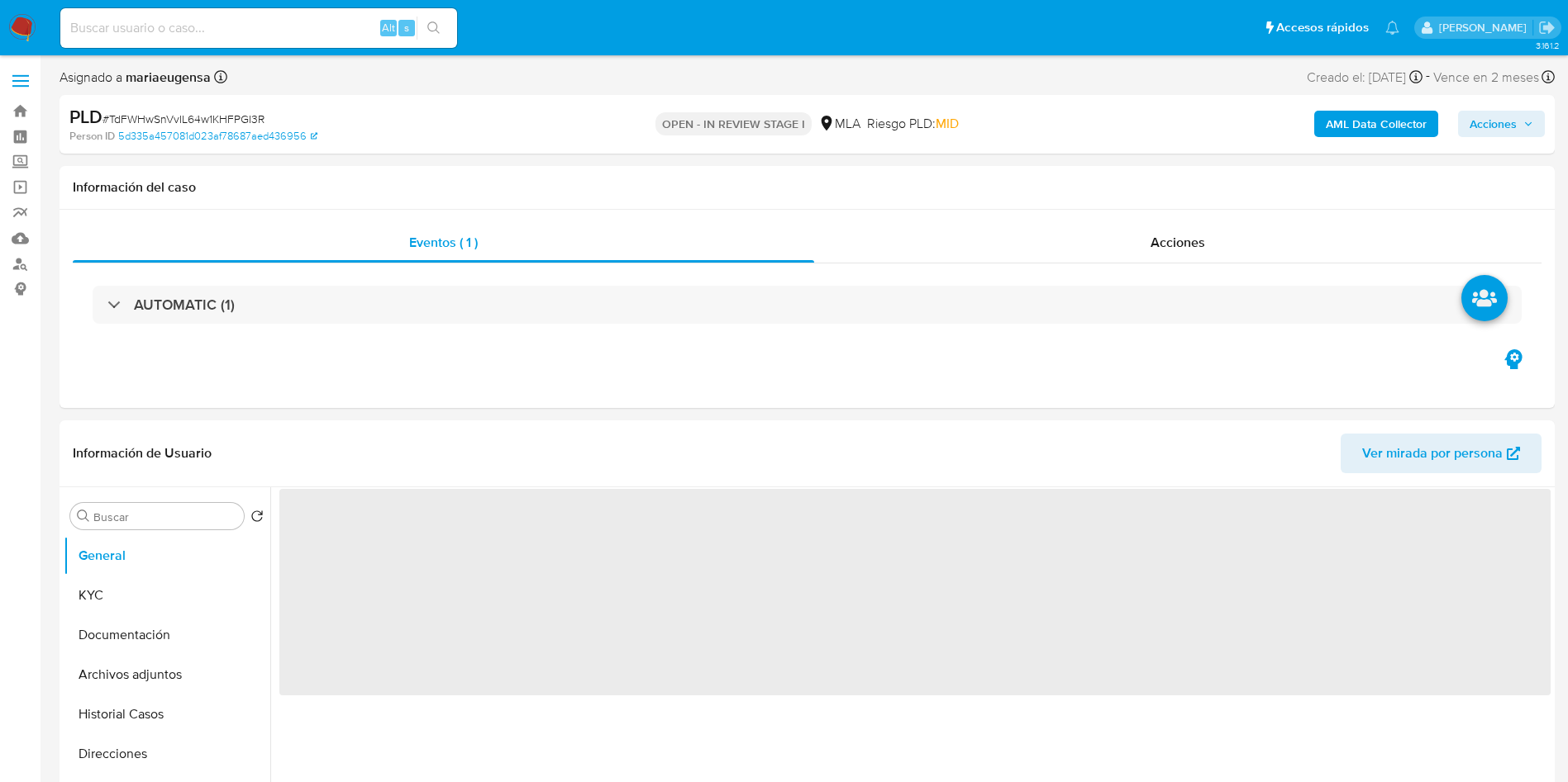
select select "10"
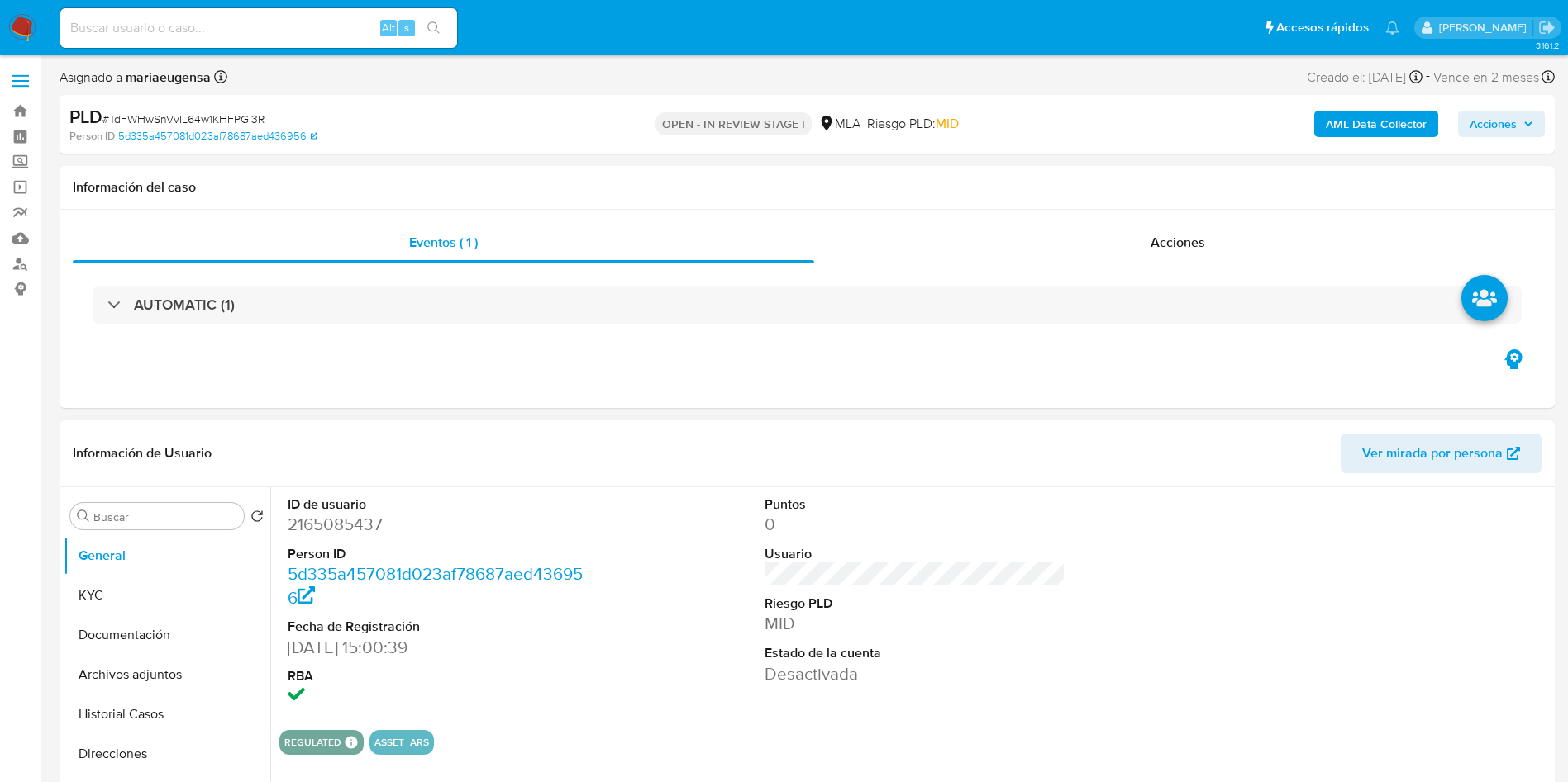
click at [728, 718] on section "ID de usuario 2165085437 Person ID 5d335a457081d023af78687aed436956 Fecha de Re…" at bounding box center [915, 621] width 1271 height 268
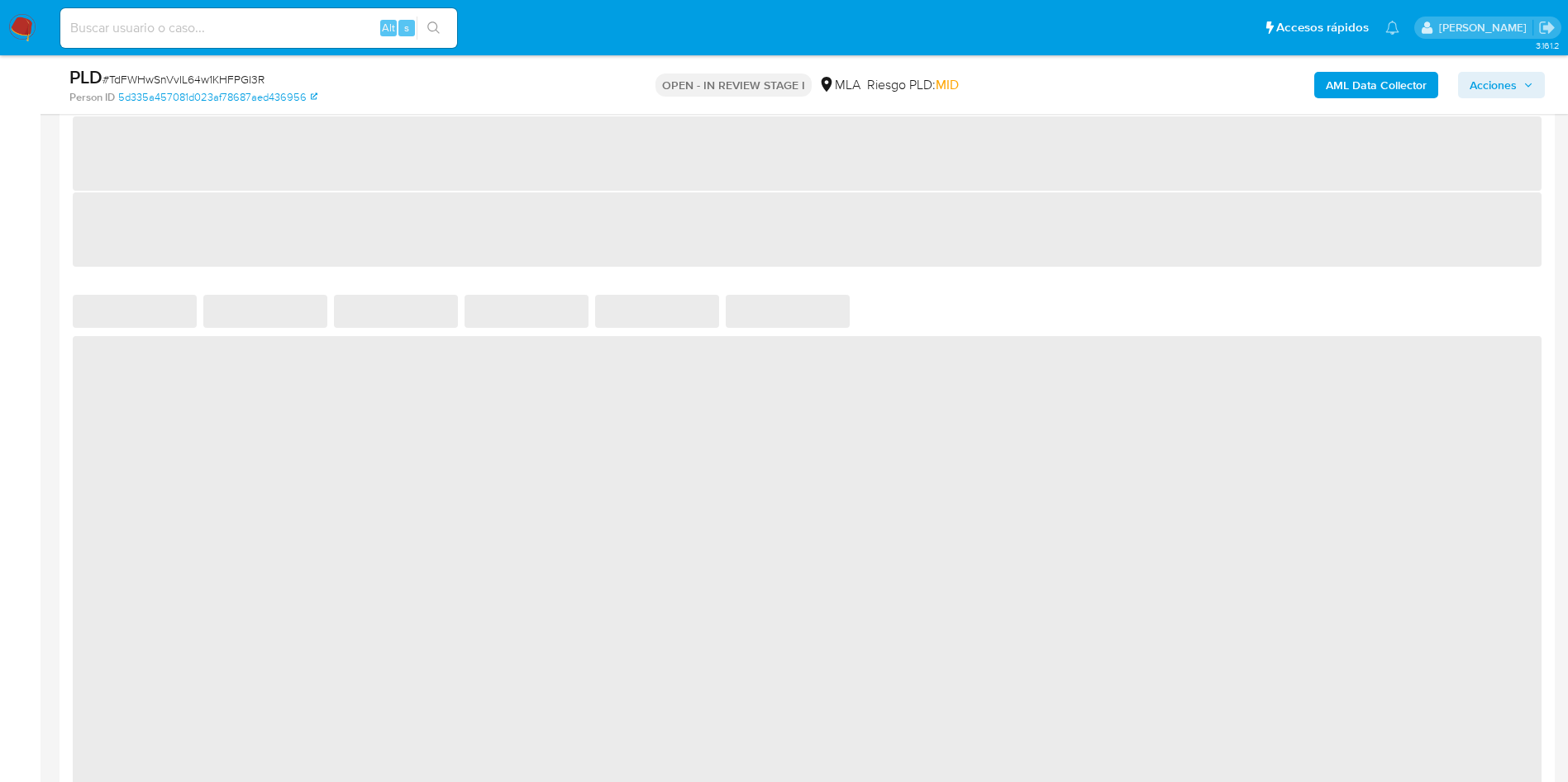
select select "10"
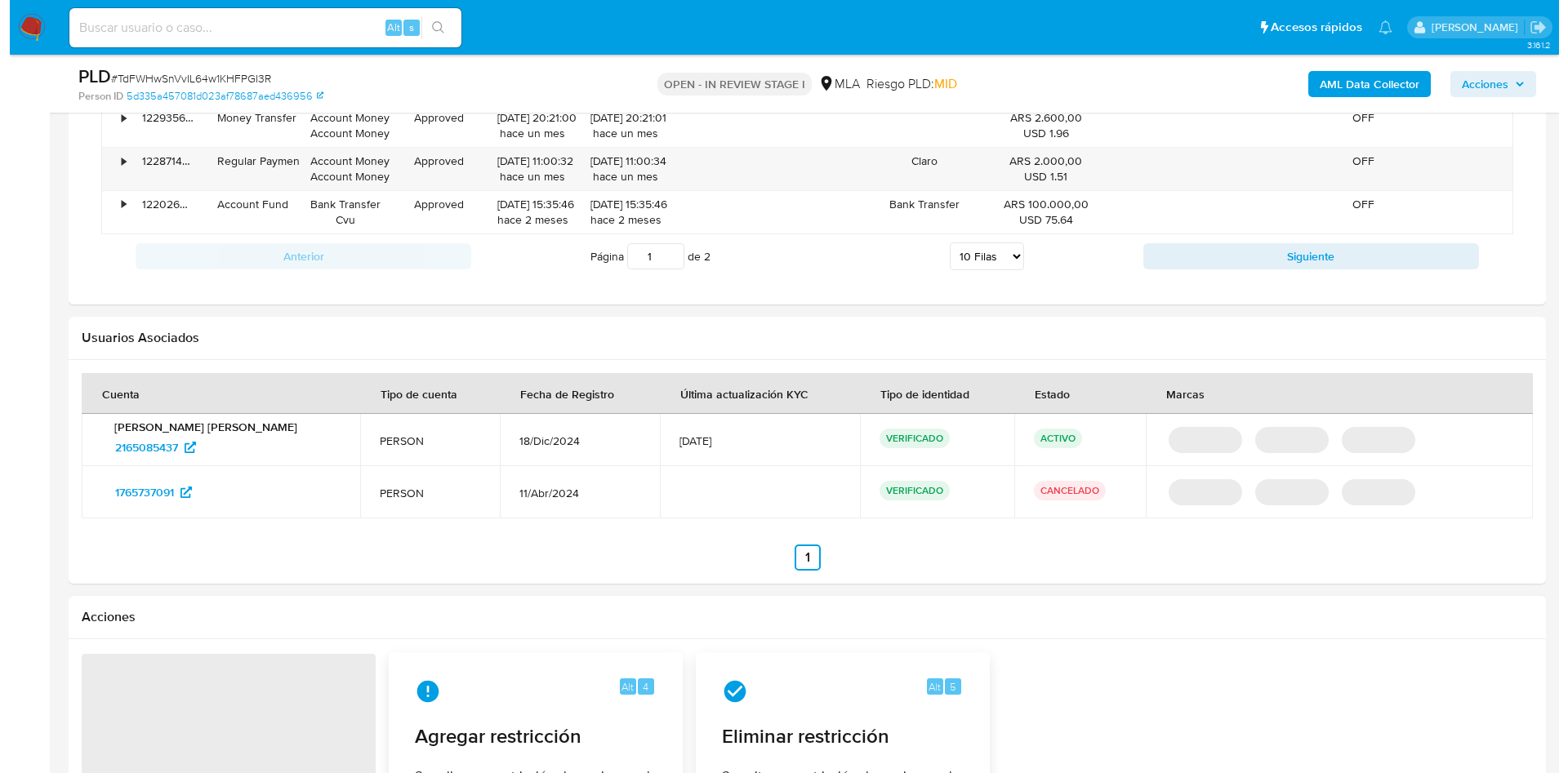
scroll to position [2152, 0]
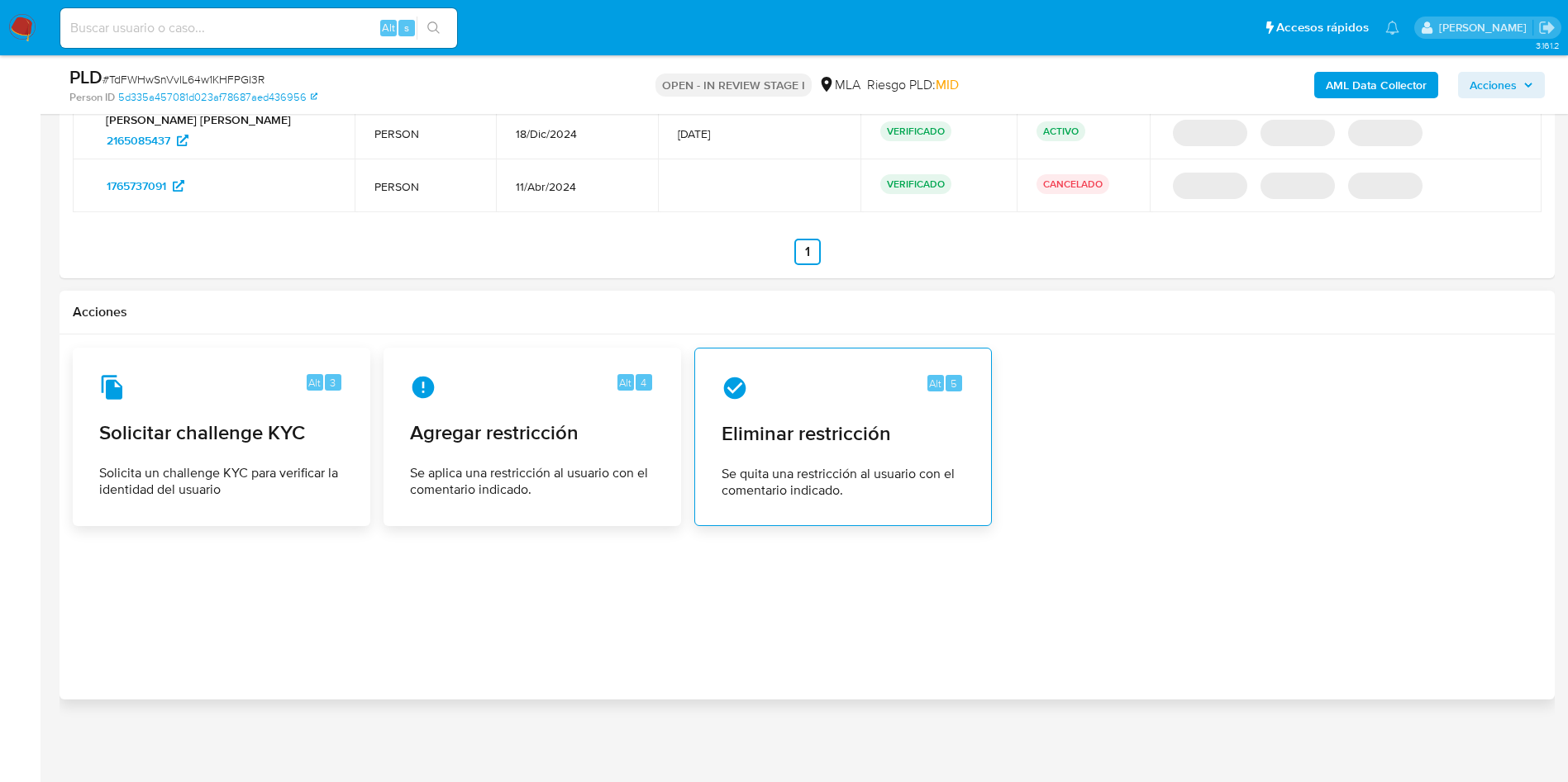
click at [897, 441] on span "Eliminar restricción" at bounding box center [843, 434] width 243 height 25
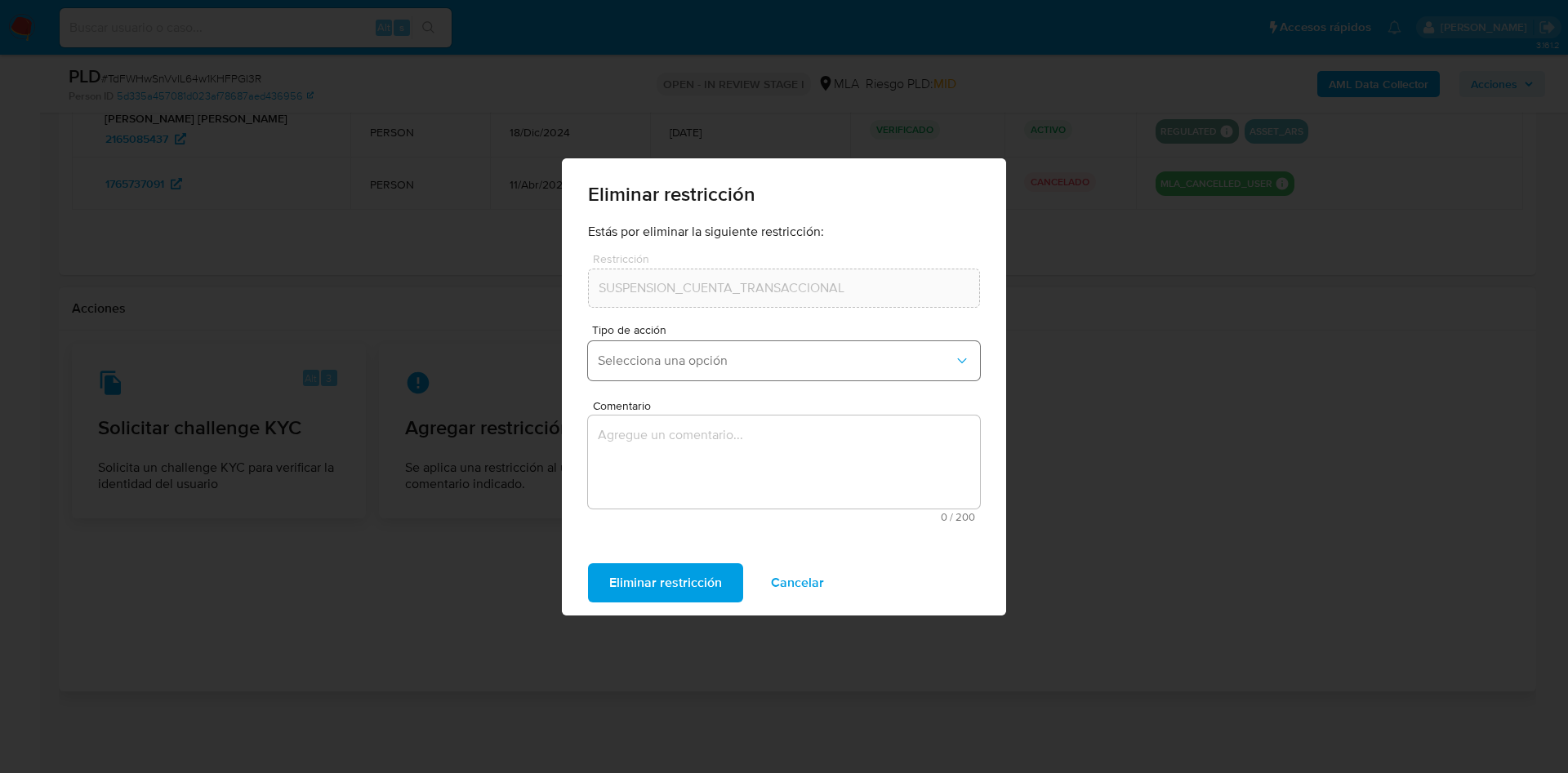
click at [638, 362] on span "Selecciona una opción" at bounding box center [776, 361] width 356 height 16
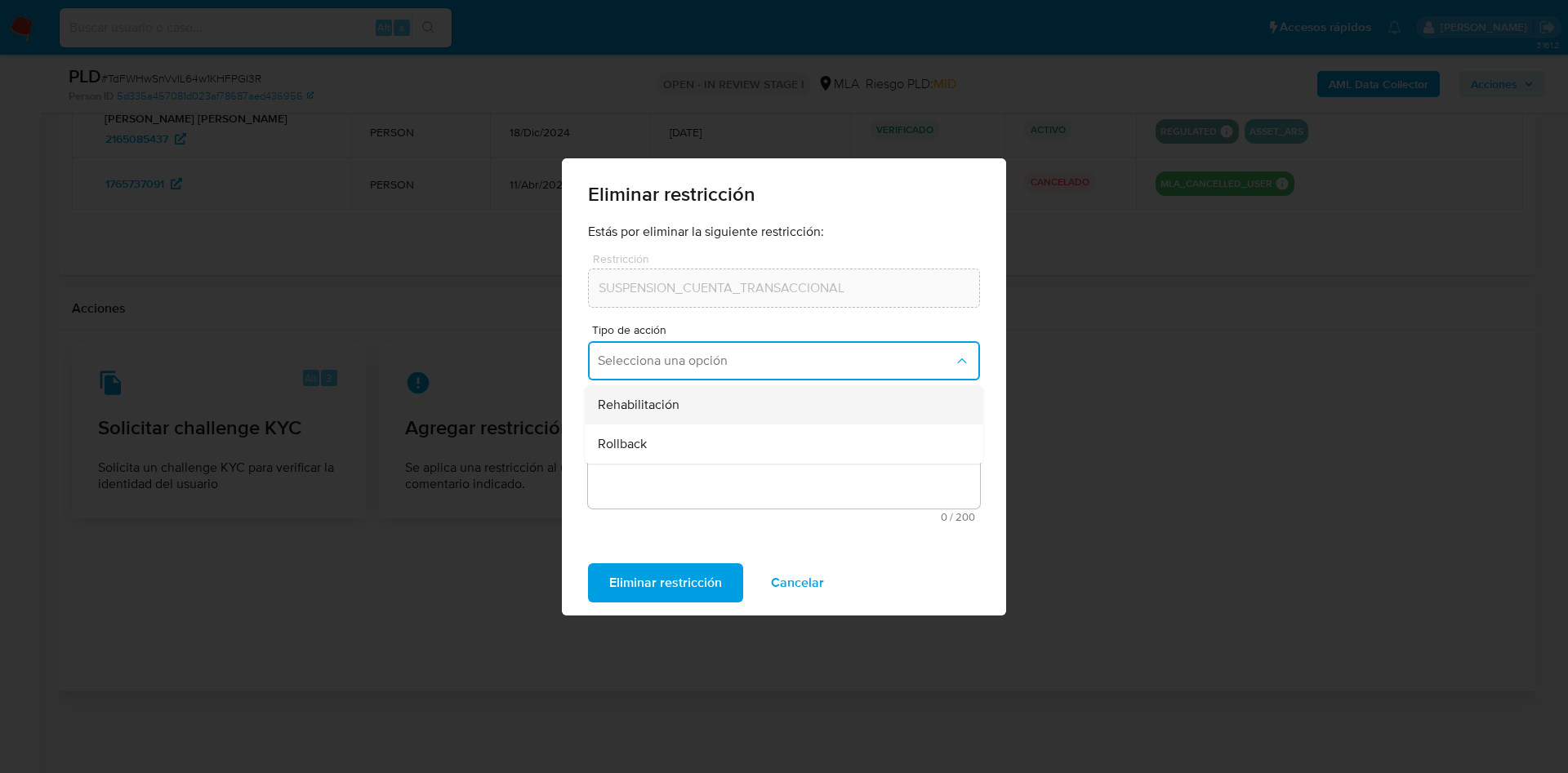
click at [634, 406] on span "Rehabilitación" at bounding box center [638, 405] width 82 height 16
click at [627, 457] on textarea "Comentario" at bounding box center [784, 462] width 392 height 94
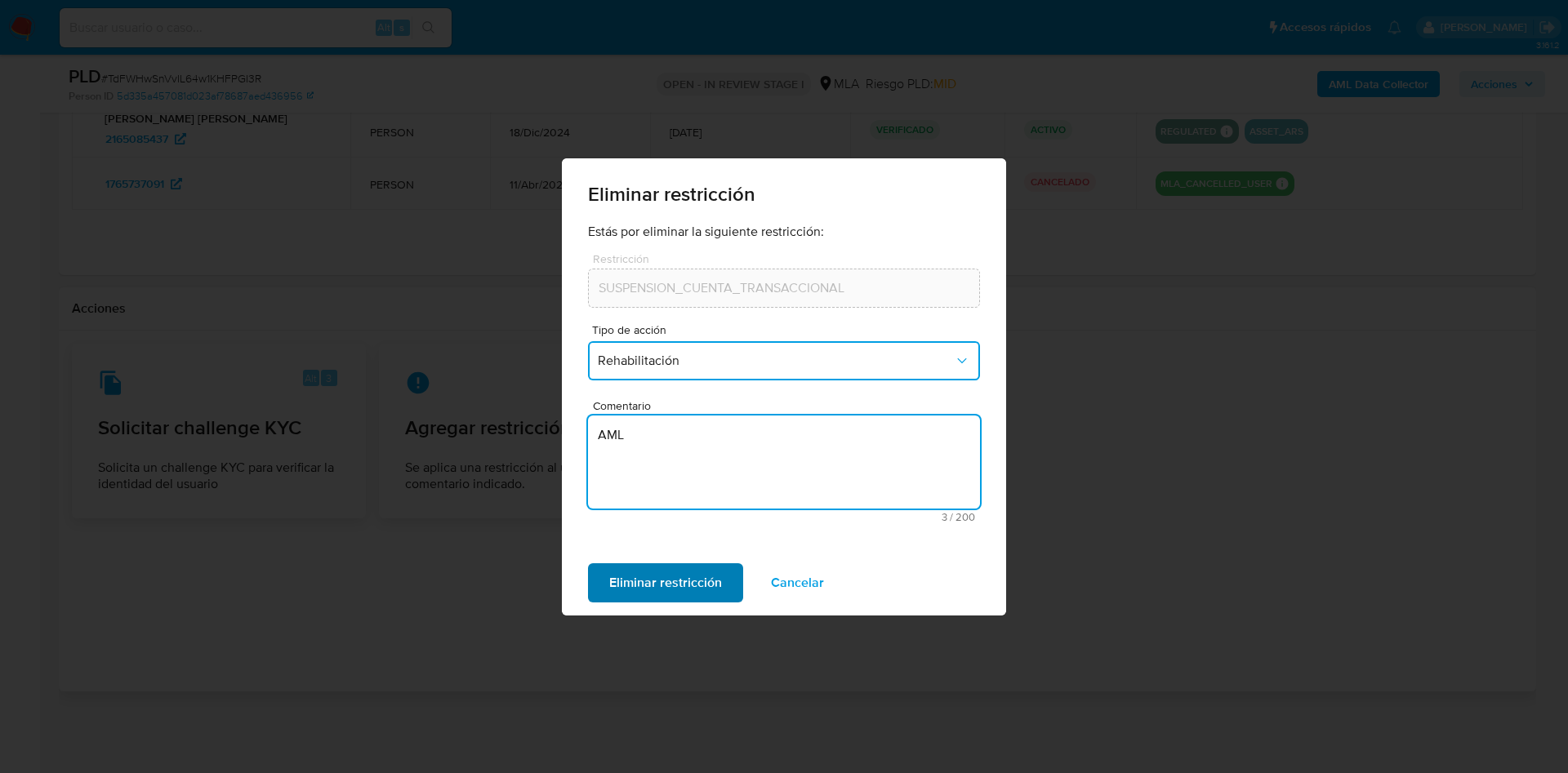
type textarea "AML"
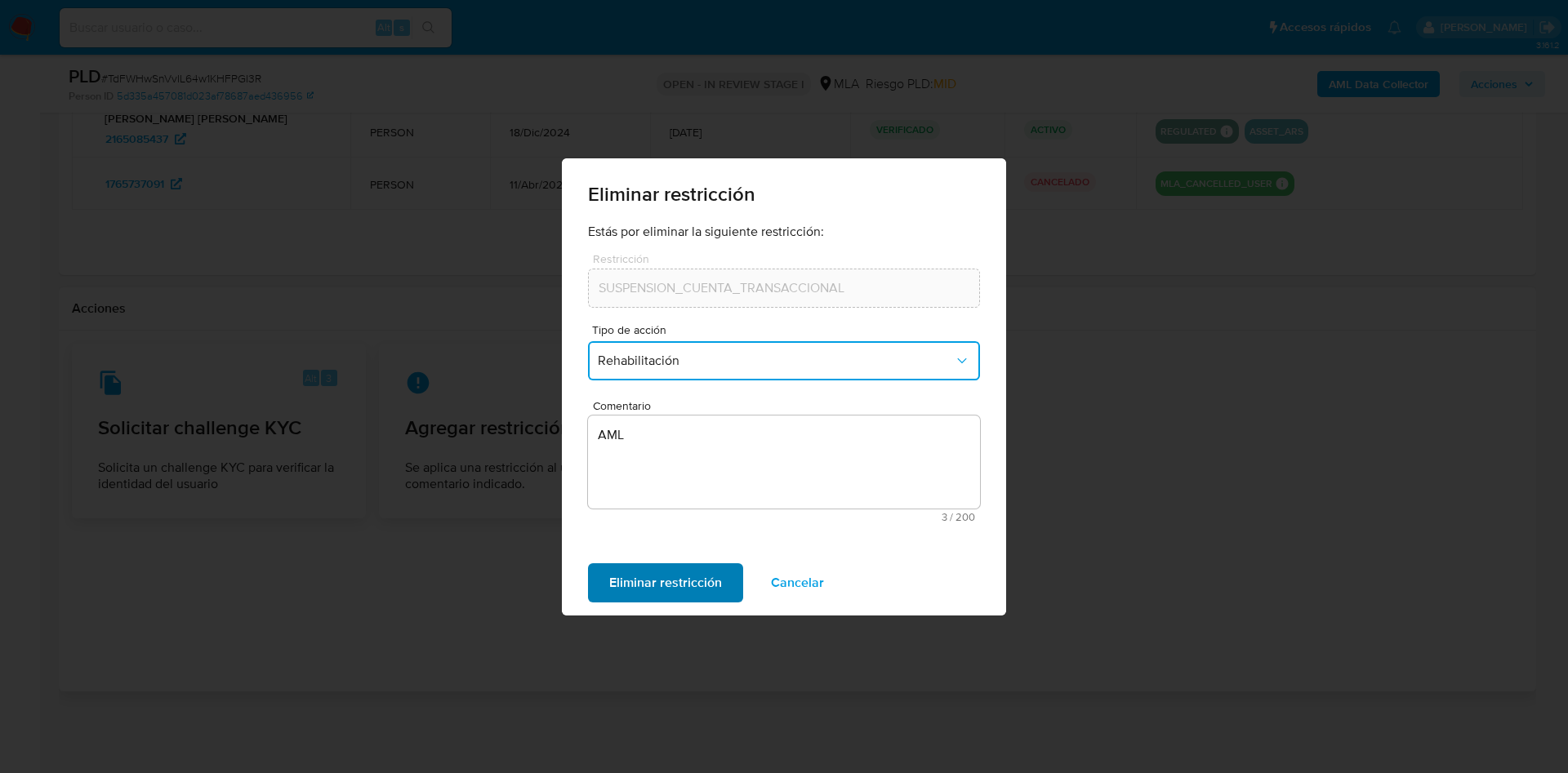
click at [670, 585] on span "Eliminar restricción" at bounding box center [665, 583] width 113 height 36
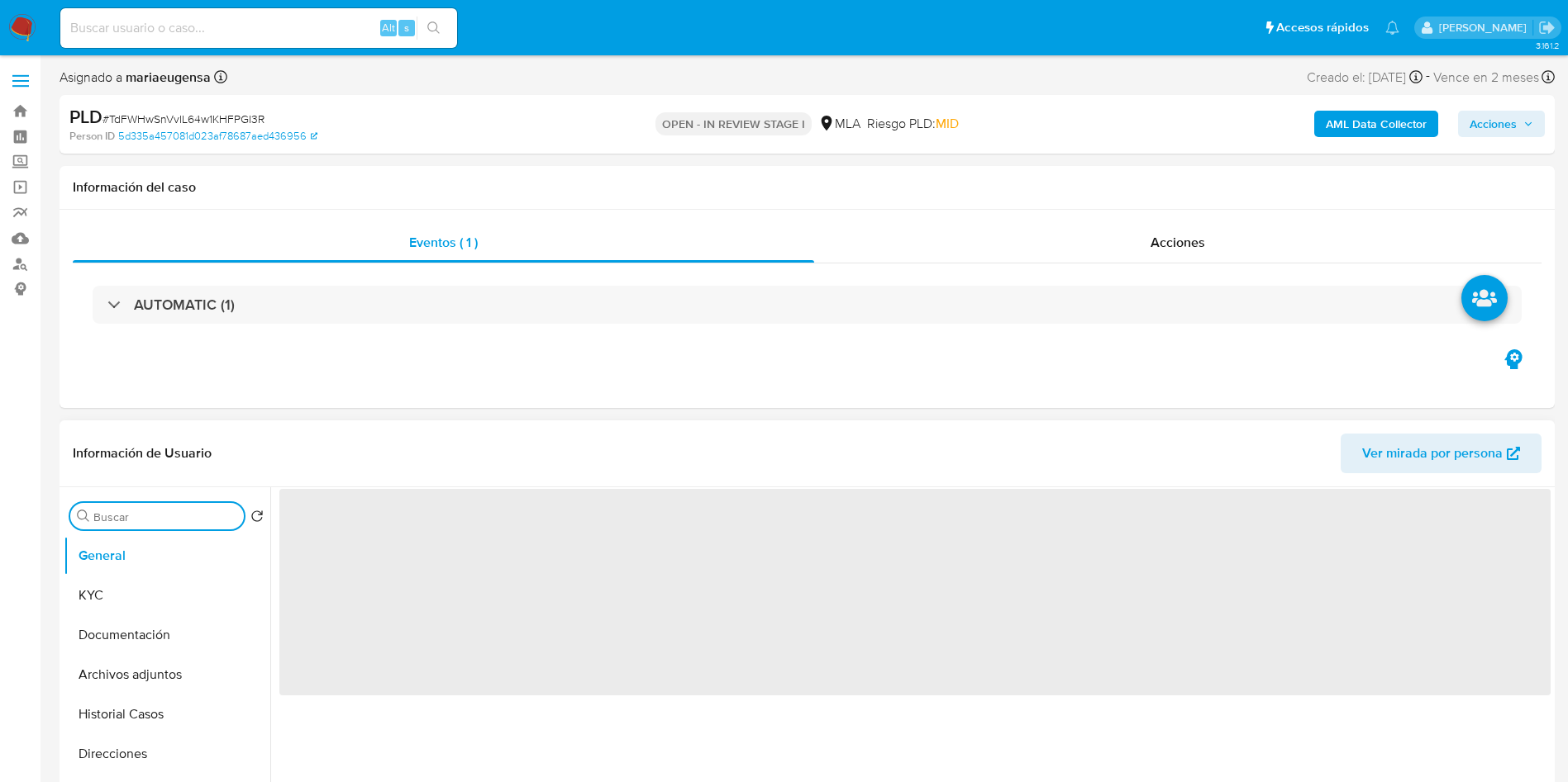
click at [125, 518] on input "Buscar" at bounding box center [166, 517] width 144 height 15
select select "10"
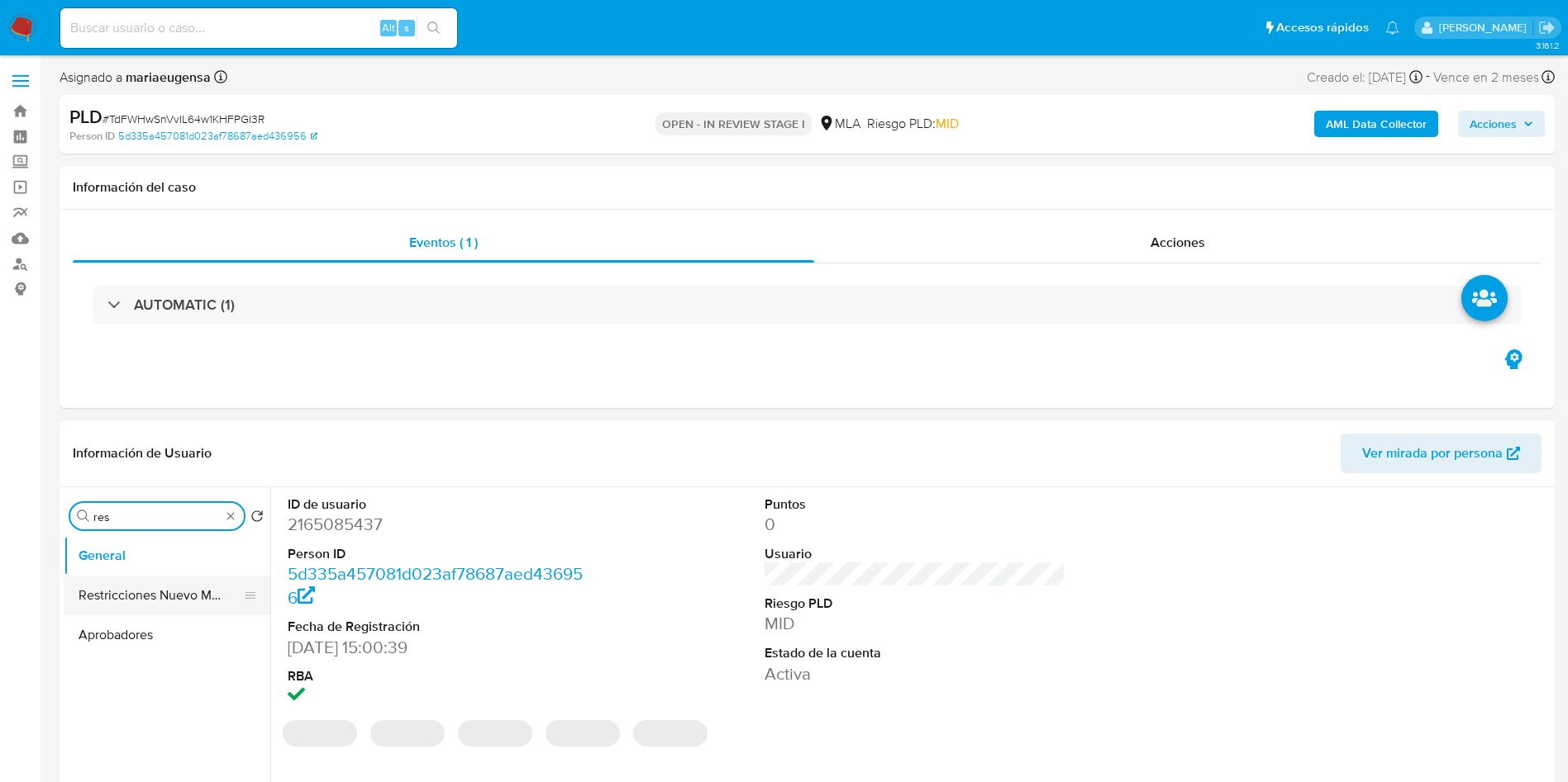
click at [148, 601] on button "Restricciones Nuevo Mundo" at bounding box center [160, 596] width 194 height 40
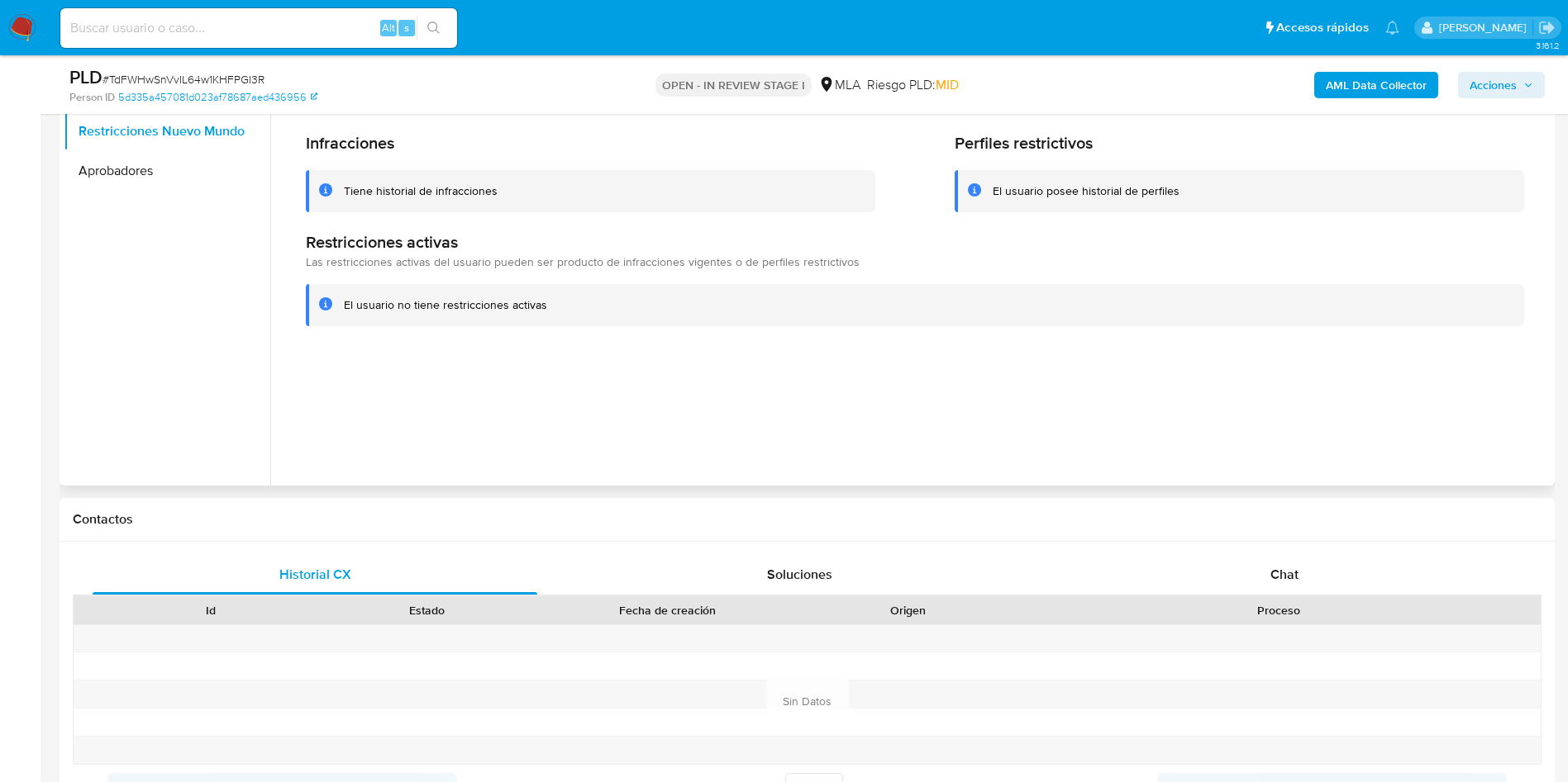
scroll to position [450, 0]
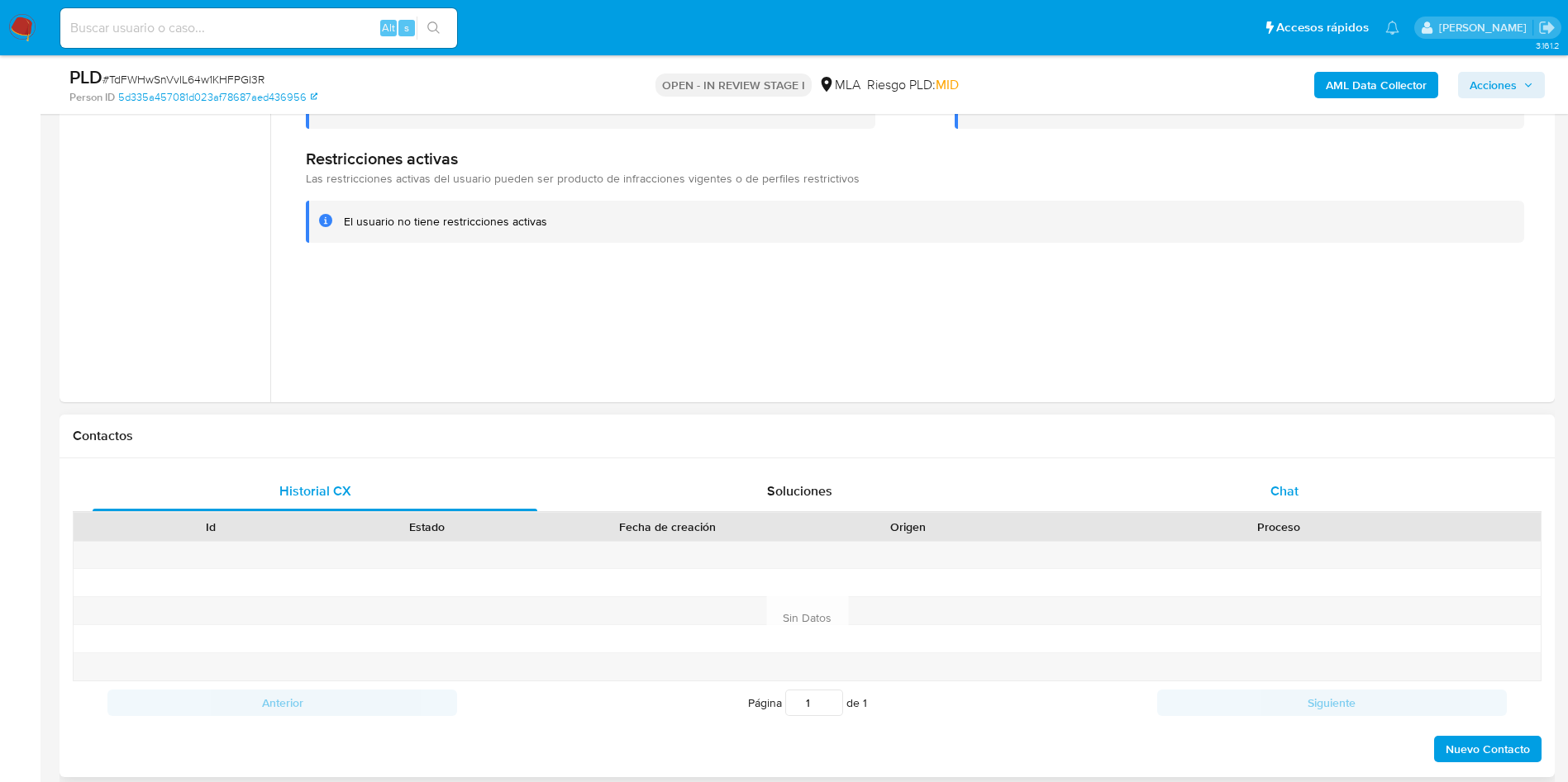
click at [1317, 473] on div "Chat" at bounding box center [1283, 492] width 444 height 40
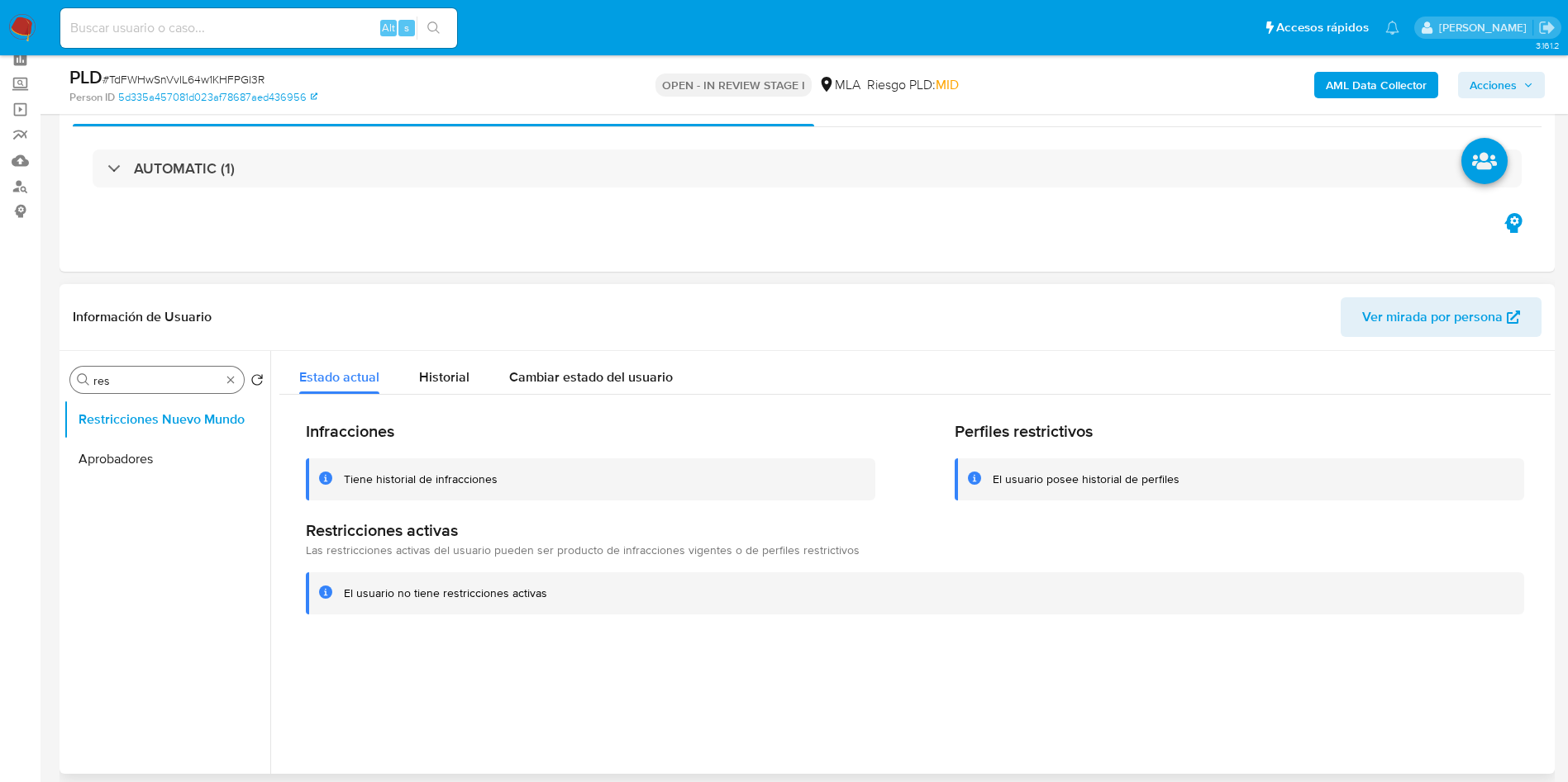
scroll to position [1782, 0]
click at [197, 384] on input "res" at bounding box center [157, 381] width 127 height 15
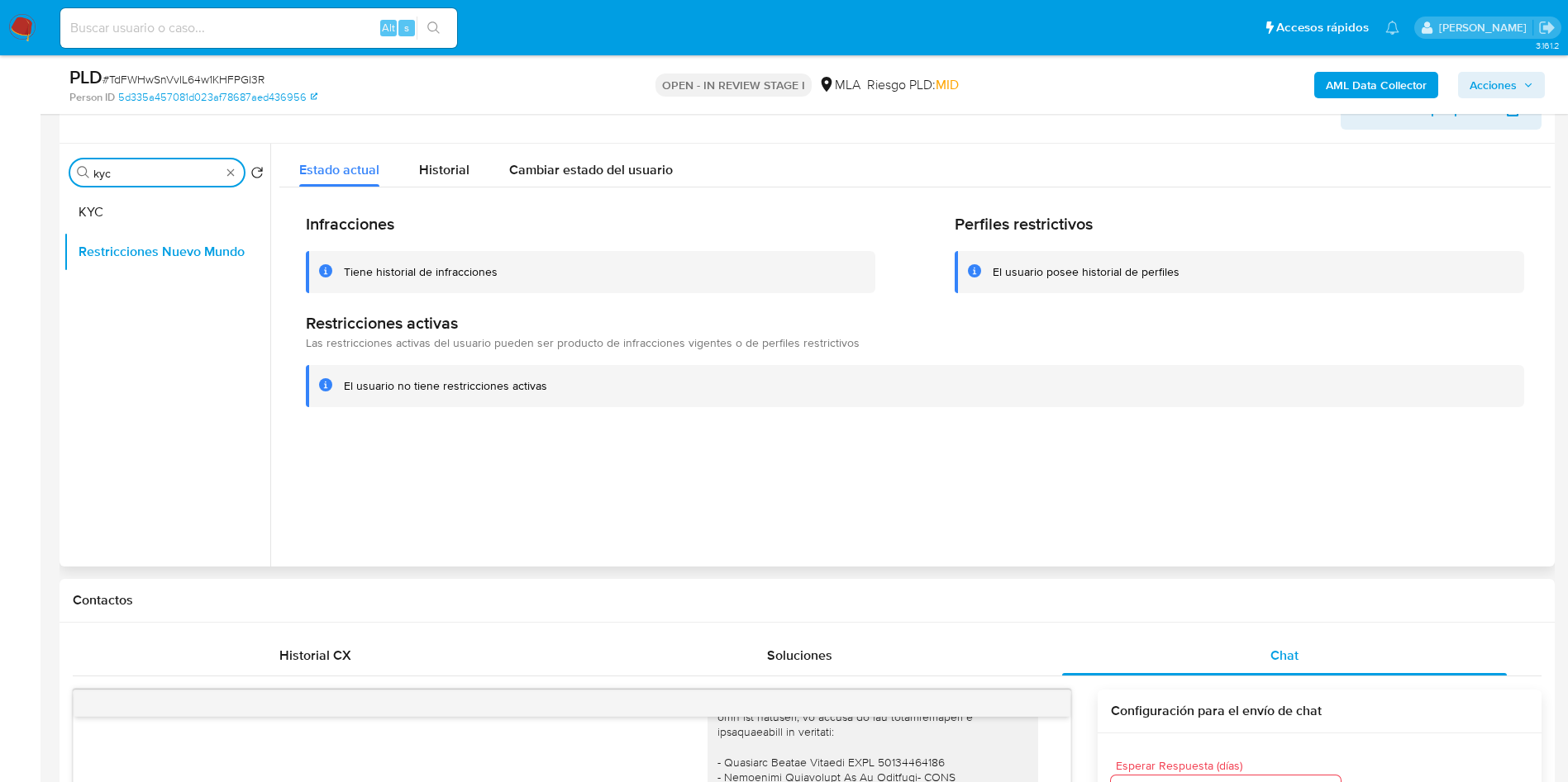
scroll to position [77, 0]
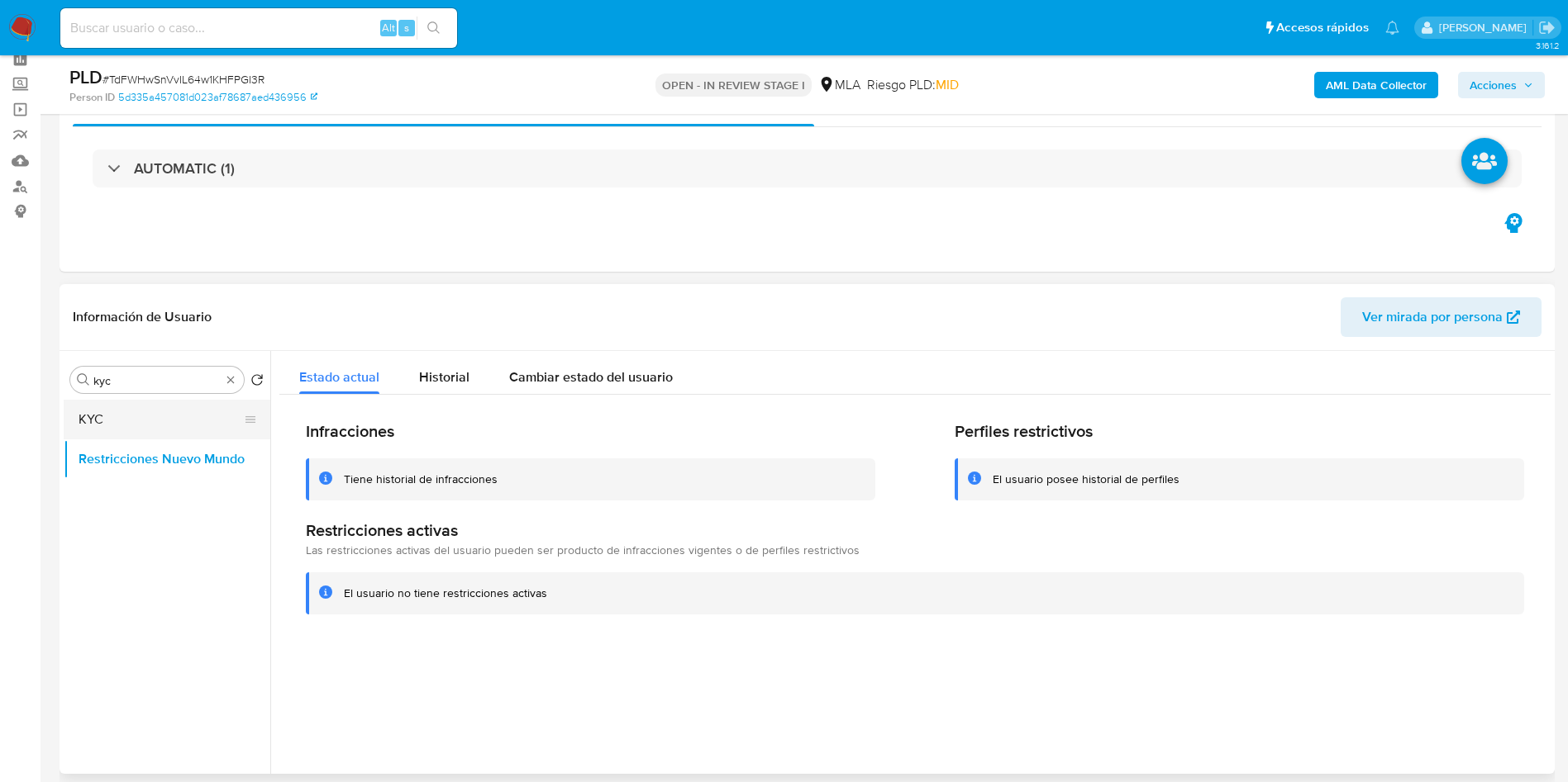
click at [130, 417] on button "KYC" at bounding box center [160, 420] width 194 height 40
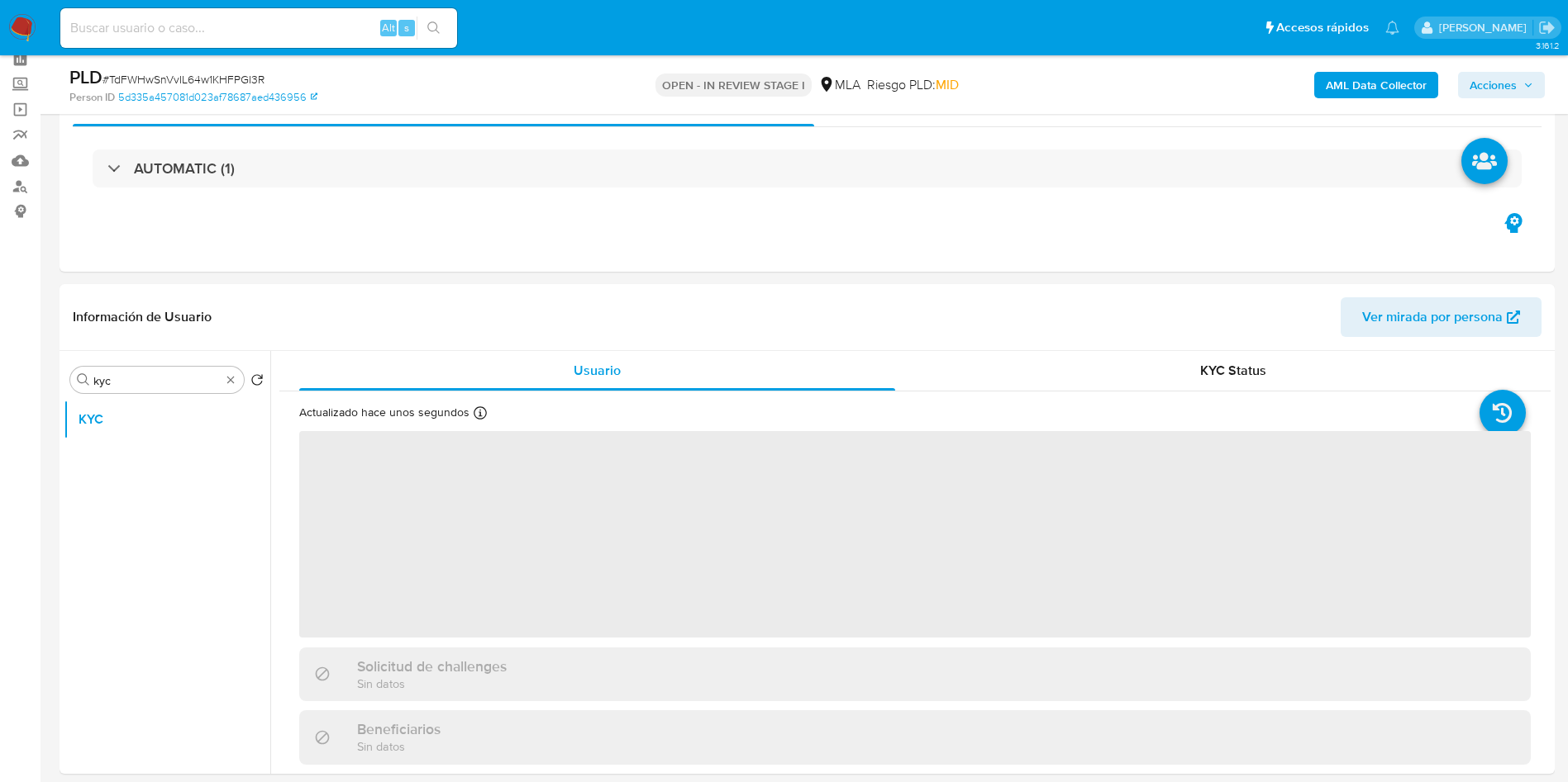
drag, startPoint x: 1566, startPoint y: 175, endPoint x: 1581, endPoint y: 188, distance: 19.8
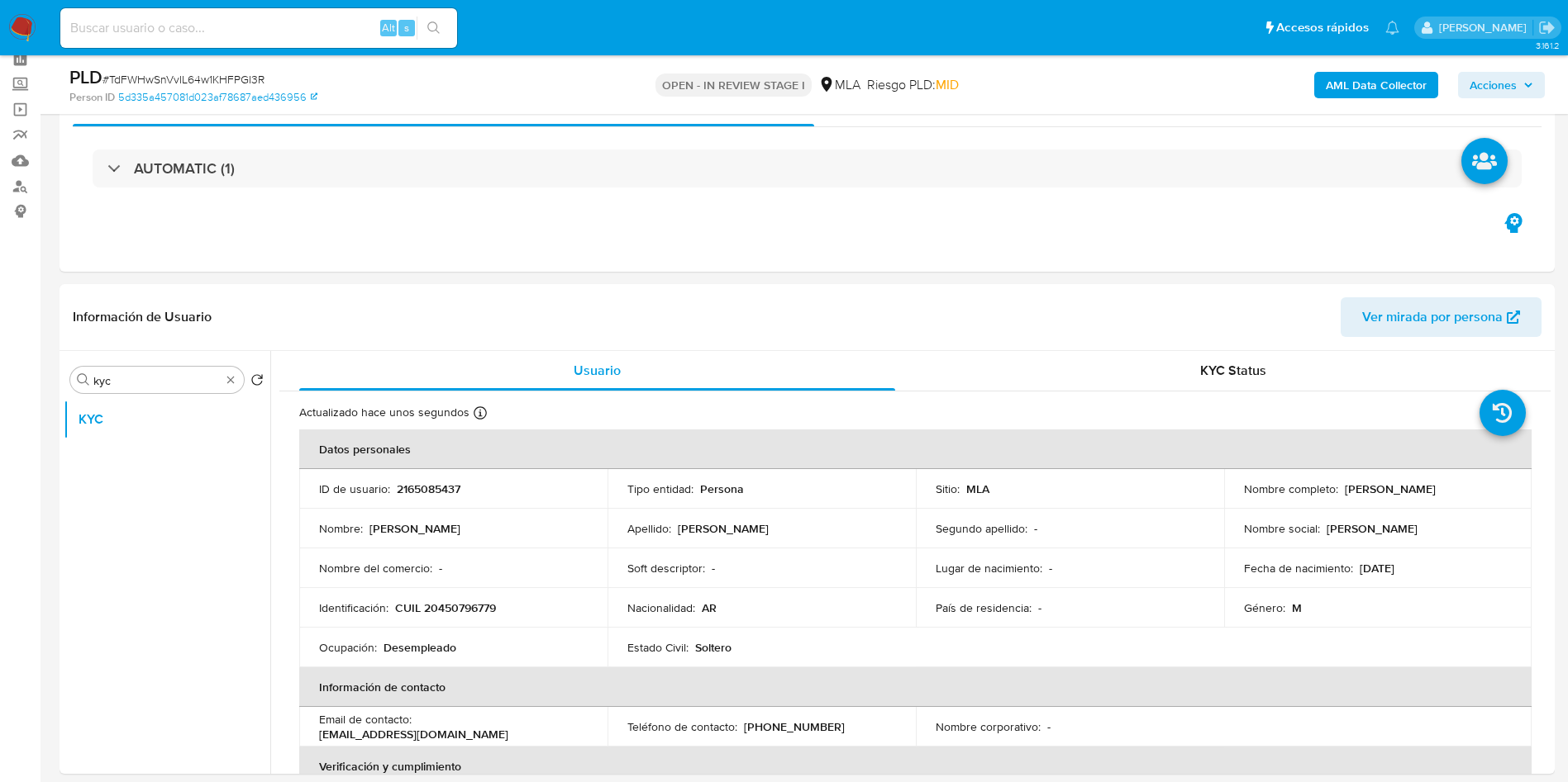
scroll to position [159, 0]
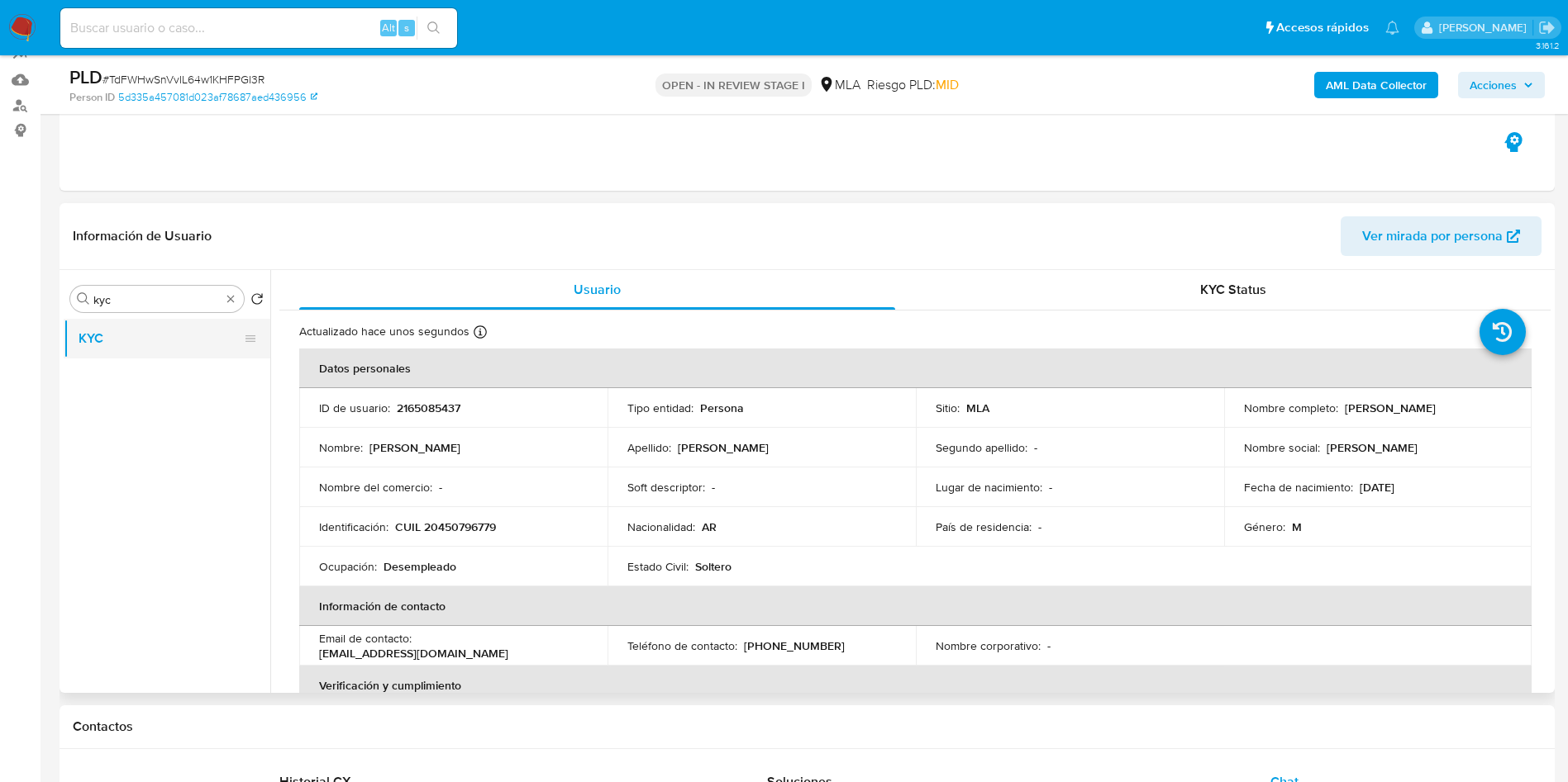
click at [133, 343] on button "KYC" at bounding box center [160, 339] width 194 height 40
click at [132, 342] on button "KYC" at bounding box center [160, 339] width 194 height 40
click at [100, 301] on input "kyc" at bounding box center [157, 300] width 127 height 15
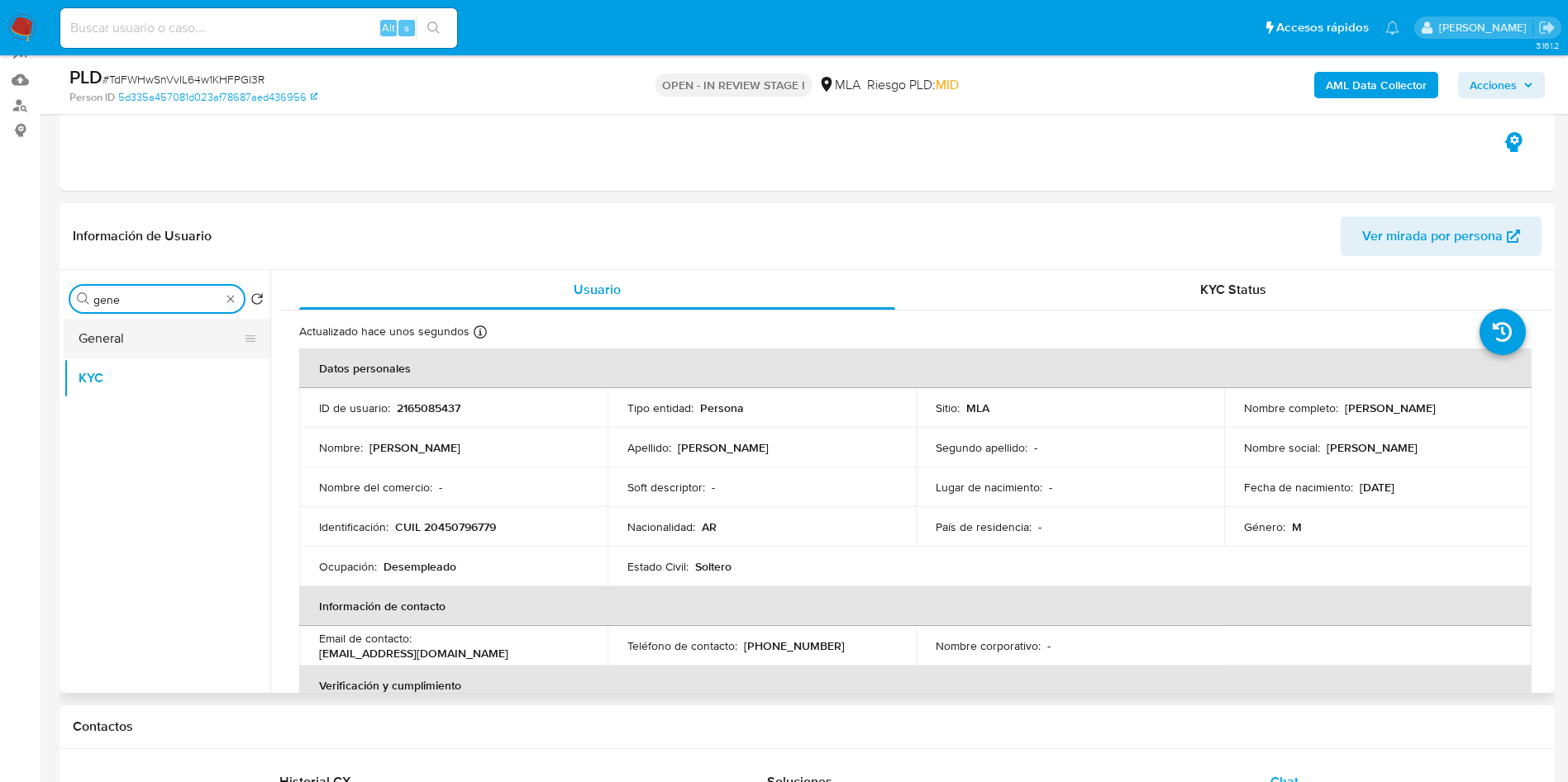
click at [114, 334] on button "General" at bounding box center [160, 339] width 194 height 40
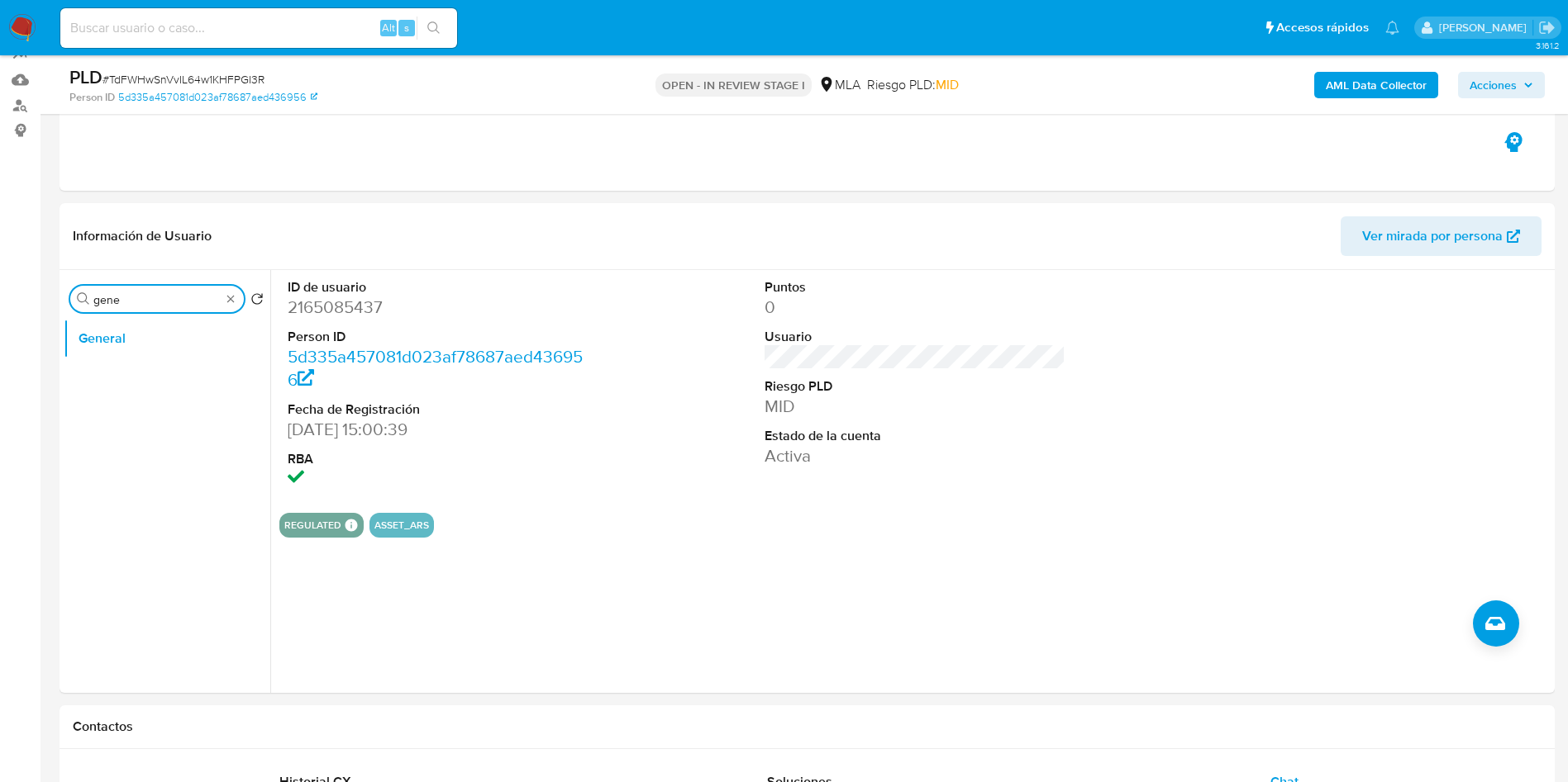
drag, startPoint x: 149, startPoint y: 300, endPoint x: 0, endPoint y: 286, distance: 149.7
click at [133, 379] on button "KYC" at bounding box center [160, 378] width 194 height 40
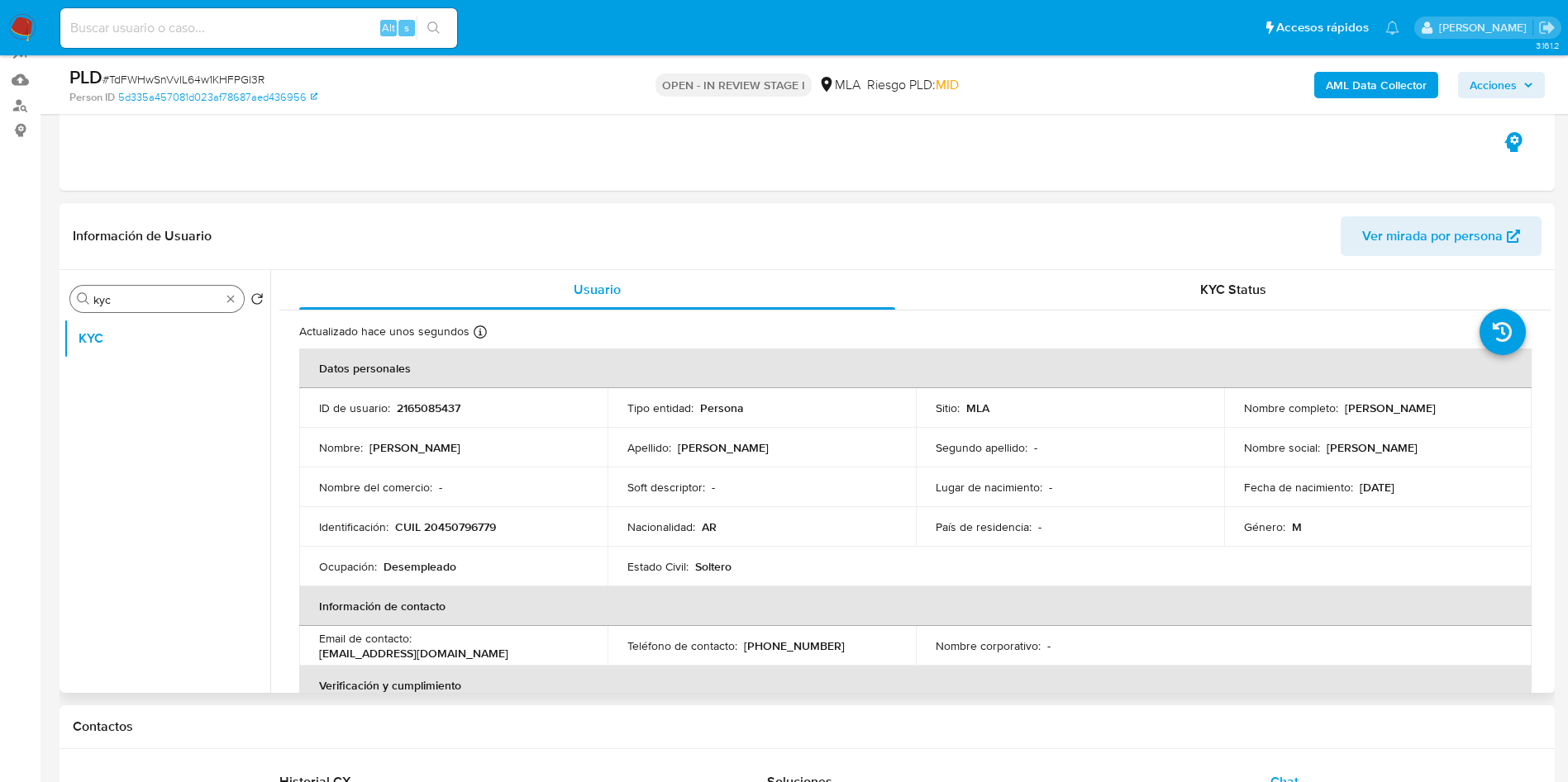
click at [138, 293] on input "kyc" at bounding box center [157, 300] width 127 height 15
type input "arc"
drag, startPoint x: 133, startPoint y: 376, endPoint x: 1420, endPoint y: 175, distance: 1302.6
click at [143, 376] on button "Archivos adjuntos" at bounding box center [167, 378] width 206 height 40
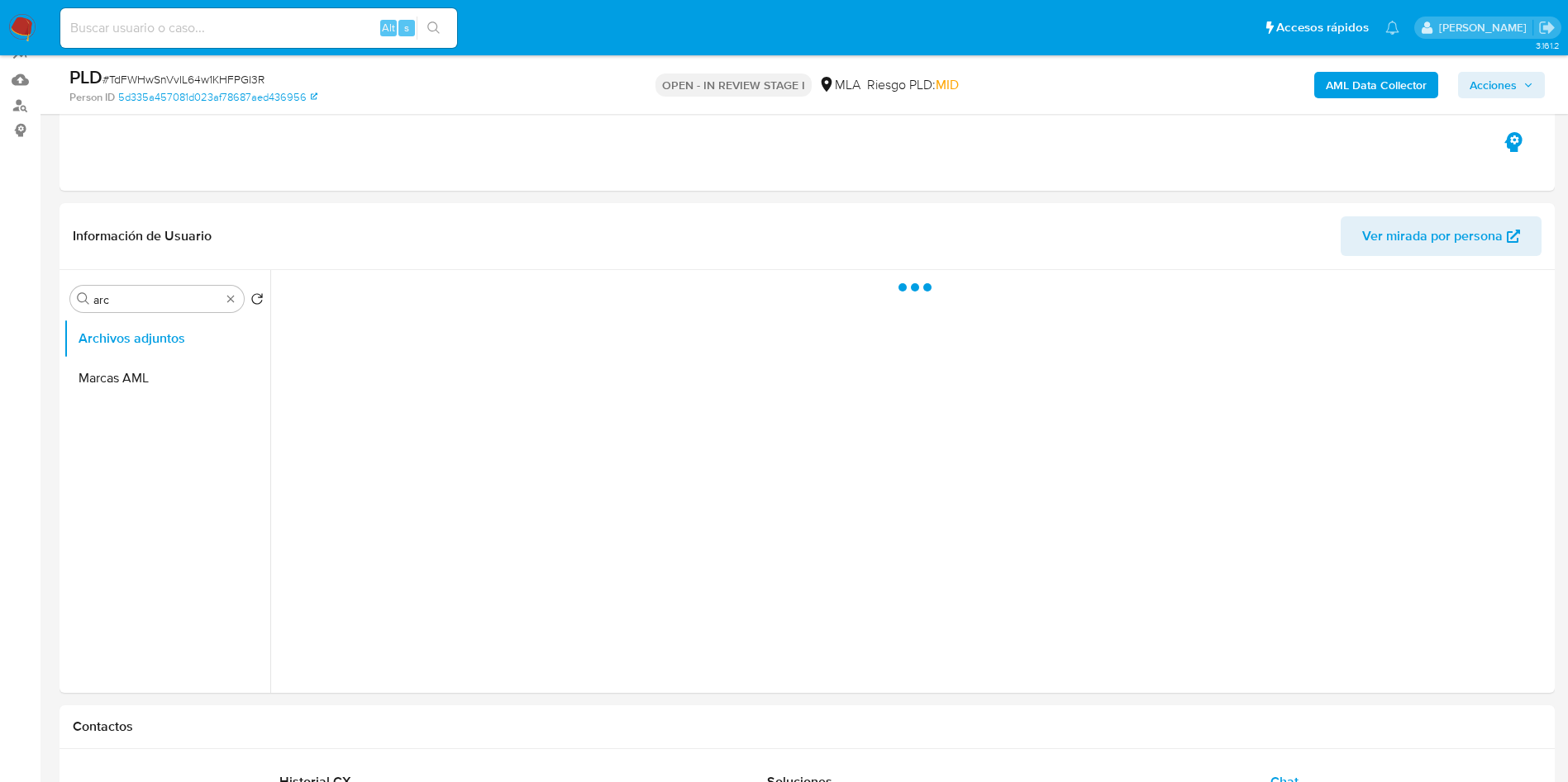
click at [1513, 84] on span "Acciones" at bounding box center [1493, 85] width 47 height 26
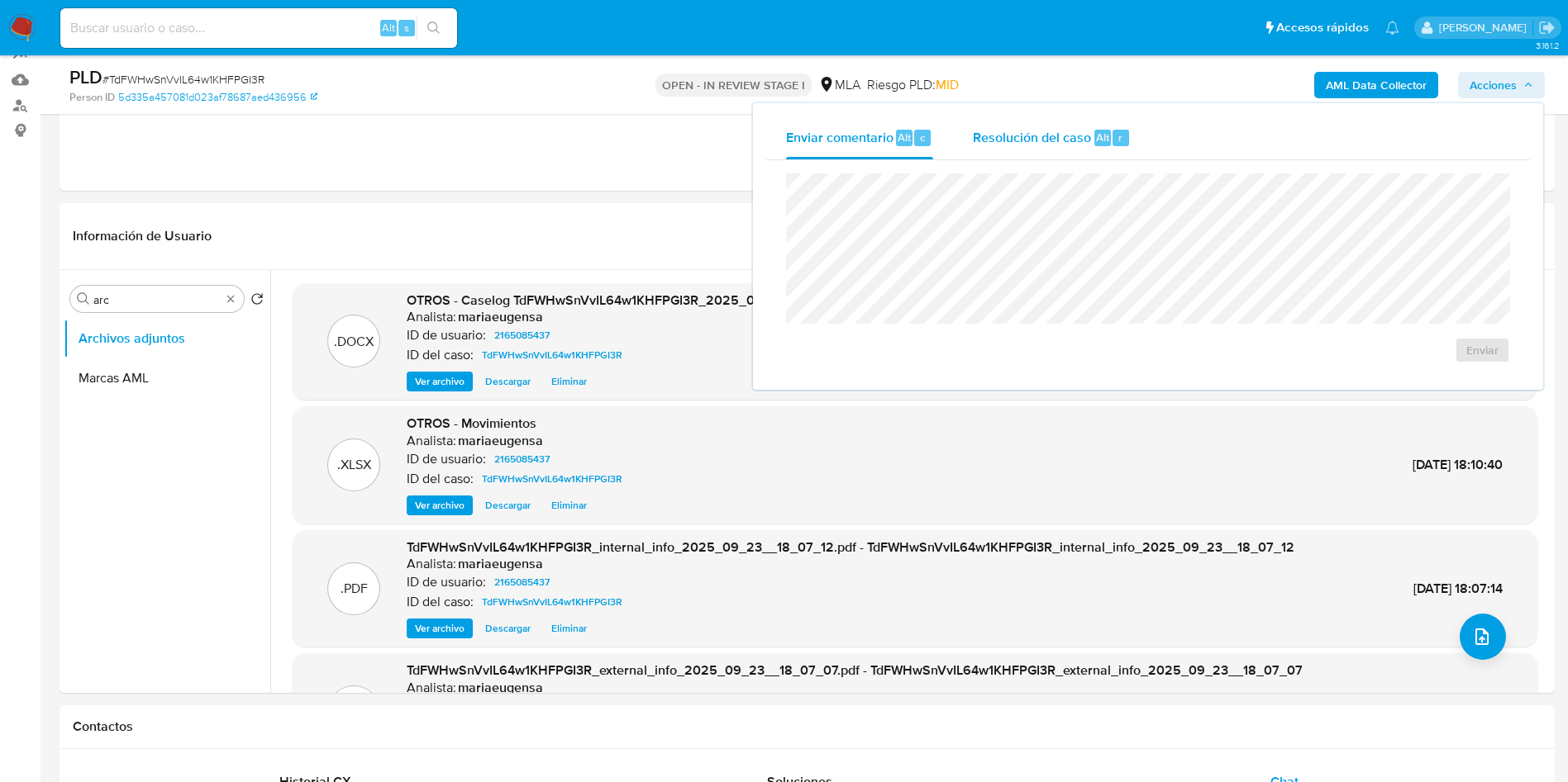
click at [1052, 141] on span "Resolución del caso" at bounding box center [1031, 136] width 118 height 19
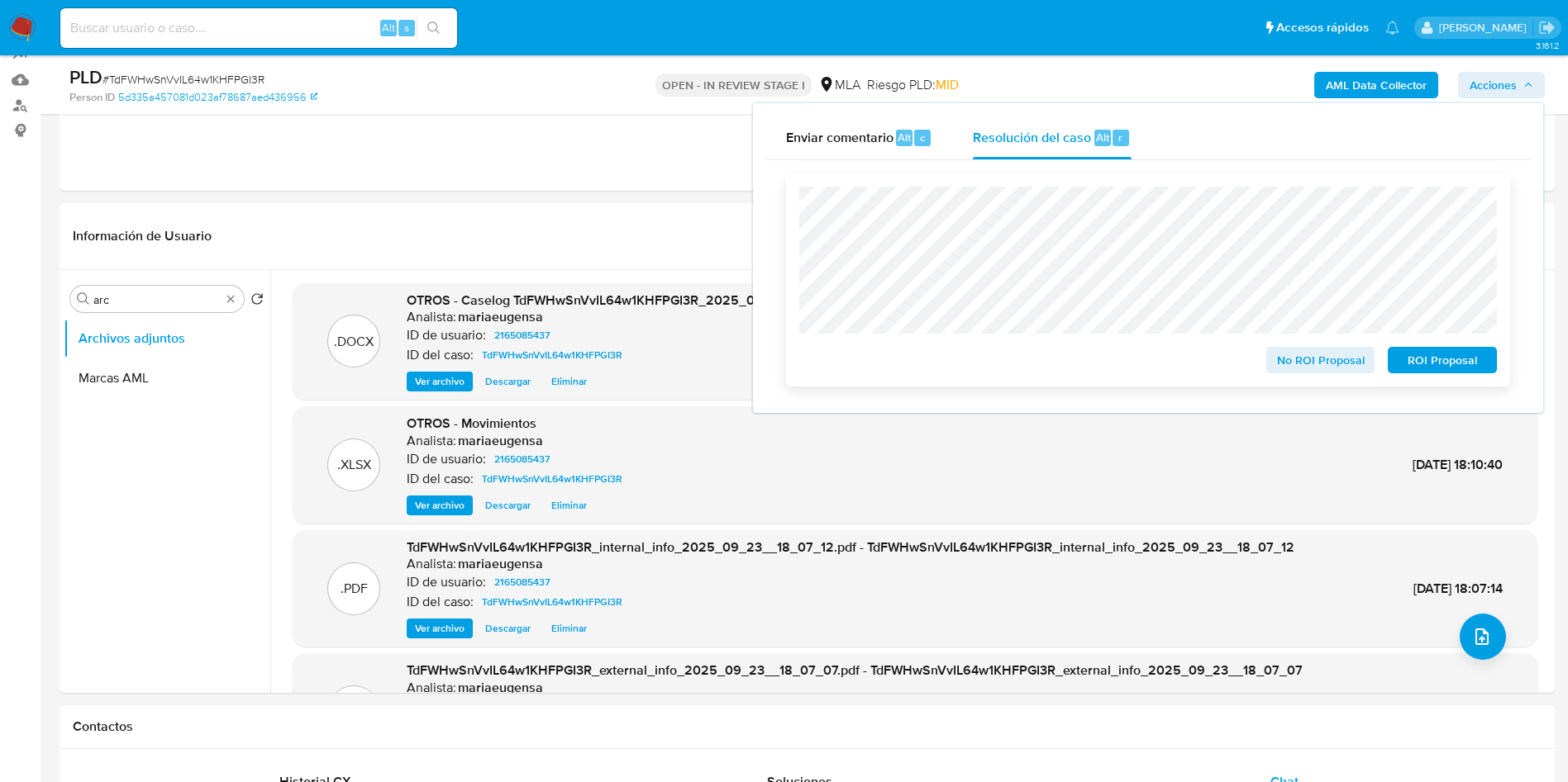
drag, startPoint x: 1437, startPoint y: 366, endPoint x: 1163, endPoint y: 386, distance: 274.7
click at [1163, 386] on div "No ROI Proposal ROI Proposal" at bounding box center [1147, 280] width 724 height 214
drag, startPoint x: 1257, startPoint y: 368, endPoint x: 1290, endPoint y: 368, distance: 33.0
click at [1290, 368] on div "No ROI Proposal ROI Proposal" at bounding box center [1148, 357] width 697 height 33
click at [1290, 367] on span "No ROI Proposal" at bounding box center [1320, 360] width 86 height 23
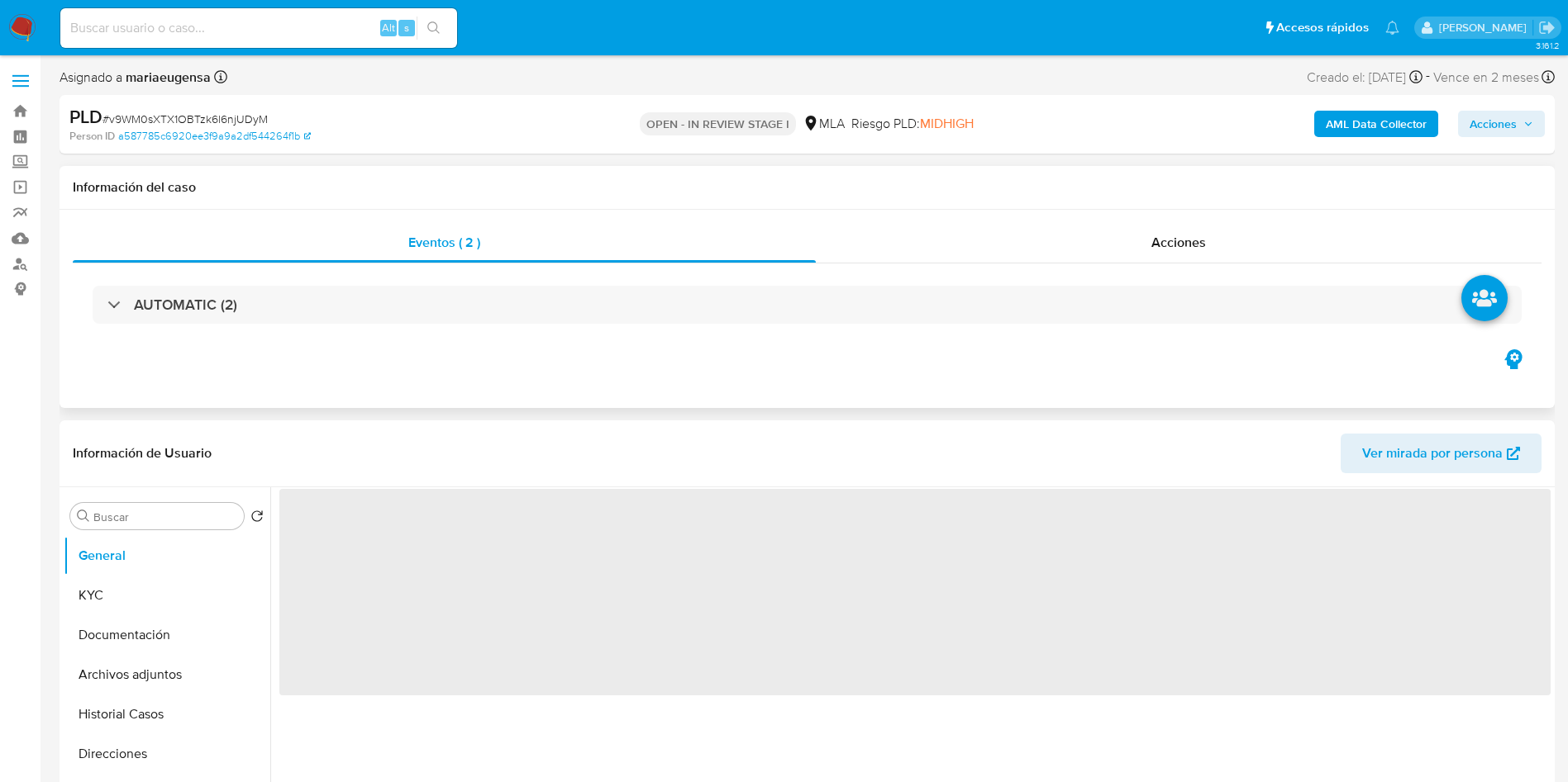
select select "10"
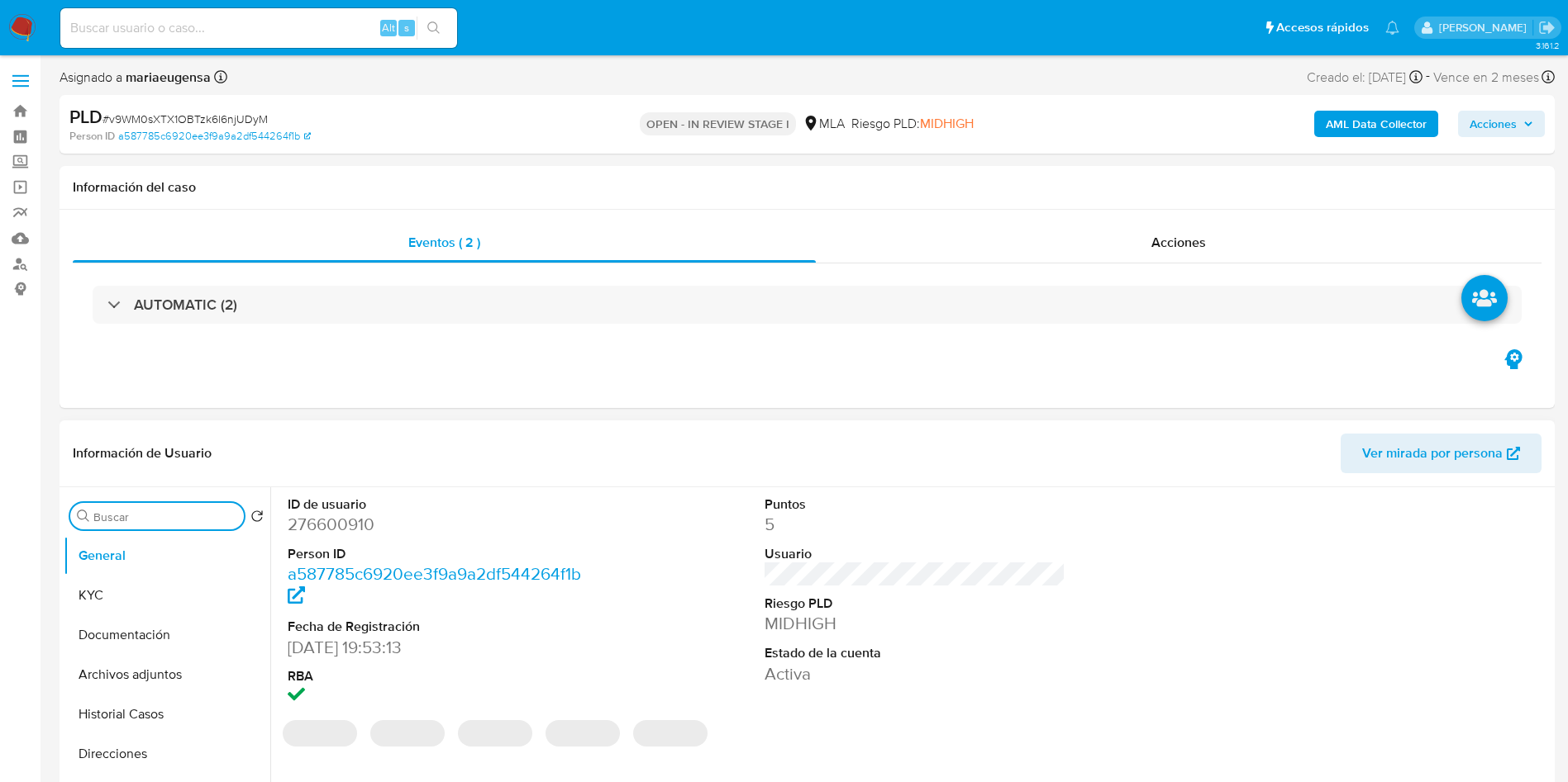
click at [173, 513] on input "Buscar" at bounding box center [166, 517] width 144 height 15
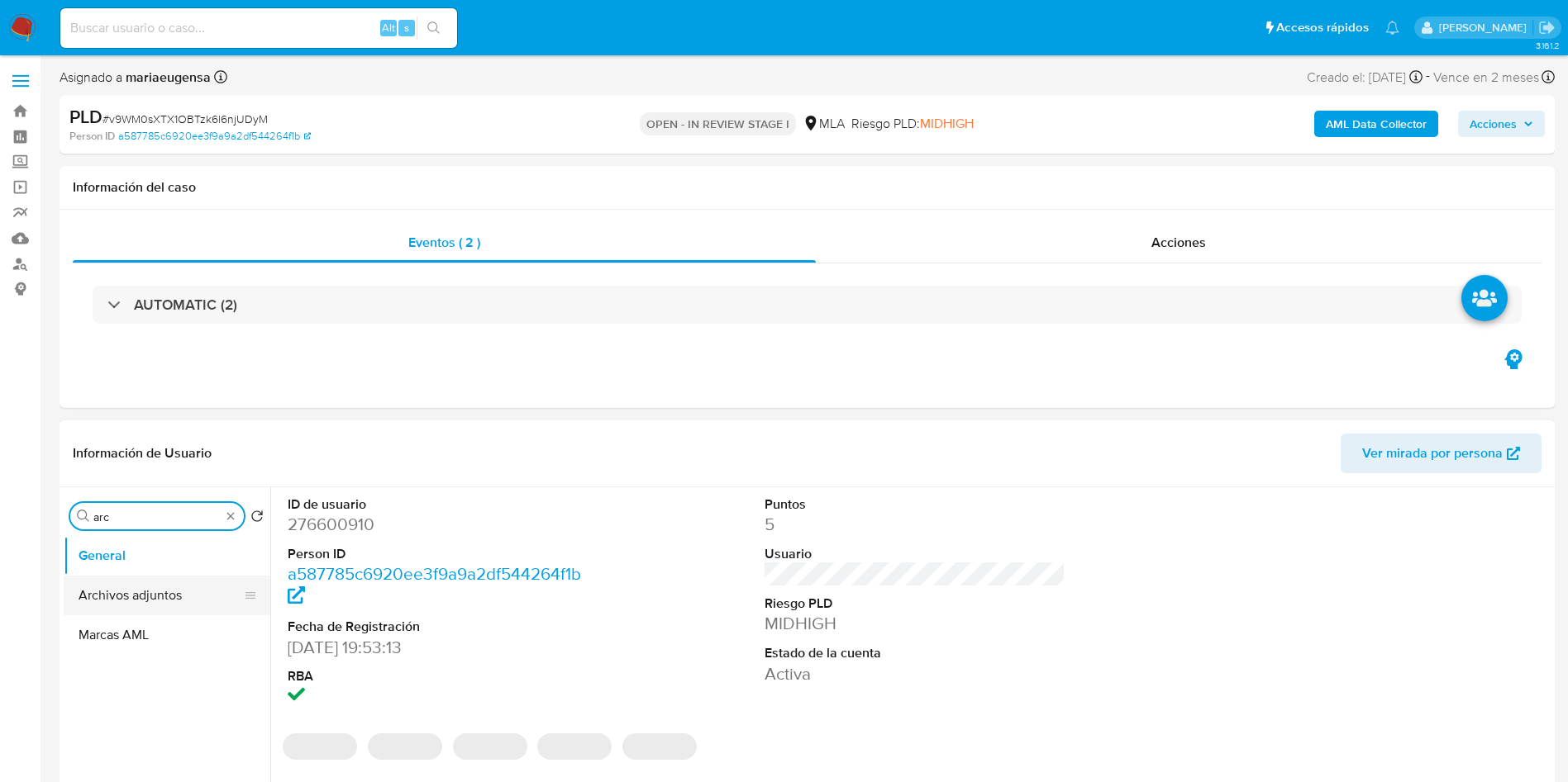
type input "arc"
click at [175, 587] on button "Archivos adjuntos" at bounding box center [160, 596] width 194 height 40
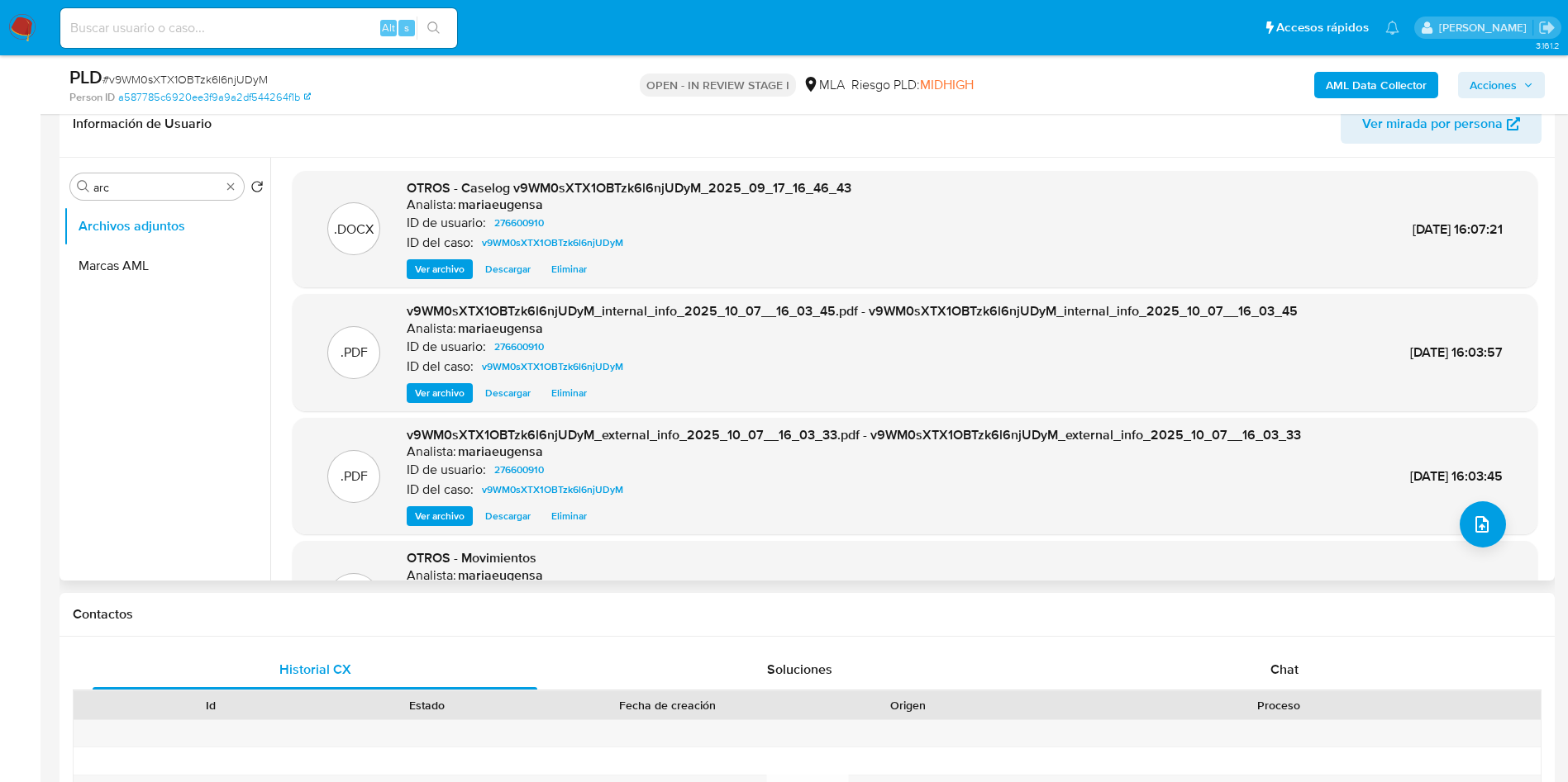
scroll to position [248, 0]
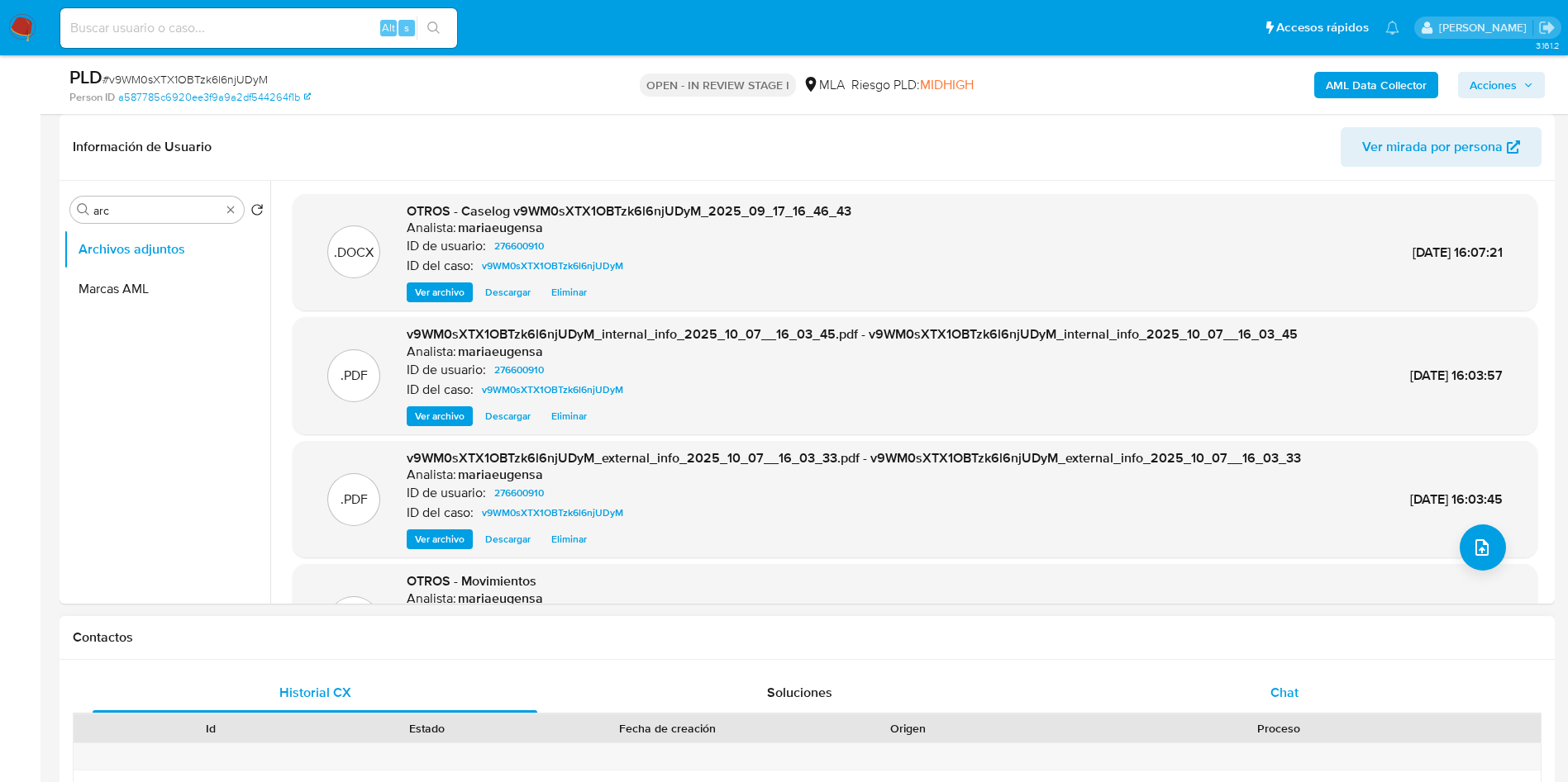
click at [1225, 684] on div "Chat" at bounding box center [1283, 693] width 444 height 40
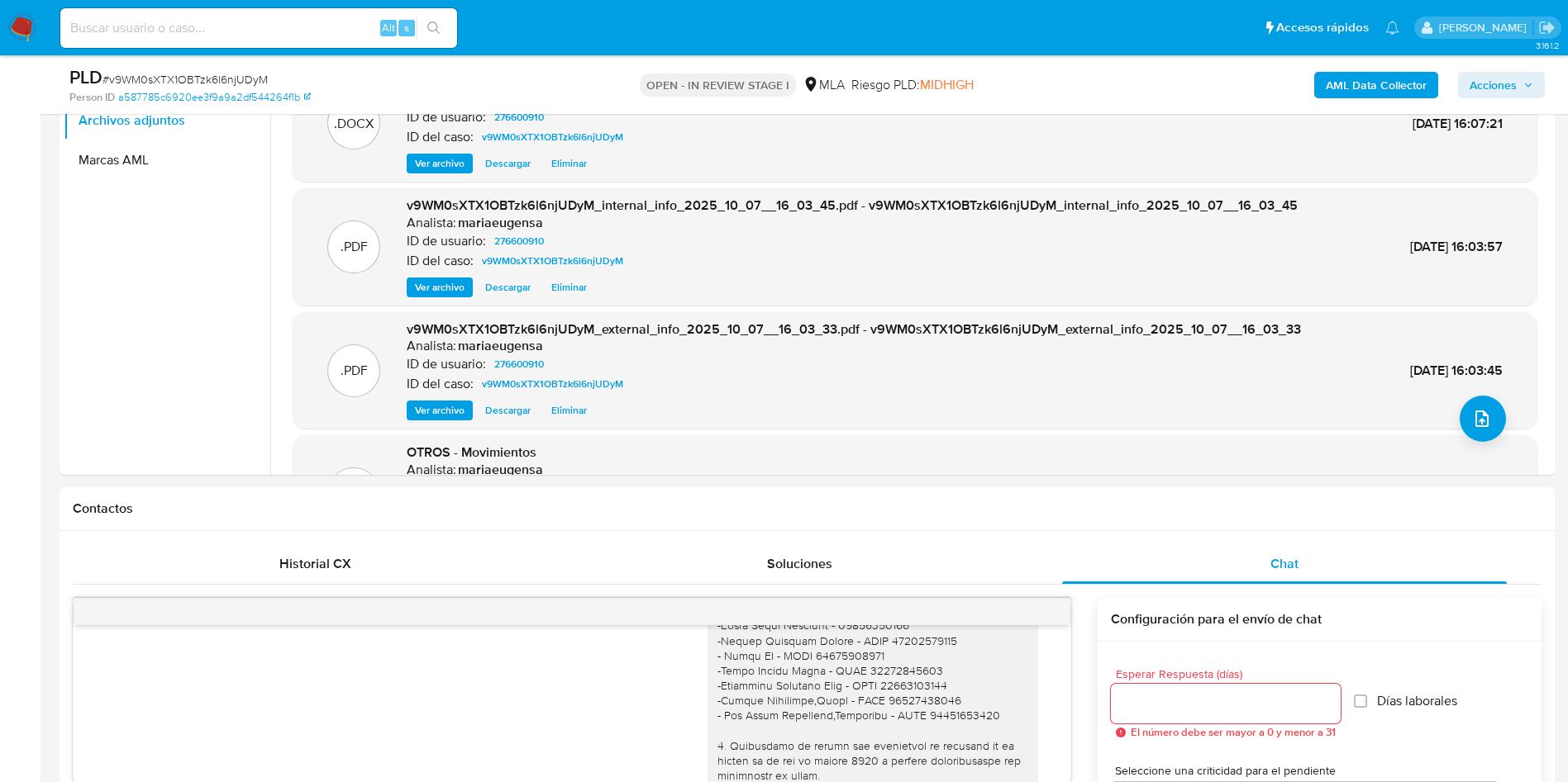
scroll to position [344, 0]
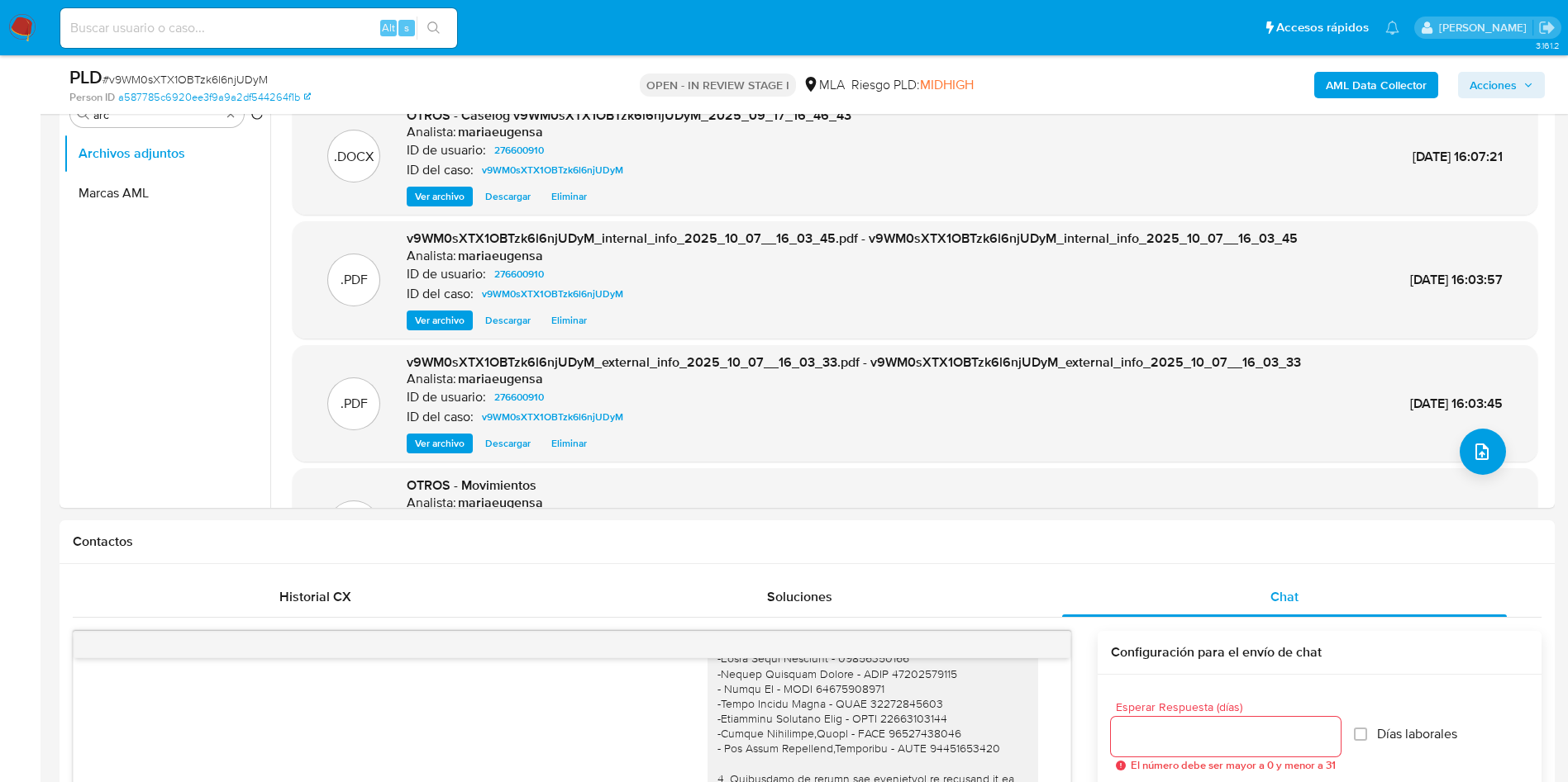
click at [1527, 84] on icon "button" at bounding box center [1527, 85] width 10 height 10
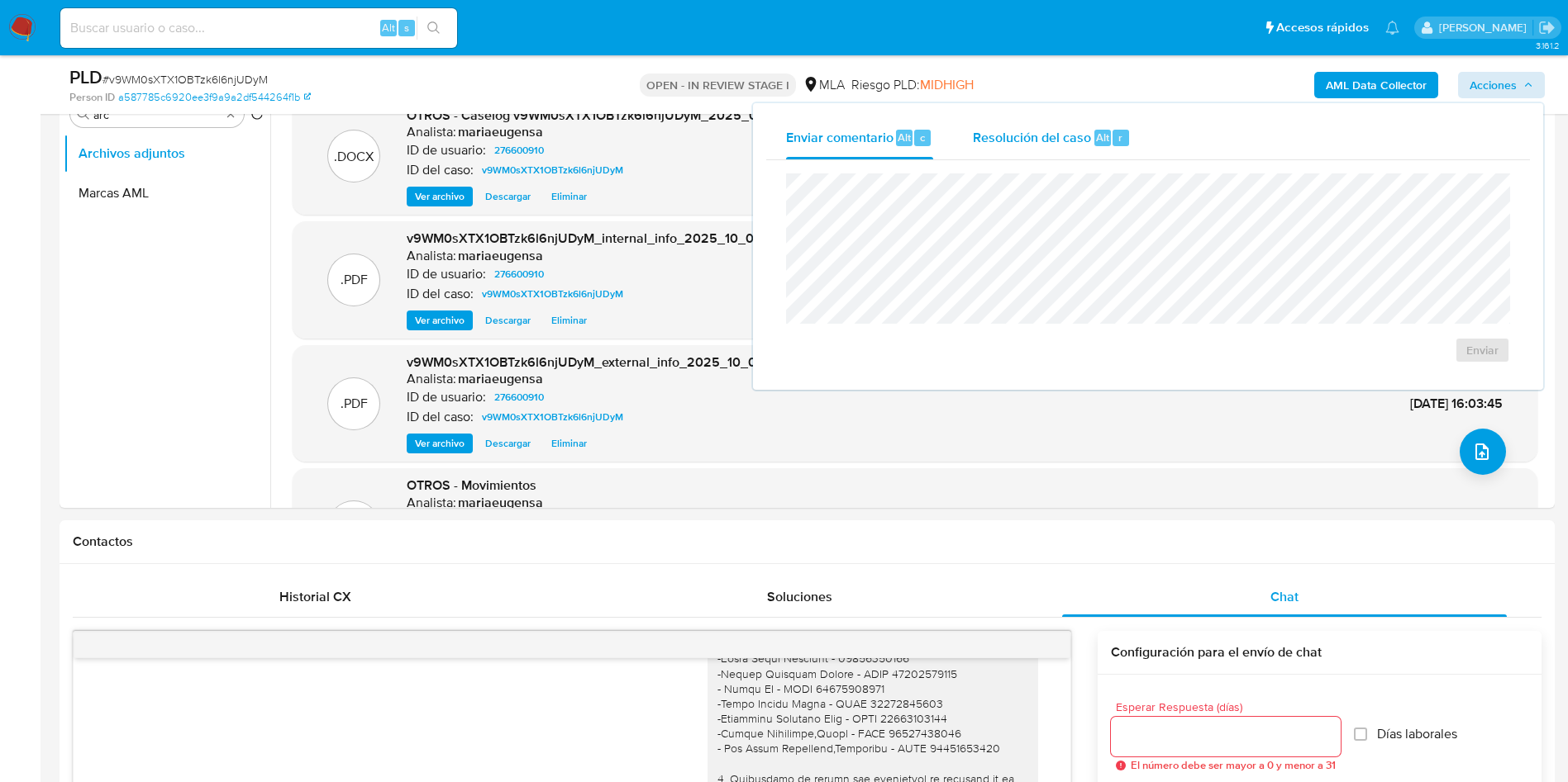
click at [998, 148] on div "Resolución del caso Alt r" at bounding box center [1051, 138] width 158 height 43
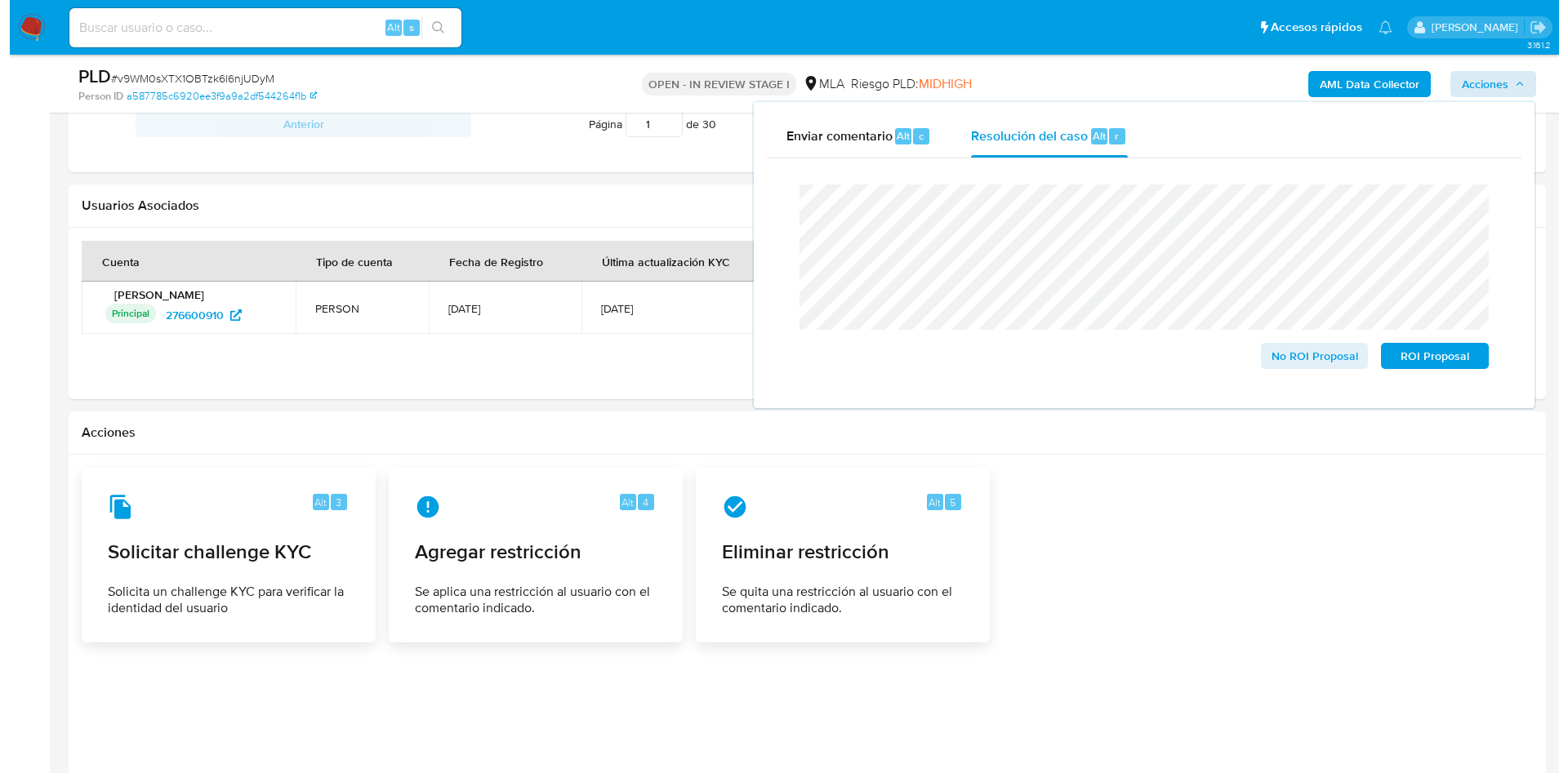
scroll to position [2499, 0]
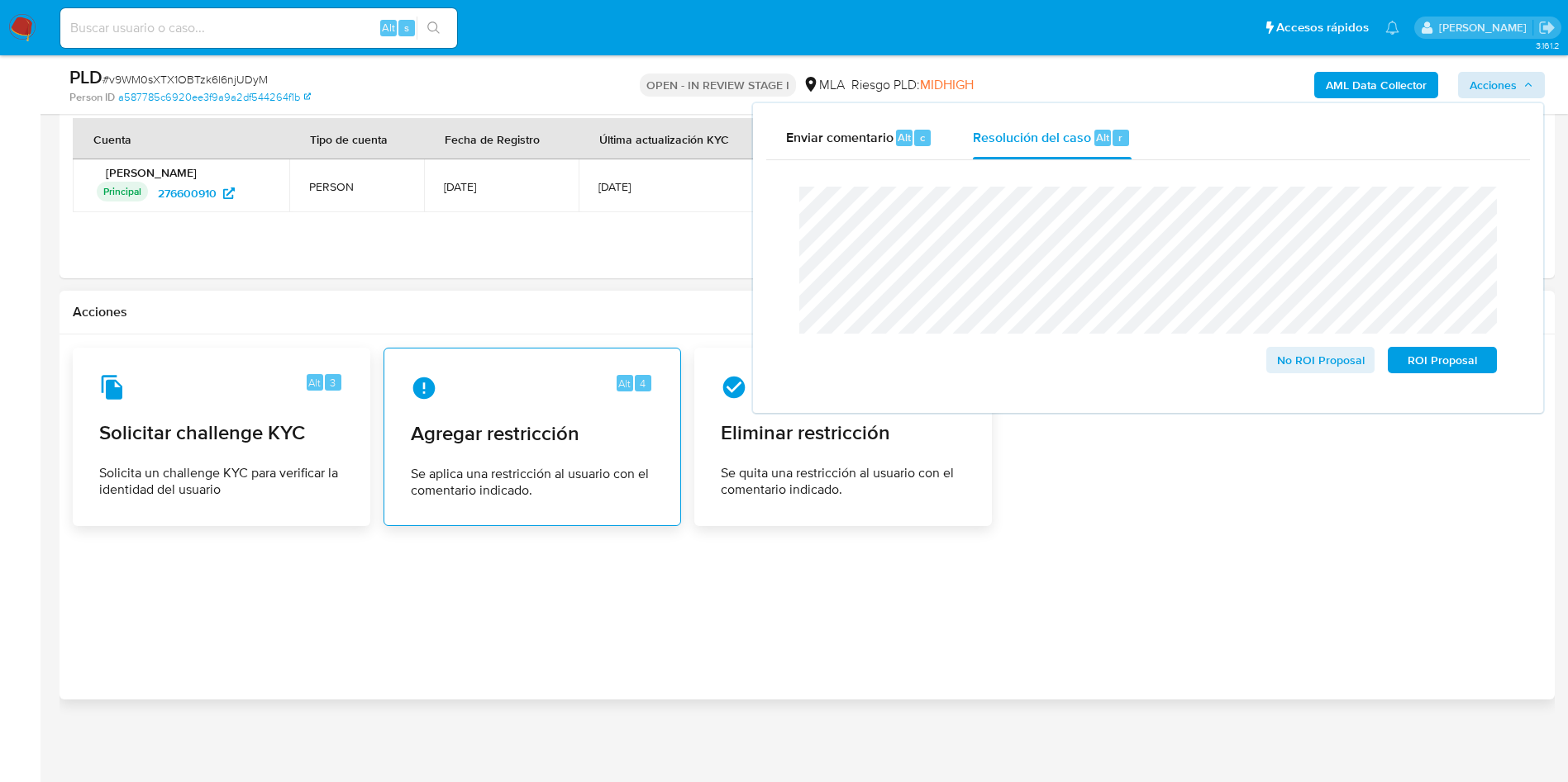
click at [545, 438] on span "Agregar restricción" at bounding box center [533, 434] width 243 height 25
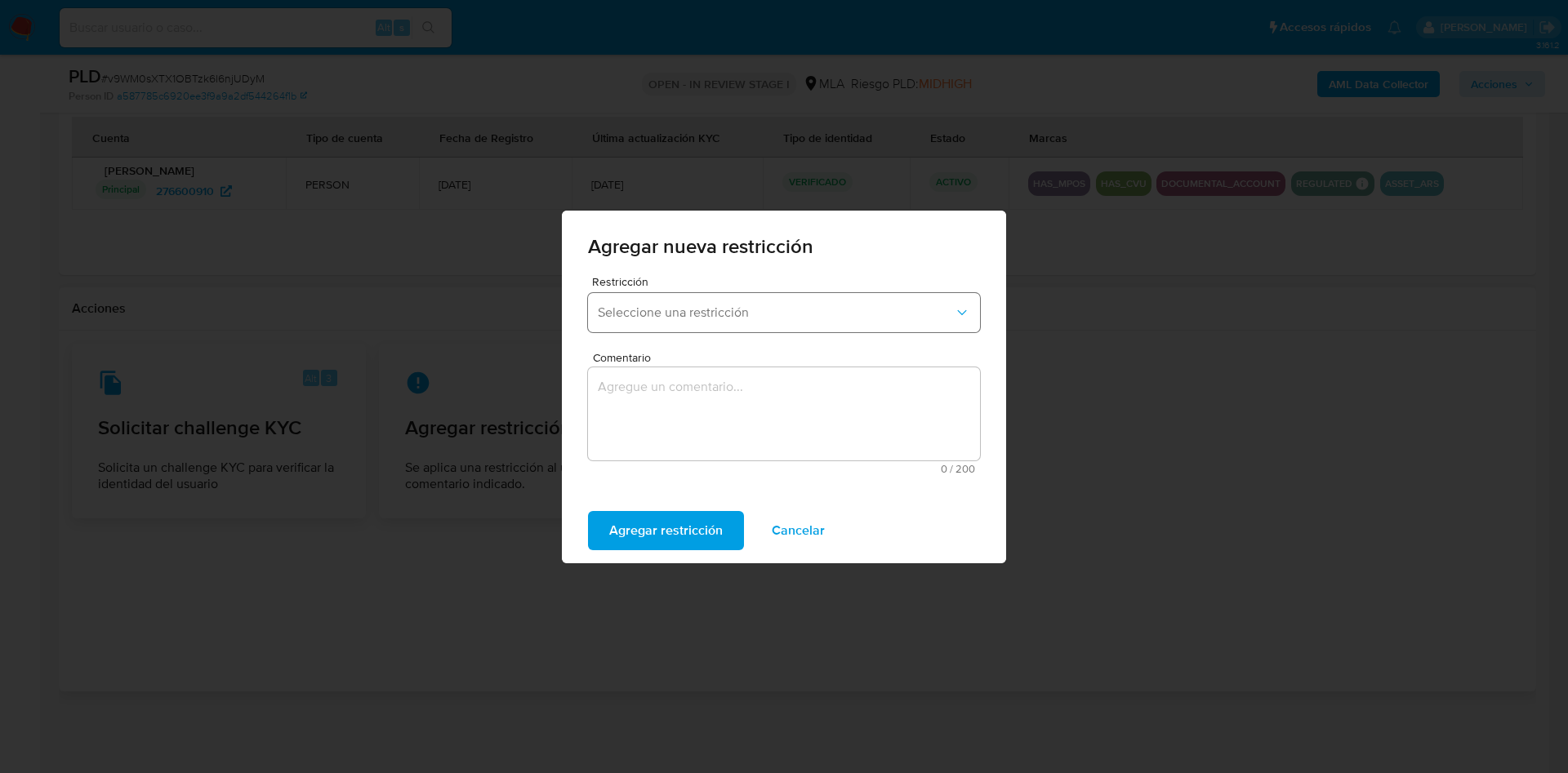
click at [670, 321] on button "Seleccione una restricción" at bounding box center [784, 313] width 392 height 39
click at [659, 311] on span "Seleccione una restricción" at bounding box center [776, 313] width 356 height 16
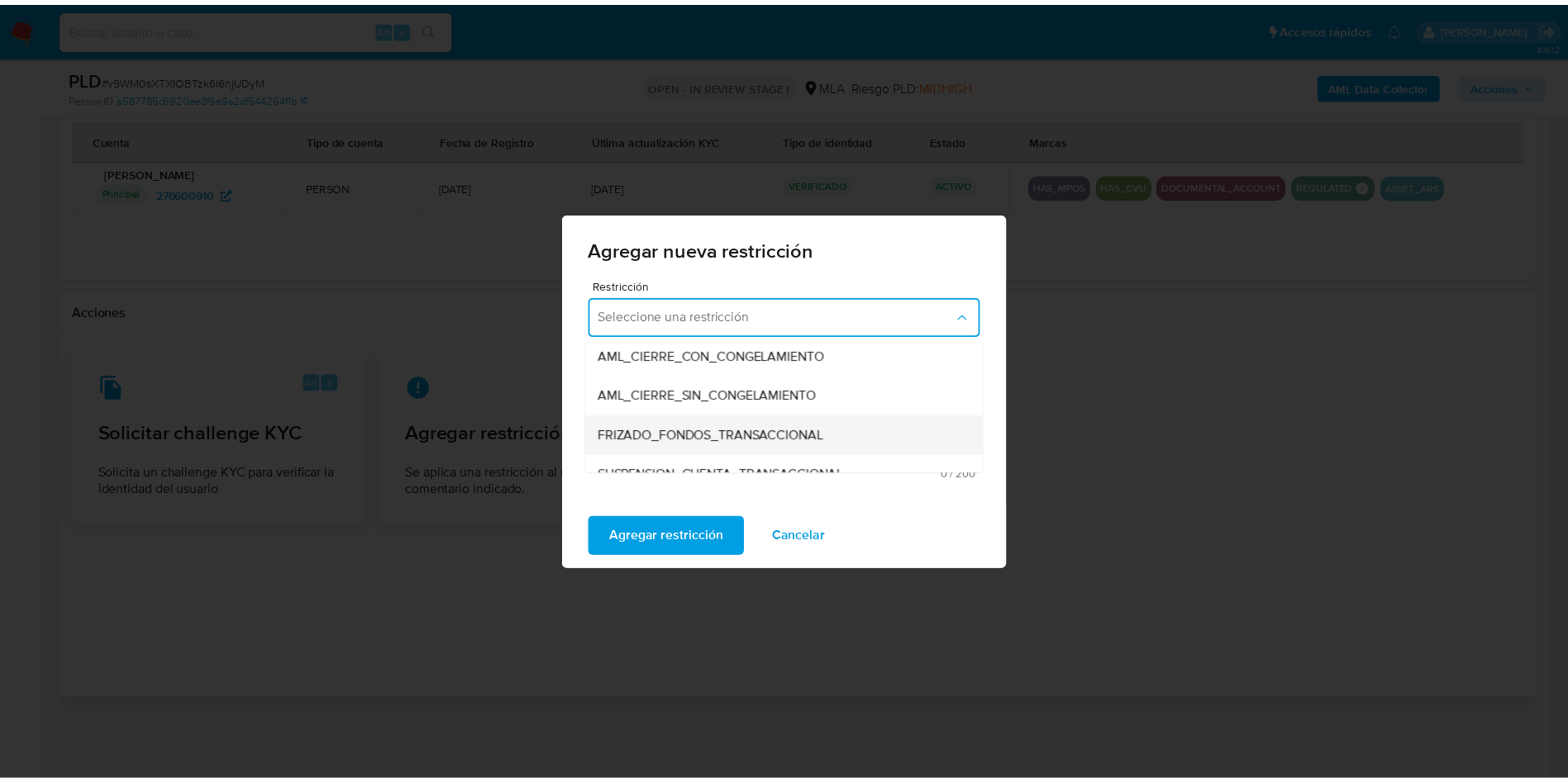
scroll to position [248, 0]
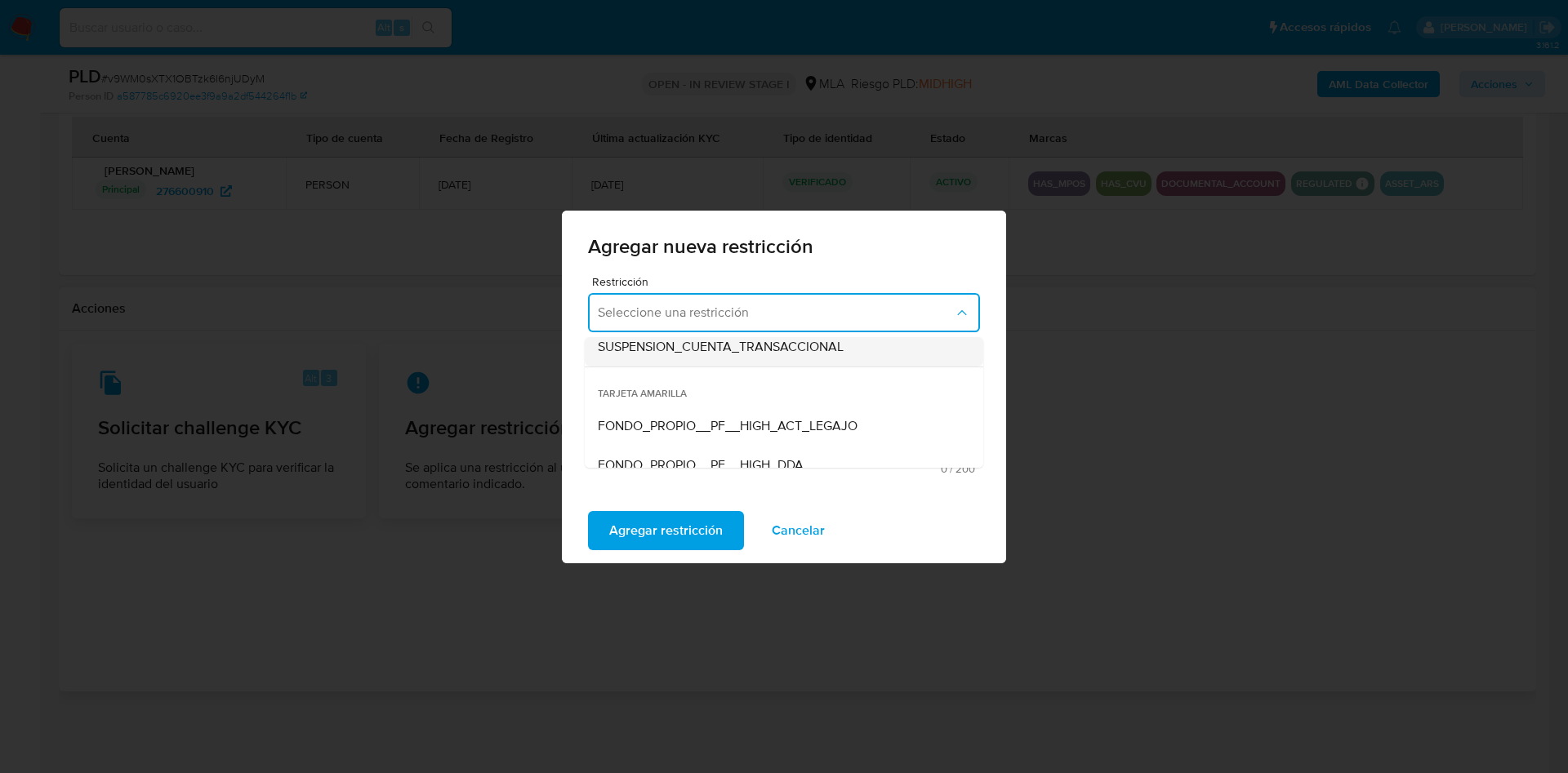
click at [674, 340] on span "SUSPENSION_CUENTA_TRANSACCIONAL" at bounding box center [720, 347] width 246 height 16
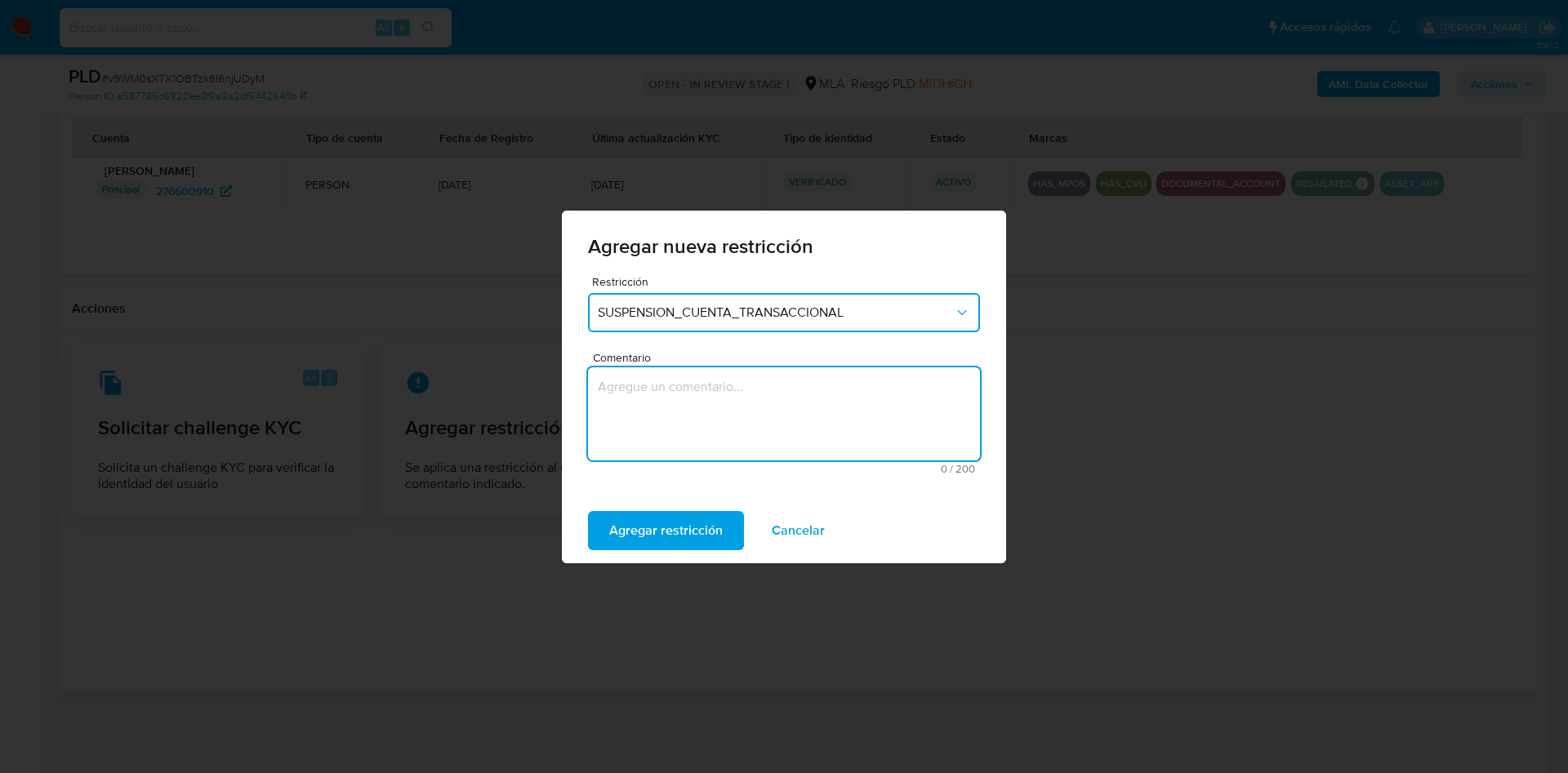
click at [641, 411] on textarea "Comentario" at bounding box center [784, 414] width 392 height 94
type textarea "AML"
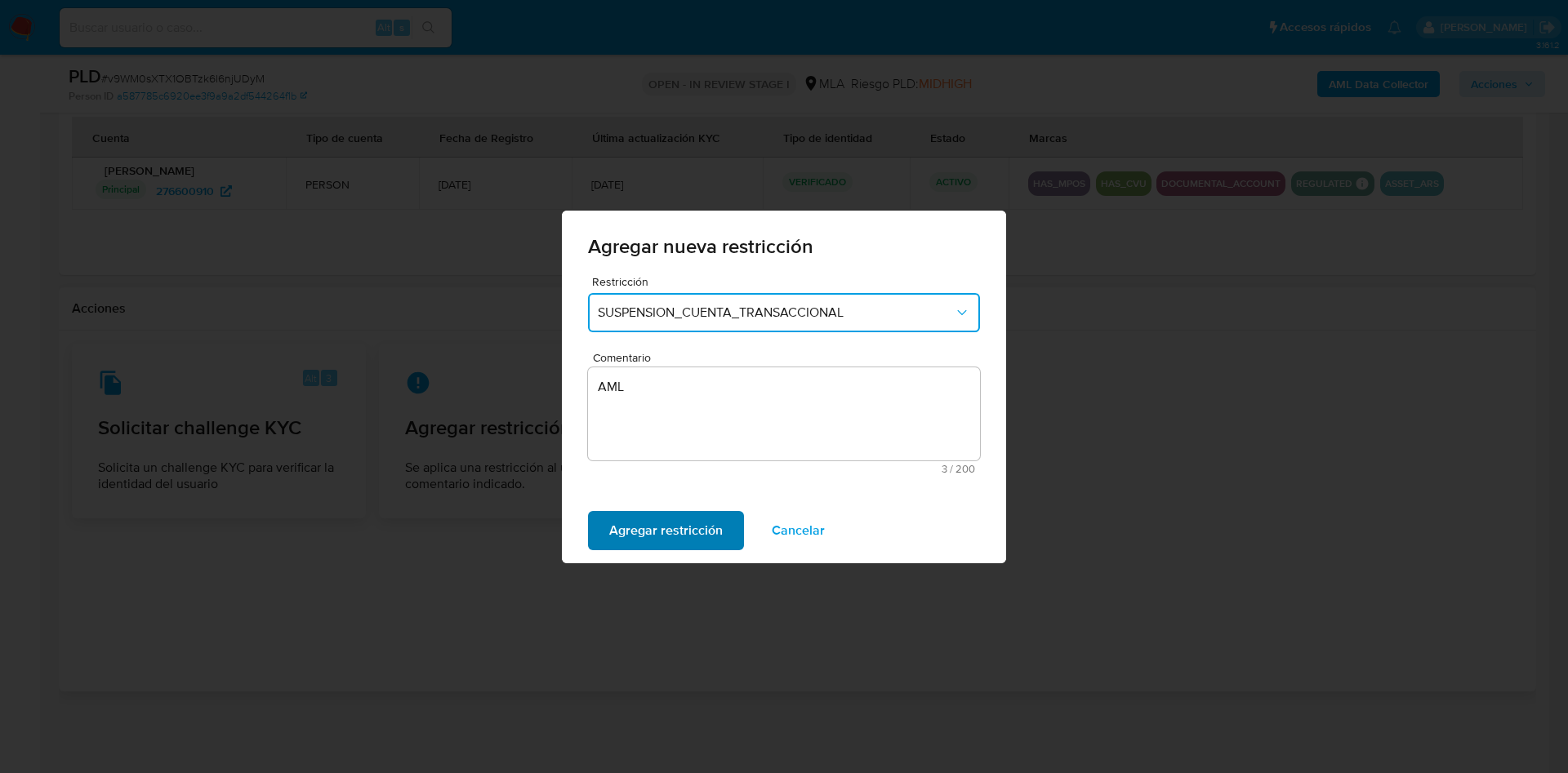
click at [677, 539] on span "Agregar restricción" at bounding box center [665, 531] width 113 height 36
click at [620, 524] on span "Confirmar" at bounding box center [638, 531] width 59 height 36
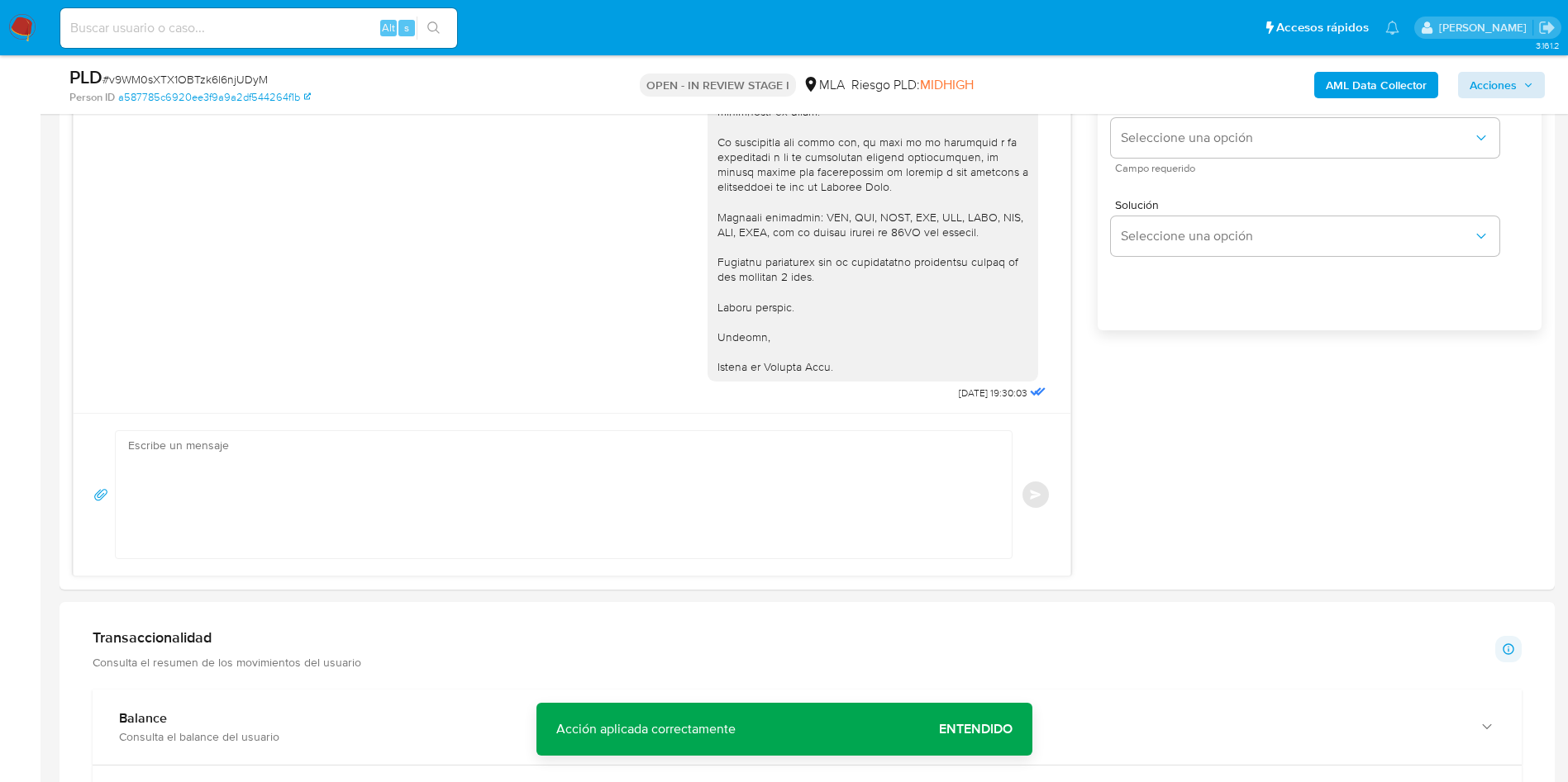
scroll to position [297, 0]
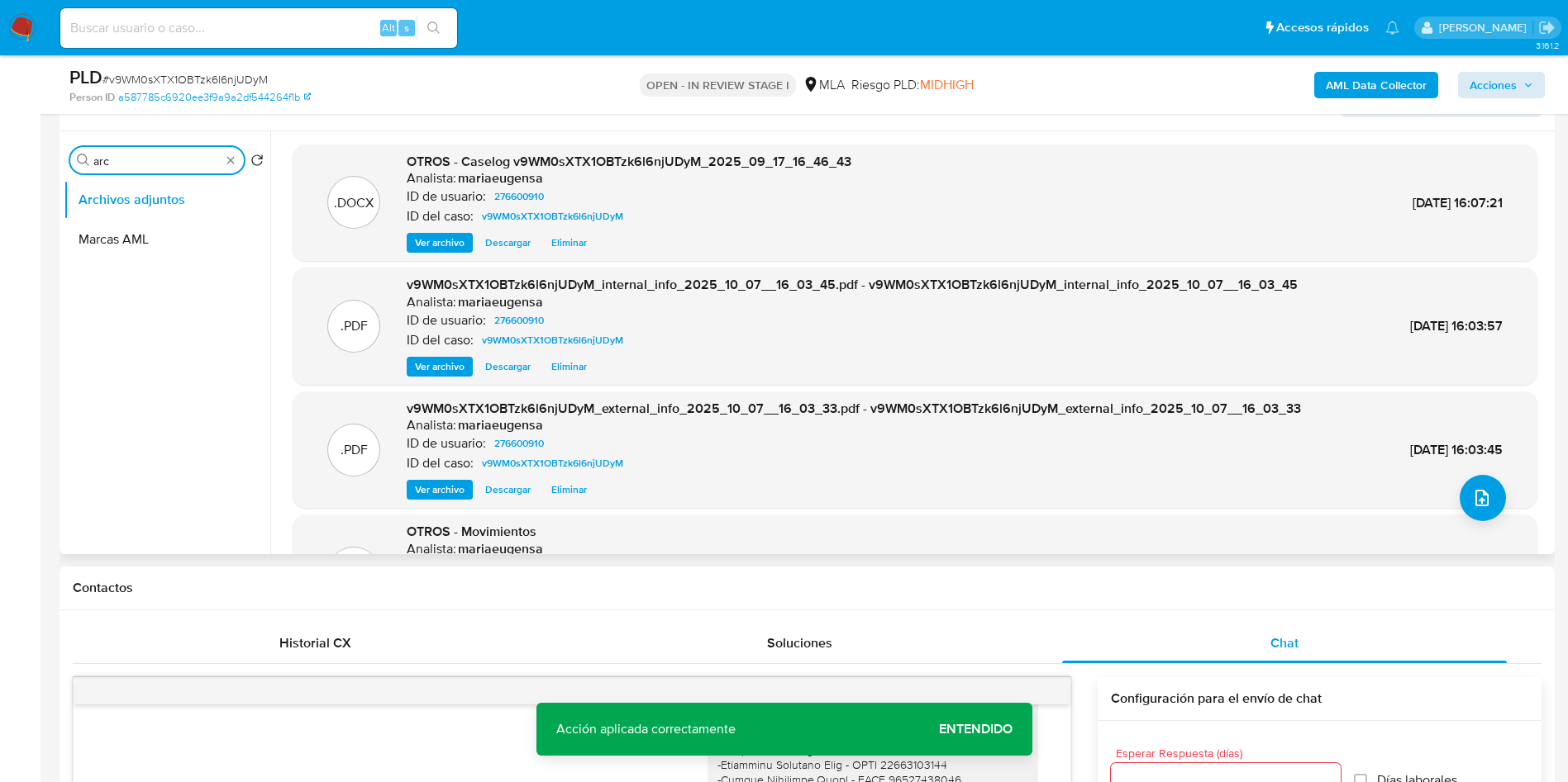
click at [158, 160] on input "arc" at bounding box center [157, 161] width 127 height 15
type input "RES"
click at [156, 246] on button "Restricciones Nuevo Mundo" at bounding box center [160, 240] width 194 height 40
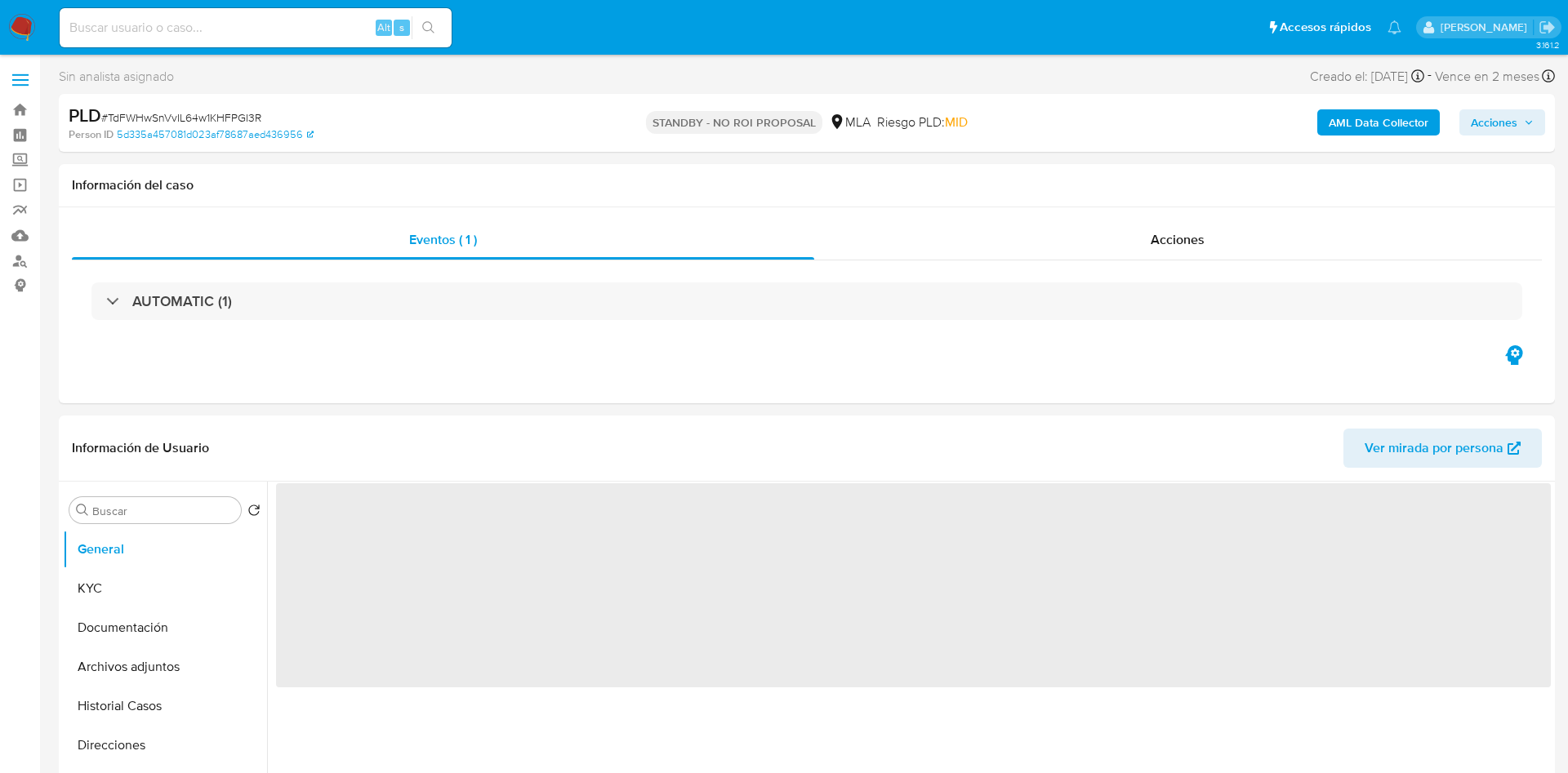
select select "10"
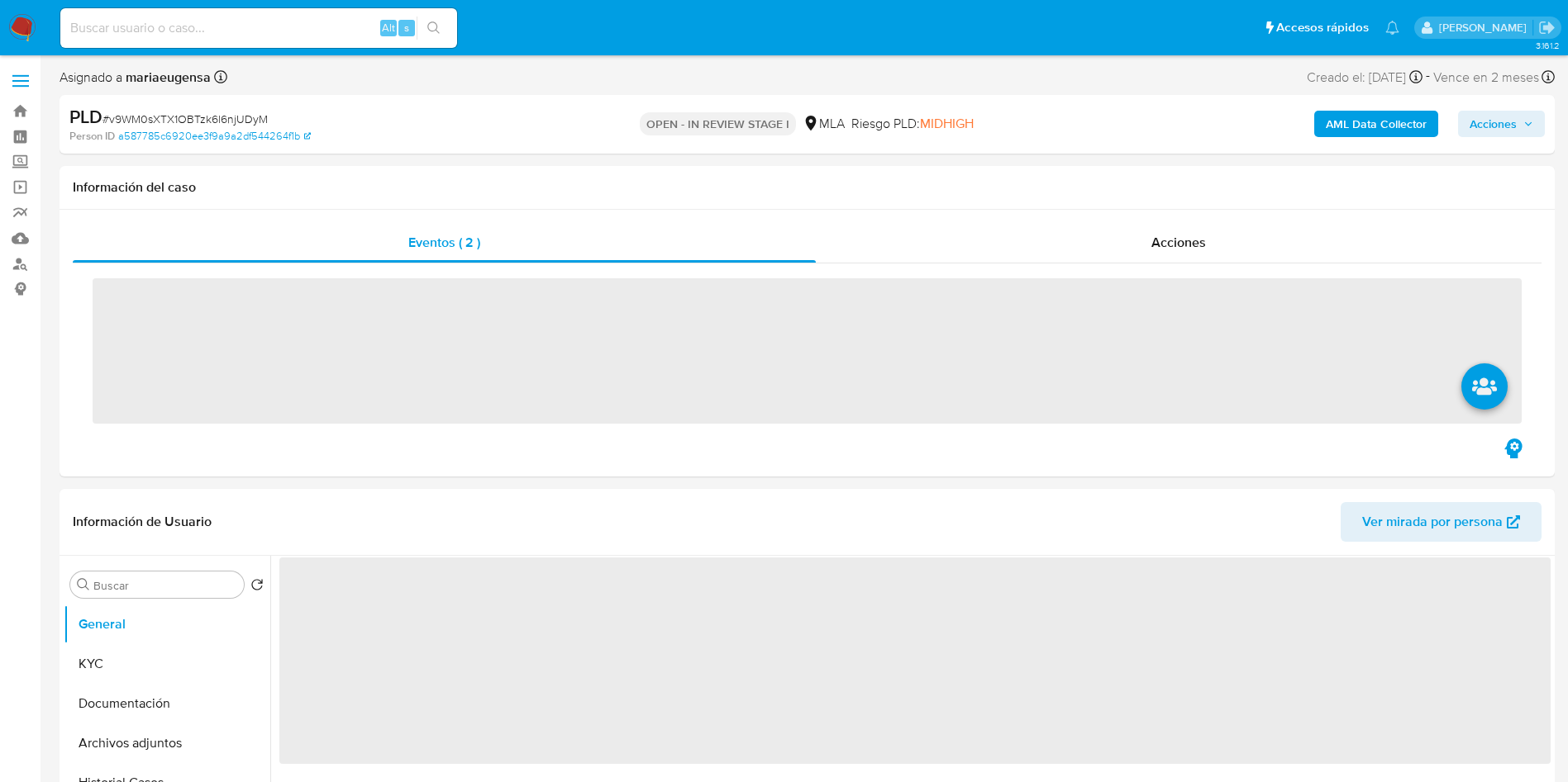
select select "10"
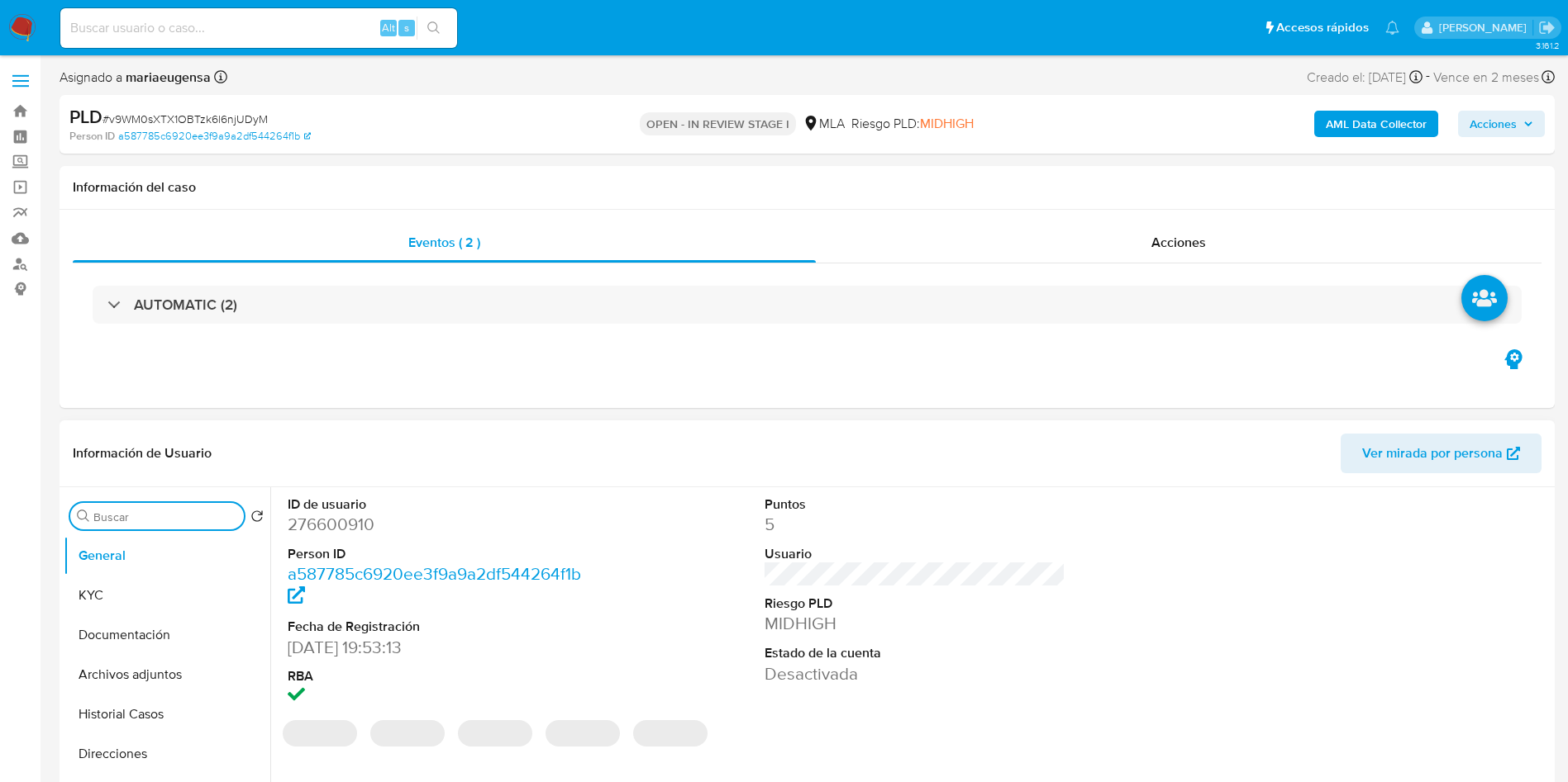
click at [171, 523] on input "Buscar" at bounding box center [166, 517] width 144 height 15
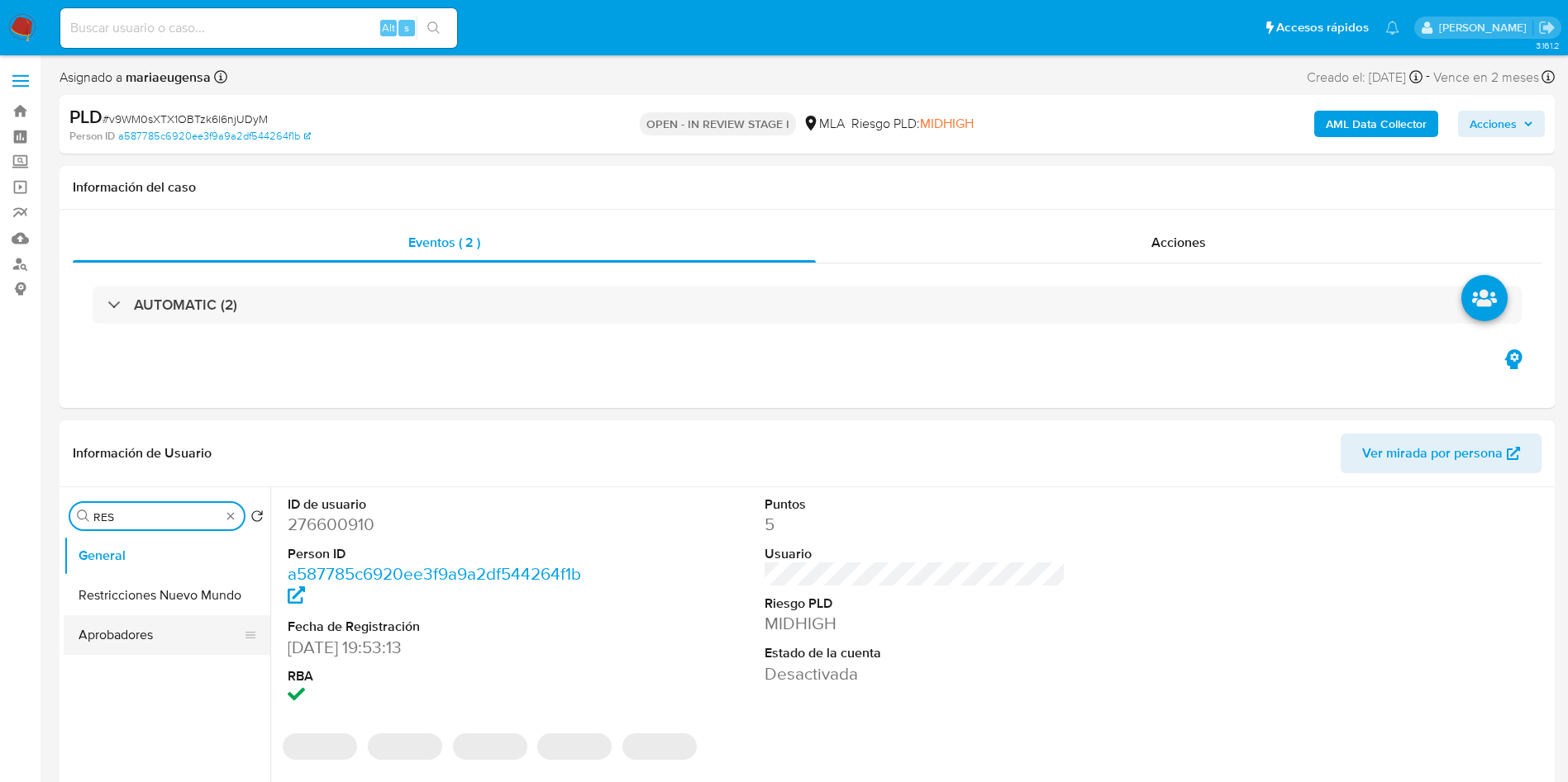
type input "RES"
click at [200, 610] on ul "General Restricciones Nuevo Mundo Aprobadores" at bounding box center [167, 723] width 206 height 373
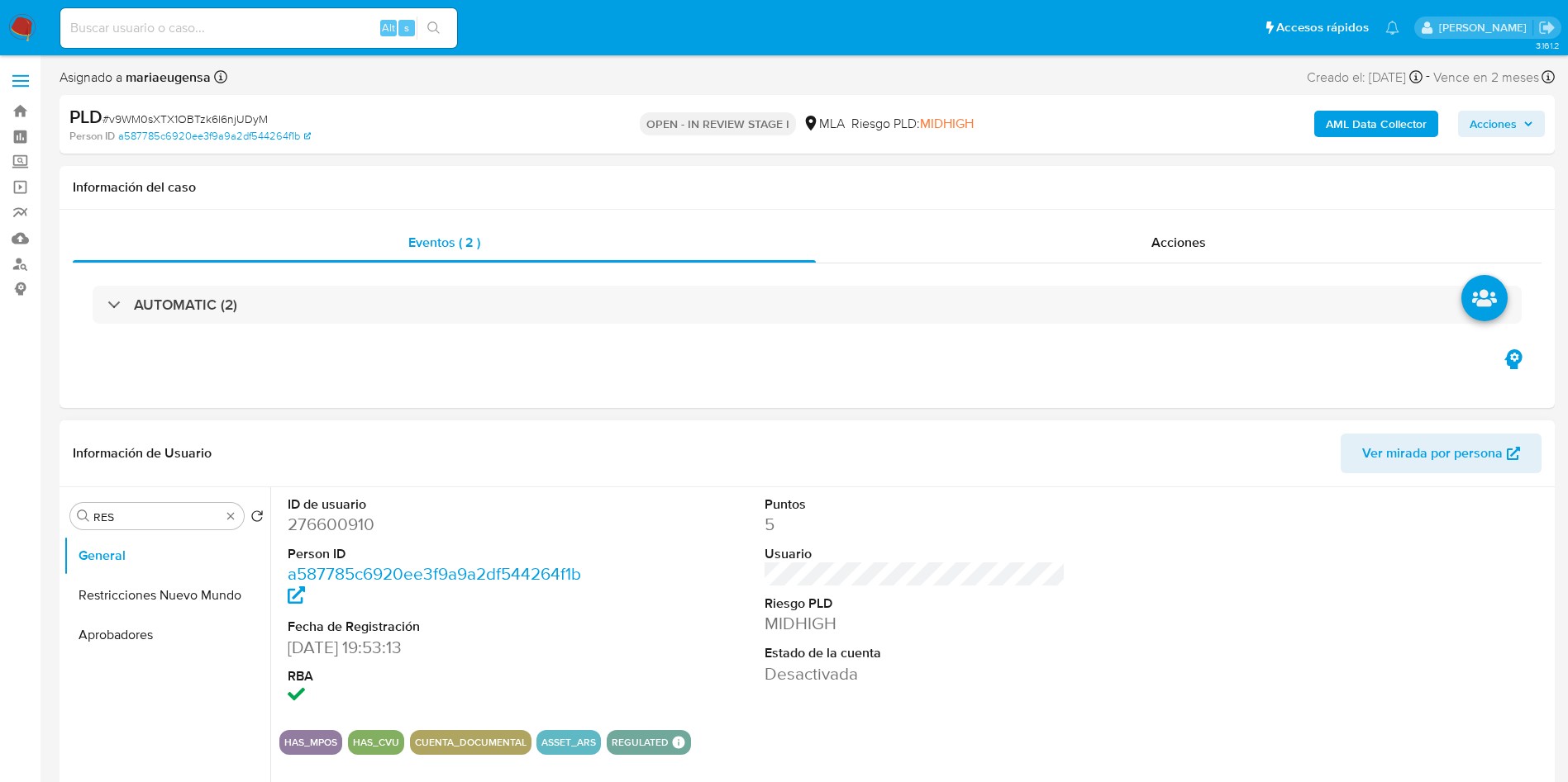
drag, startPoint x: 199, startPoint y: 604, endPoint x: 181, endPoint y: 628, distance: 30.0
click at [197, 605] on button "Restricciones Nuevo Mundo" at bounding box center [167, 596] width 206 height 40
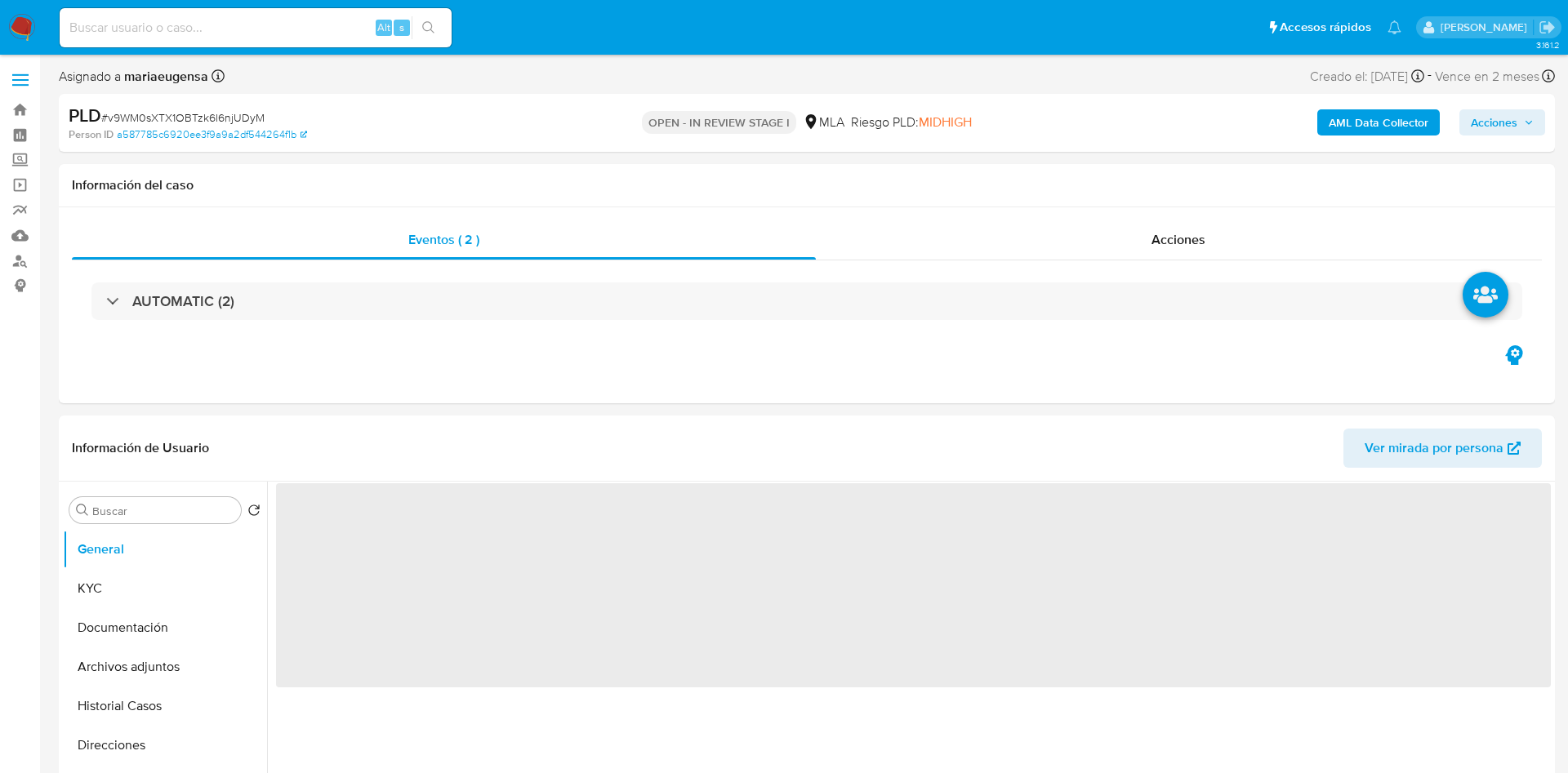
select select "10"
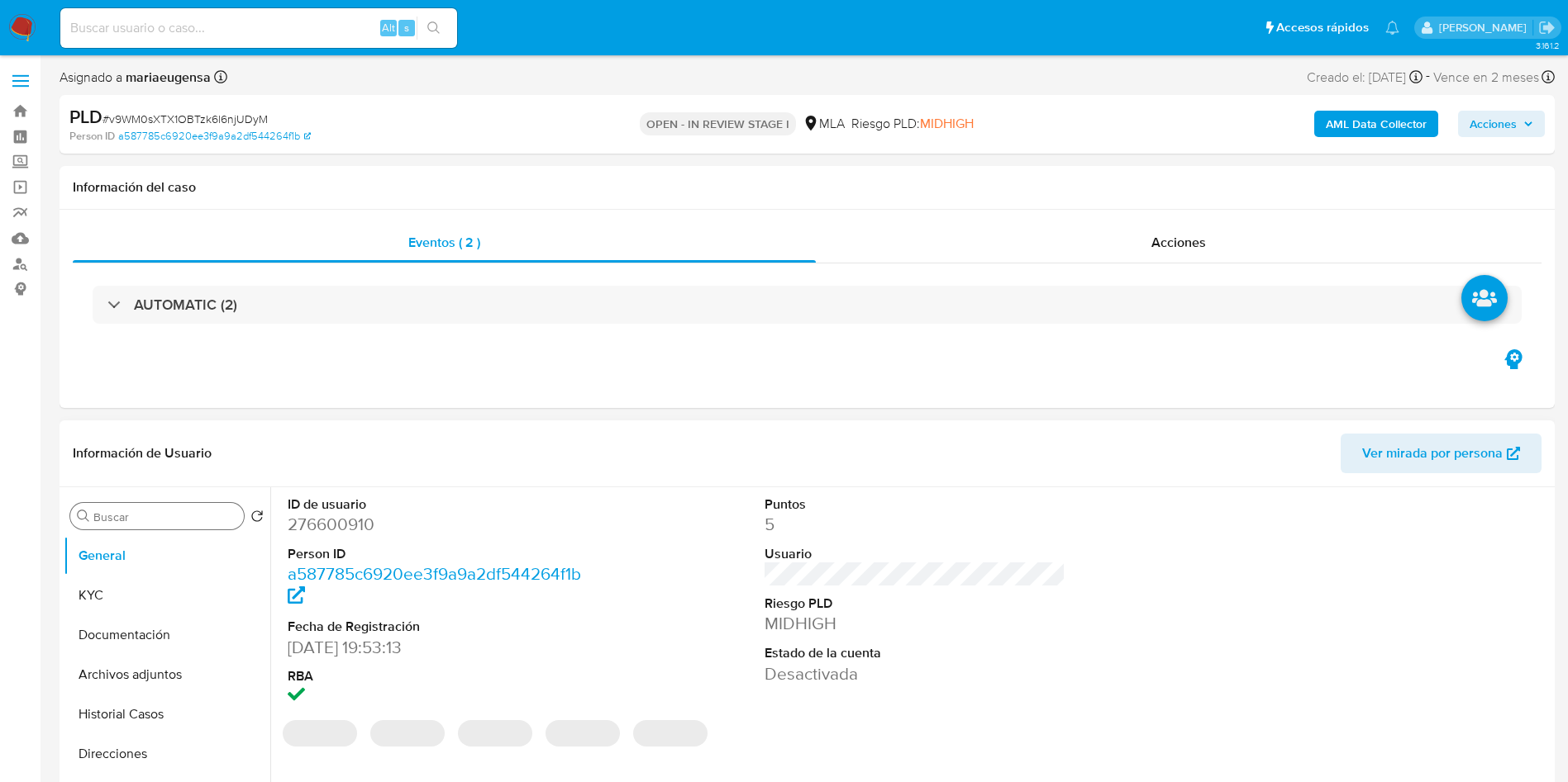
click at [138, 518] on input "Buscar" at bounding box center [166, 517] width 144 height 15
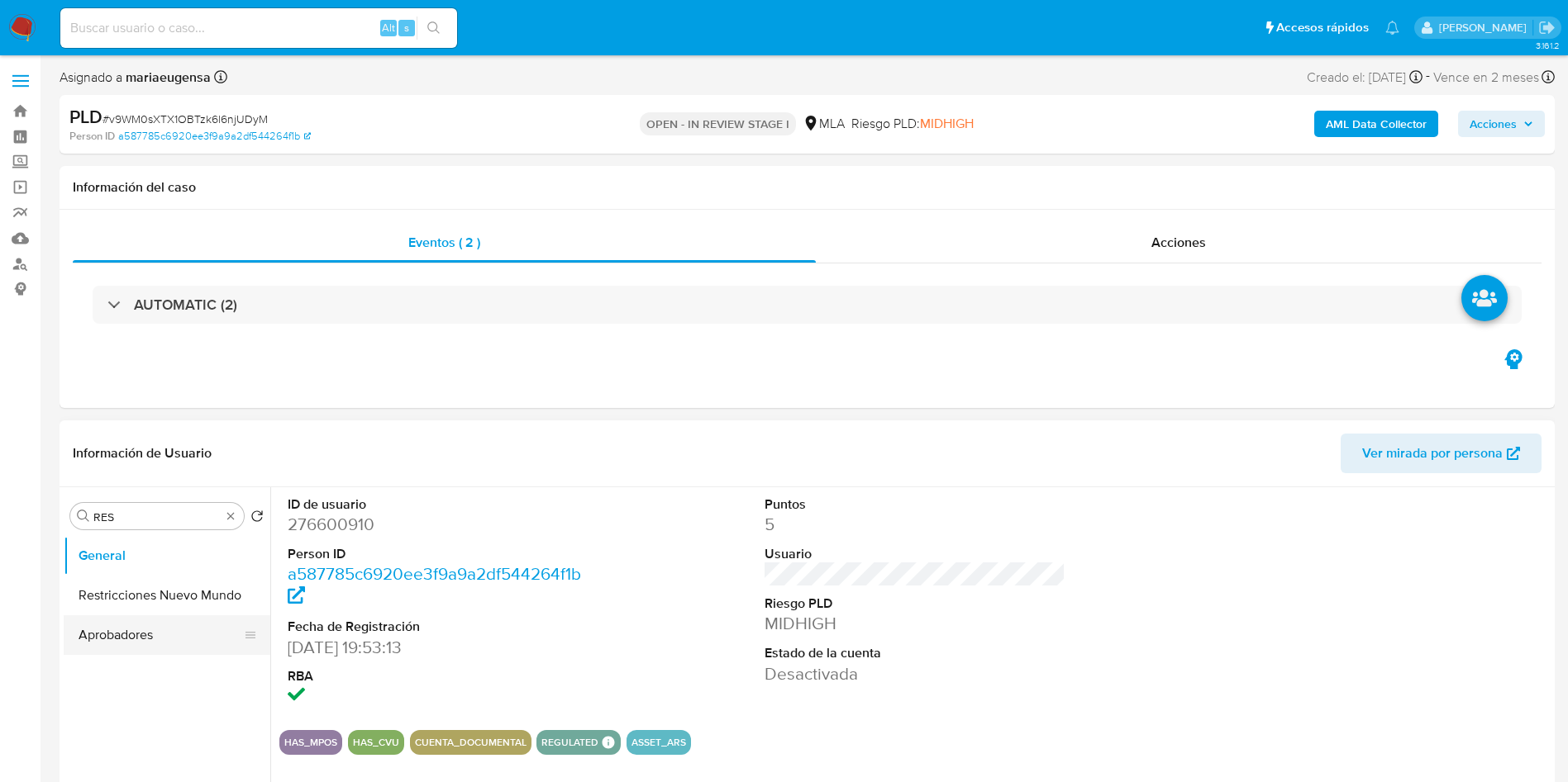
drag, startPoint x: 142, startPoint y: 598, endPoint x: 87, endPoint y: 591, distance: 55.4
click at [138, 594] on button "Restricciones Nuevo Mundo" at bounding box center [167, 596] width 206 height 40
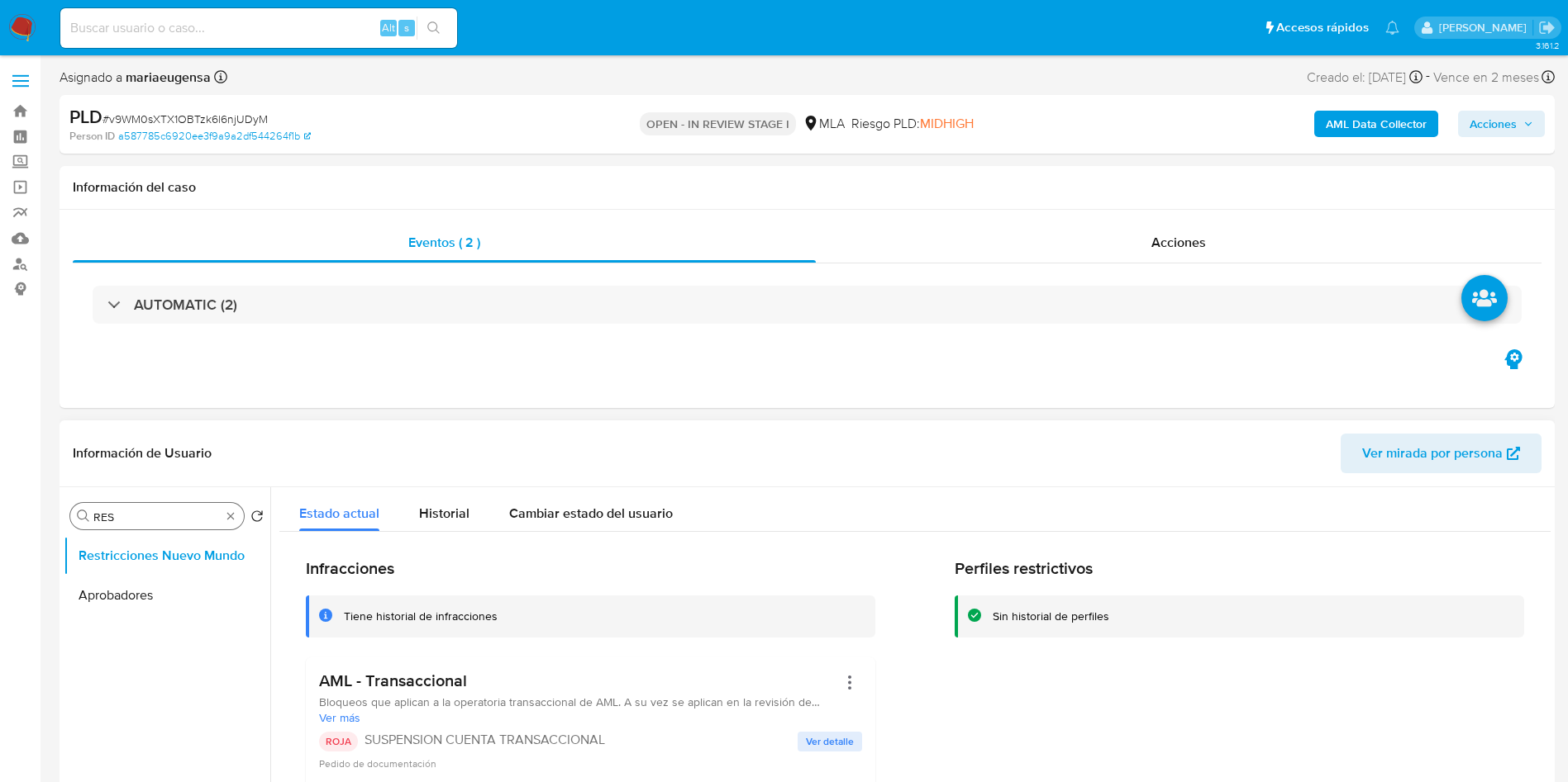
click at [142, 521] on input "RES" at bounding box center [157, 517] width 127 height 15
click at [140, 550] on button "Archivos adjuntos" at bounding box center [160, 556] width 194 height 40
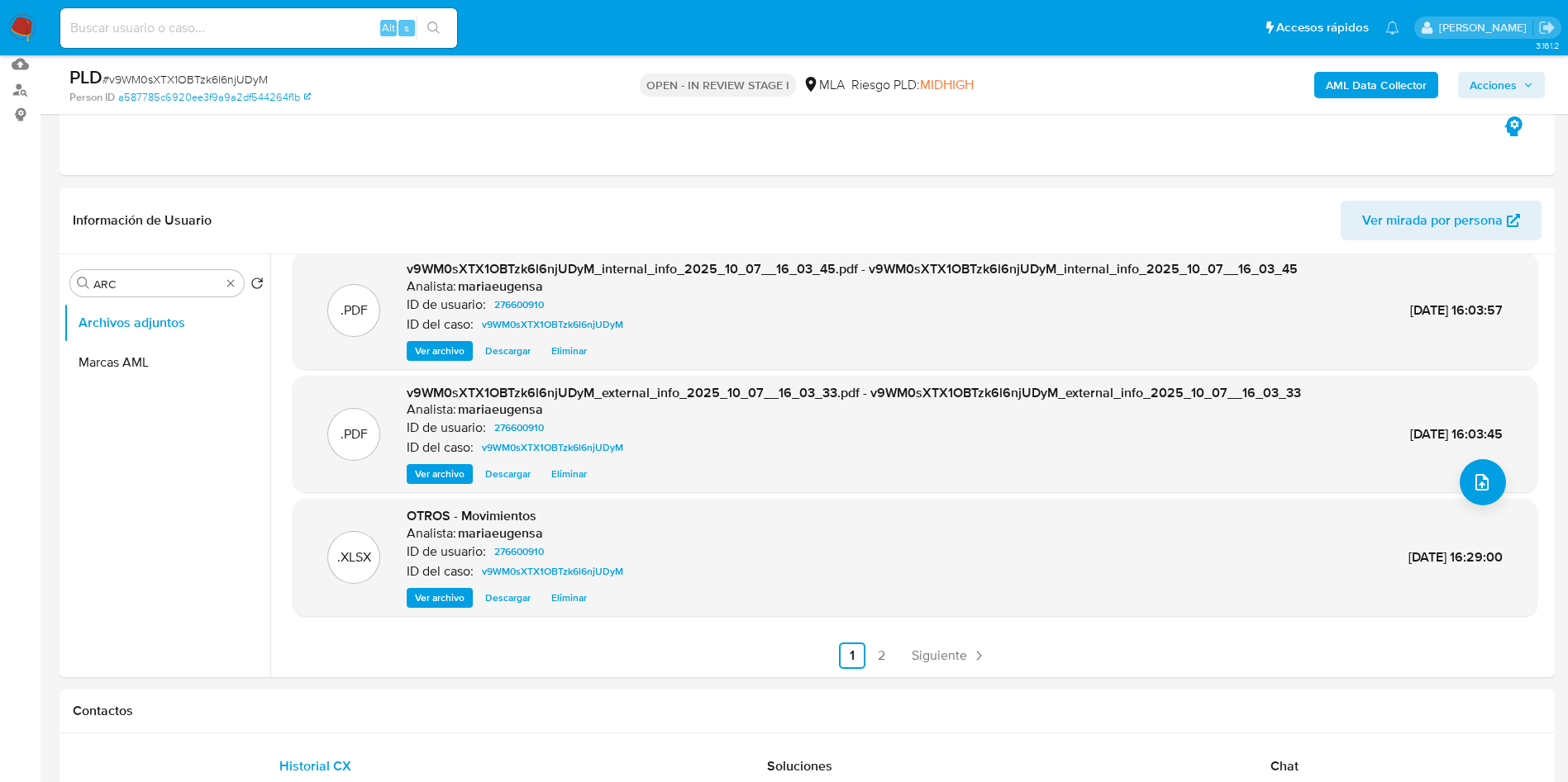
scroll to position [142, 0]
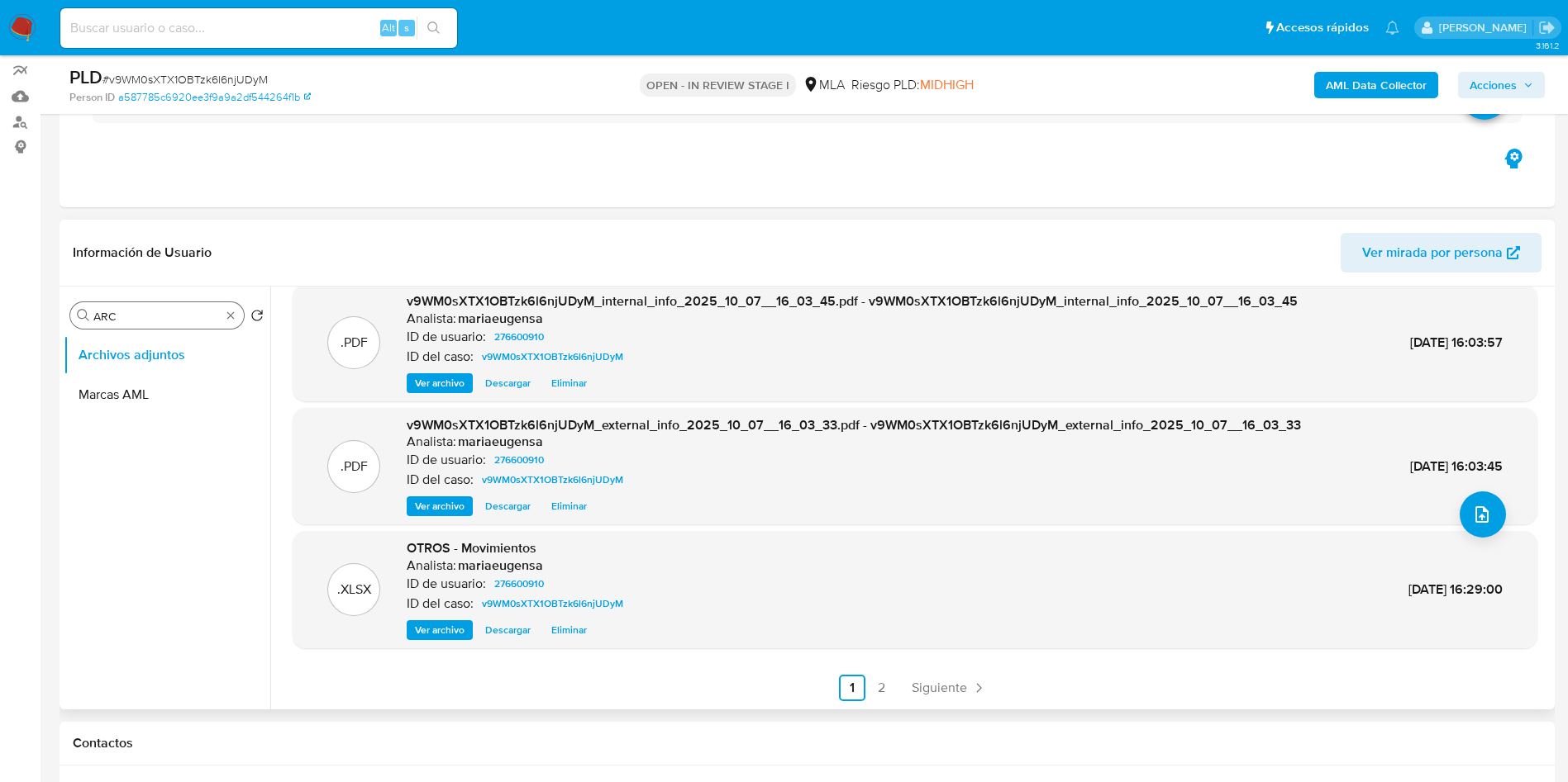
click at [133, 313] on input "ARC" at bounding box center [157, 316] width 127 height 15
type input "RES"
click at [154, 404] on button "Restricciones Nuevo Mundo" at bounding box center [167, 395] width 206 height 40
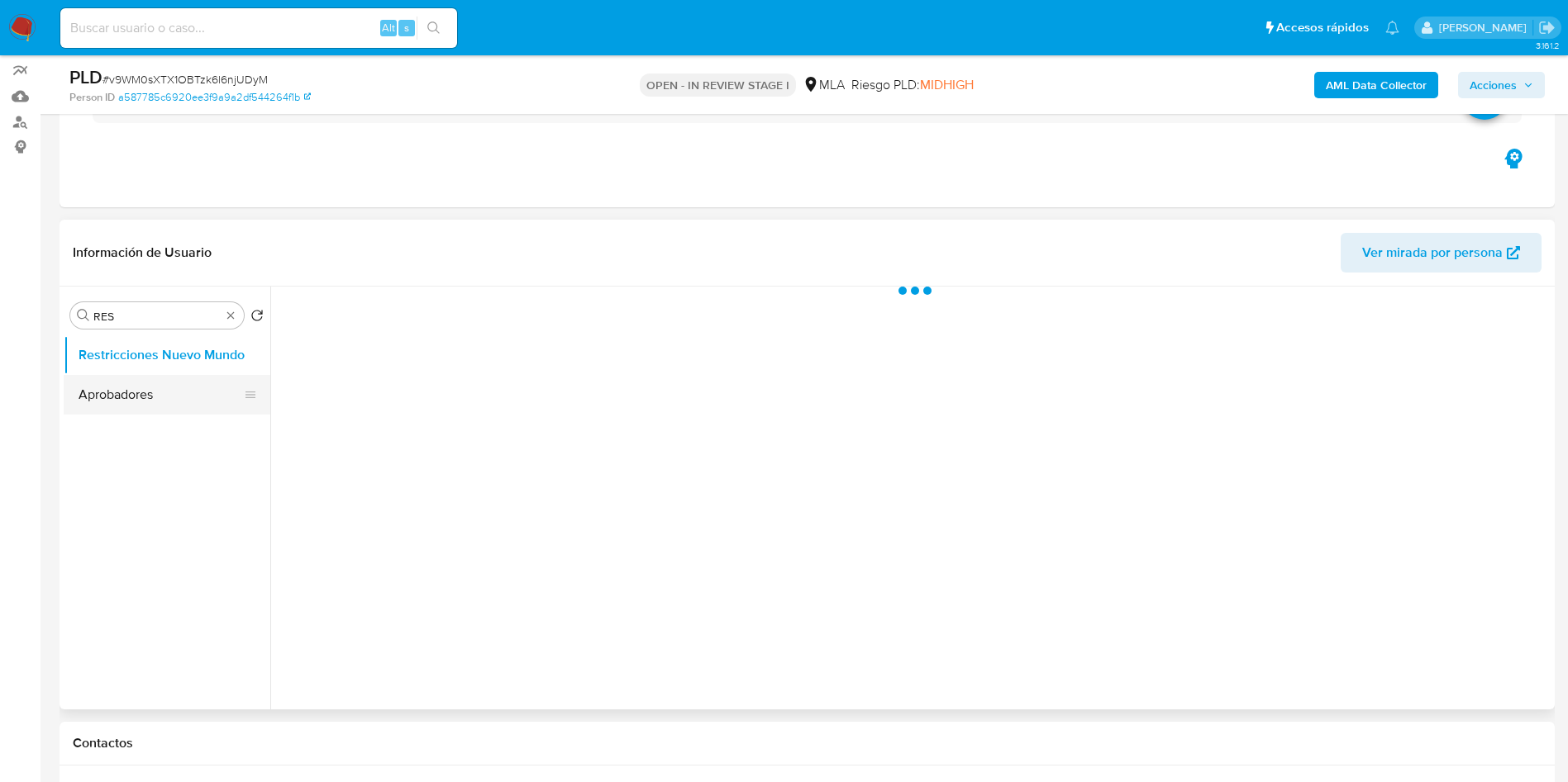
scroll to position [0, 0]
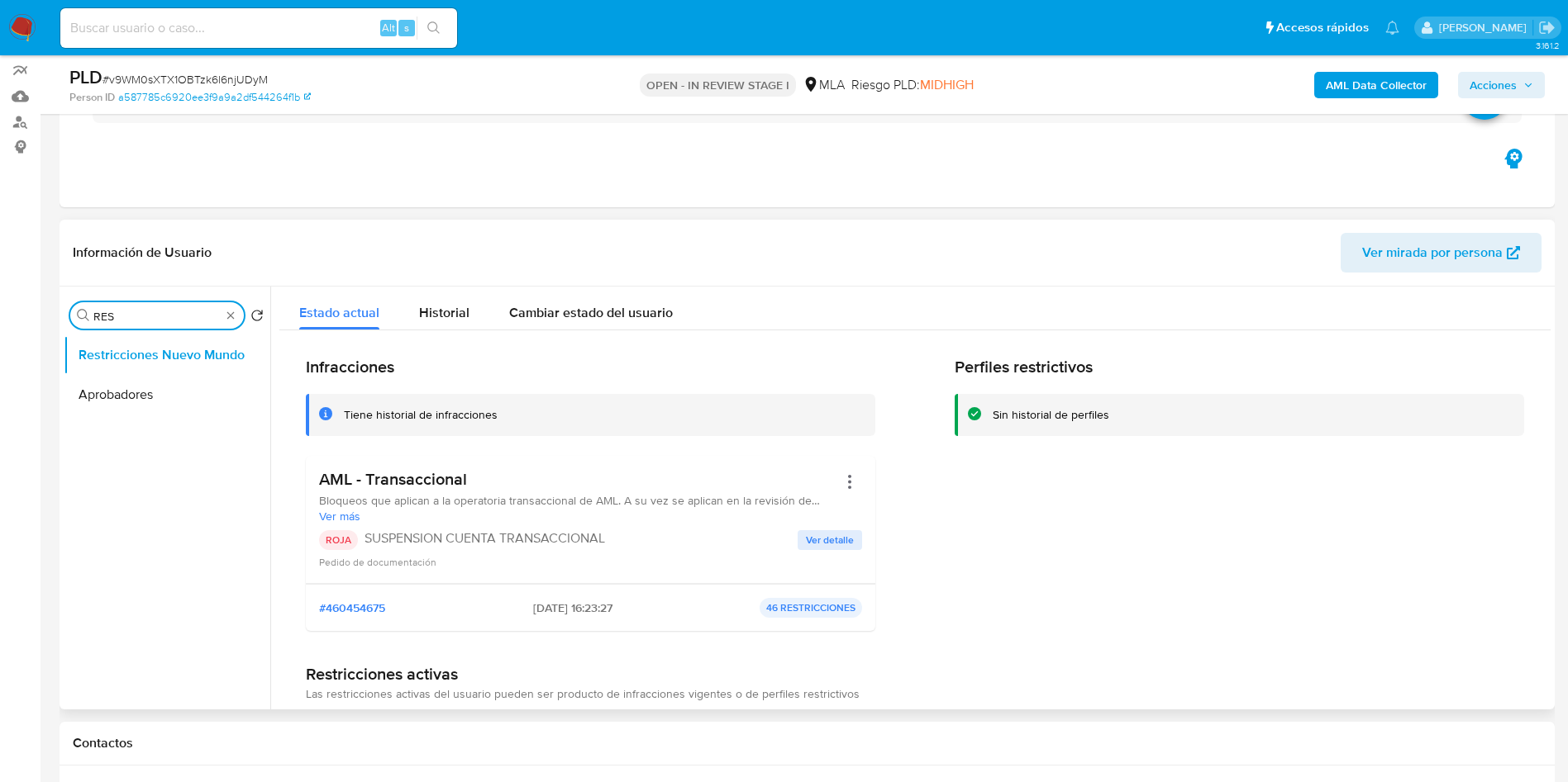
click at [144, 315] on input "RES" at bounding box center [157, 316] width 127 height 15
type input "ARC"
click at [156, 396] on button "Restricciones Nuevo Mundo" at bounding box center [160, 395] width 194 height 40
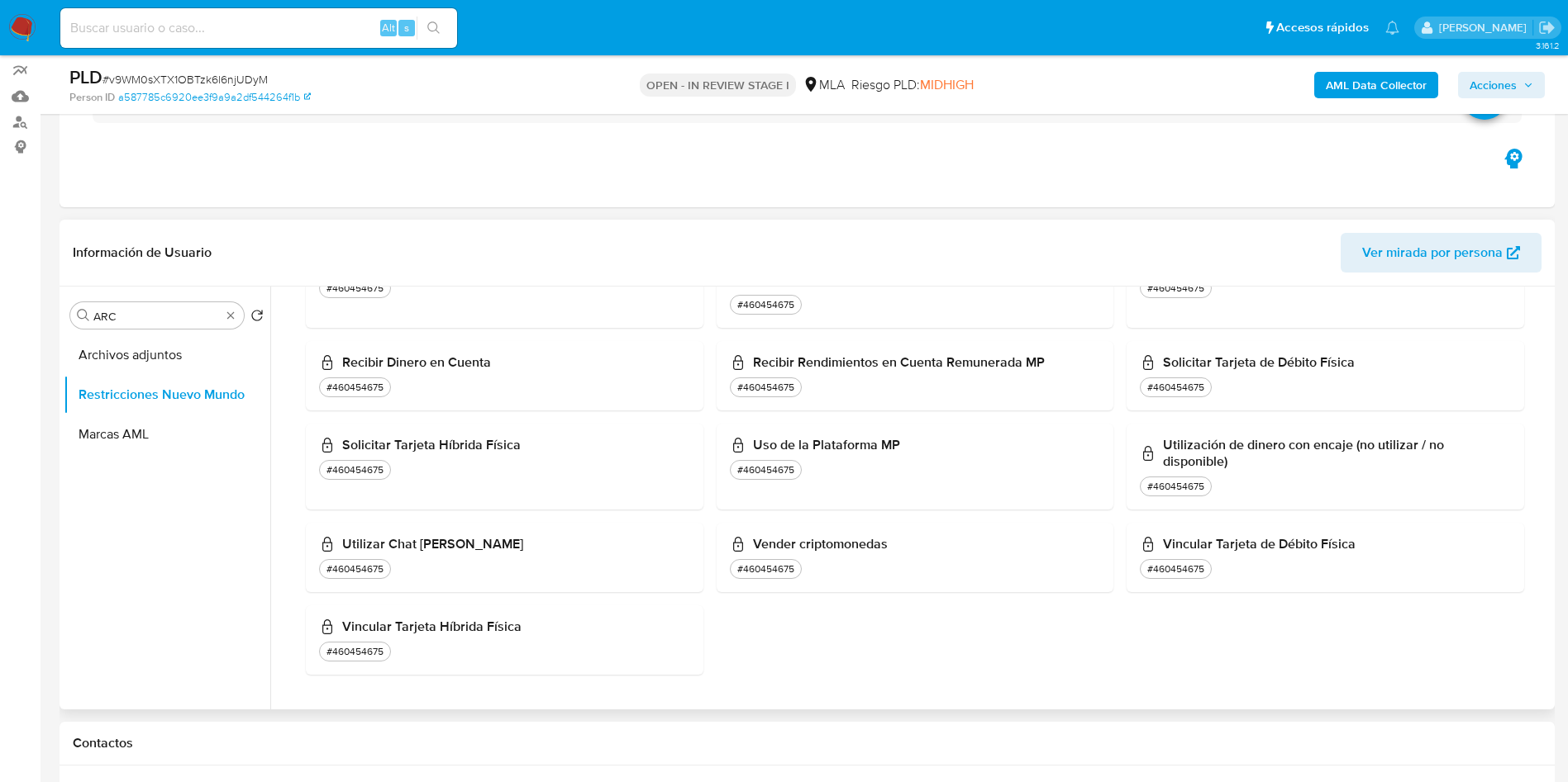
scroll to position [638, 0]
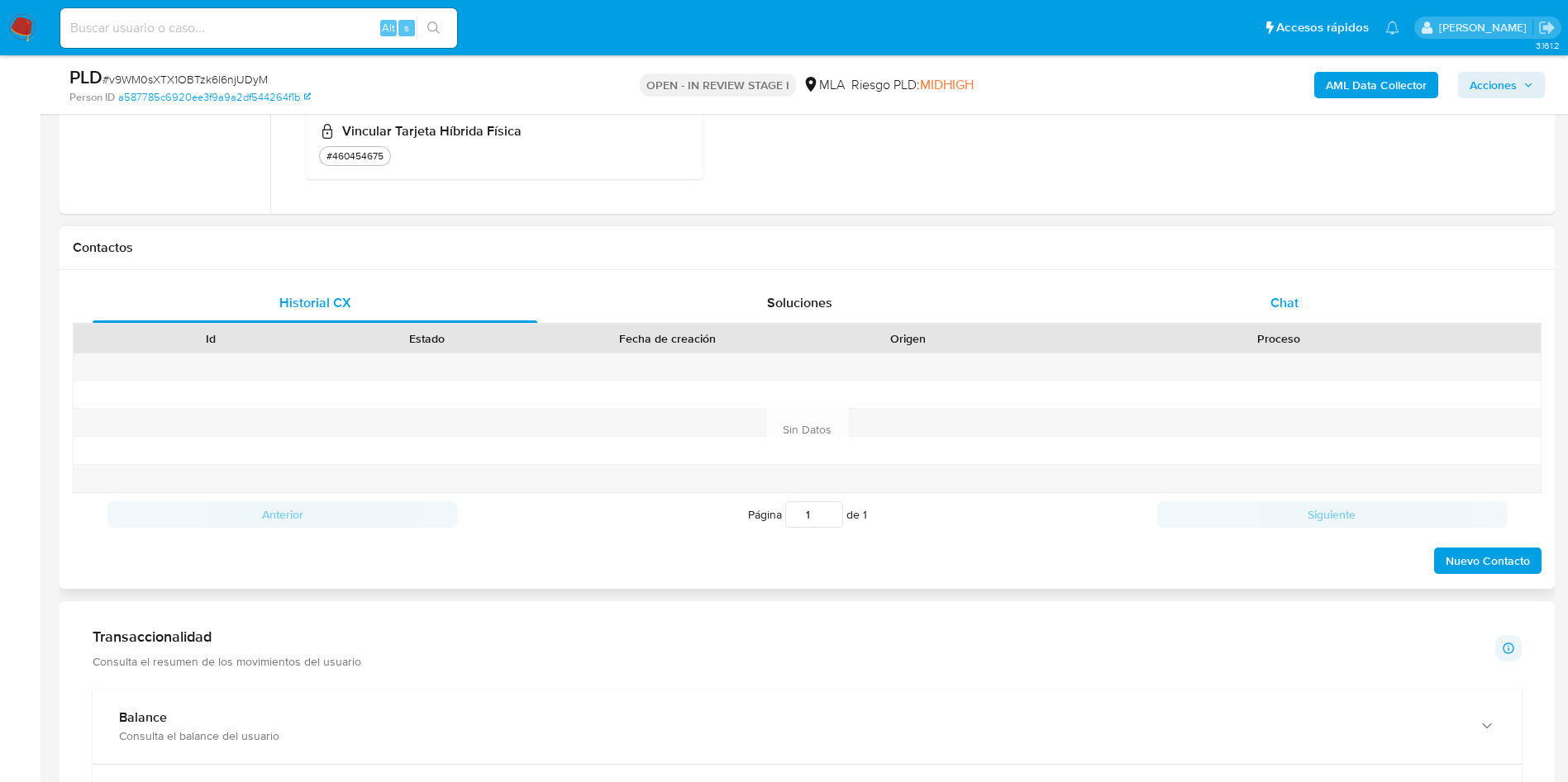
click at [1292, 304] on span "Chat" at bounding box center [1284, 303] width 28 height 19
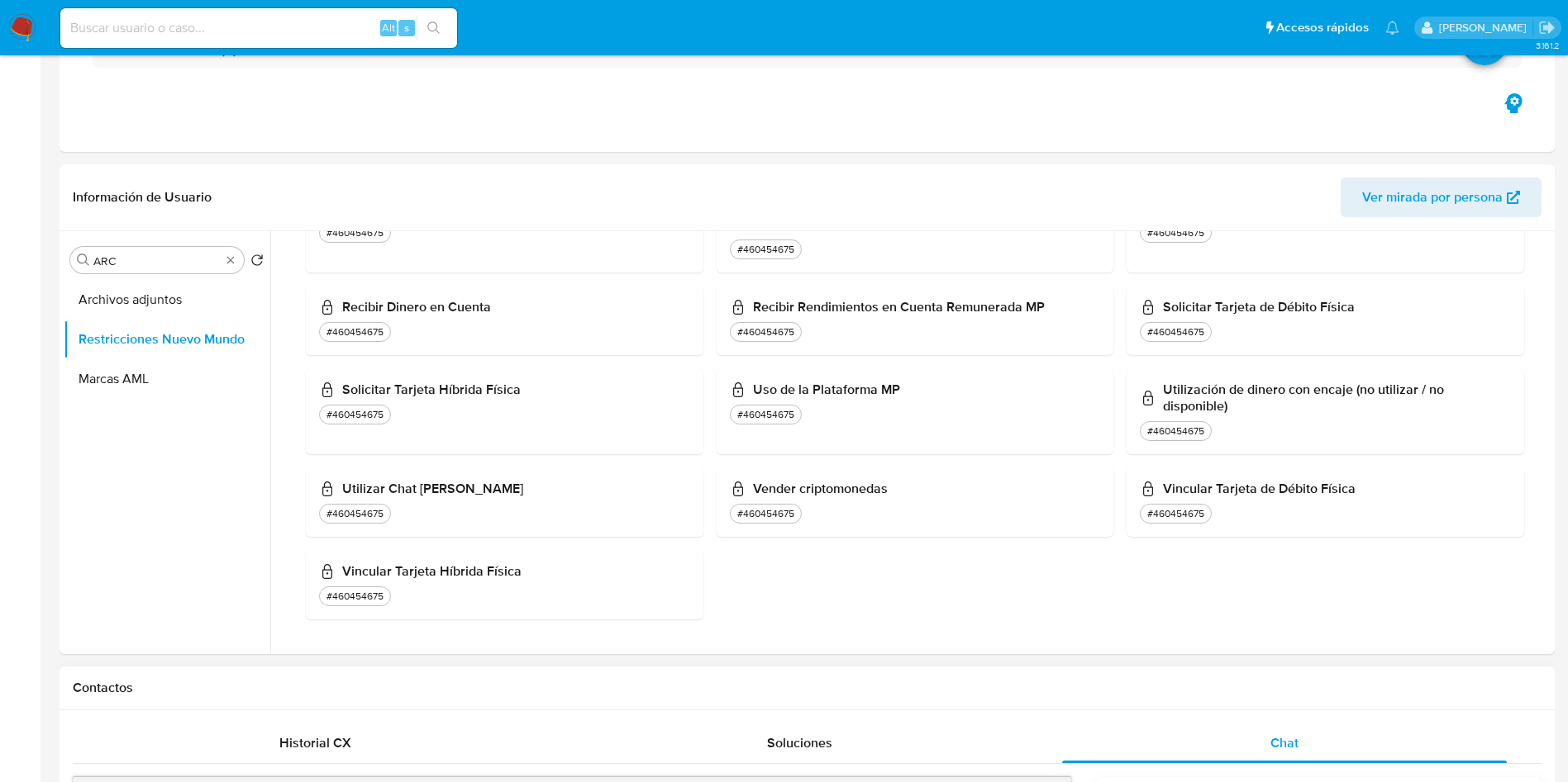
scroll to position [0, 0]
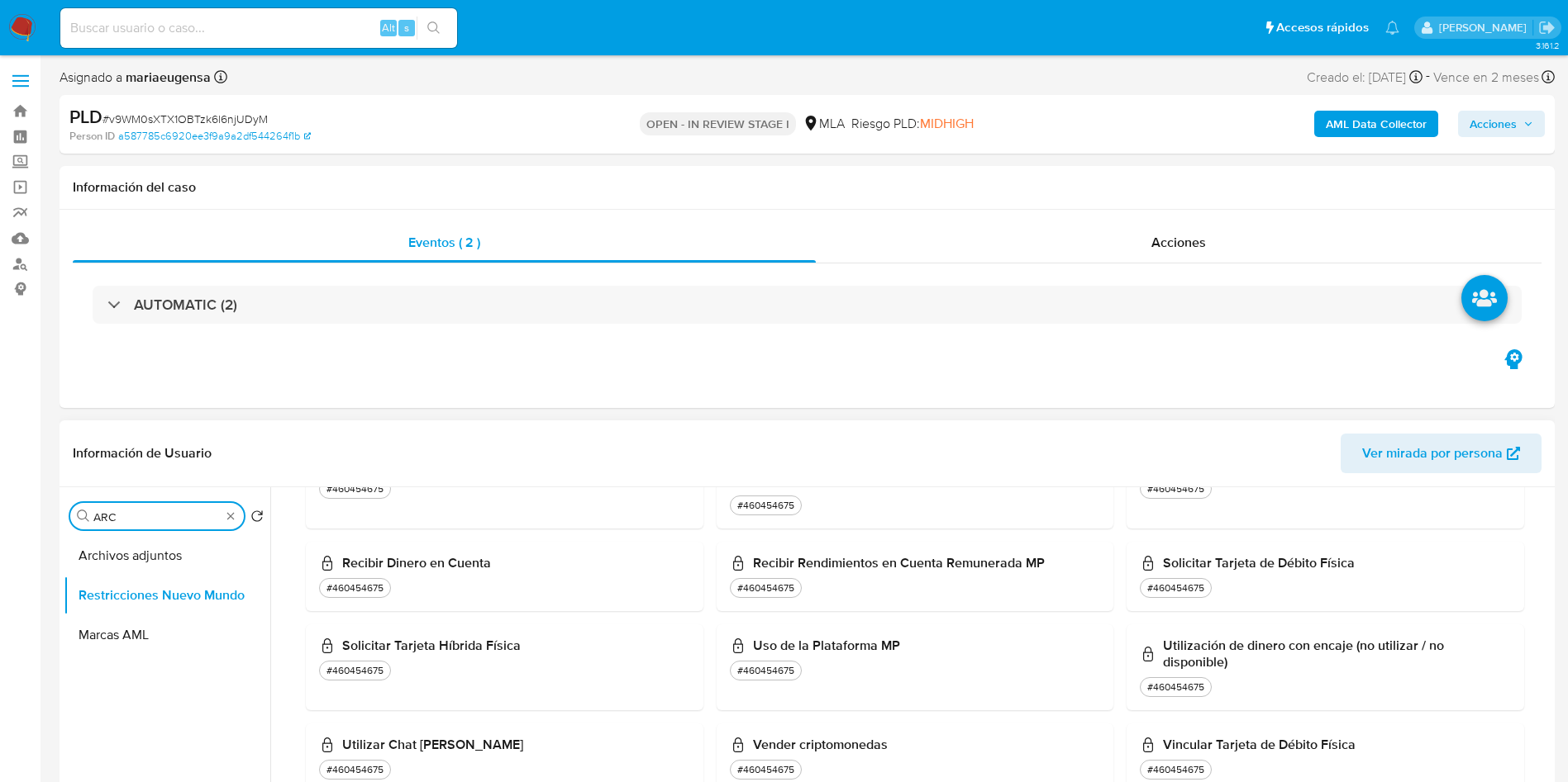
drag, startPoint x: 137, startPoint y: 520, endPoint x: 136, endPoint y: 498, distance: 22.0
click at [137, 521] on input "ARC" at bounding box center [157, 517] width 127 height 15
click at [200, 111] on span "# v9WM0sXTX1OBTzk6l6njUDyM" at bounding box center [185, 119] width 165 height 16
copy span "v9WM0sXTX1OBTzk6l6njUDyM"
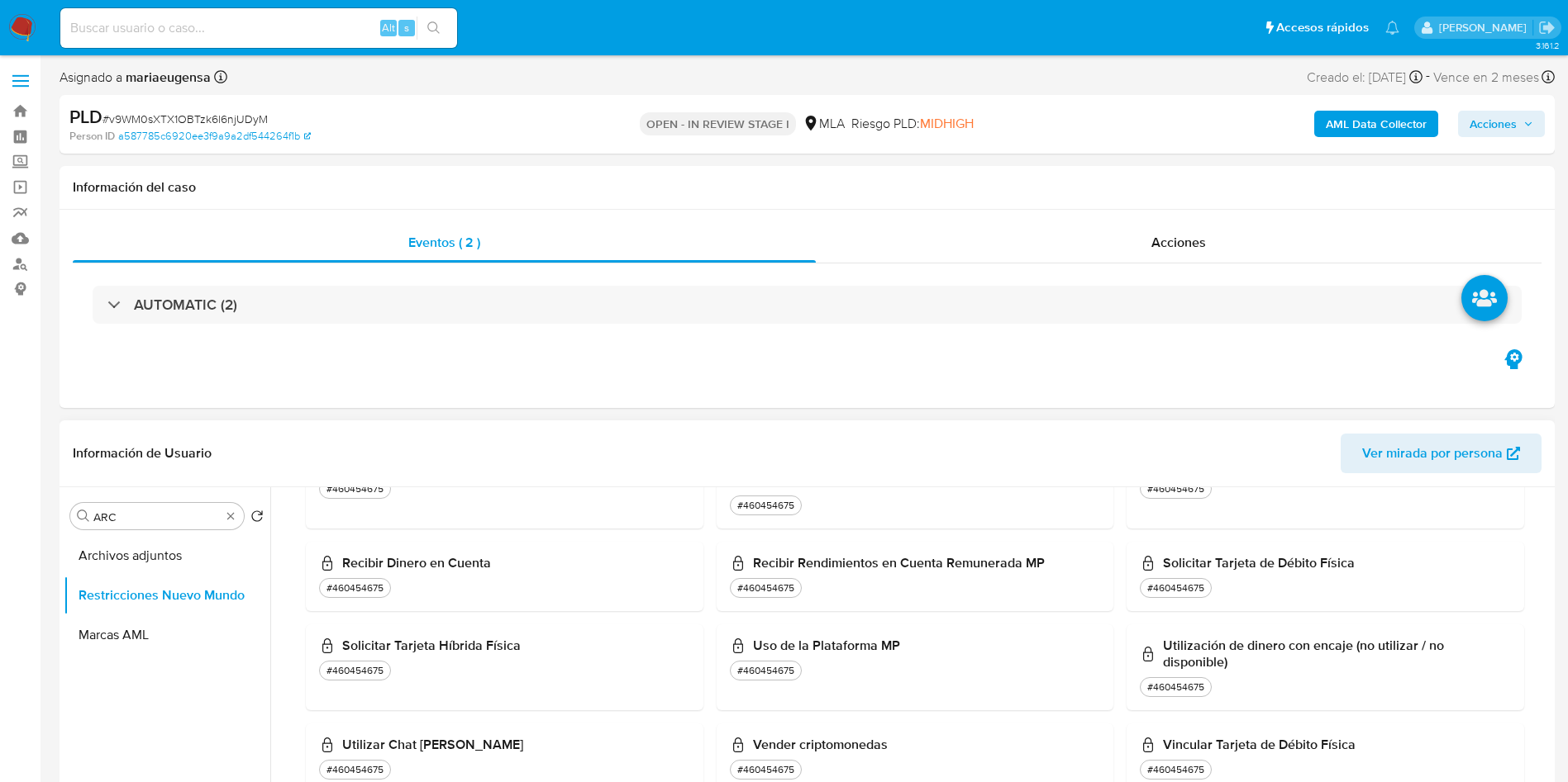
click at [613, 777] on div "#460454675" at bounding box center [505, 770] width 371 height 20
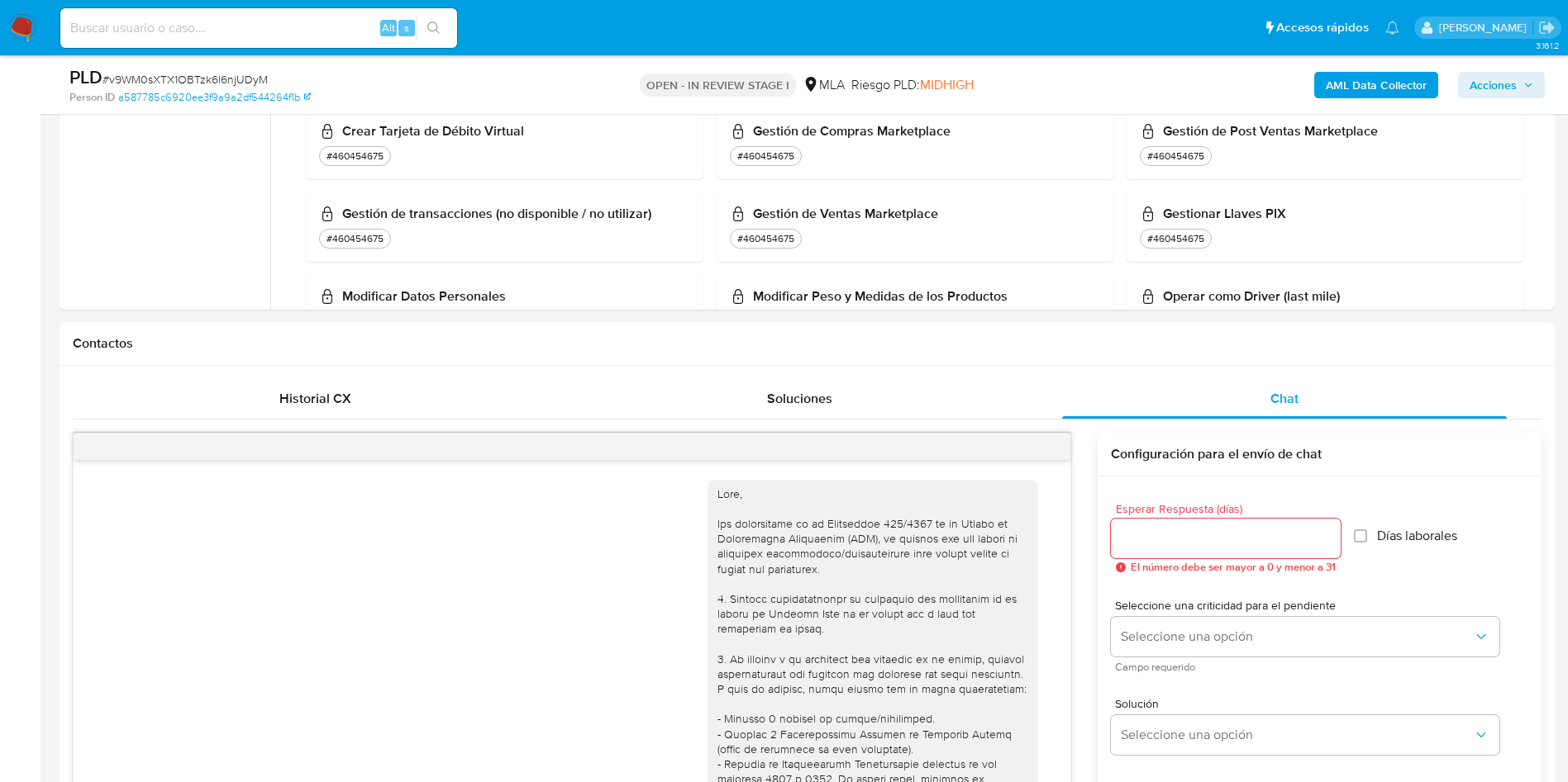
scroll to position [248, 0]
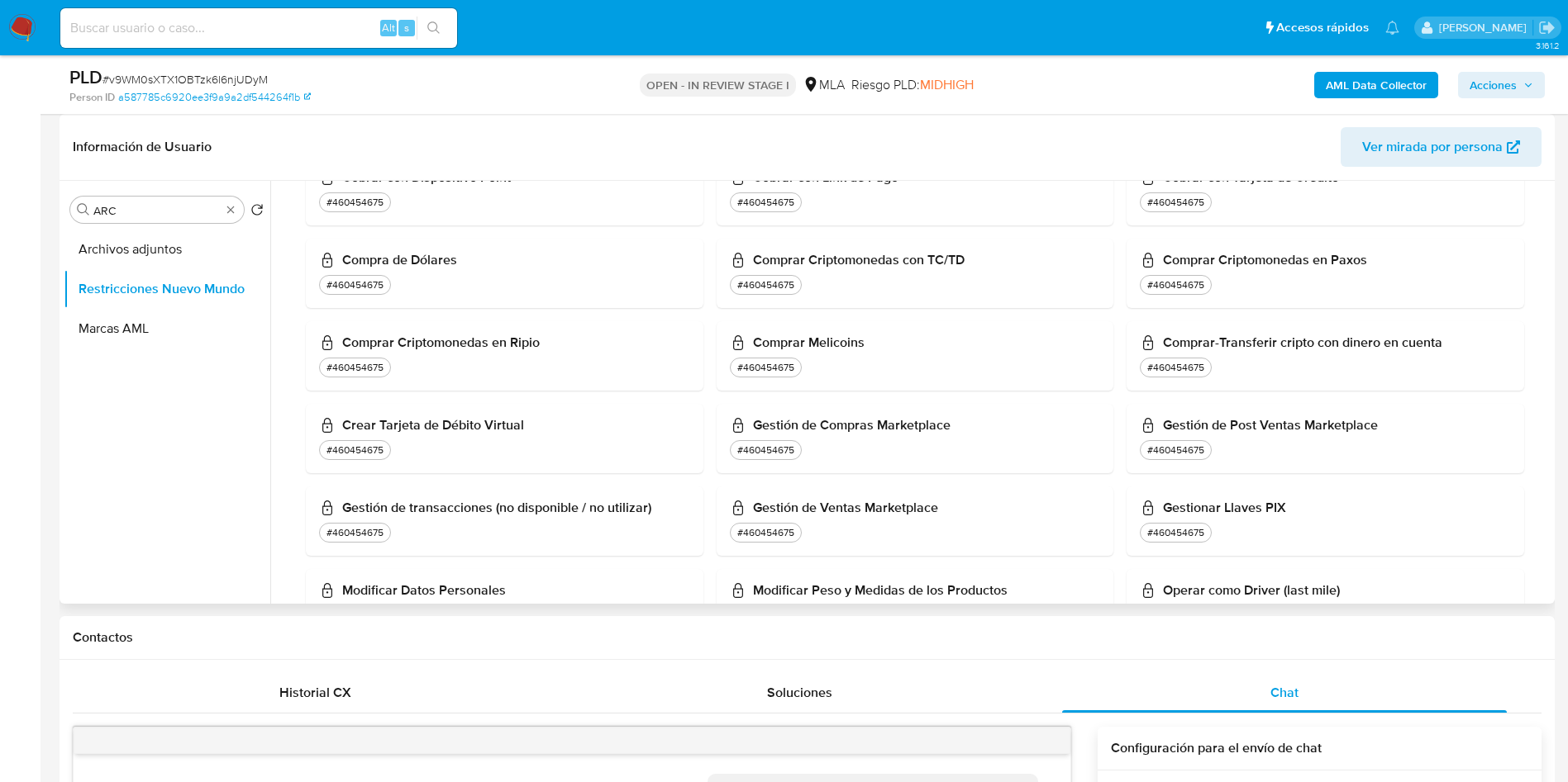
click at [169, 225] on div "Buscar ARC Volver al orden por defecto Archivos adjuntos Restricciones Nuevo Mu…" at bounding box center [167, 394] width 206 height 421
click at [171, 215] on input "ARC" at bounding box center [157, 211] width 127 height 15
click at [169, 244] on button "KYC" at bounding box center [160, 250] width 194 height 40
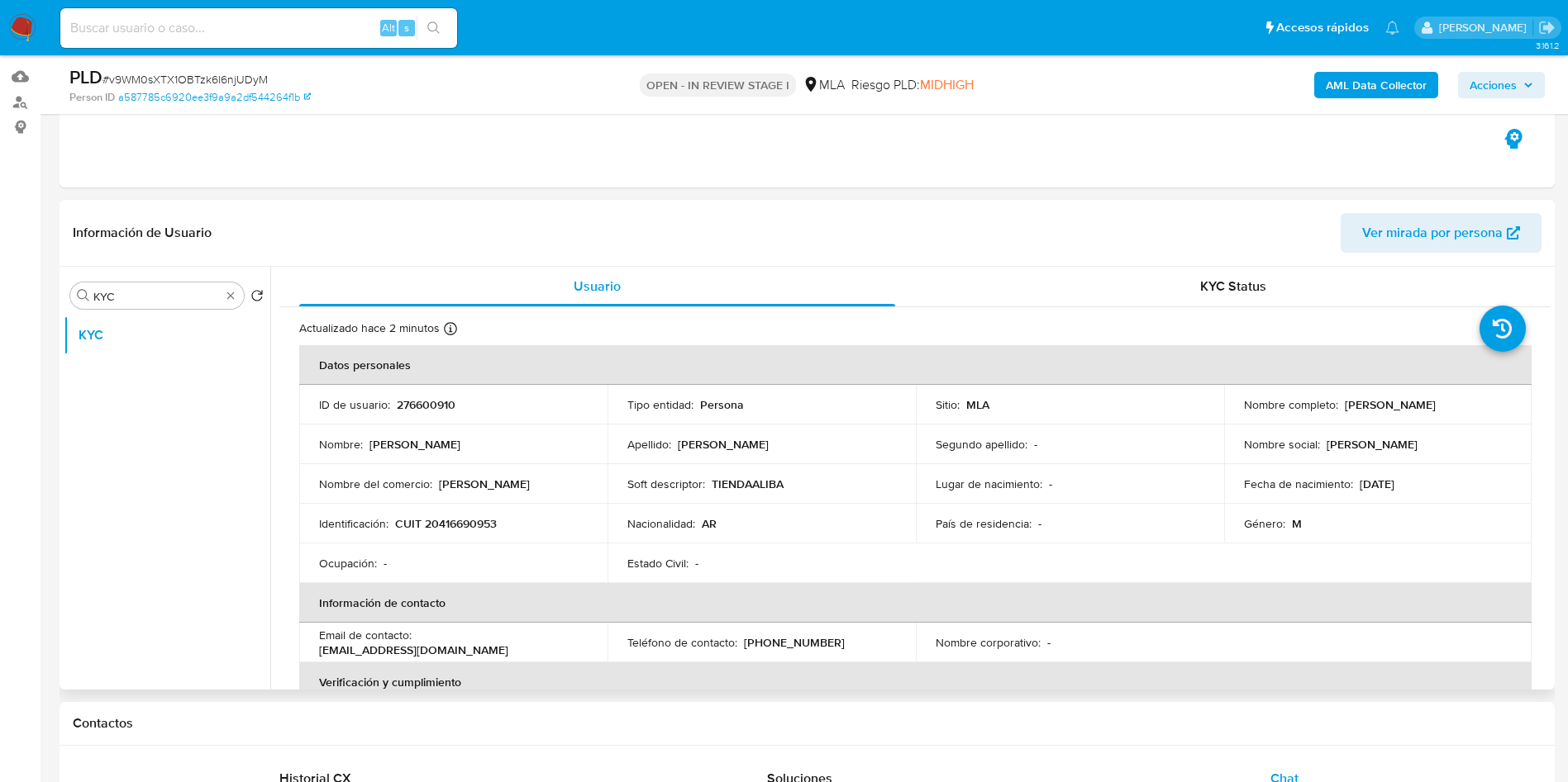
scroll to position [124, 0]
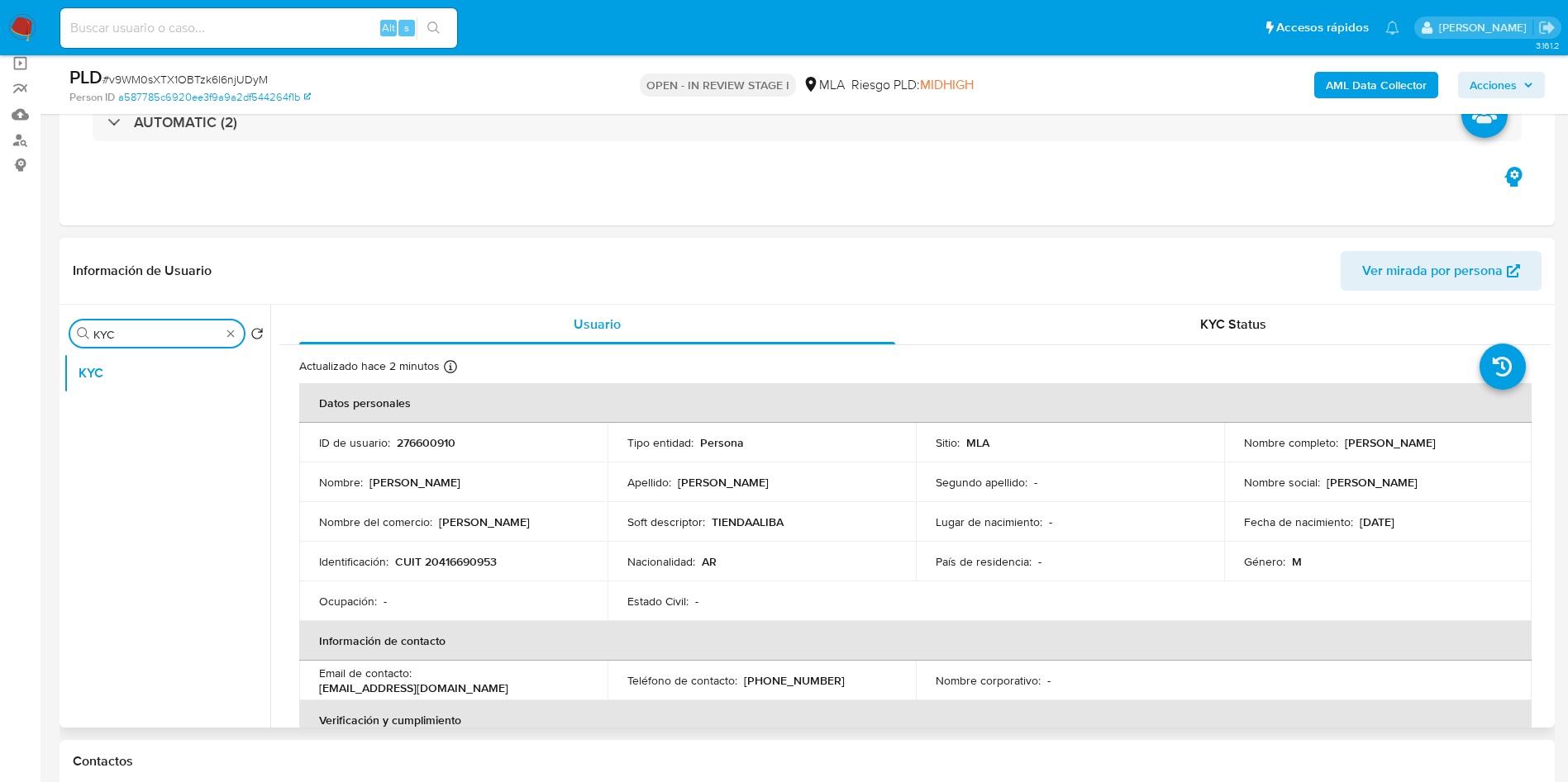
click at [135, 336] on input "KYC" at bounding box center [157, 334] width 127 height 15
click at [135, 335] on input "KYC" at bounding box center [157, 334] width 127 height 15
click at [136, 415] on button "Restricciones Nuevo Mundo" at bounding box center [167, 414] width 206 height 40
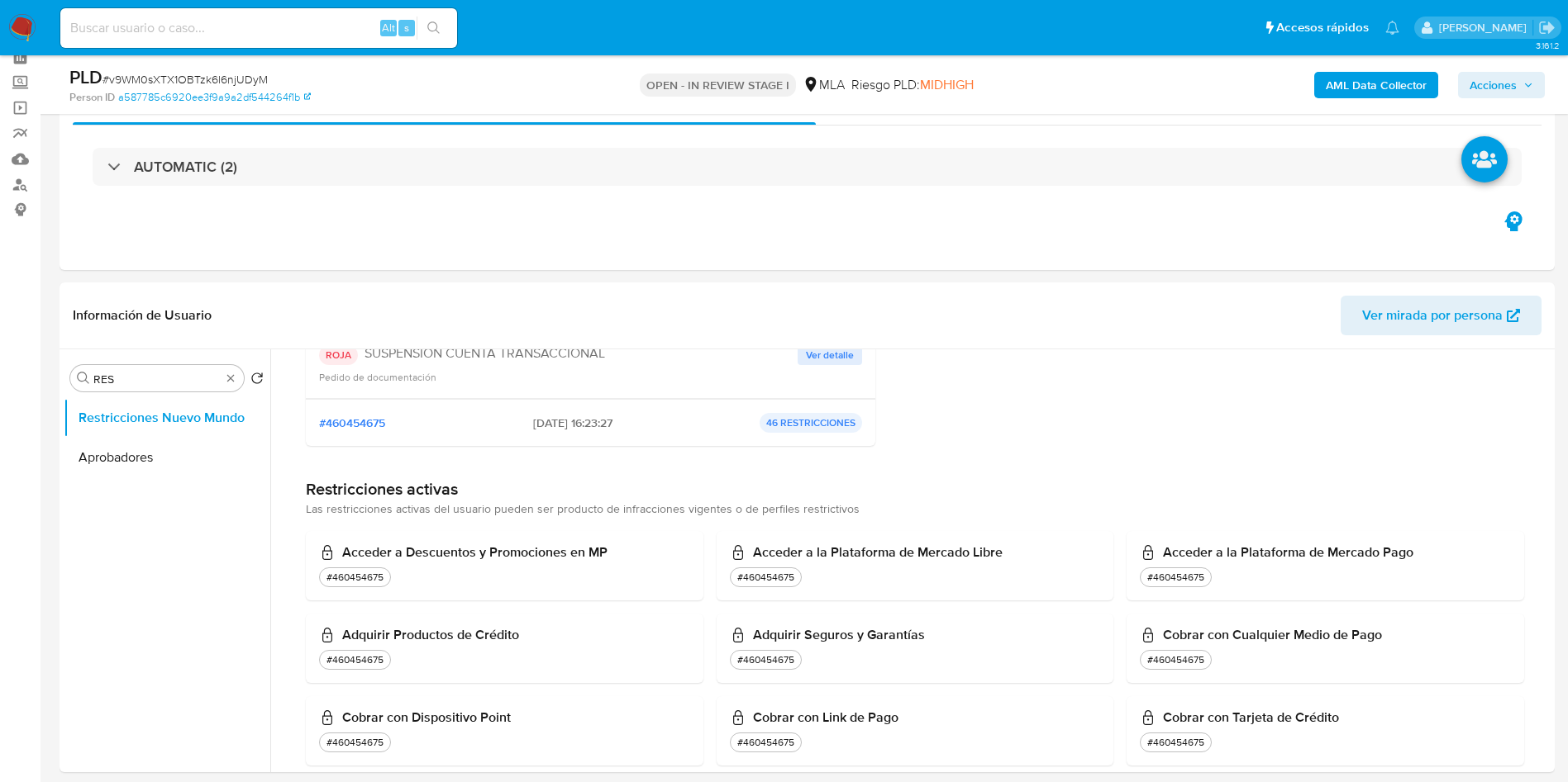
scroll to position [57, 0]
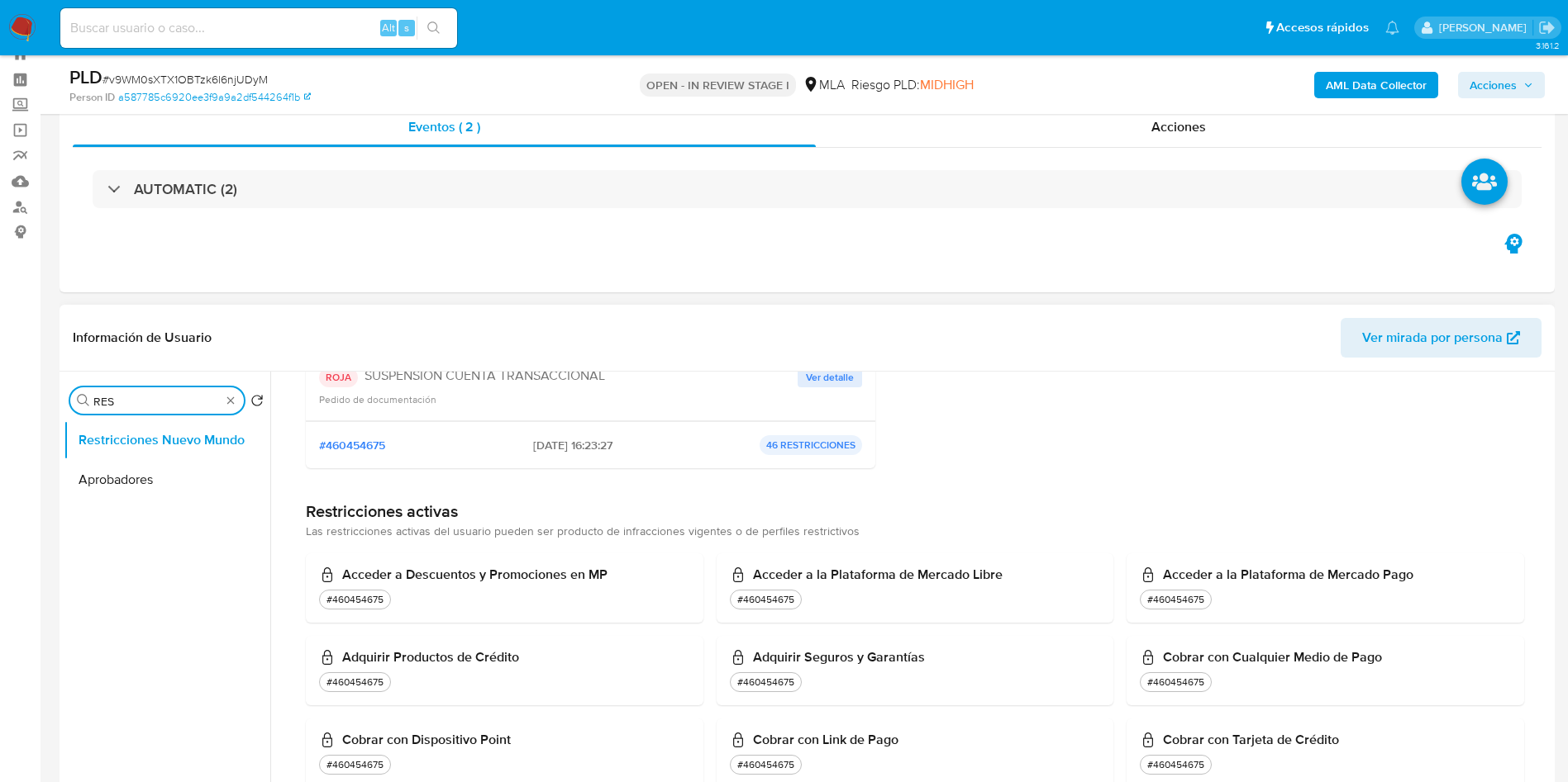
click at [123, 405] on input "RES" at bounding box center [157, 401] width 127 height 15
click at [120, 437] on button "Archivos adjuntos" at bounding box center [160, 441] width 194 height 40
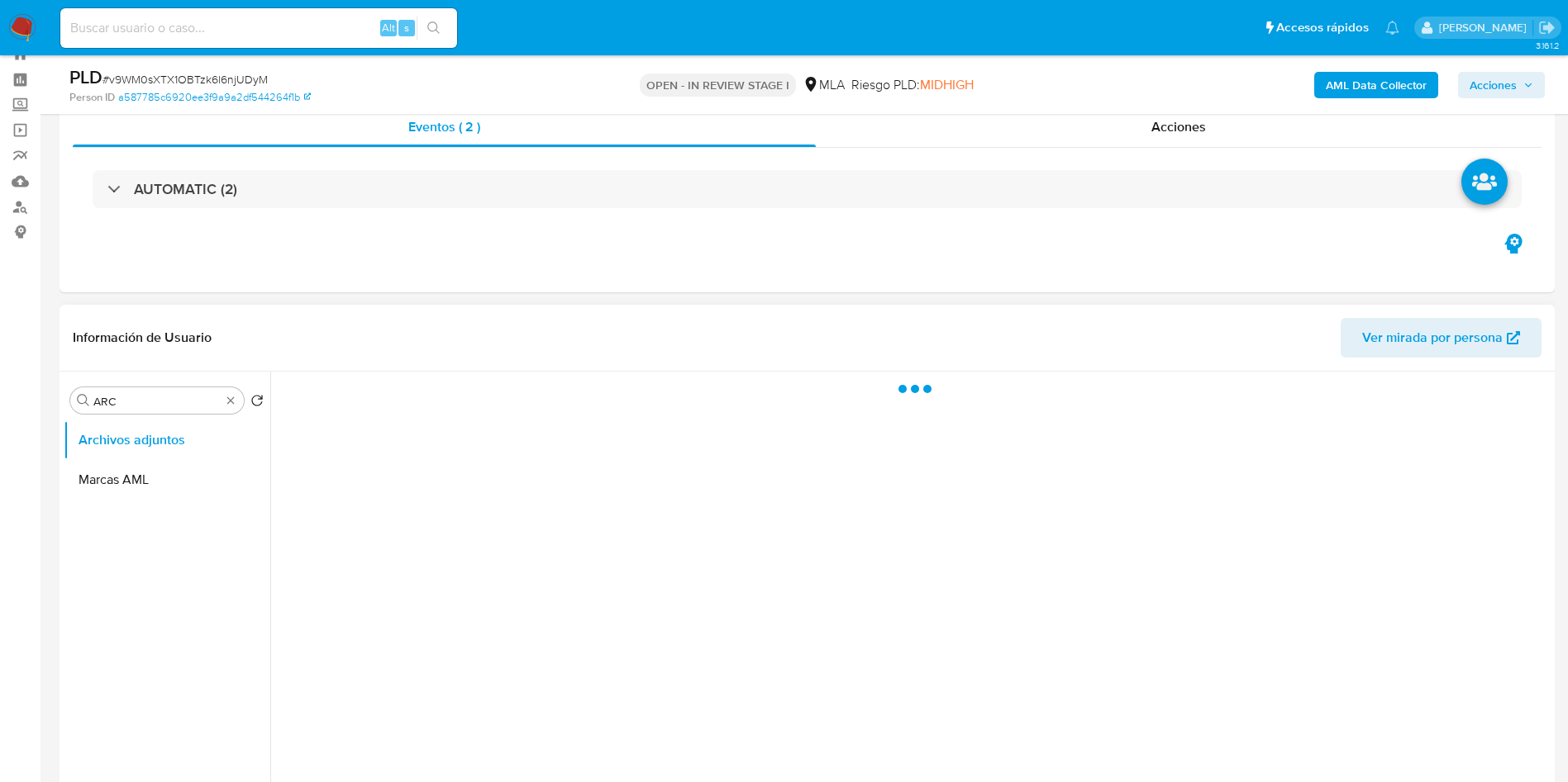
scroll to position [0, 0]
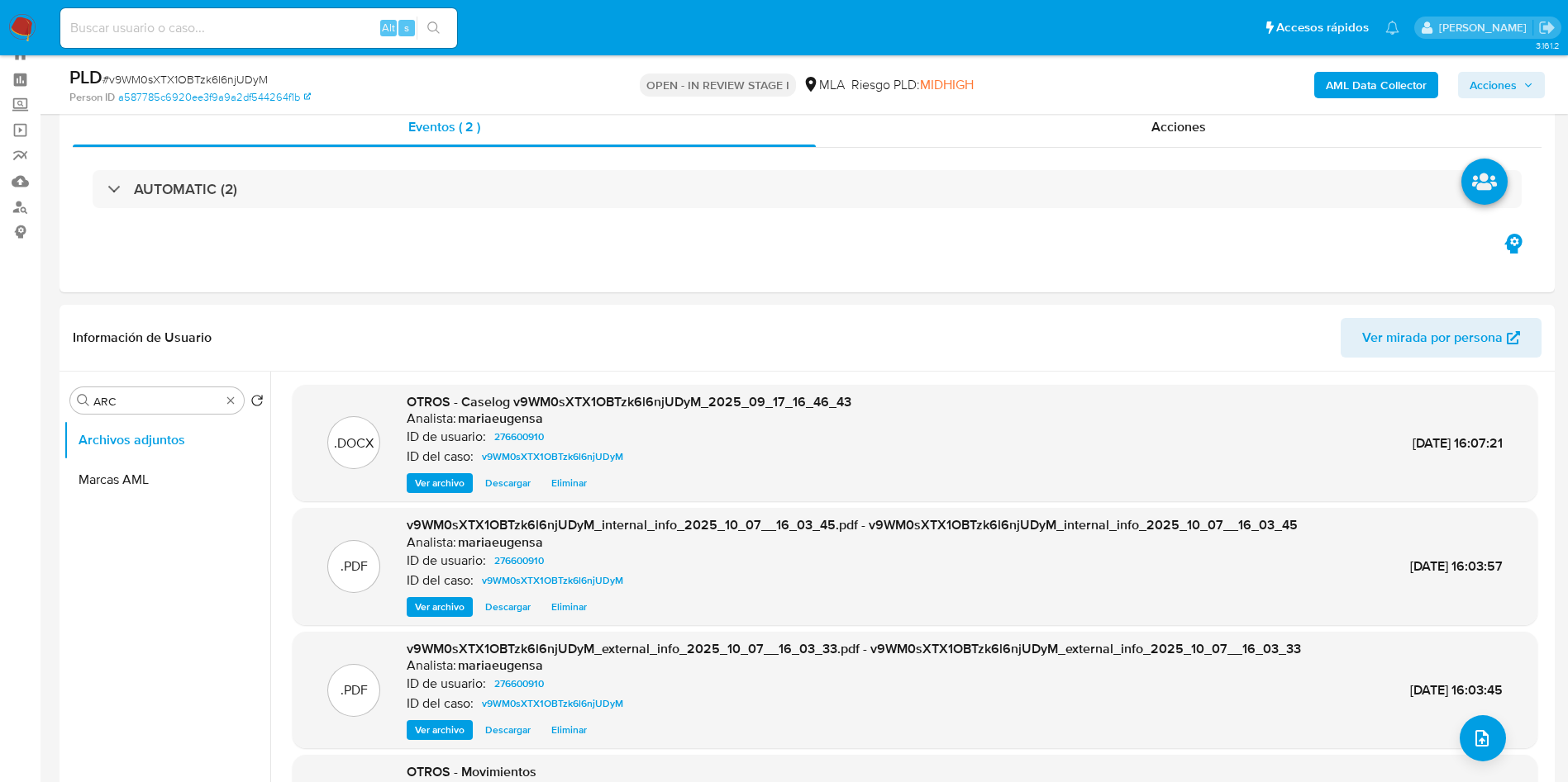
click at [1518, 77] on span "Acciones" at bounding box center [1501, 86] width 64 height 23
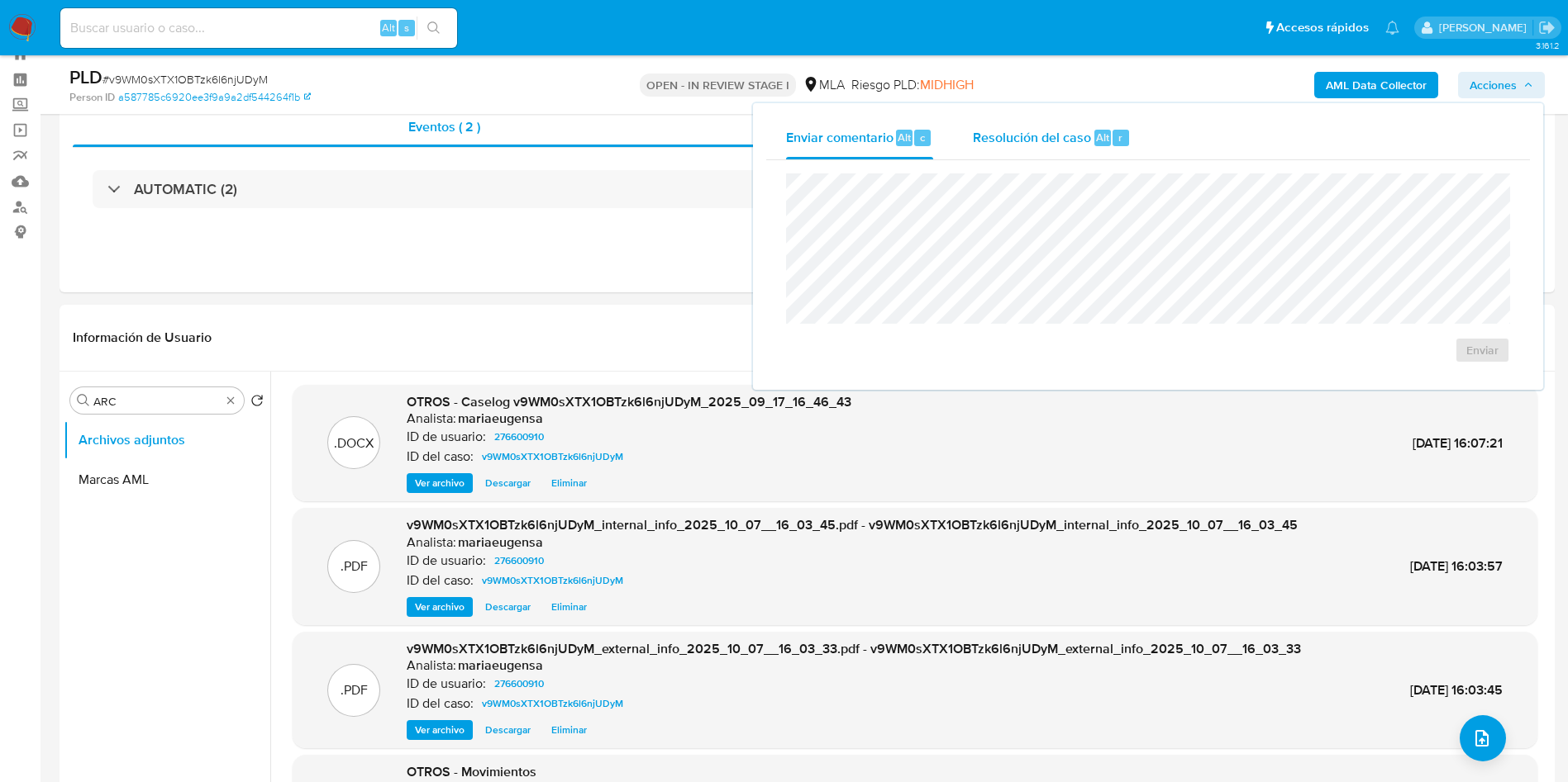
click at [1035, 144] on span "Resolución del caso" at bounding box center [1031, 136] width 118 height 19
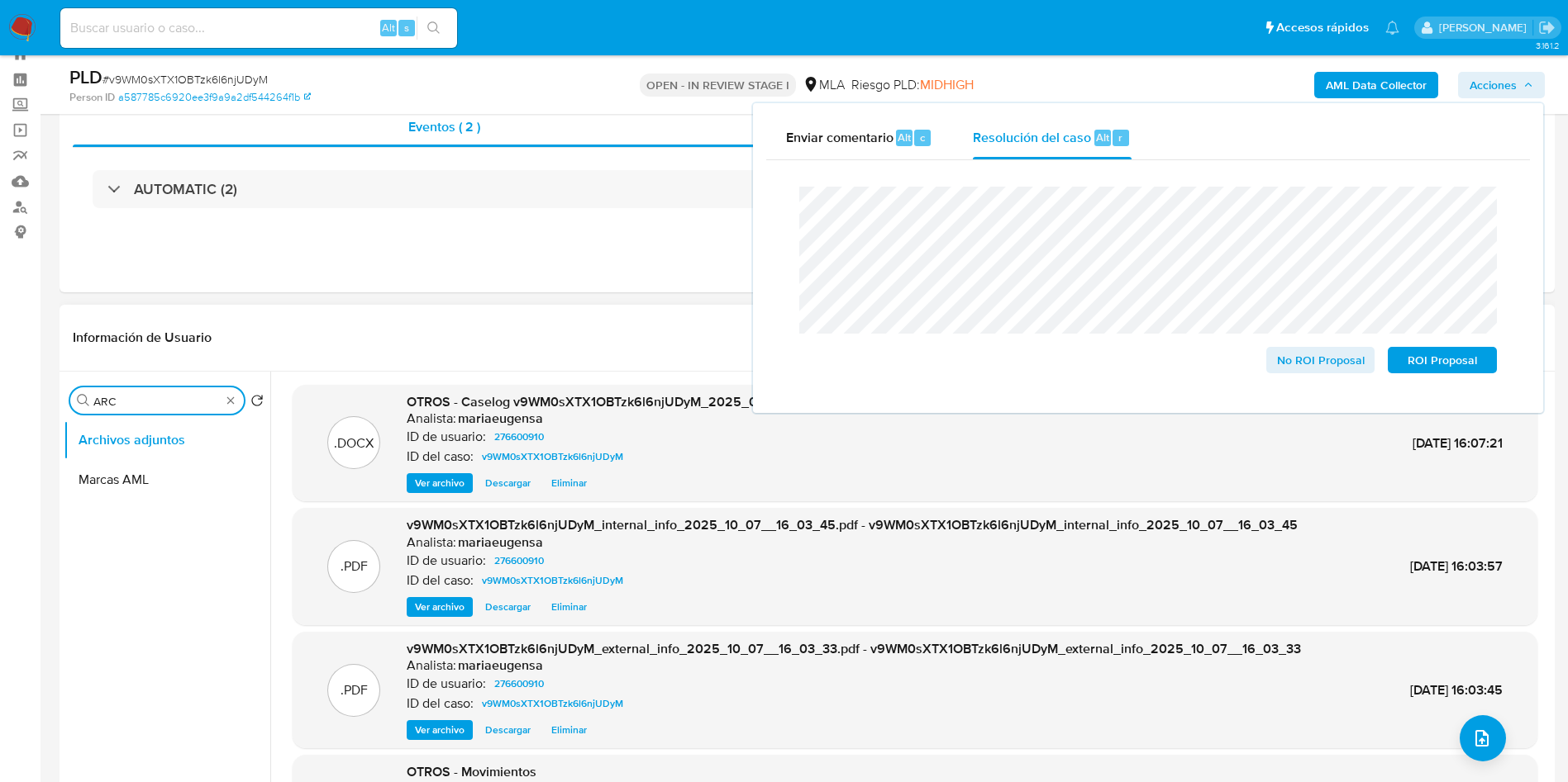
click at [160, 407] on input "ARC" at bounding box center [157, 401] width 127 height 15
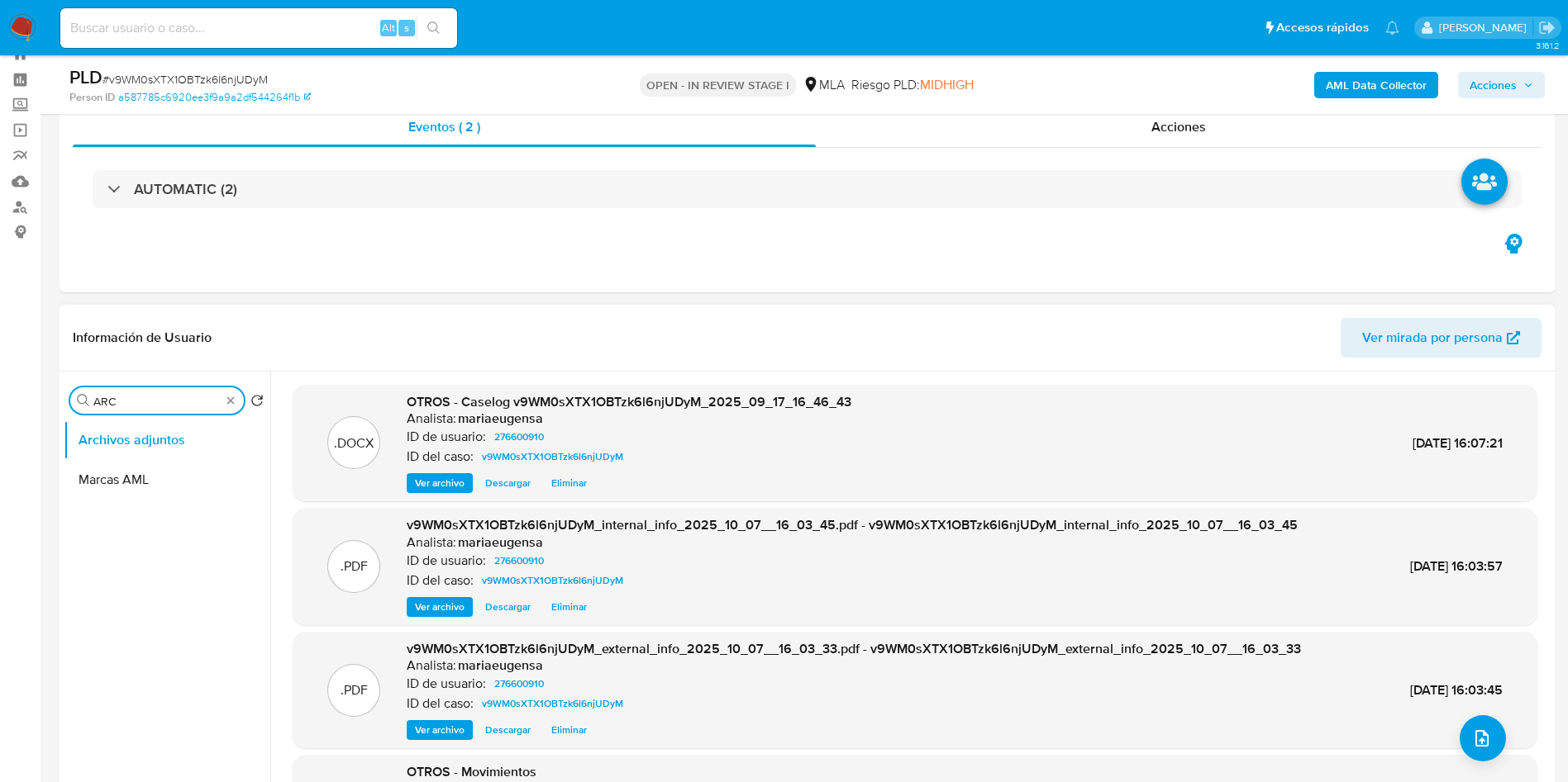
click at [160, 407] on input "ARC" at bounding box center [157, 401] width 127 height 15
type input "res"
click at [175, 473] on button "Restricciones Nuevo Mundo" at bounding box center [160, 480] width 194 height 40
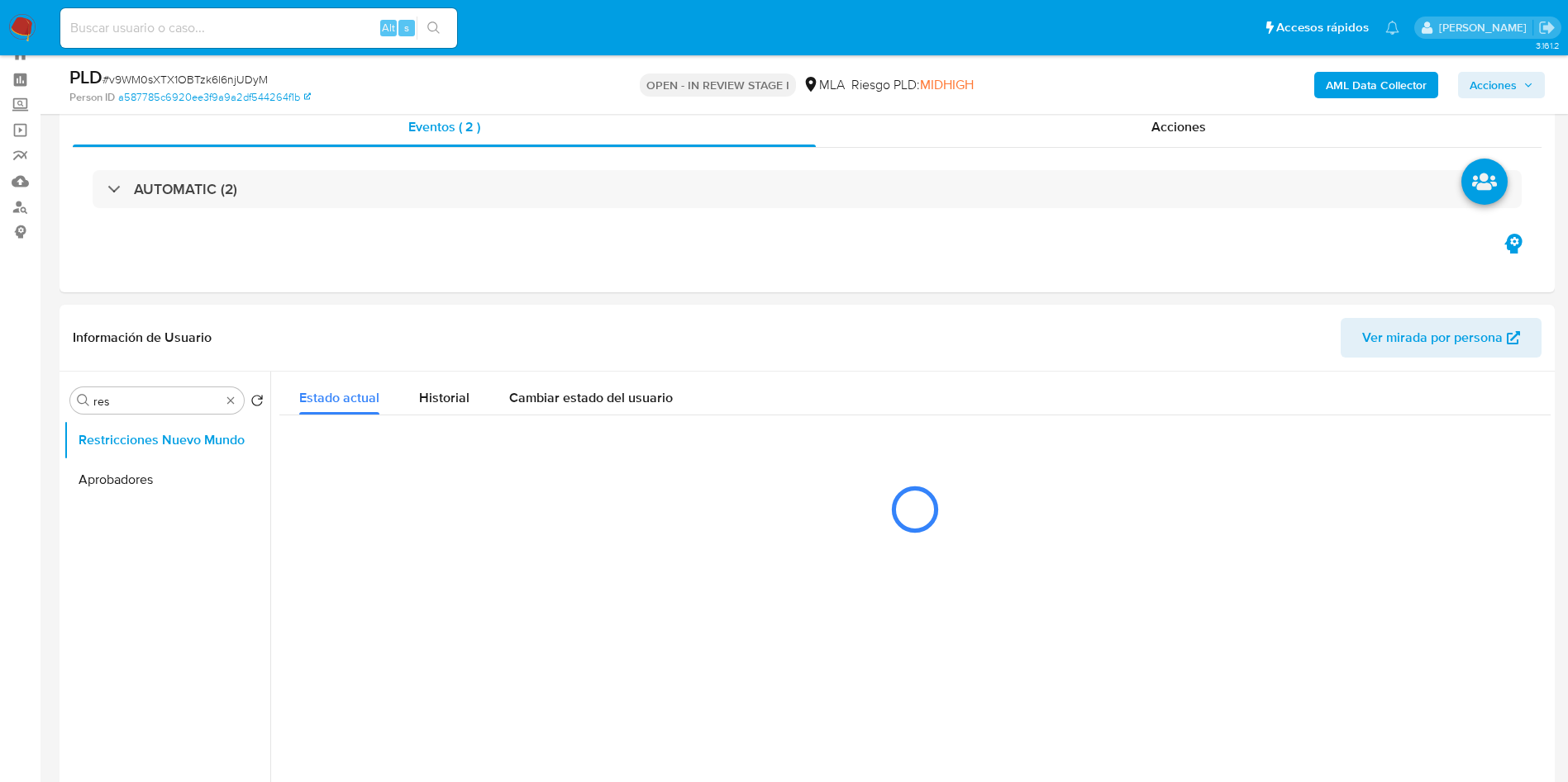
click at [1500, 85] on span "Acciones" at bounding box center [1493, 85] width 47 height 26
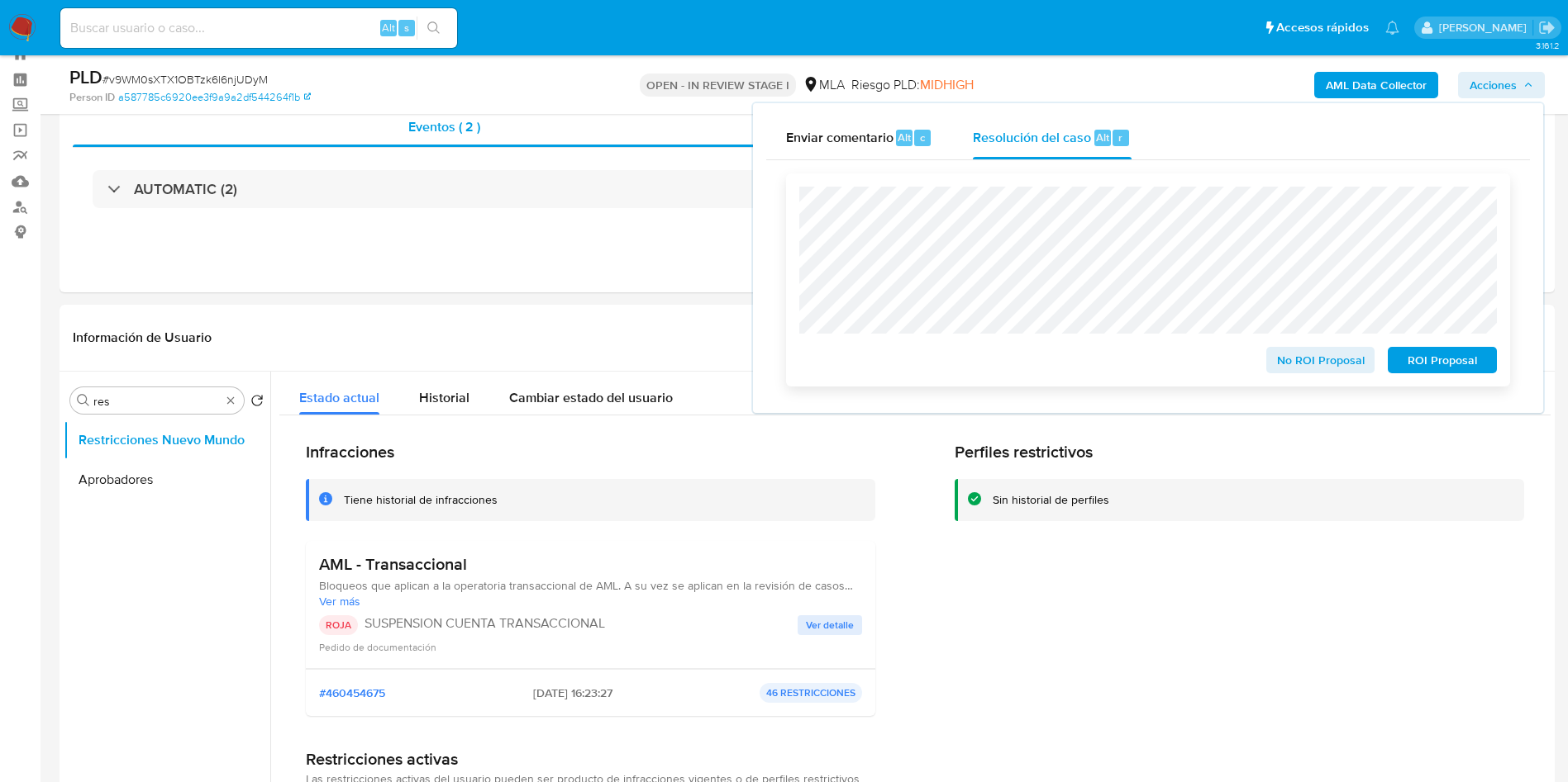
click at [1432, 362] on span "ROI Proposal" at bounding box center [1442, 360] width 86 height 23
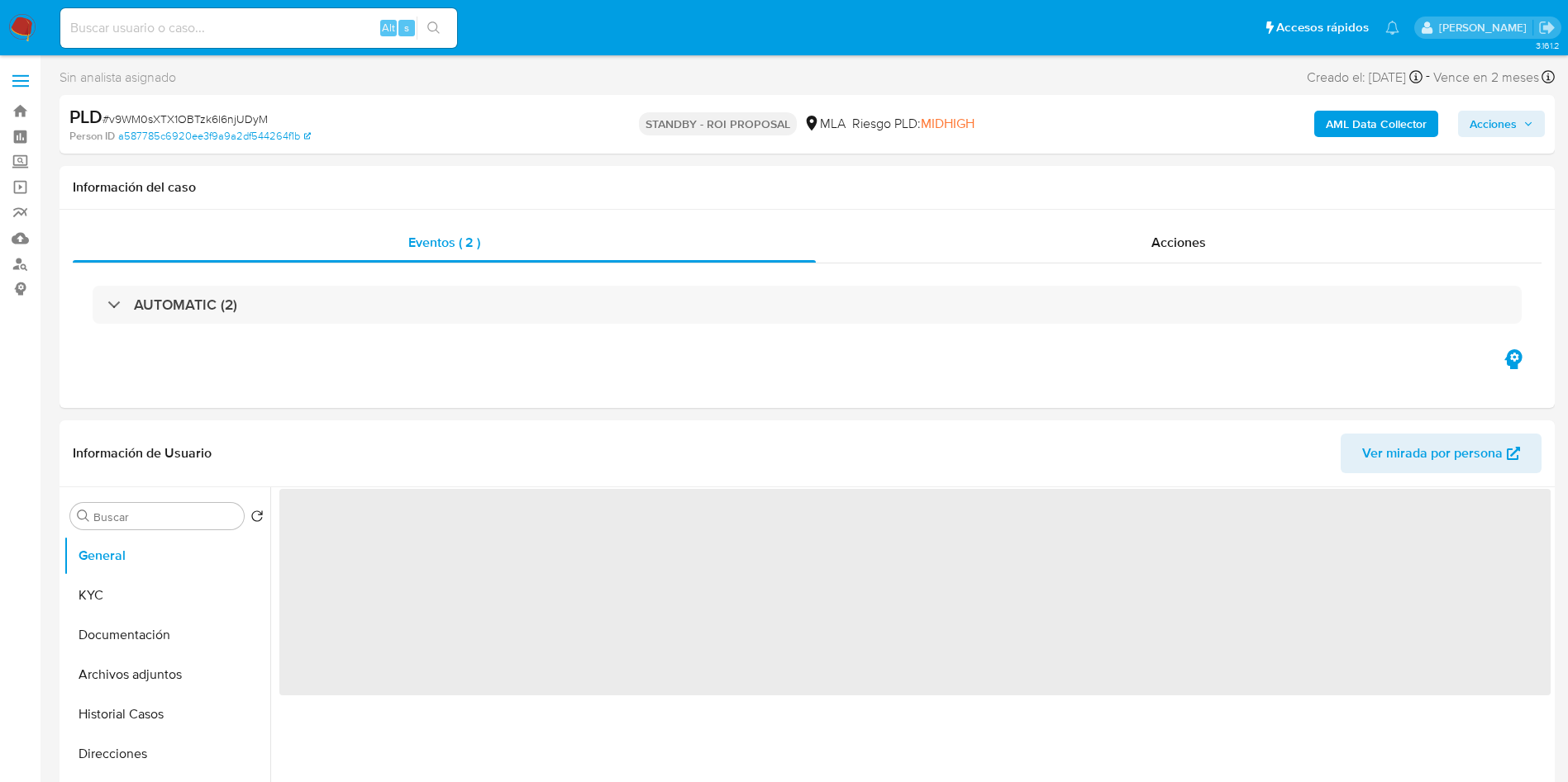
select select "10"
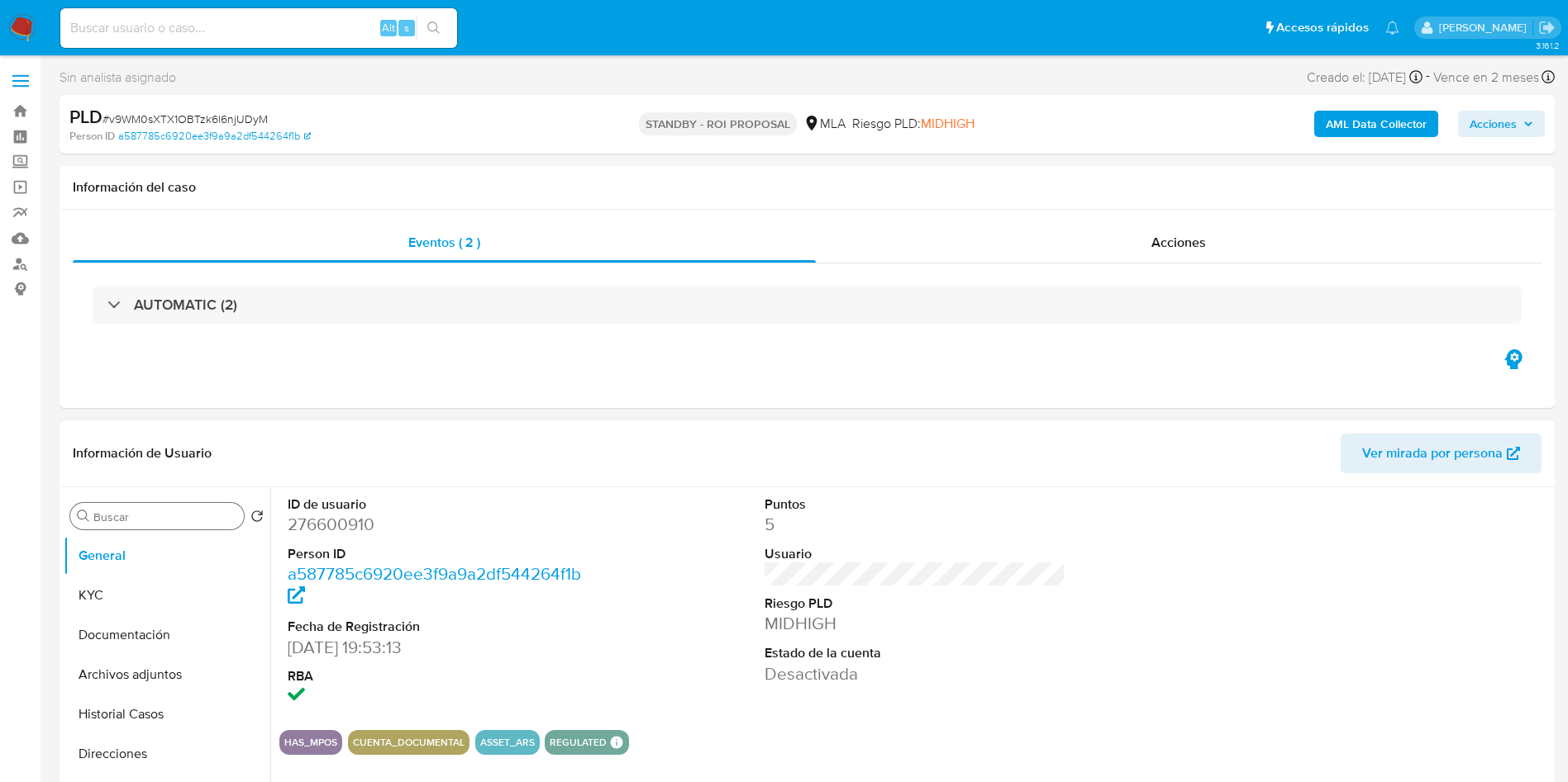
click at [126, 523] on input "Buscar" at bounding box center [166, 517] width 144 height 15
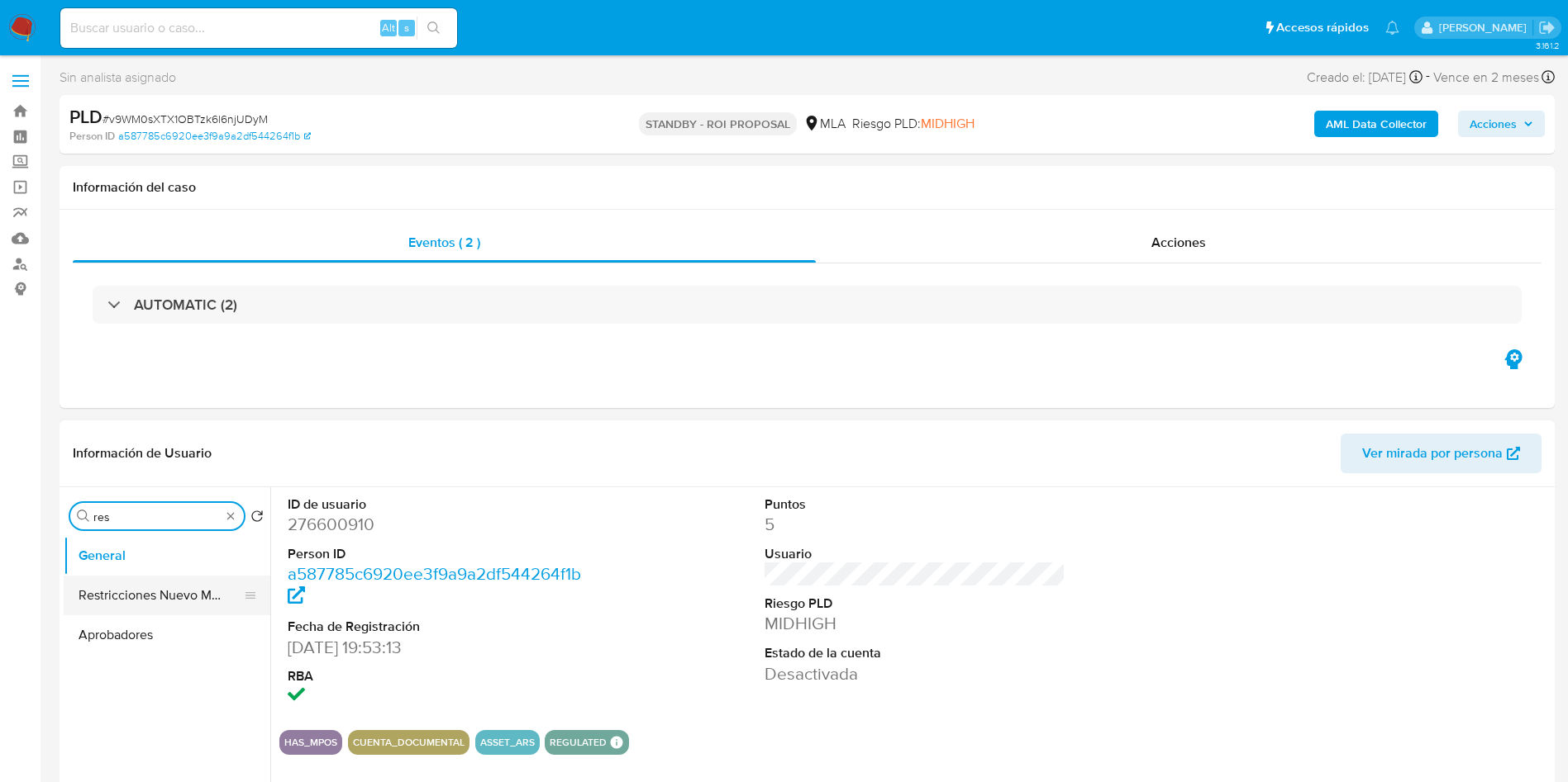
type input "res"
drag, startPoint x: 165, startPoint y: 593, endPoint x: 165, endPoint y: 556, distance: 37.0
click at [165, 595] on button "Restricciones Nuevo Mundo" at bounding box center [160, 596] width 194 height 40
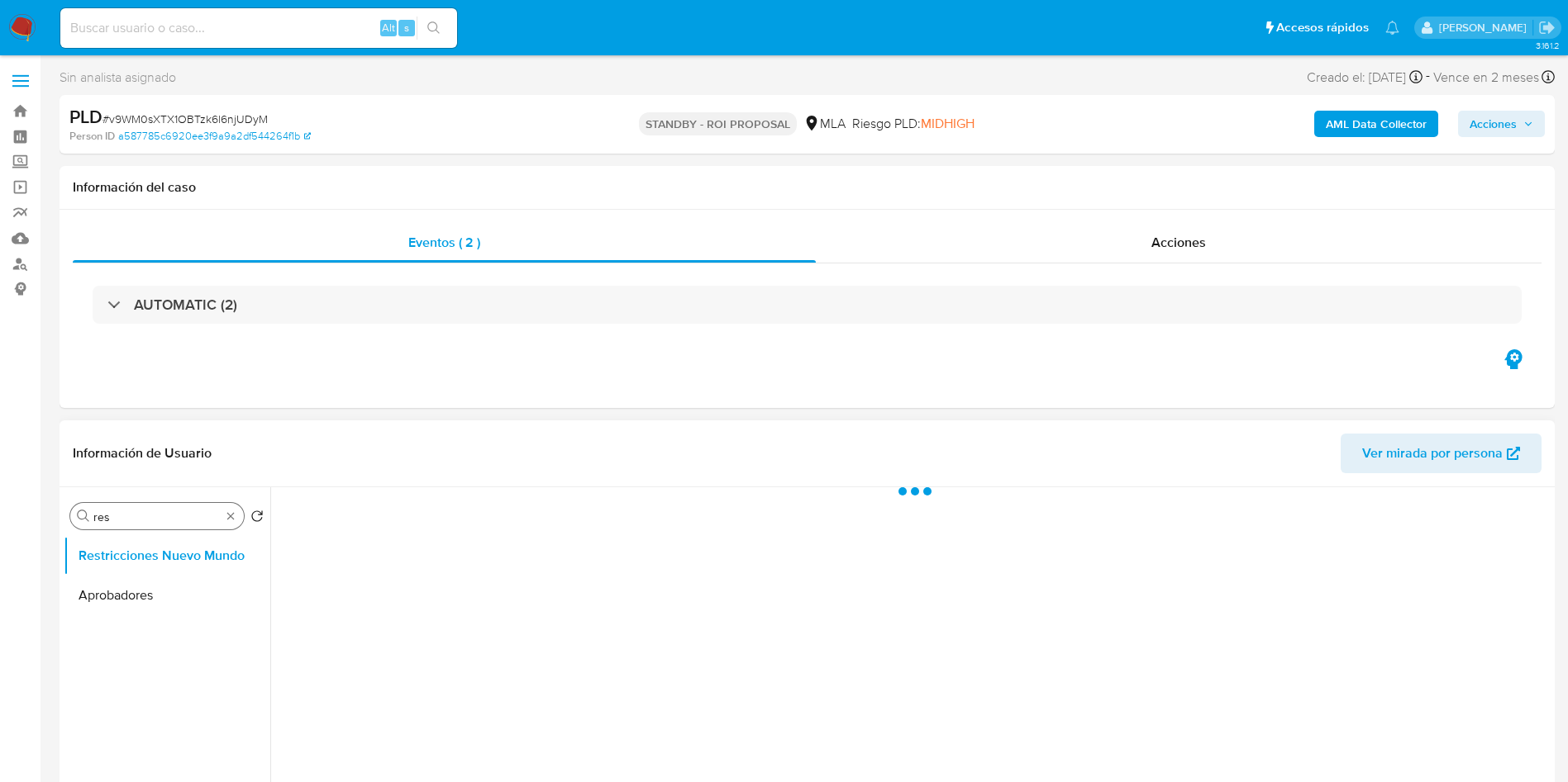
click at [152, 507] on div "Buscar res" at bounding box center [157, 516] width 174 height 26
click at [159, 523] on input "res" at bounding box center [157, 517] width 127 height 15
click at [159, 522] on input "res" at bounding box center [157, 517] width 127 height 15
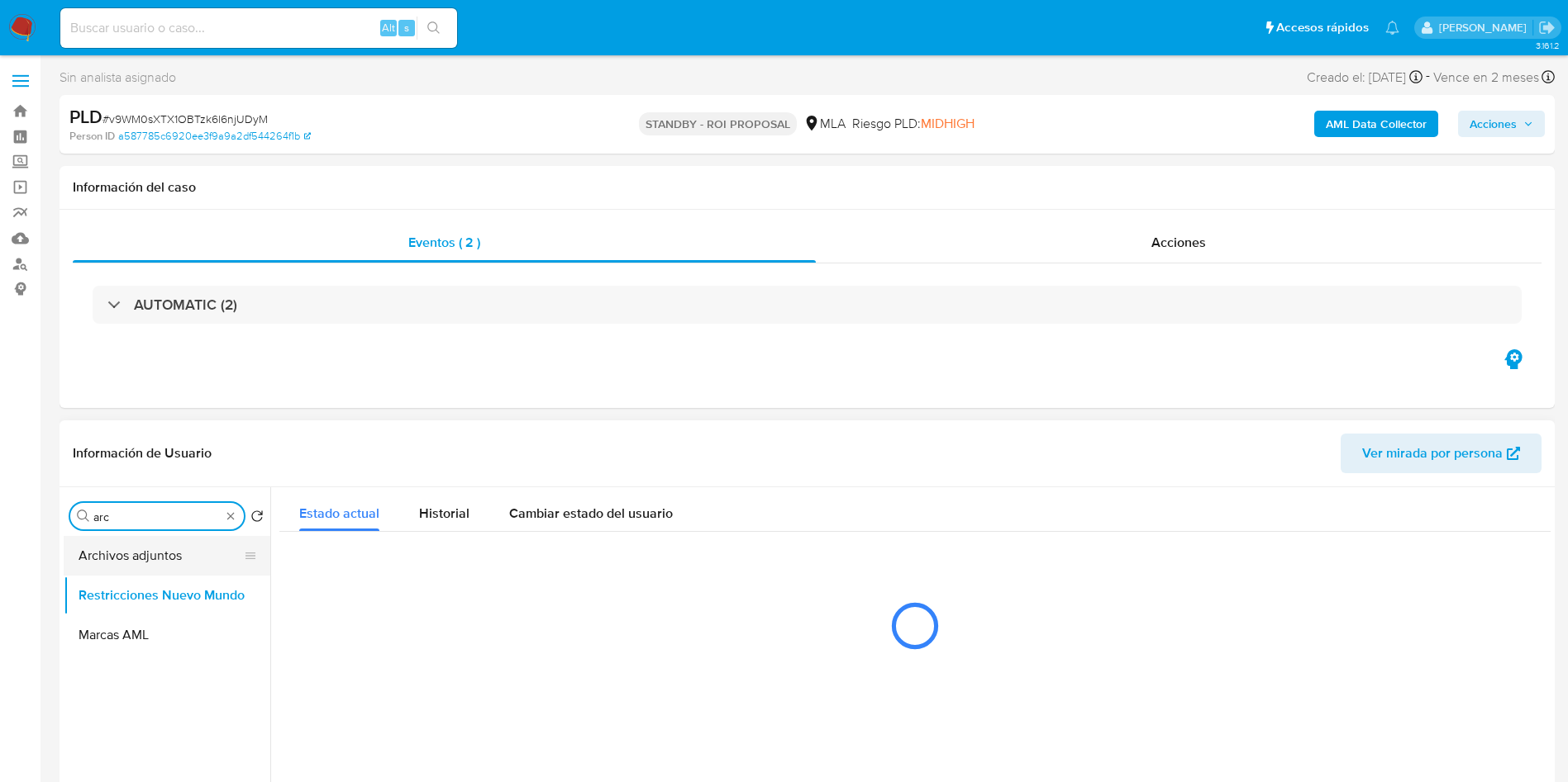
type input "arc"
click at [173, 550] on button "Archivos adjuntos" at bounding box center [160, 556] width 194 height 40
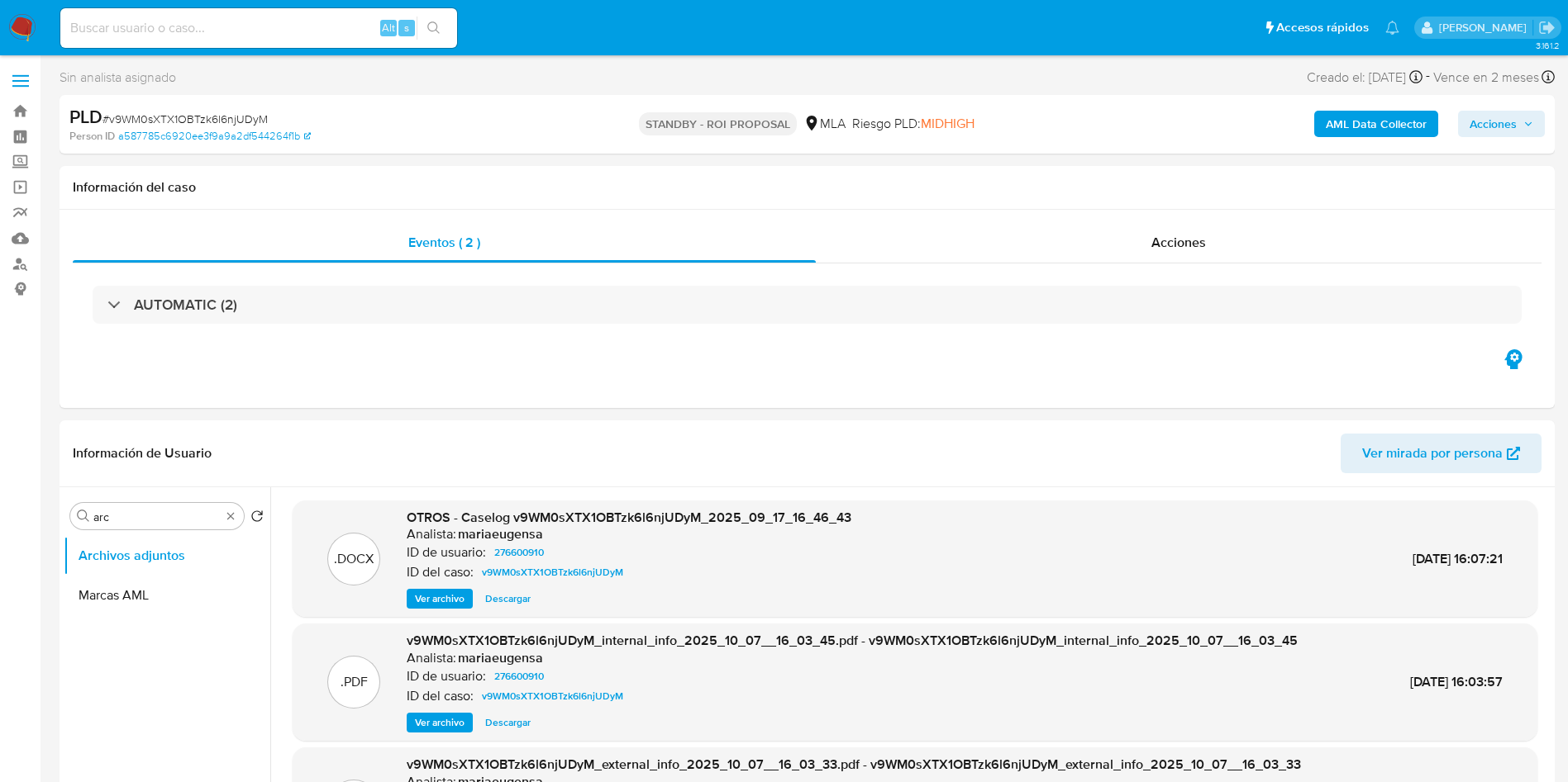
click at [134, 38] on div "Alt s" at bounding box center [259, 28] width 397 height 40
click at [132, 25] on input at bounding box center [259, 28] width 397 height 22
paste input "nqcAGyXlTIqgWNXv7ig52GBJ"
type input "nqcAGyXlTIqgWNXv7ig52GBJ"
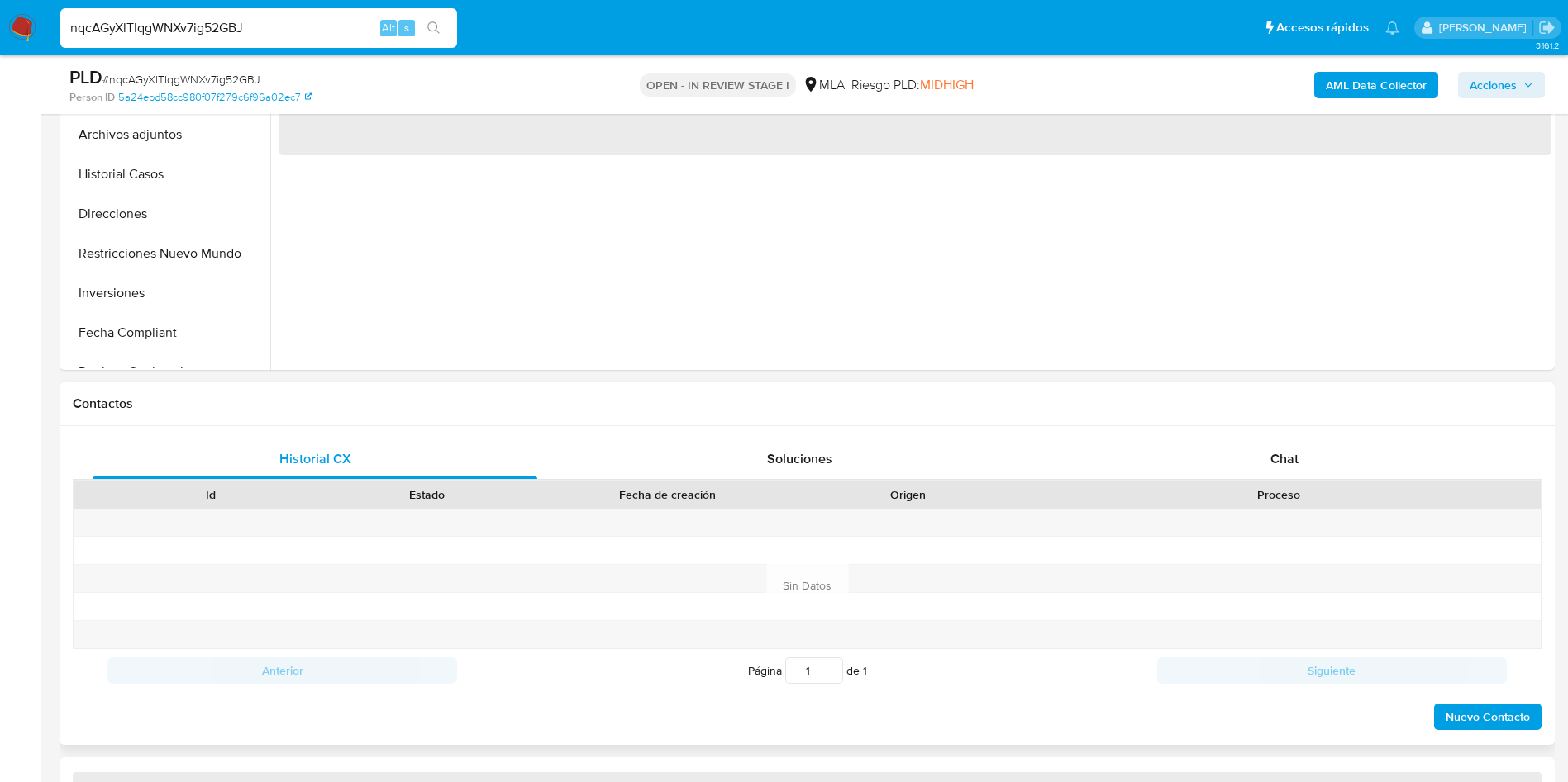
scroll to position [496, 0]
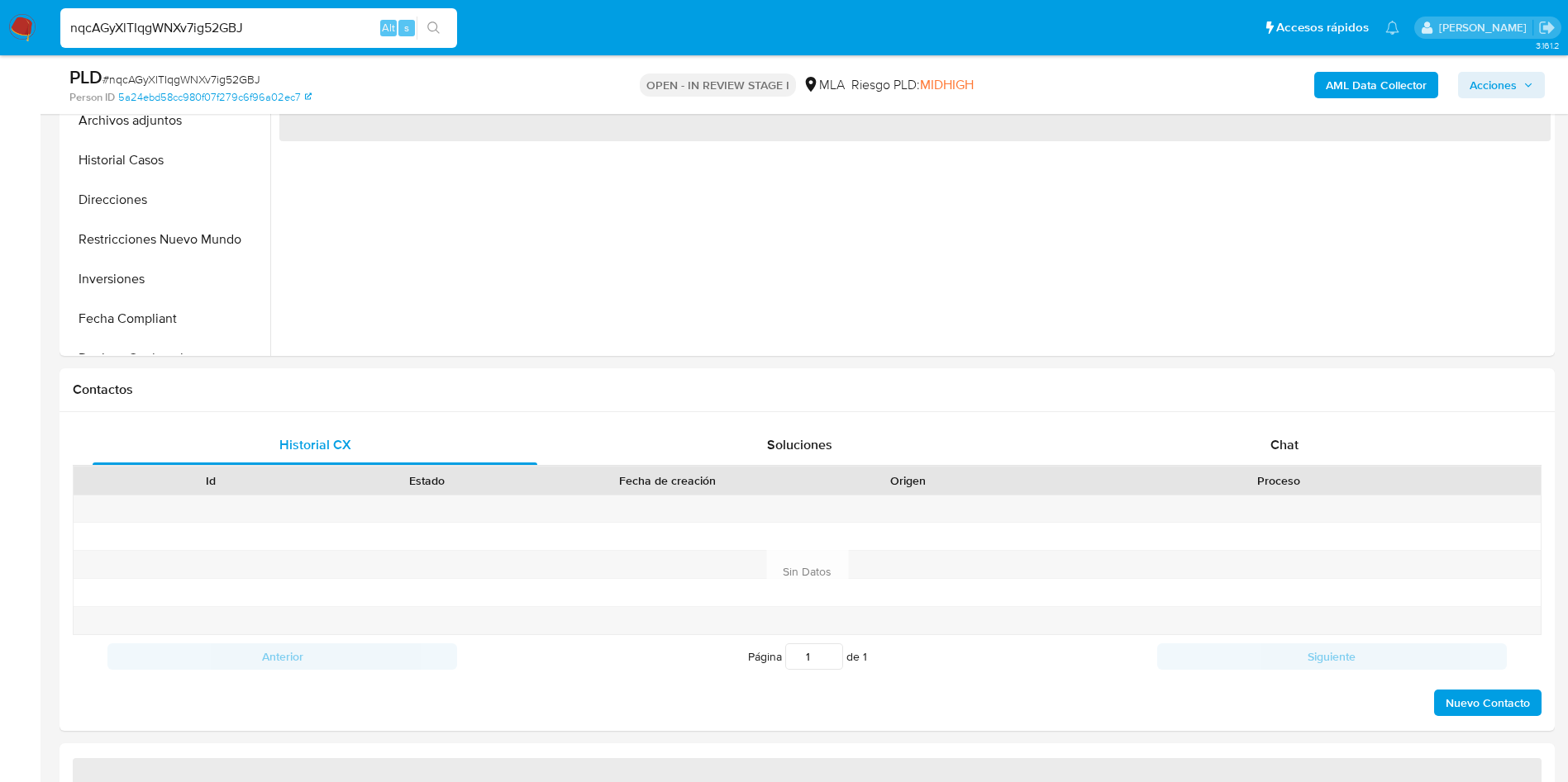
select select "10"
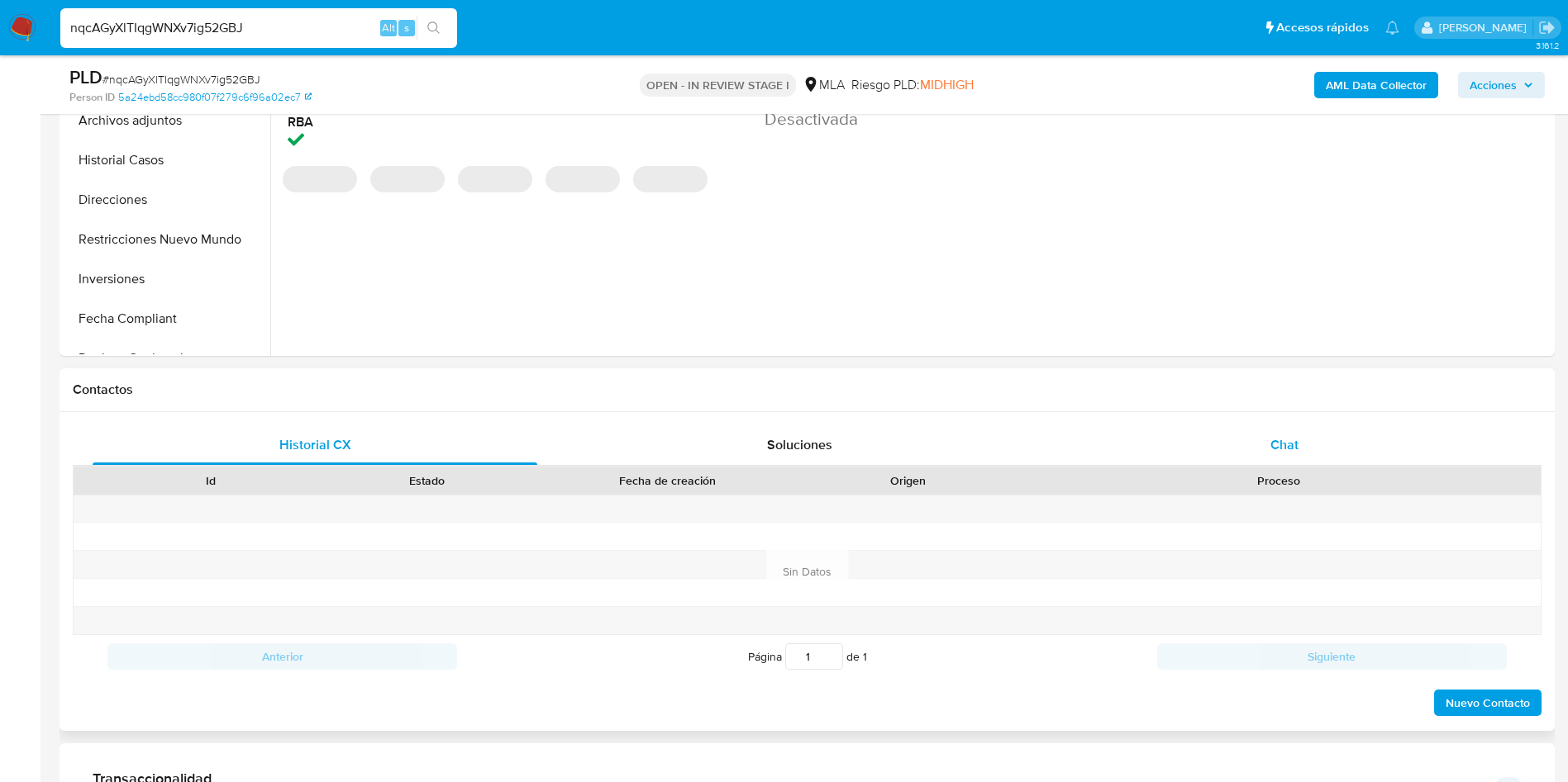
click at [1274, 433] on div "Chat" at bounding box center [1283, 445] width 444 height 40
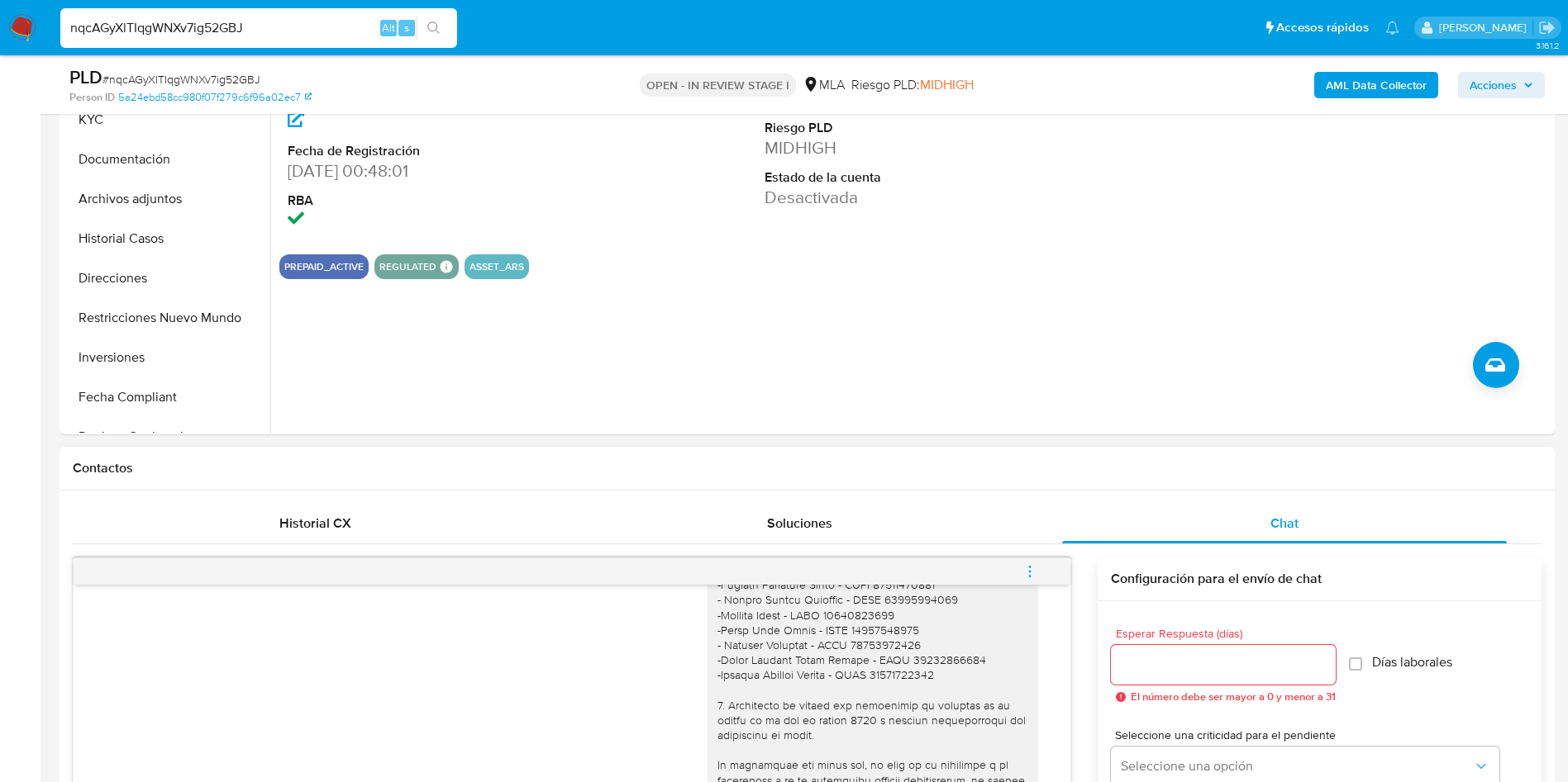
scroll to position [421, 0]
click at [1026, 563] on icon "menu-action" at bounding box center [1029, 568] width 15 height 15
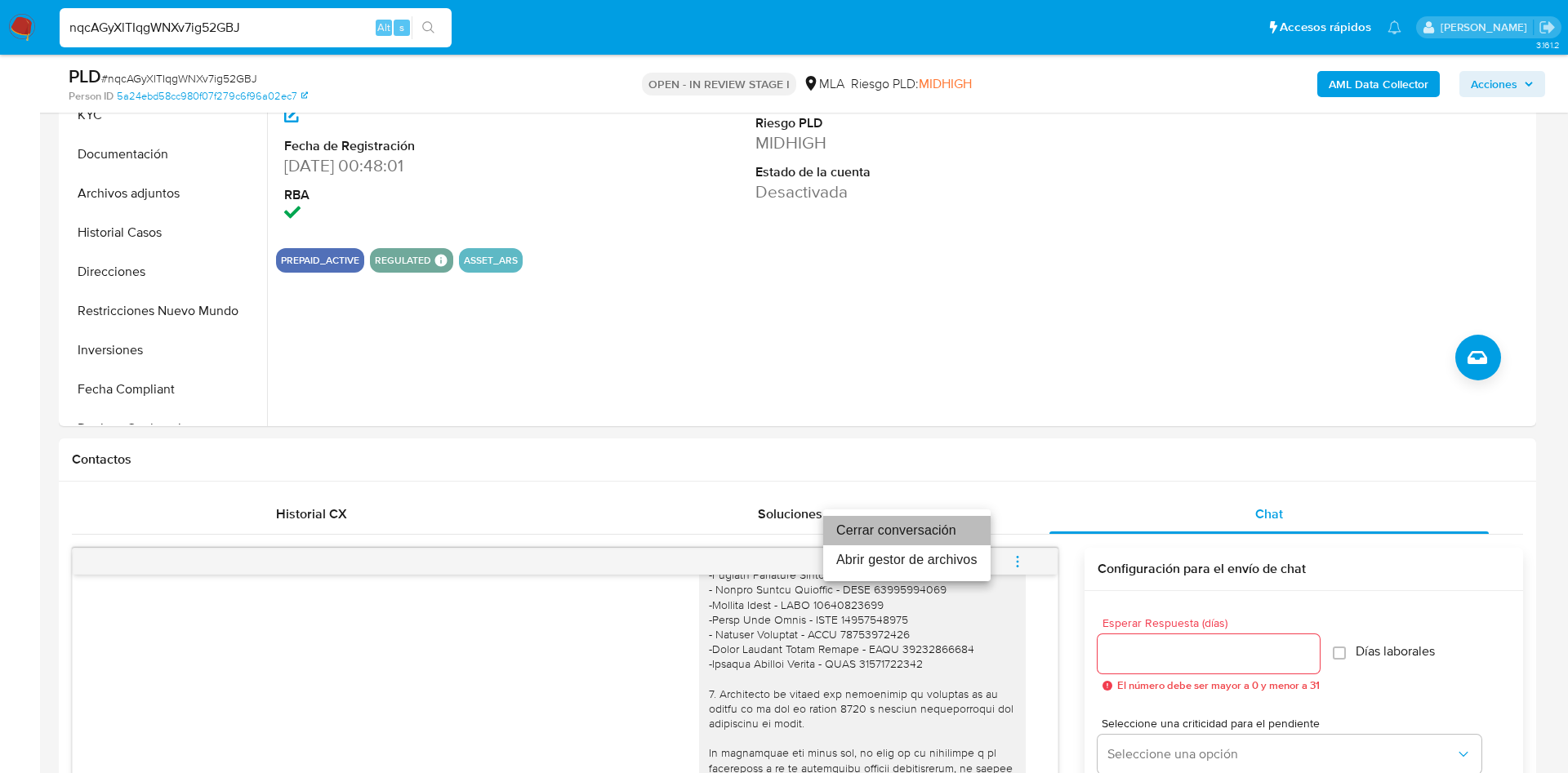
click at [912, 523] on li "Cerrar conversación" at bounding box center [906, 531] width 167 height 29
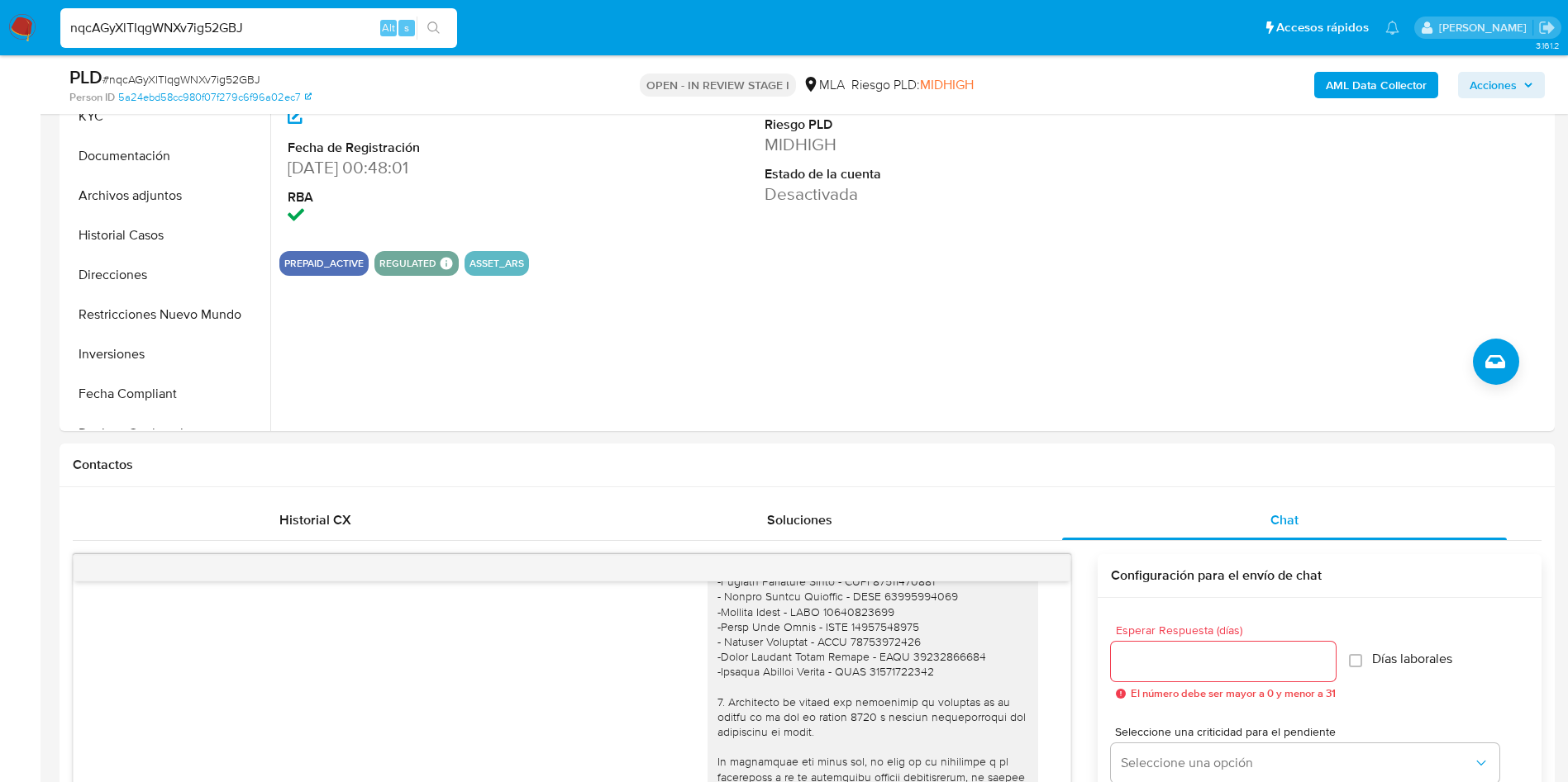
click at [200, 71] on span "# nqcAGyXlTIqgWNXv7ig52GBJ" at bounding box center [181, 79] width 158 height 16
copy span "nqcAGyXlTIqgWNXv7ig52GBJ"
click at [259, 23] on input "nqcAGyXlTIqgWNXv7ig52GBJ" at bounding box center [259, 28] width 397 height 22
click at [259, 23] on input "nqcAGyXlTIqgWNXv7ig52GBJ" at bounding box center [259, 28] width 397 height 22
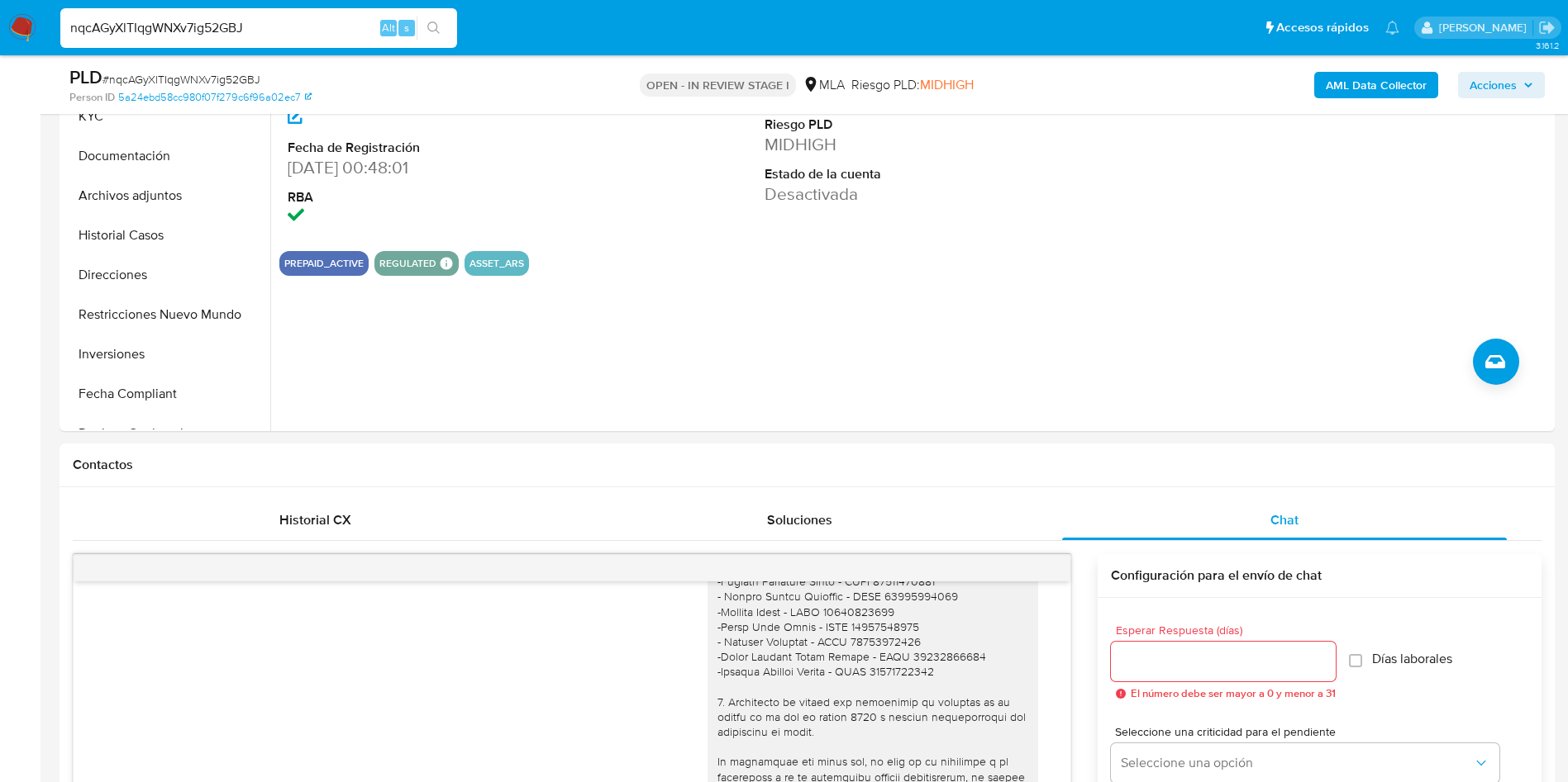
paste input "v9WM0sXTX1OBTzk6l6njUDyM"
type input "v9WM0sXTX1OBTzk6l6njUDyM"
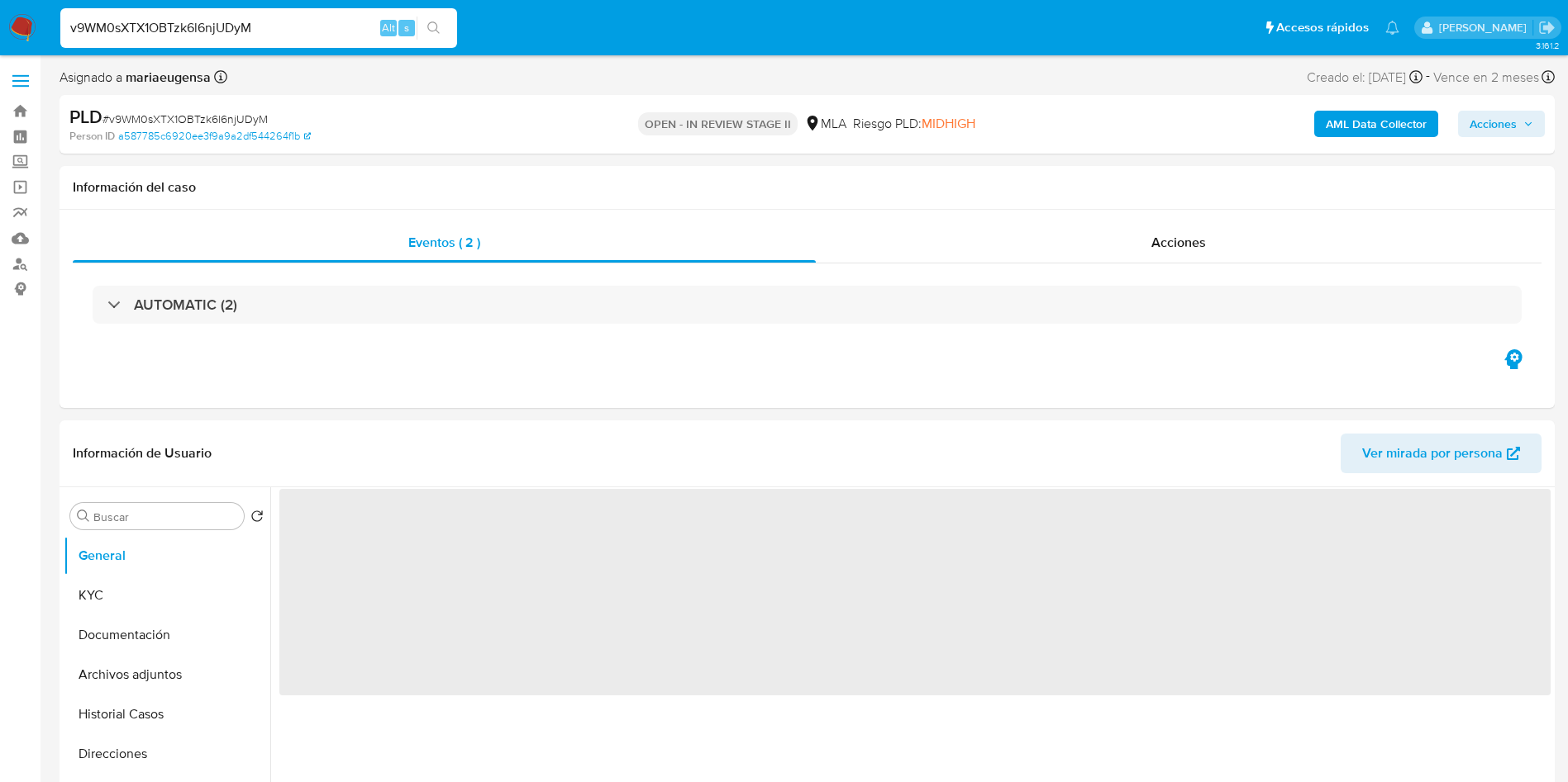
select select "10"
